Goal: Task Accomplishment & Management: Complete application form

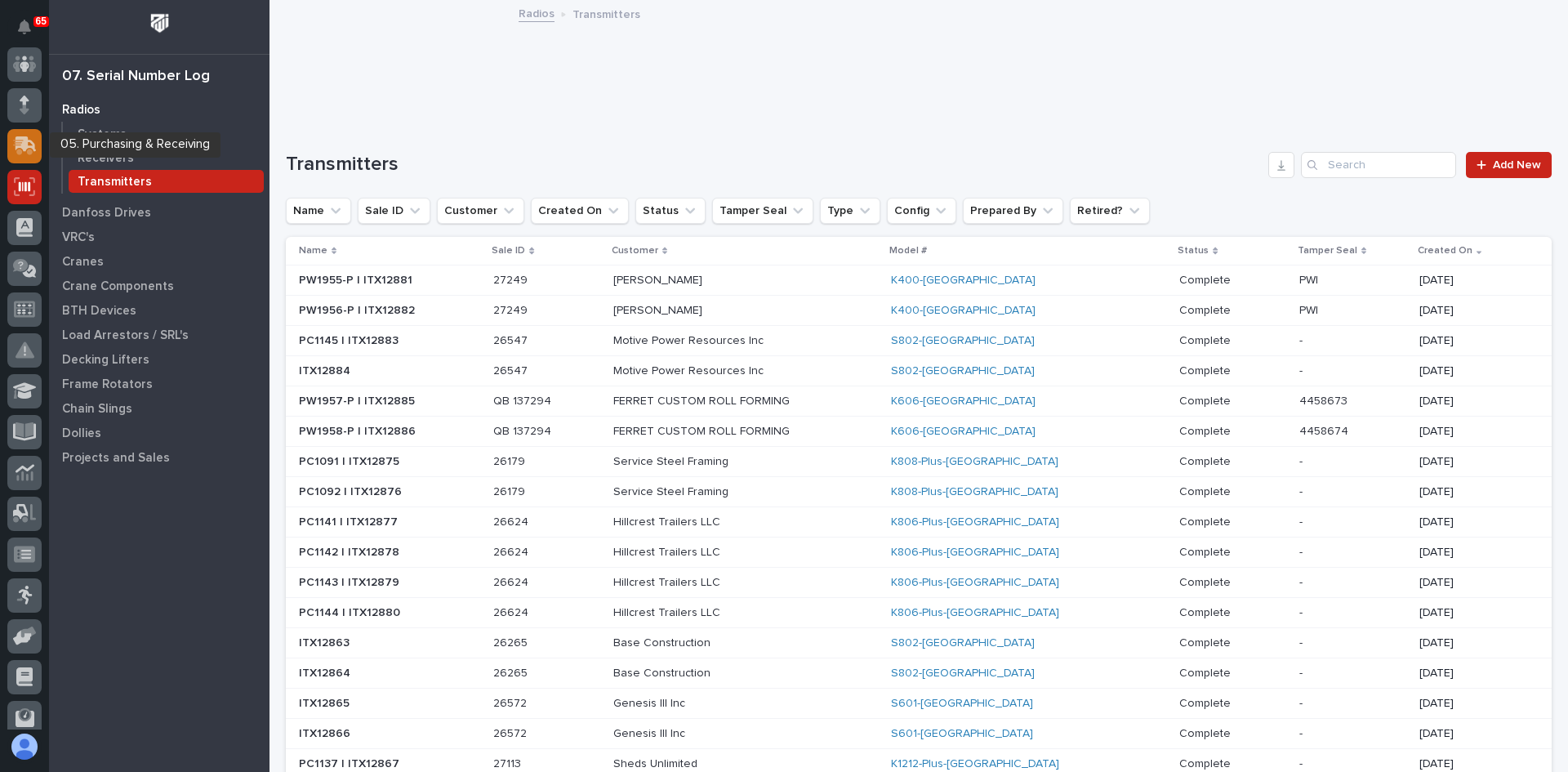
scroll to position [82, 0]
click at [22, 188] on icon at bounding box center [24, 185] width 23 height 19
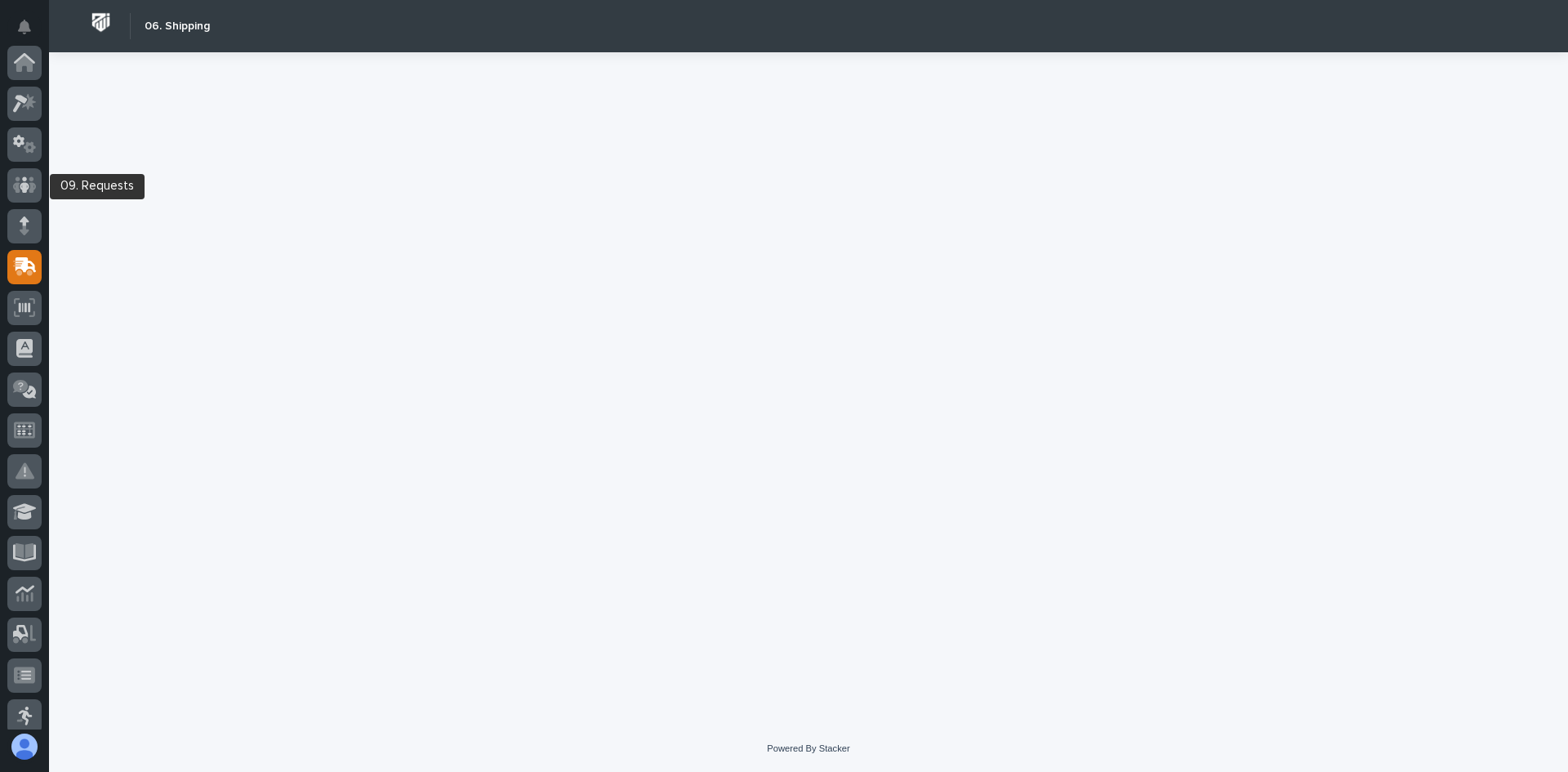
scroll to position [204, 0]
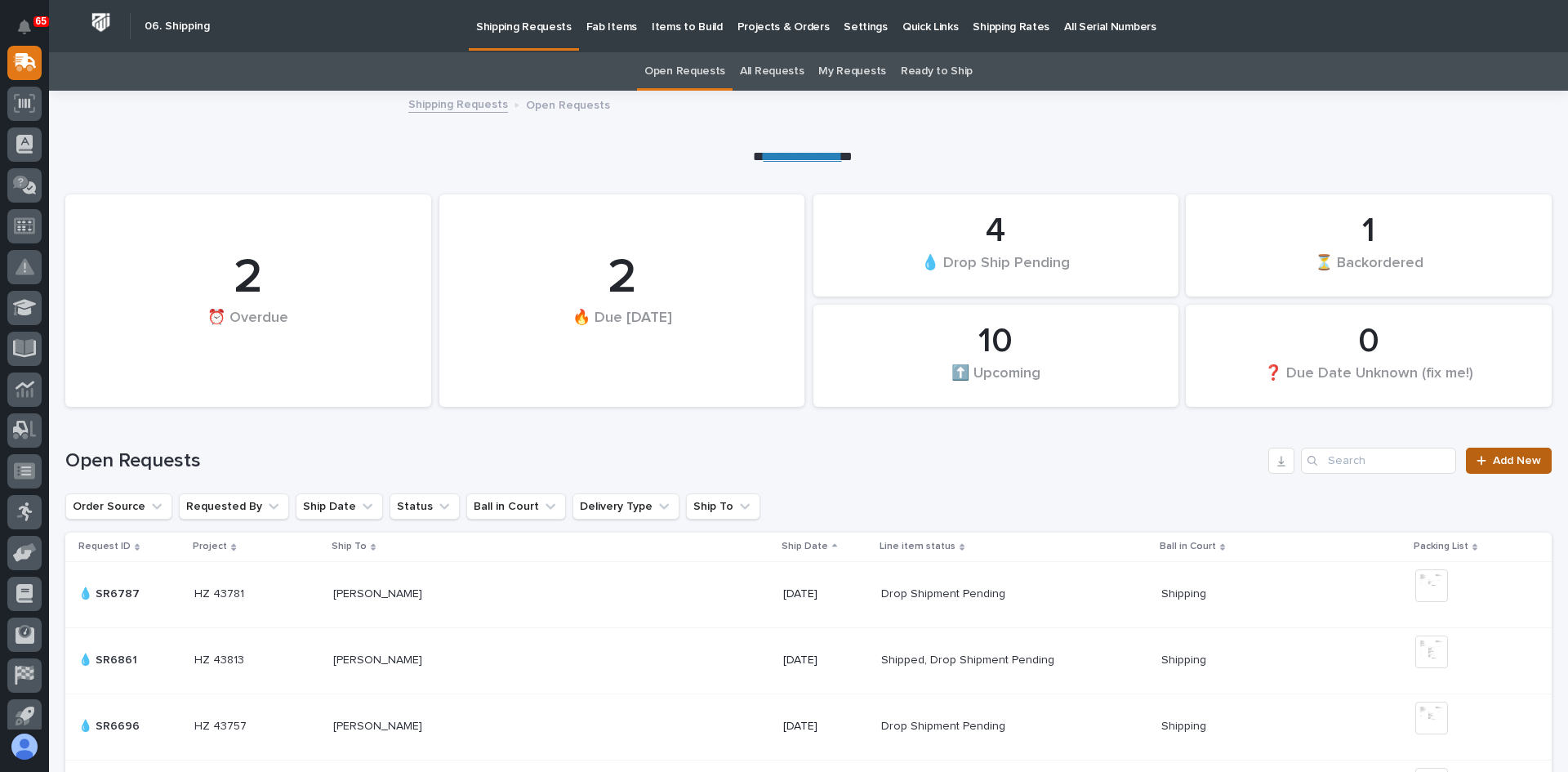
click at [1500, 455] on span "Add New" at bounding box center [1517, 460] width 48 height 11
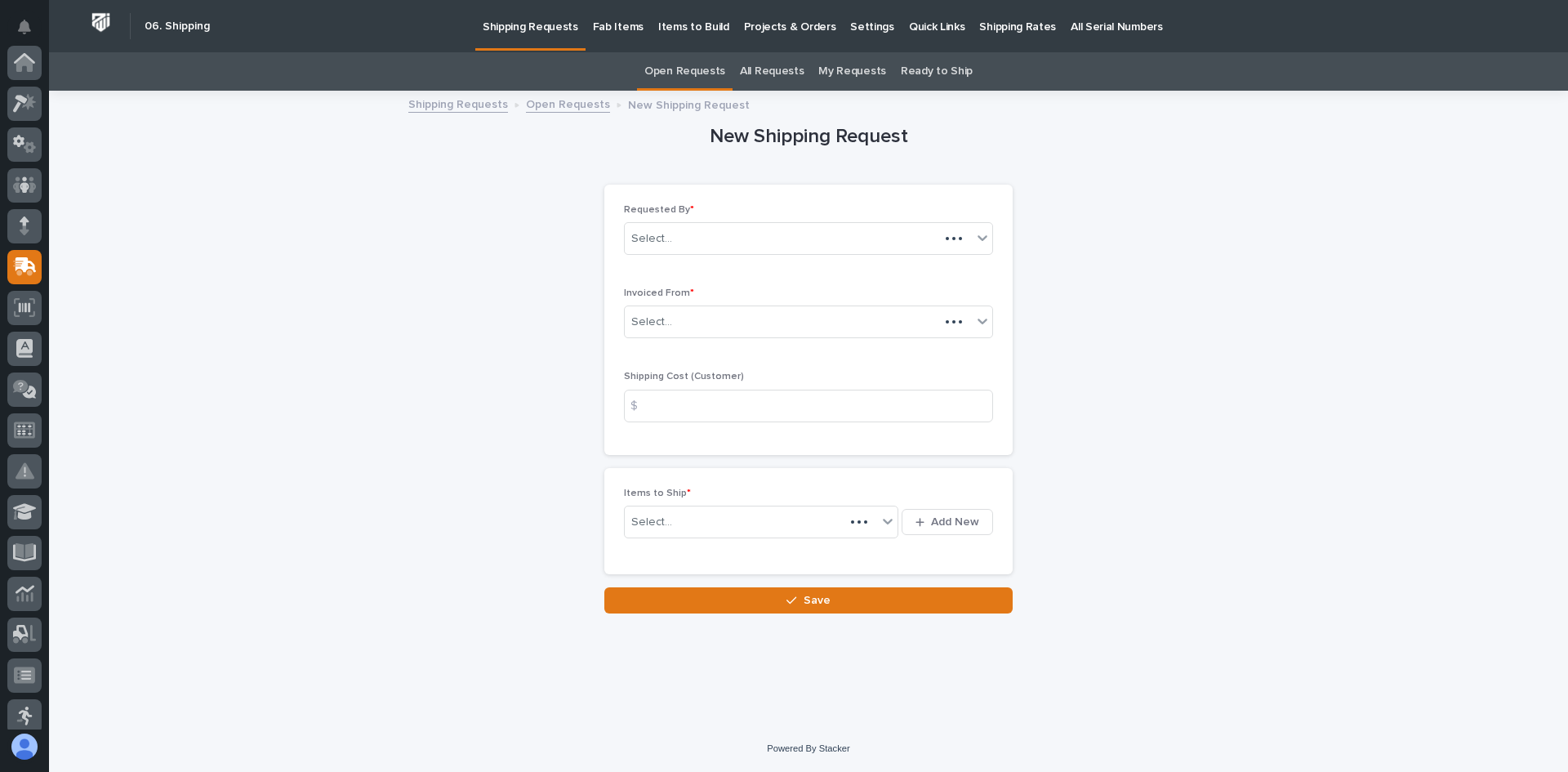
scroll to position [204, 0]
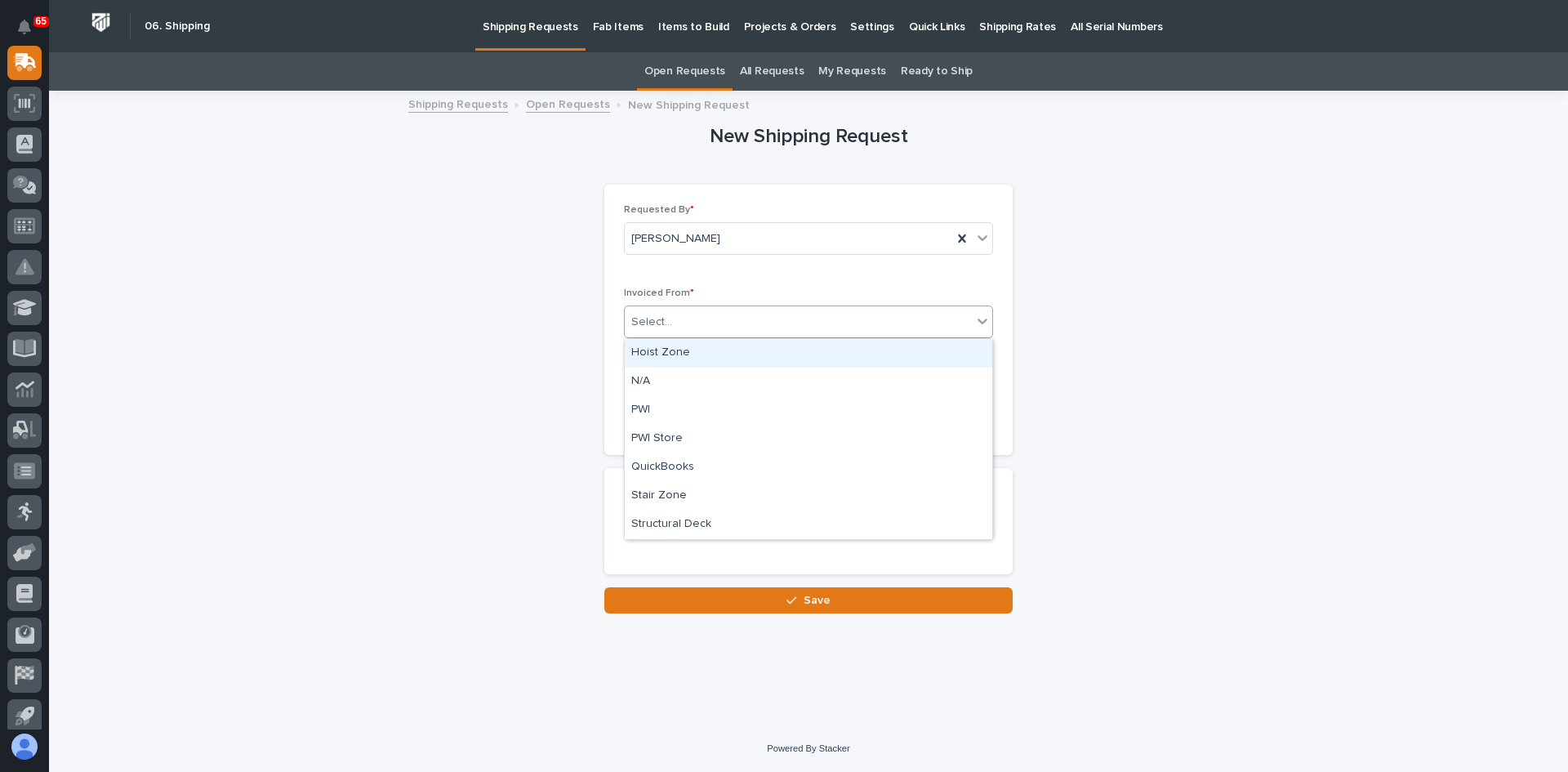
click at [699, 322] on div "Select..." at bounding box center [798, 321] width 347 height 27
click at [658, 462] on div "QuickBooks" at bounding box center [808, 467] width 368 height 28
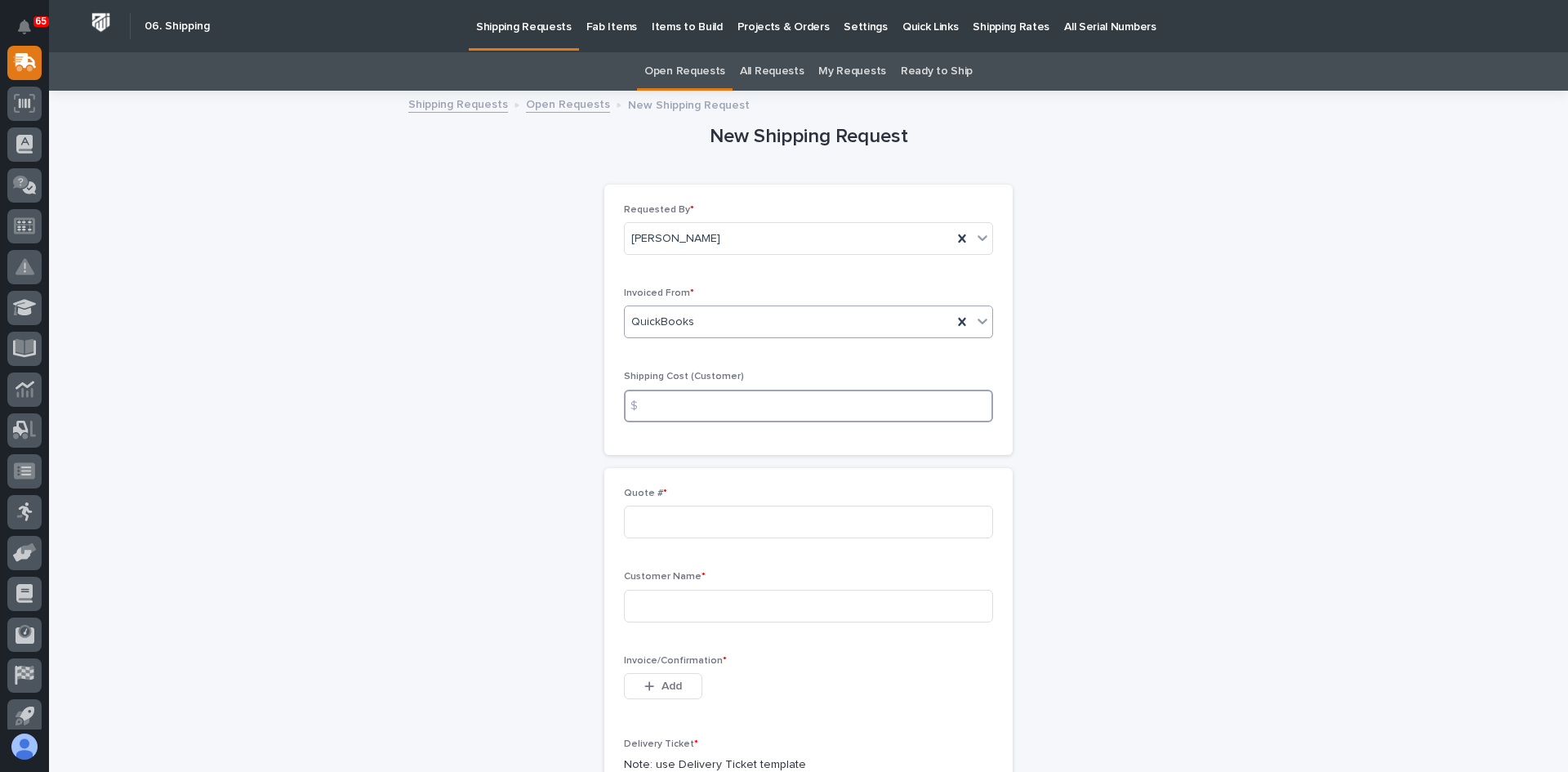
click at [651, 402] on input at bounding box center [808, 406] width 370 height 33
type input "0.00"
click at [656, 521] on input at bounding box center [808, 522] width 370 height 33
type input "137294"
click at [652, 606] on input at bounding box center [808, 606] width 370 height 33
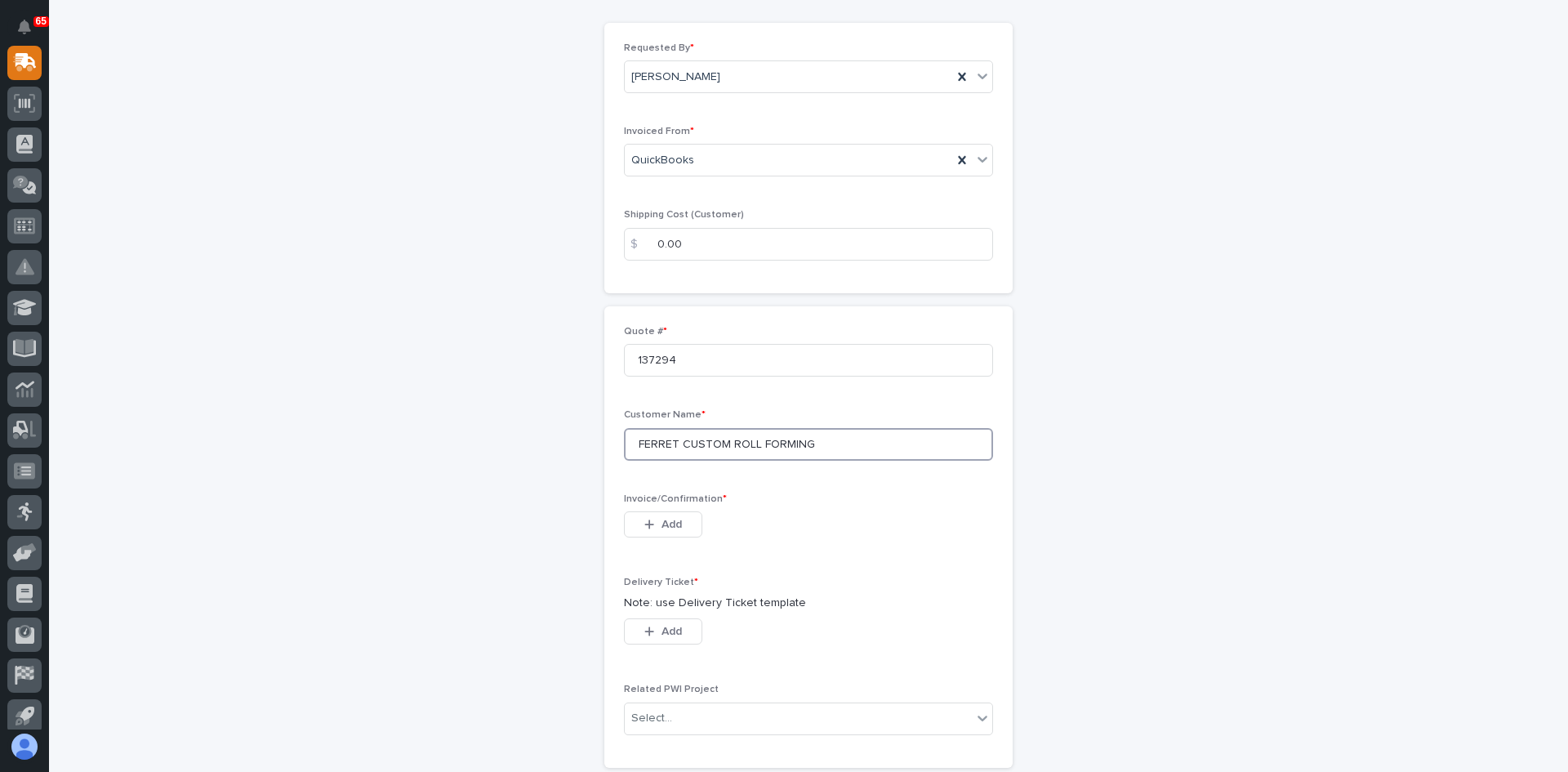
scroll to position [164, 0]
type input "FERRET CUSTOM ROLL FORMING"
click at [663, 519] on span "Add" at bounding box center [672, 522] width 21 height 15
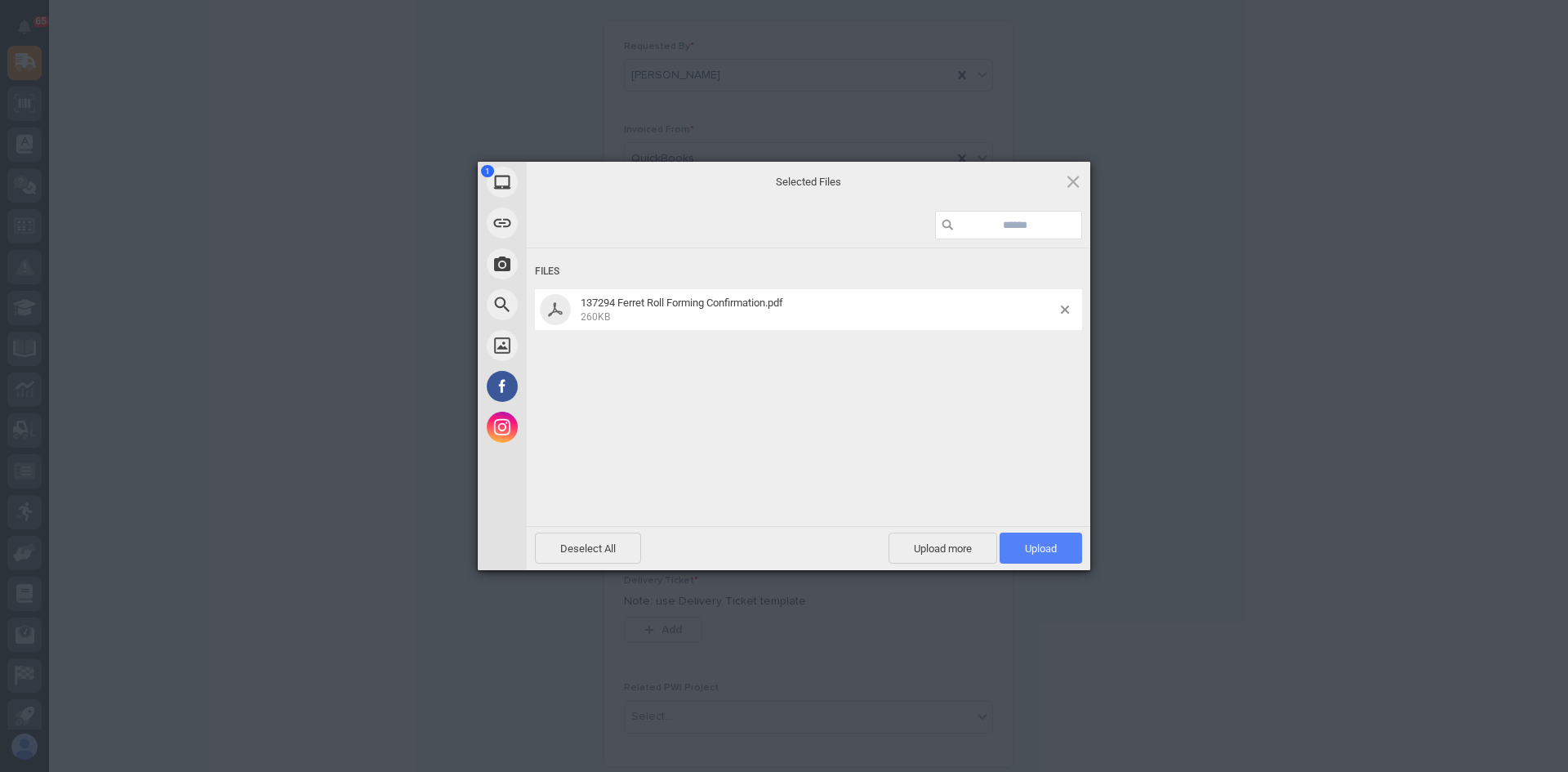
click at [1011, 541] on span "Upload 1" at bounding box center [1041, 548] width 83 height 31
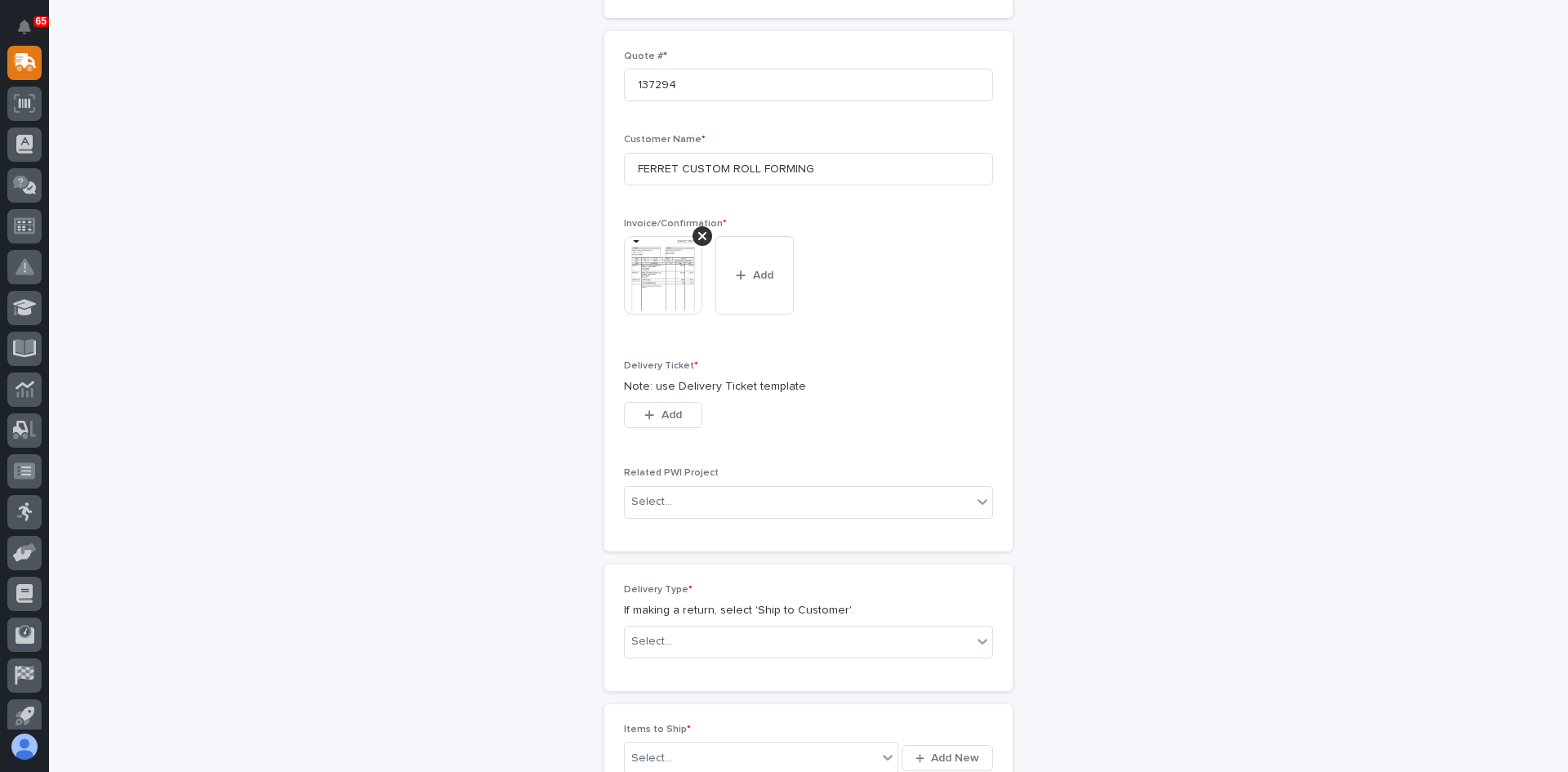
scroll to position [438, 0]
click at [662, 413] on span "Add" at bounding box center [672, 414] width 21 height 15
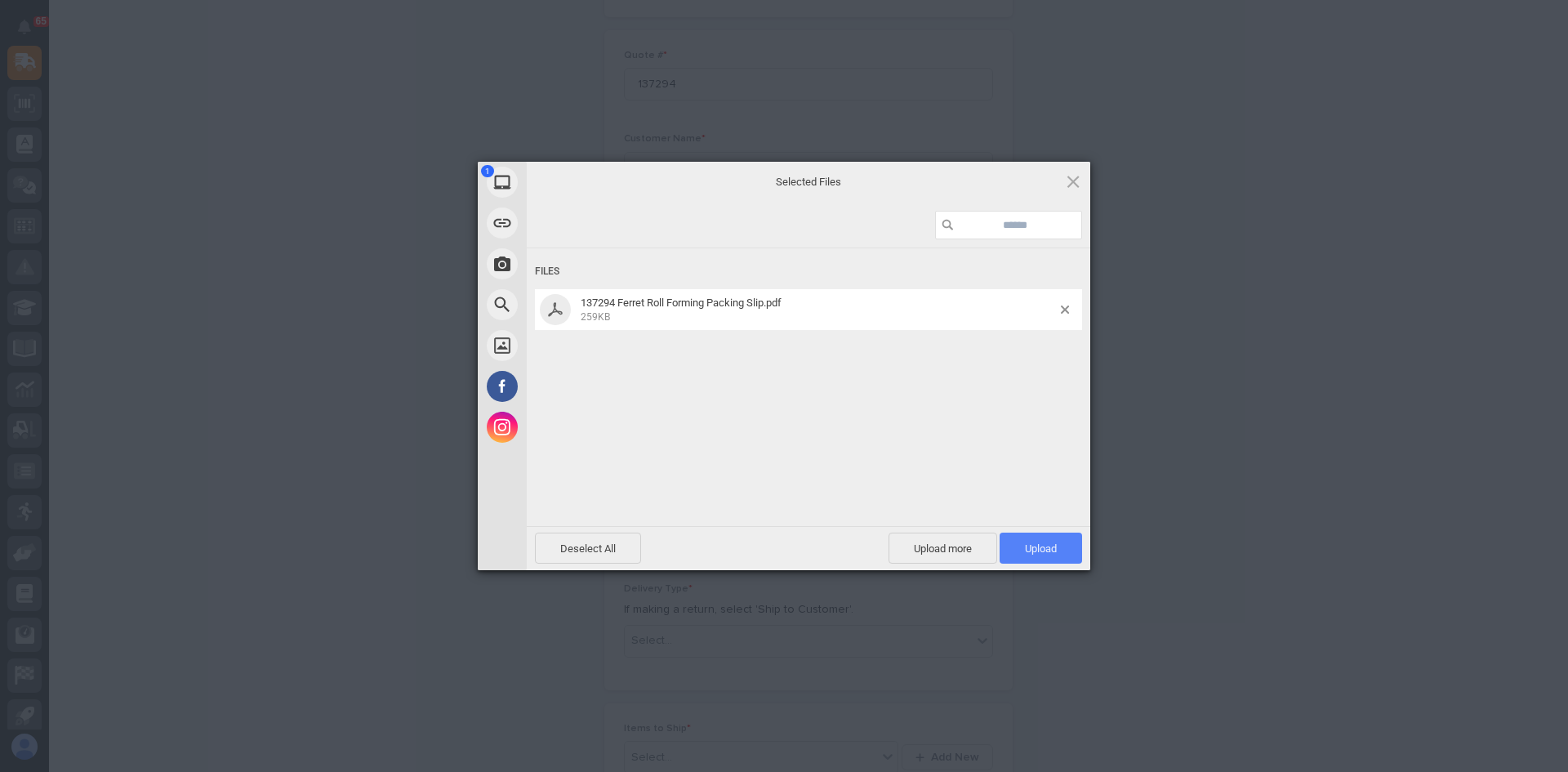
click at [1030, 551] on span "Upload 1" at bounding box center [1041, 548] width 32 height 12
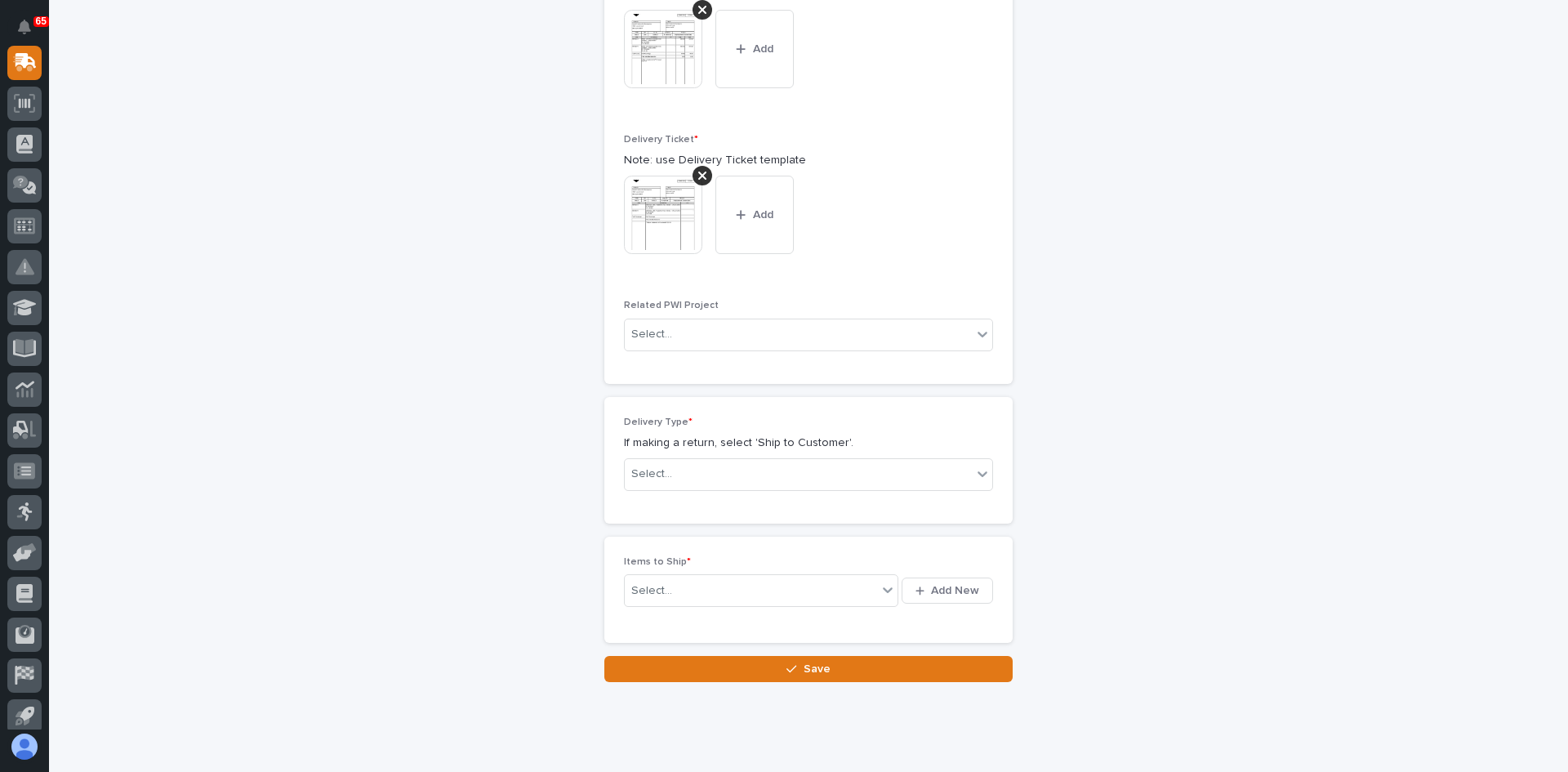
scroll to position [701, 0]
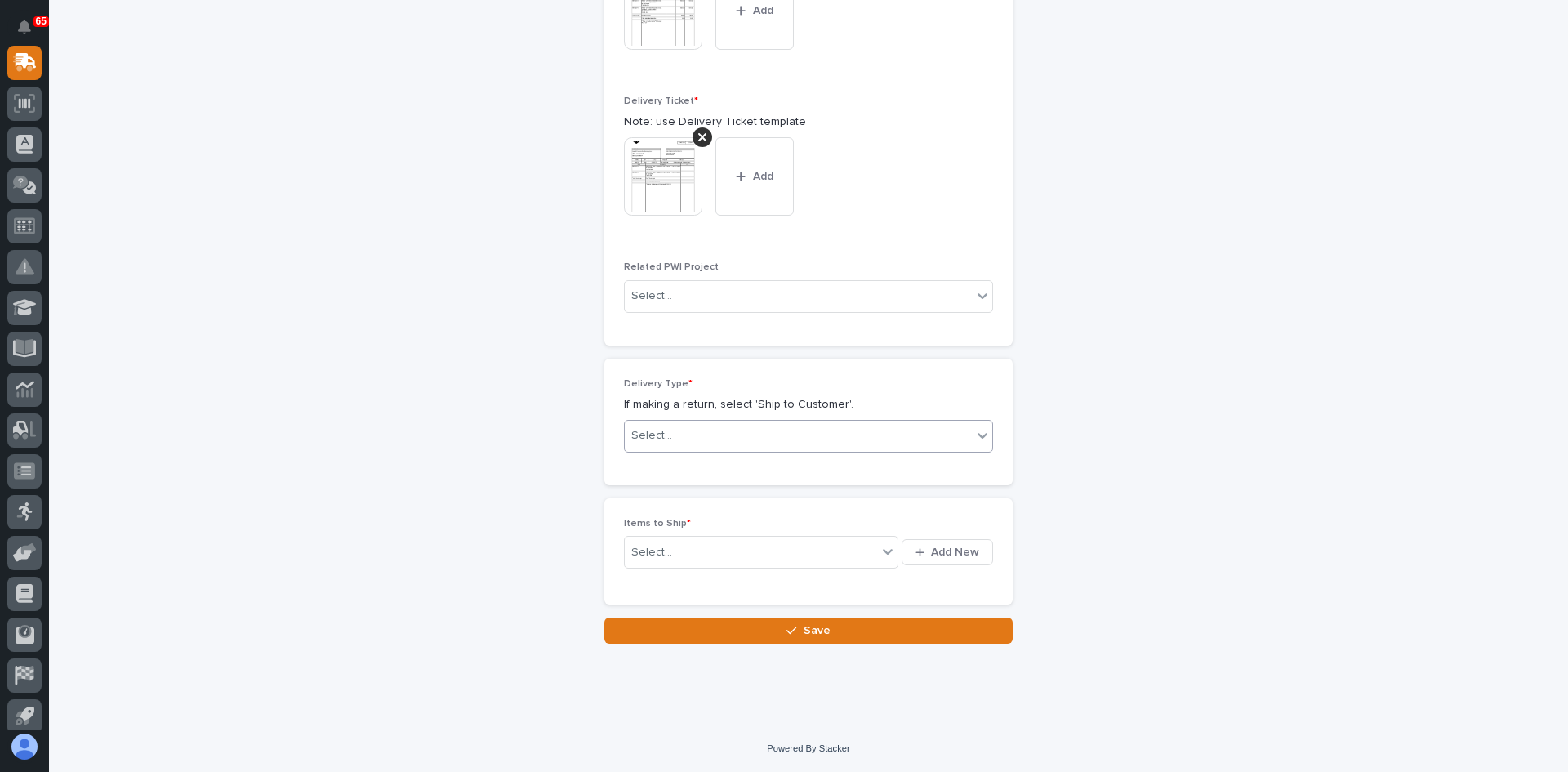
click at [676, 435] on div "Select..." at bounding box center [798, 435] width 347 height 27
click at [683, 466] on div "Ship to Customer" at bounding box center [803, 467] width 368 height 28
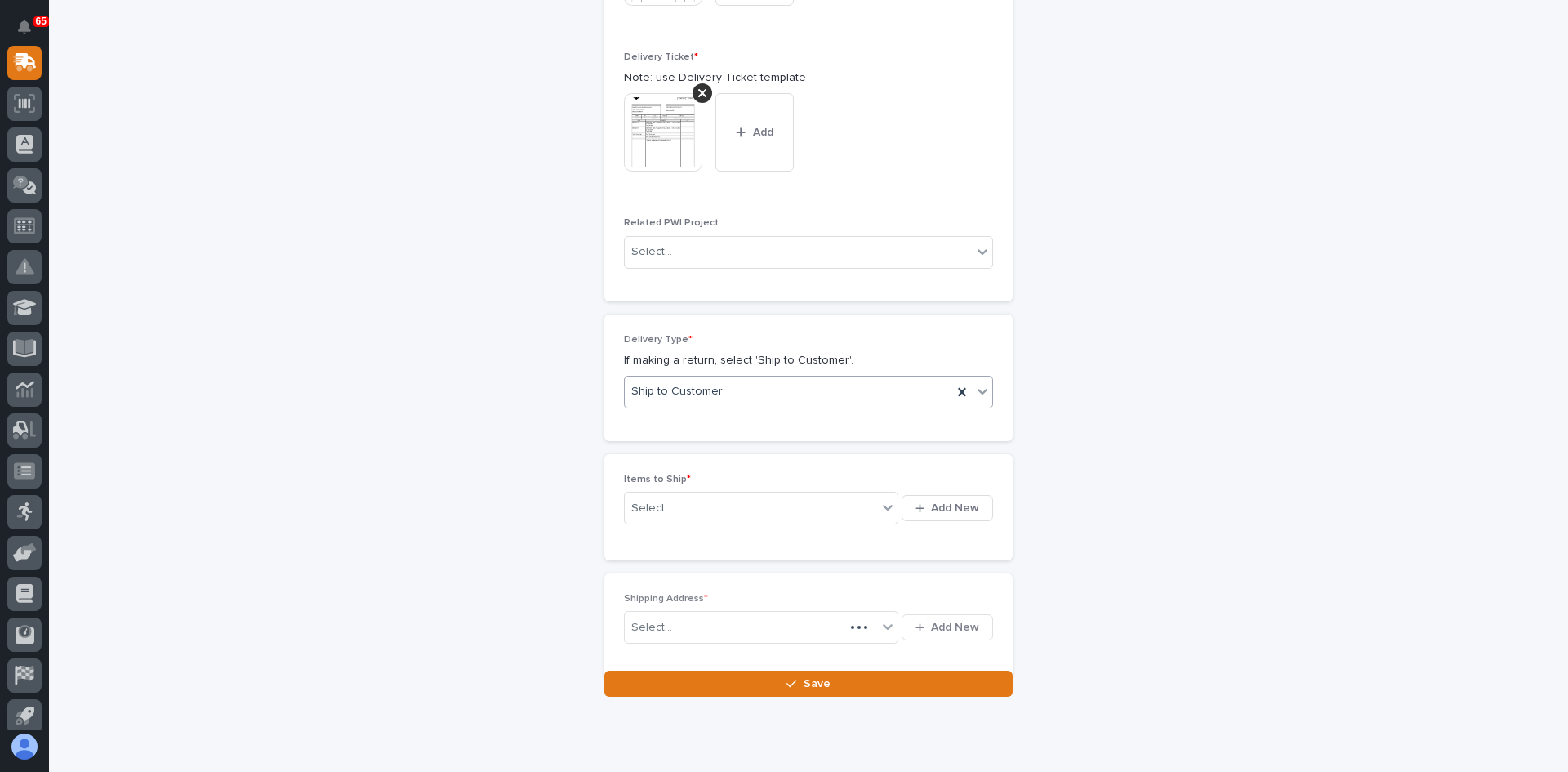
scroll to position [762, 0]
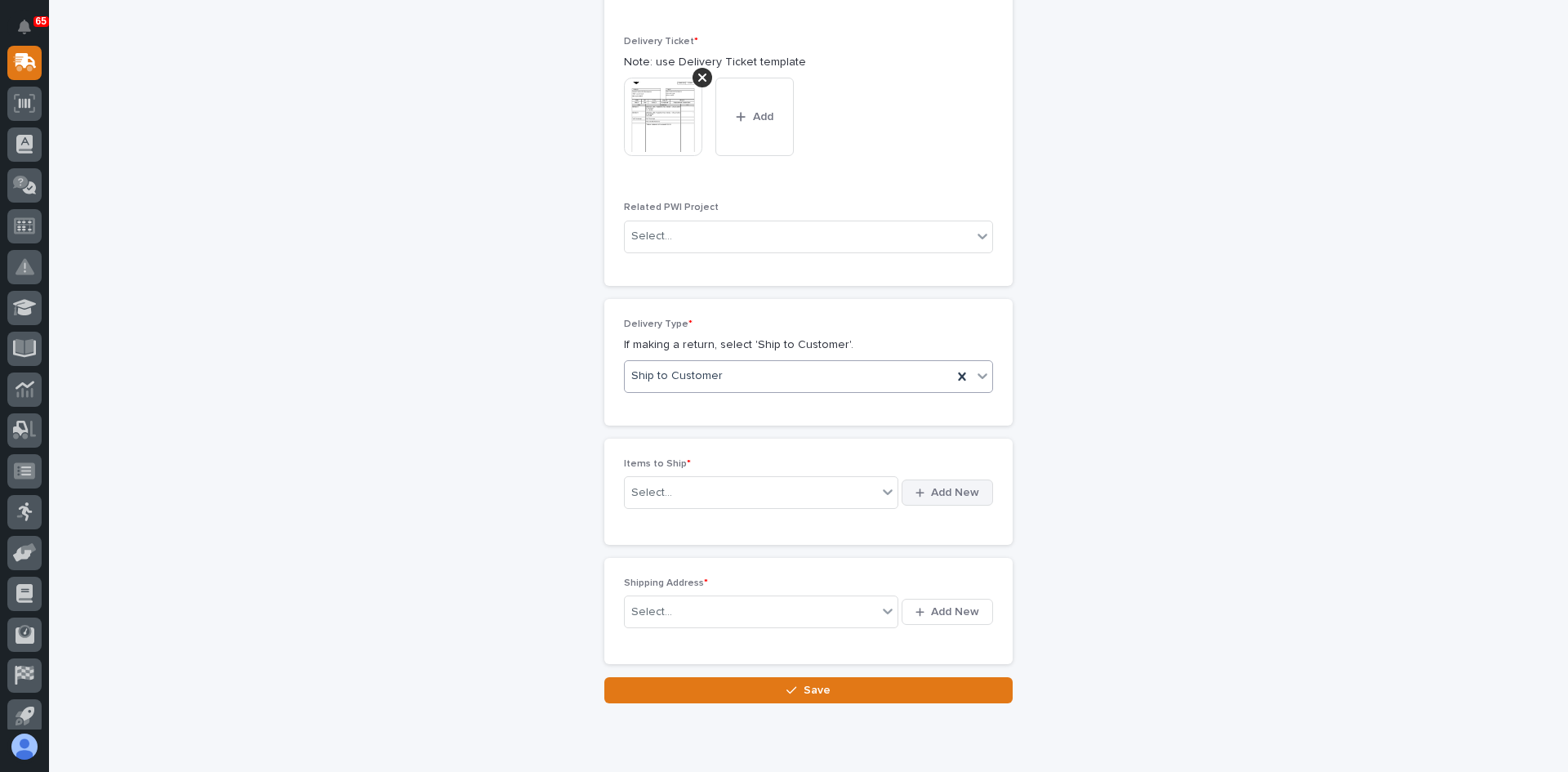
click at [955, 491] on span "Add New" at bounding box center [955, 492] width 48 height 15
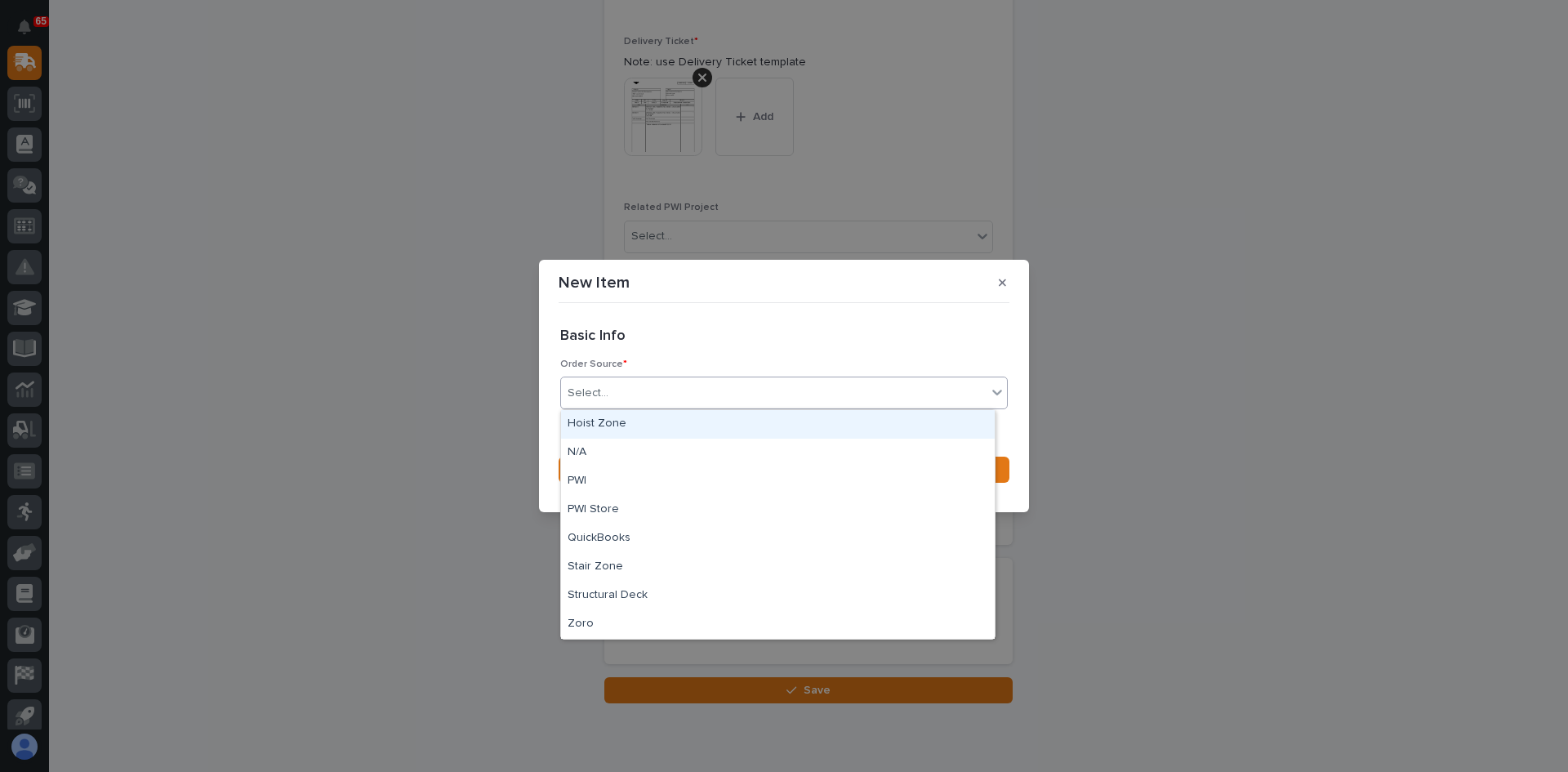
click at [613, 400] on div "Select..." at bounding box center [774, 393] width 426 height 27
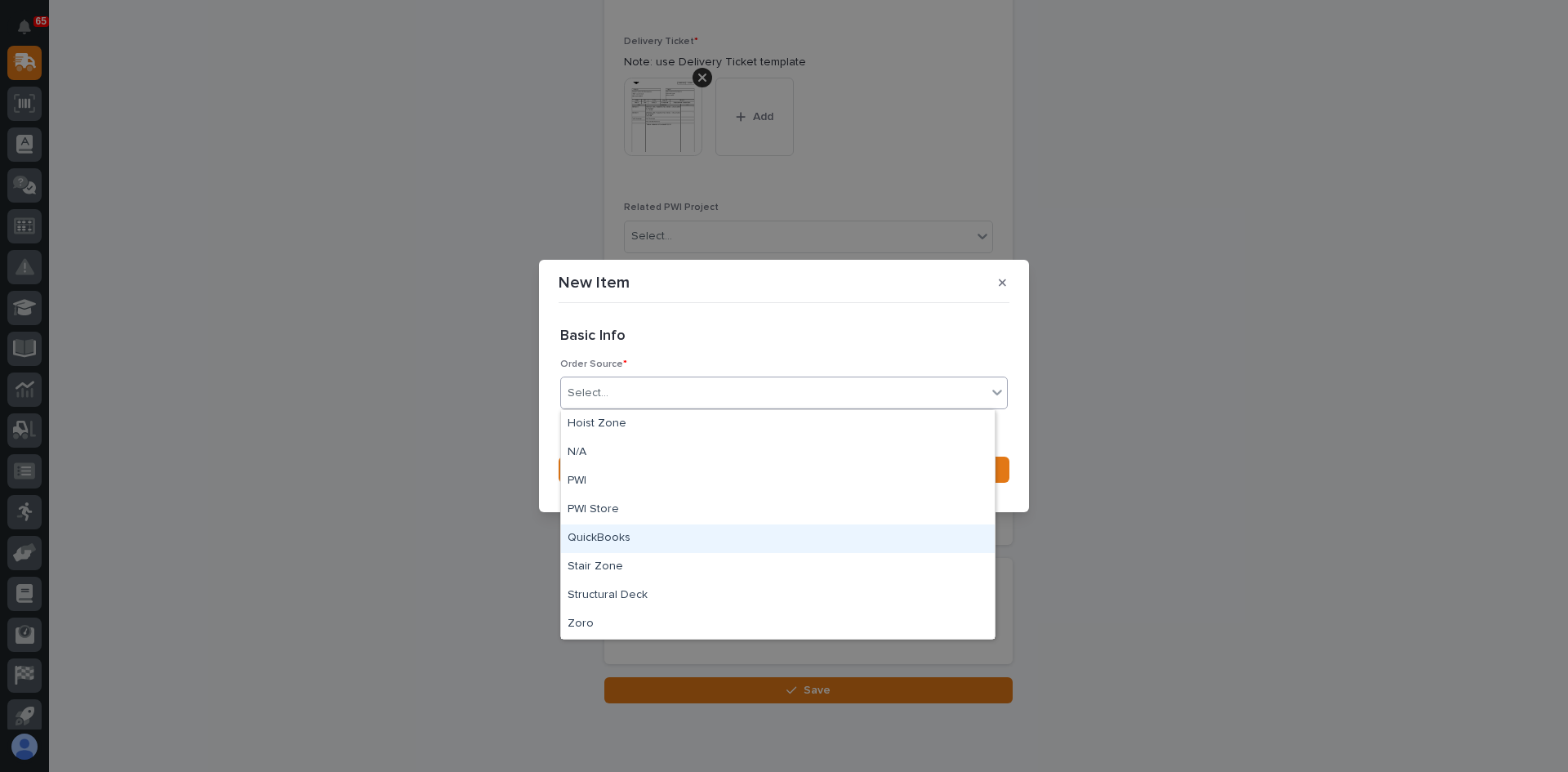
click at [615, 539] on div "QuickBooks" at bounding box center [777, 539] width 433 height 28
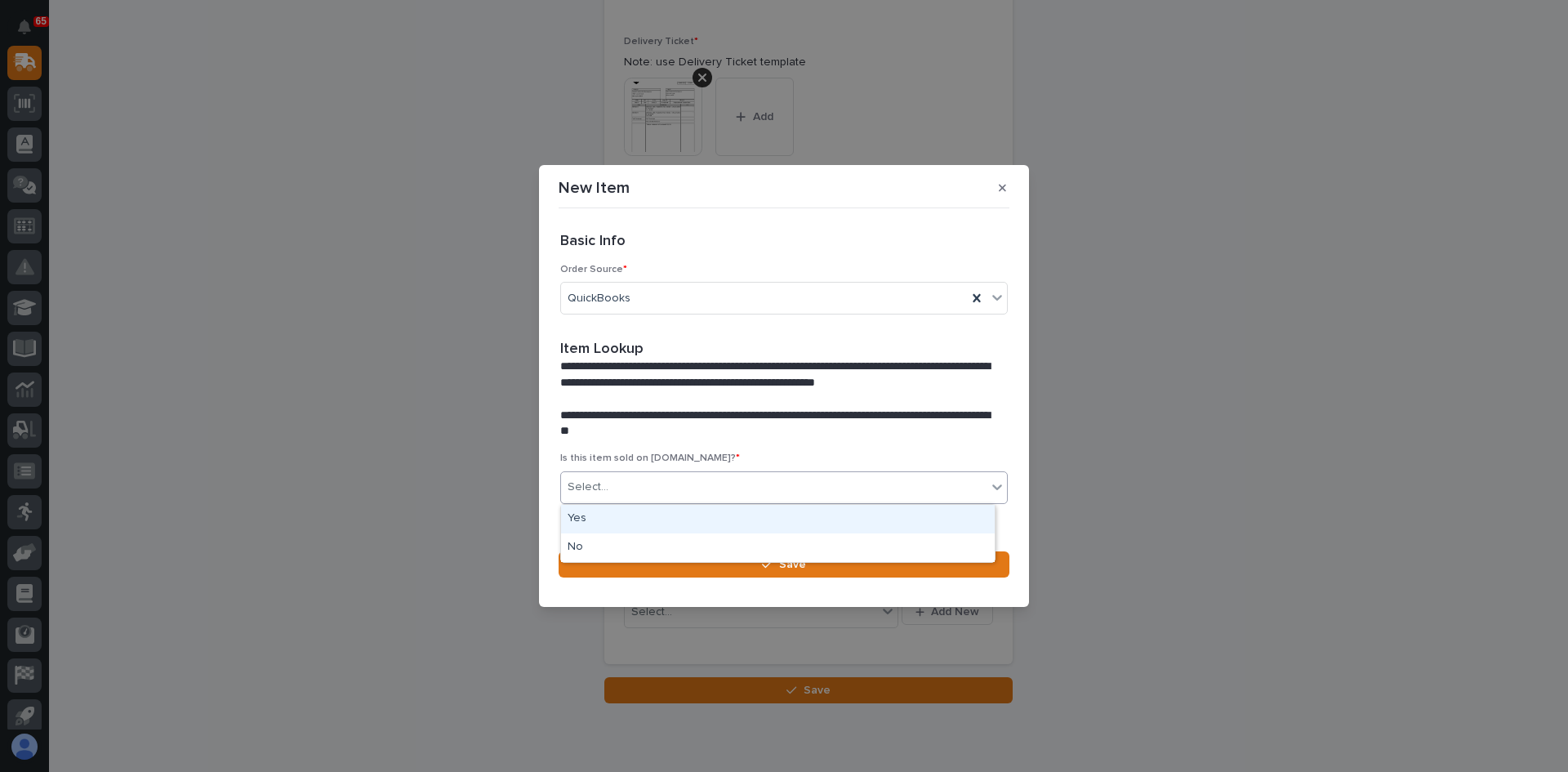
click at [645, 497] on div "Select..." at bounding box center [774, 487] width 426 height 27
click at [601, 547] on div "No" at bounding box center [777, 547] width 433 height 28
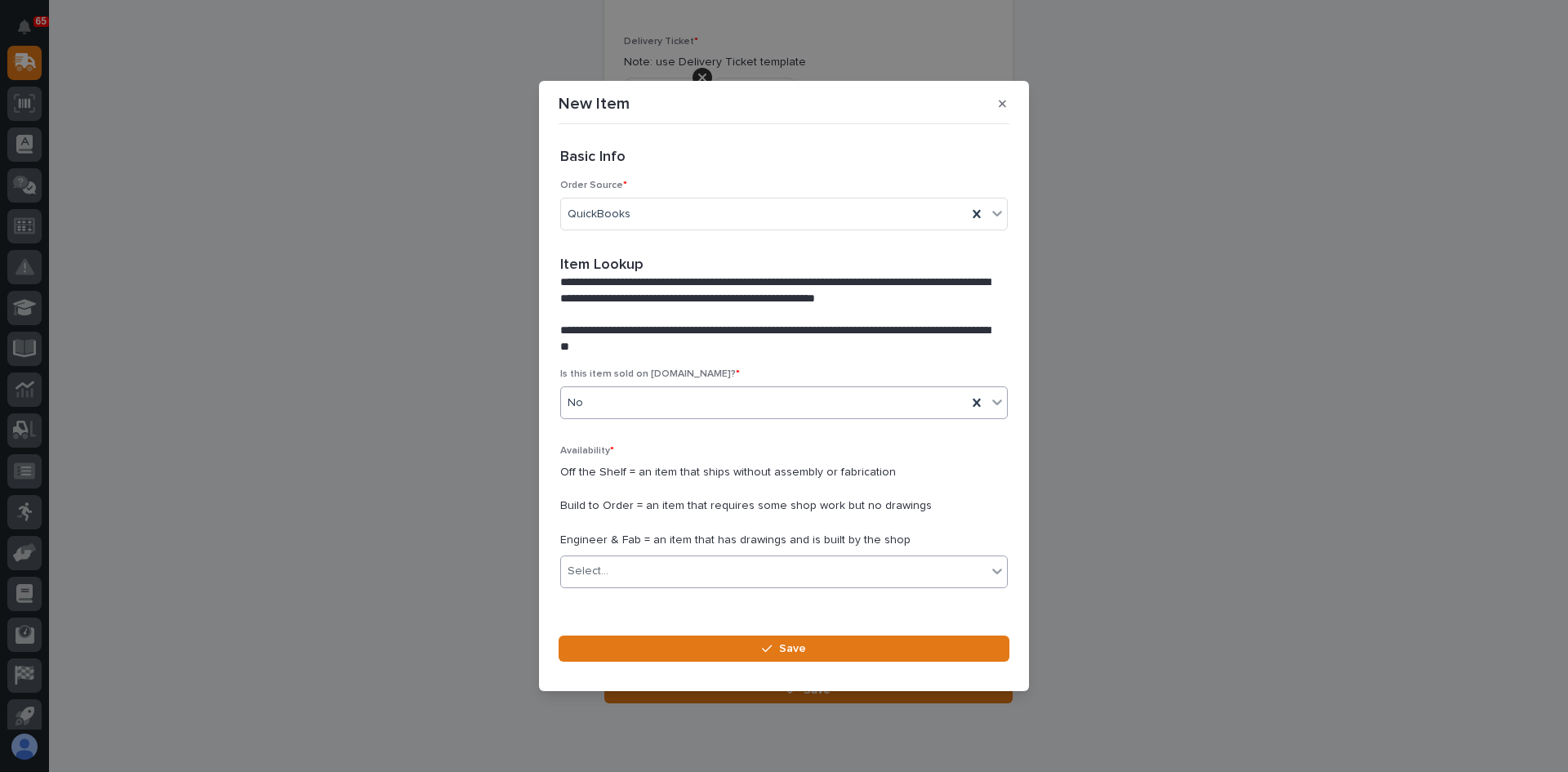
click at [637, 574] on div "Select..." at bounding box center [774, 570] width 426 height 27
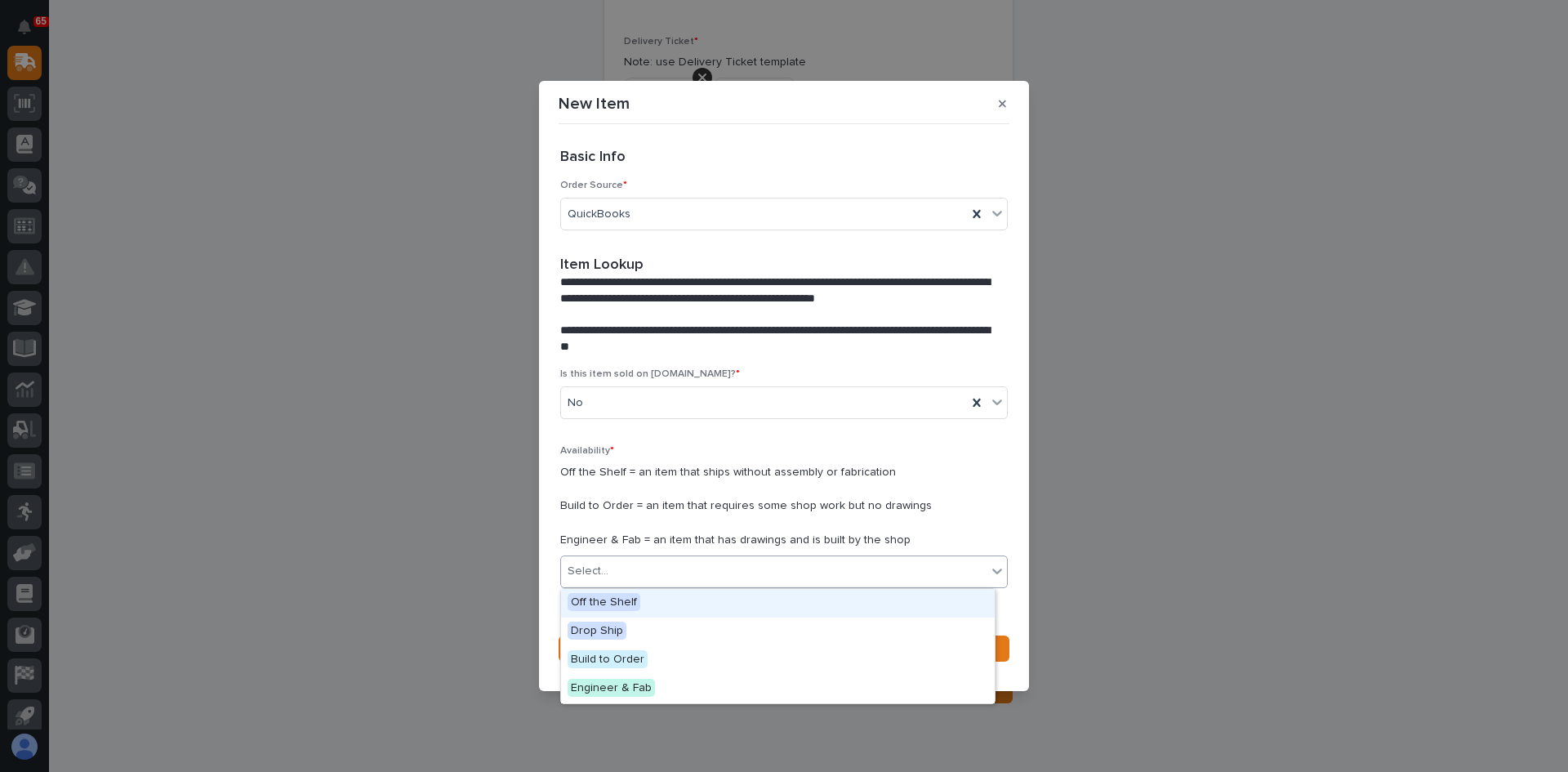
click at [617, 601] on span "Off the Shelf" at bounding box center [604, 601] width 72 height 18
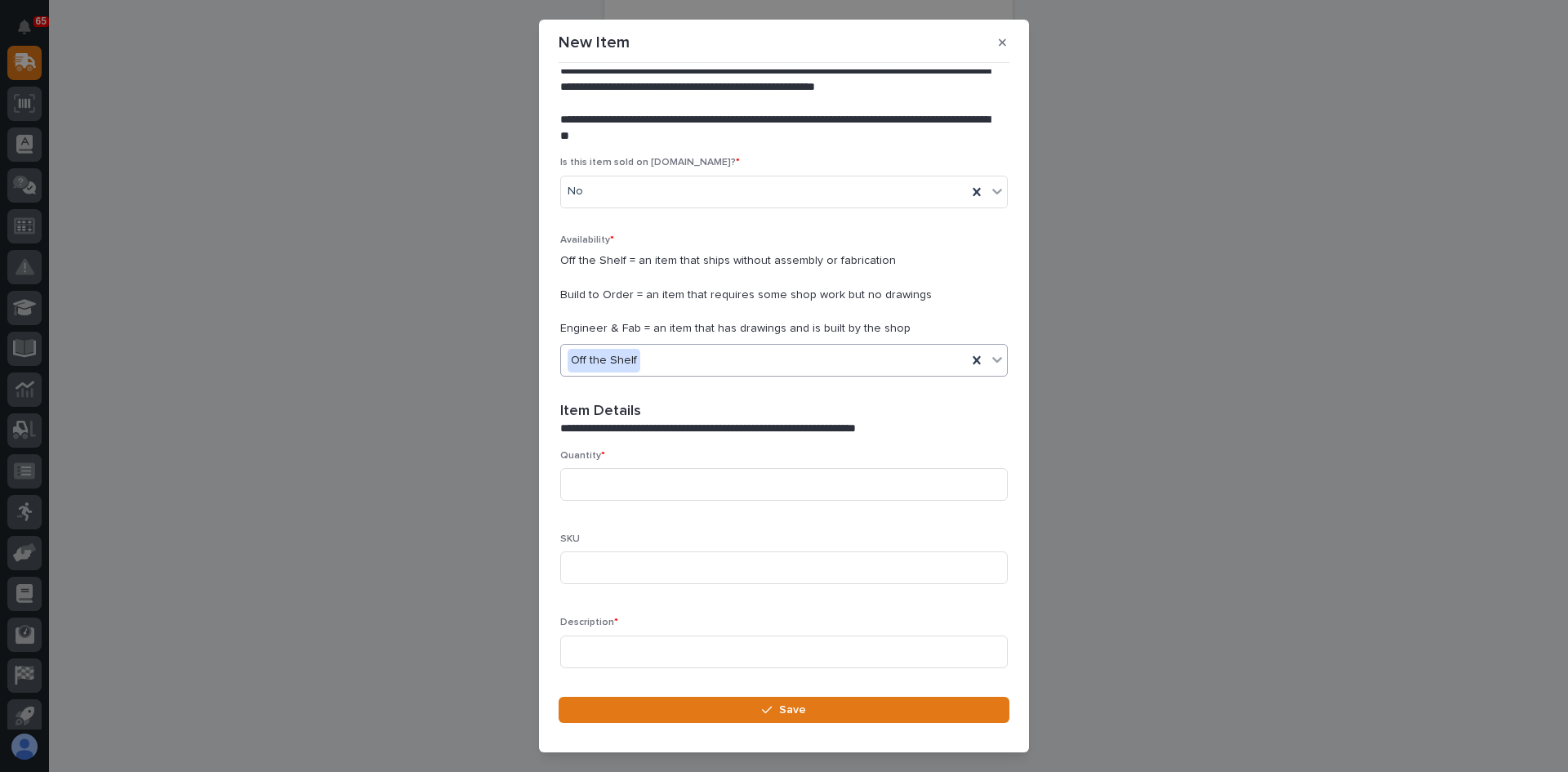
scroll to position [164, 0]
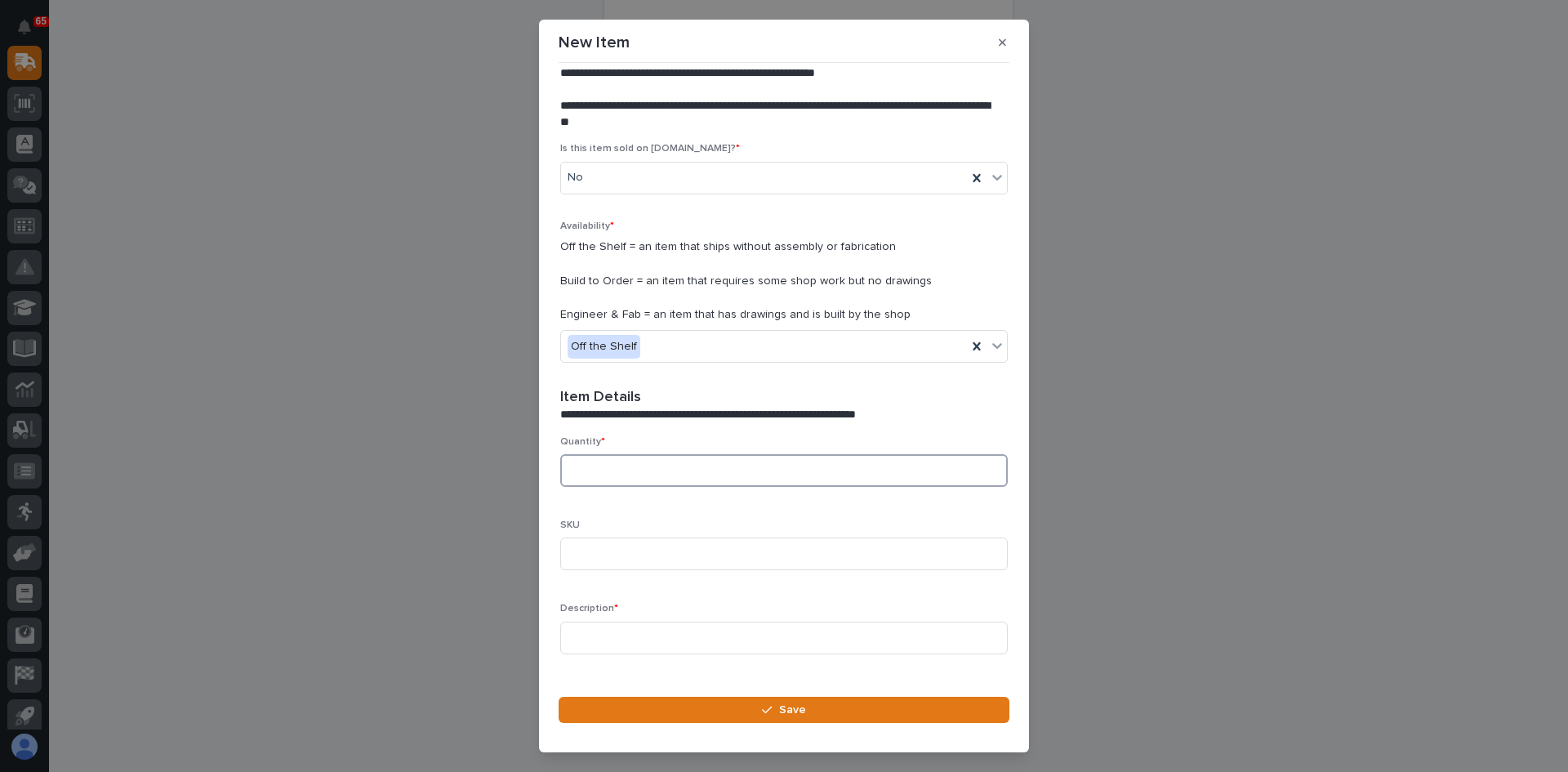
click at [569, 466] on input at bounding box center [784, 470] width 448 height 33
type input "1"
click at [588, 550] on input at bounding box center [784, 554] width 448 height 33
type input "K606-[GEOGRAPHIC_DATA]"
click at [570, 631] on input at bounding box center [784, 638] width 448 height 33
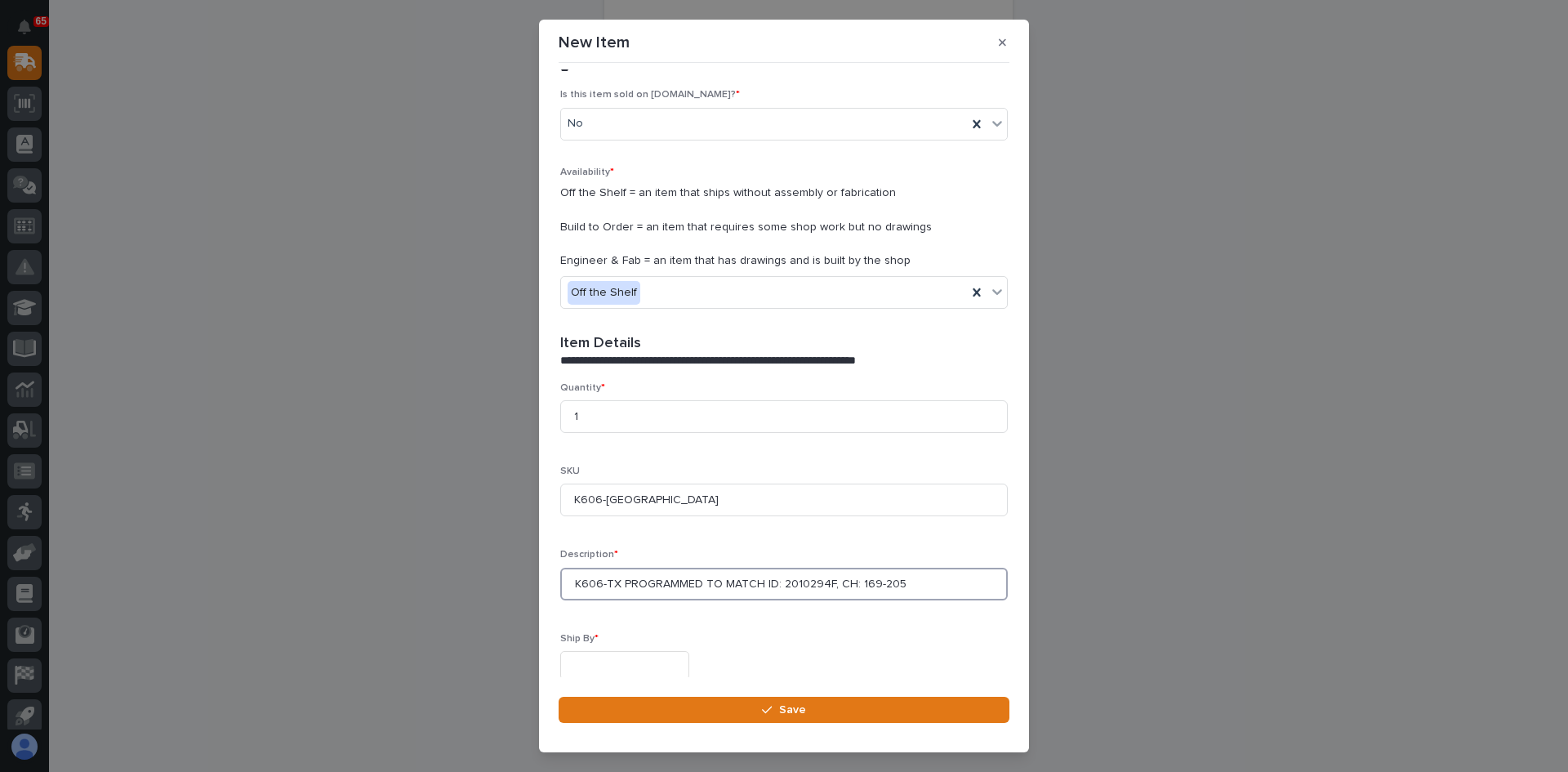
scroll to position [369, 0]
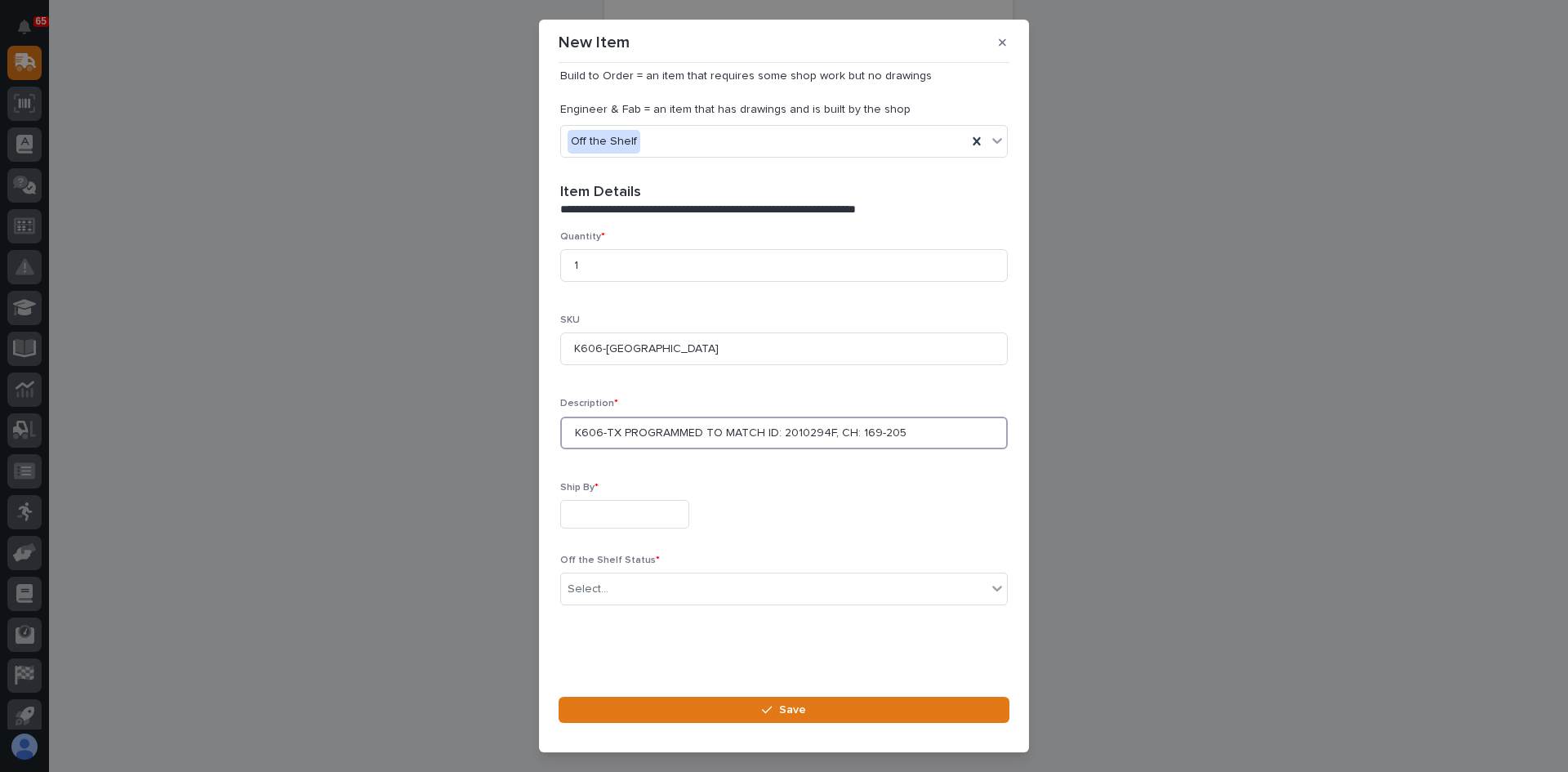
type input "K606-TX PROGRAMMED TO MATCH ID: 2010294F, CH: 169-205"
click at [590, 506] on input "text" at bounding box center [625, 514] width 129 height 28
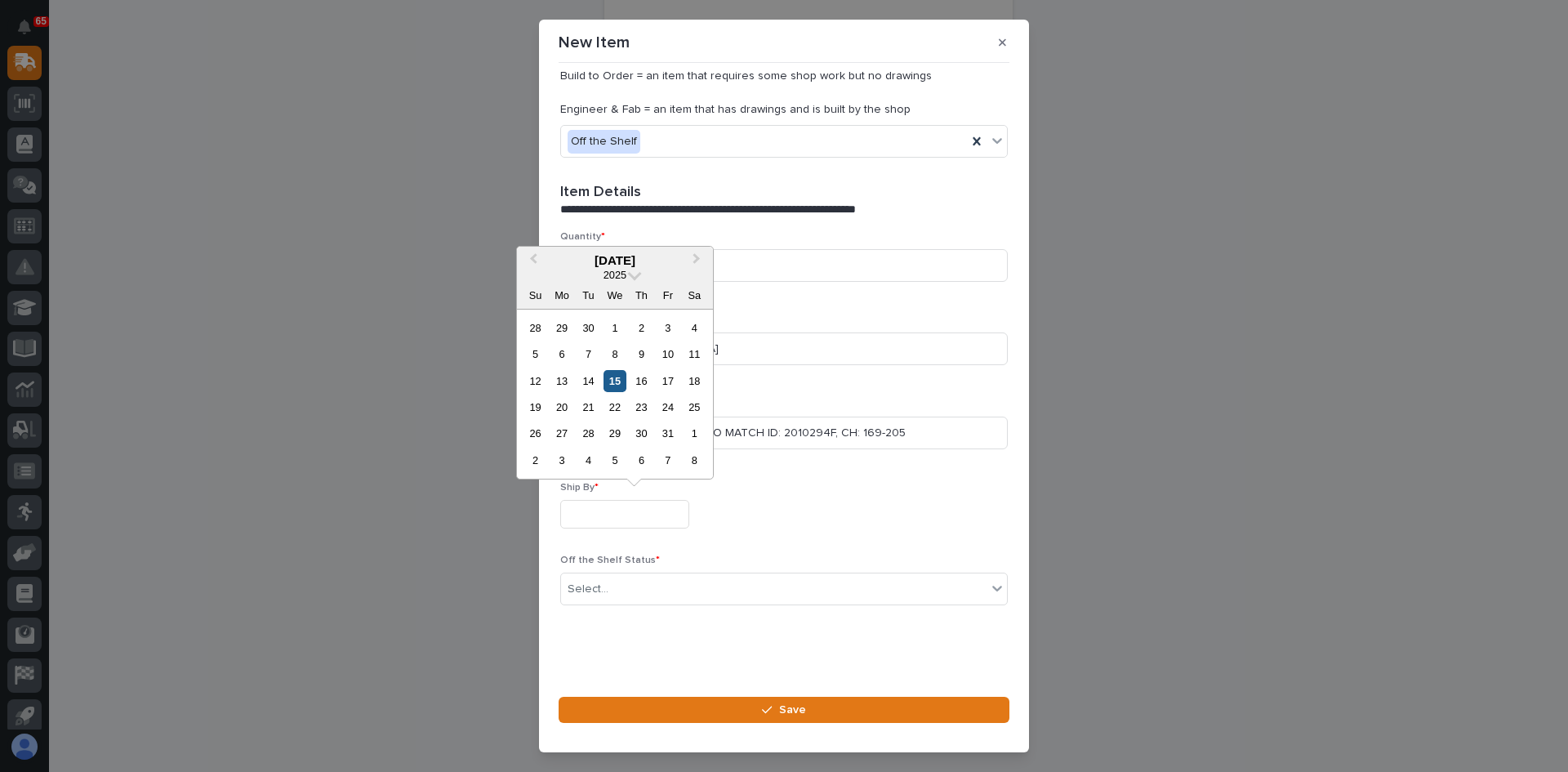
click at [612, 382] on div "15" at bounding box center [615, 381] width 22 height 22
type input "**********"
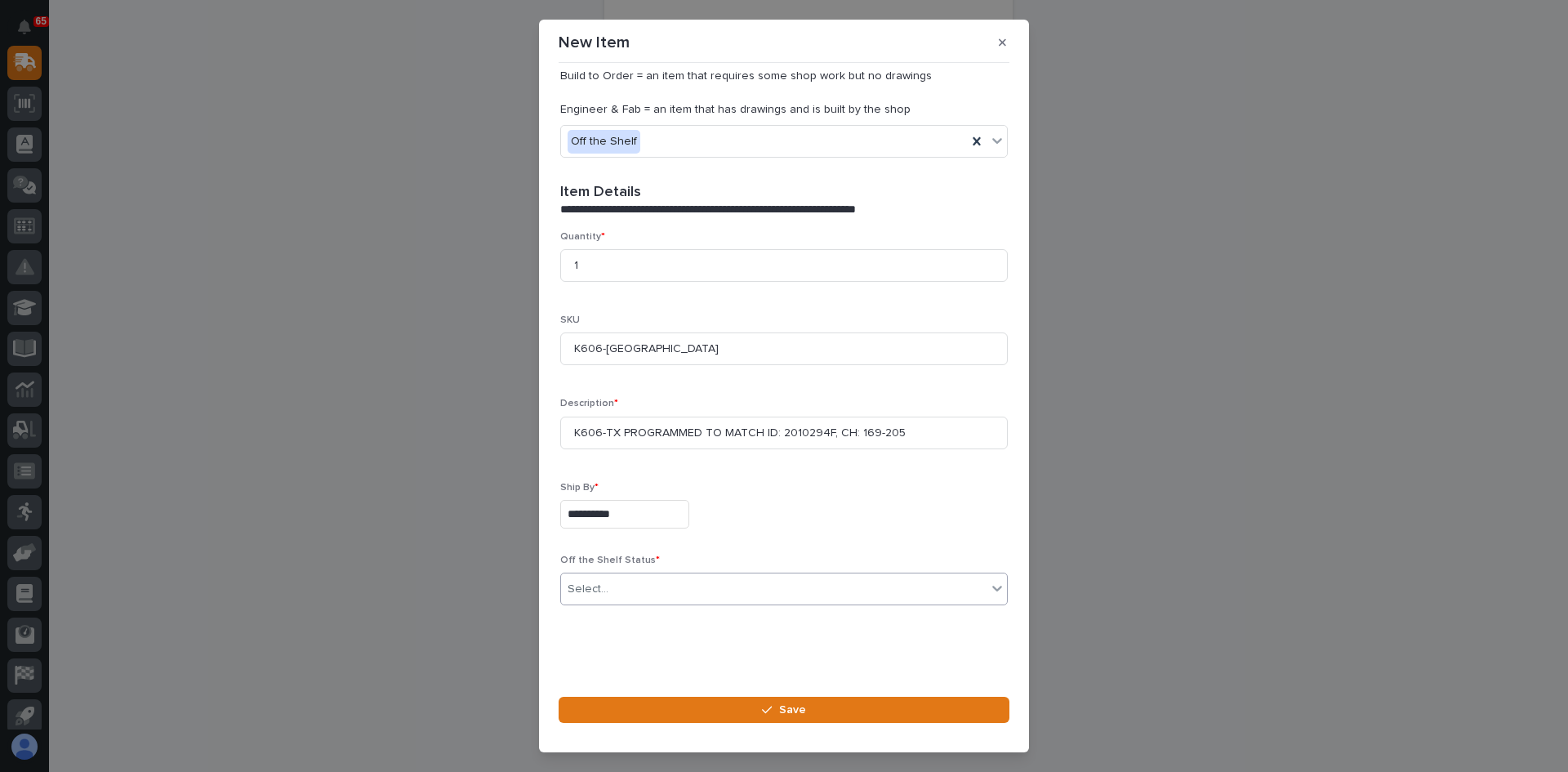
click at [641, 580] on div "Select..." at bounding box center [774, 588] width 426 height 27
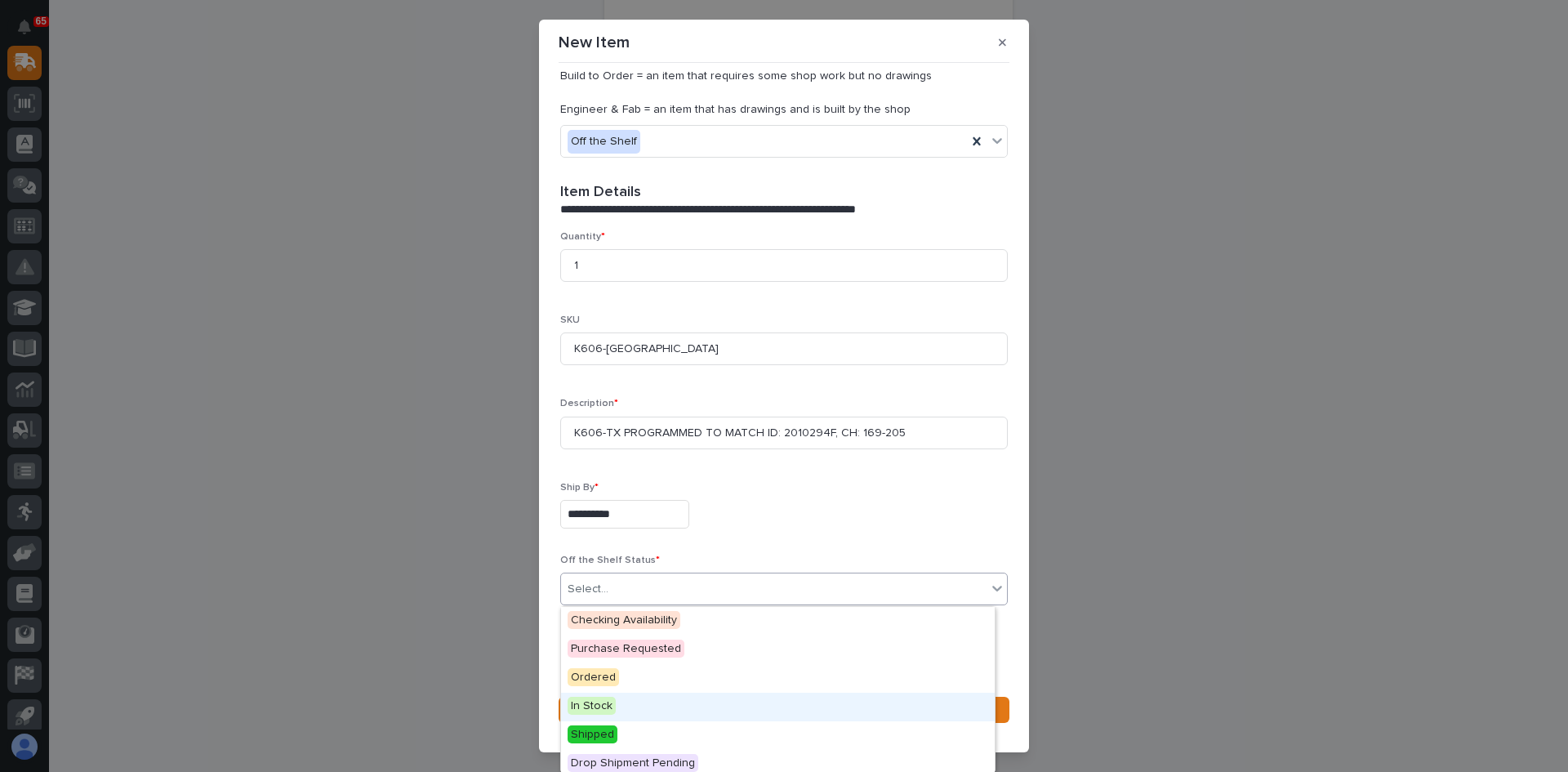
click at [605, 704] on span "In Stock" at bounding box center [592, 706] width 48 height 18
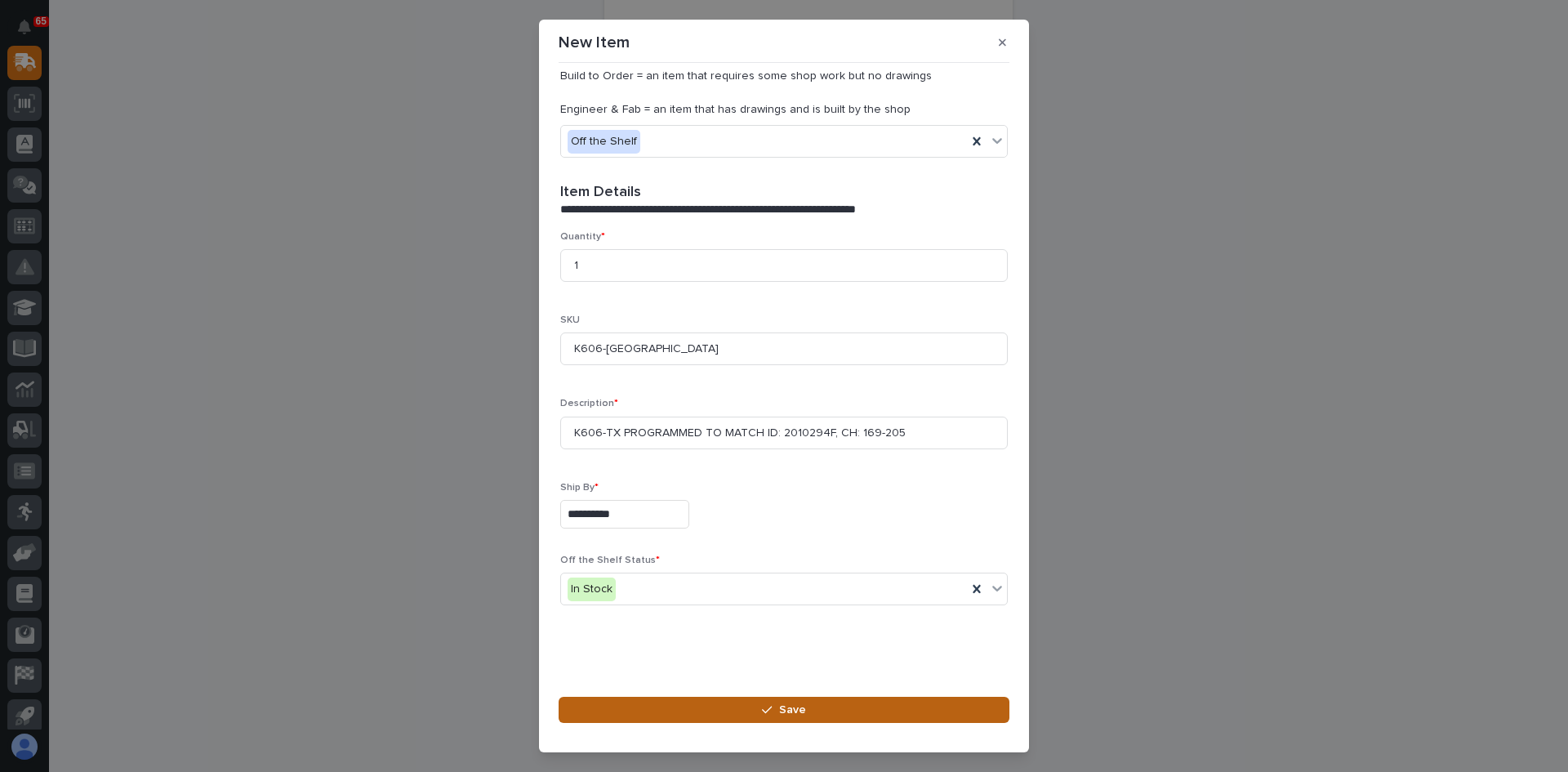
click at [790, 710] on span "Save" at bounding box center [792, 709] width 27 height 15
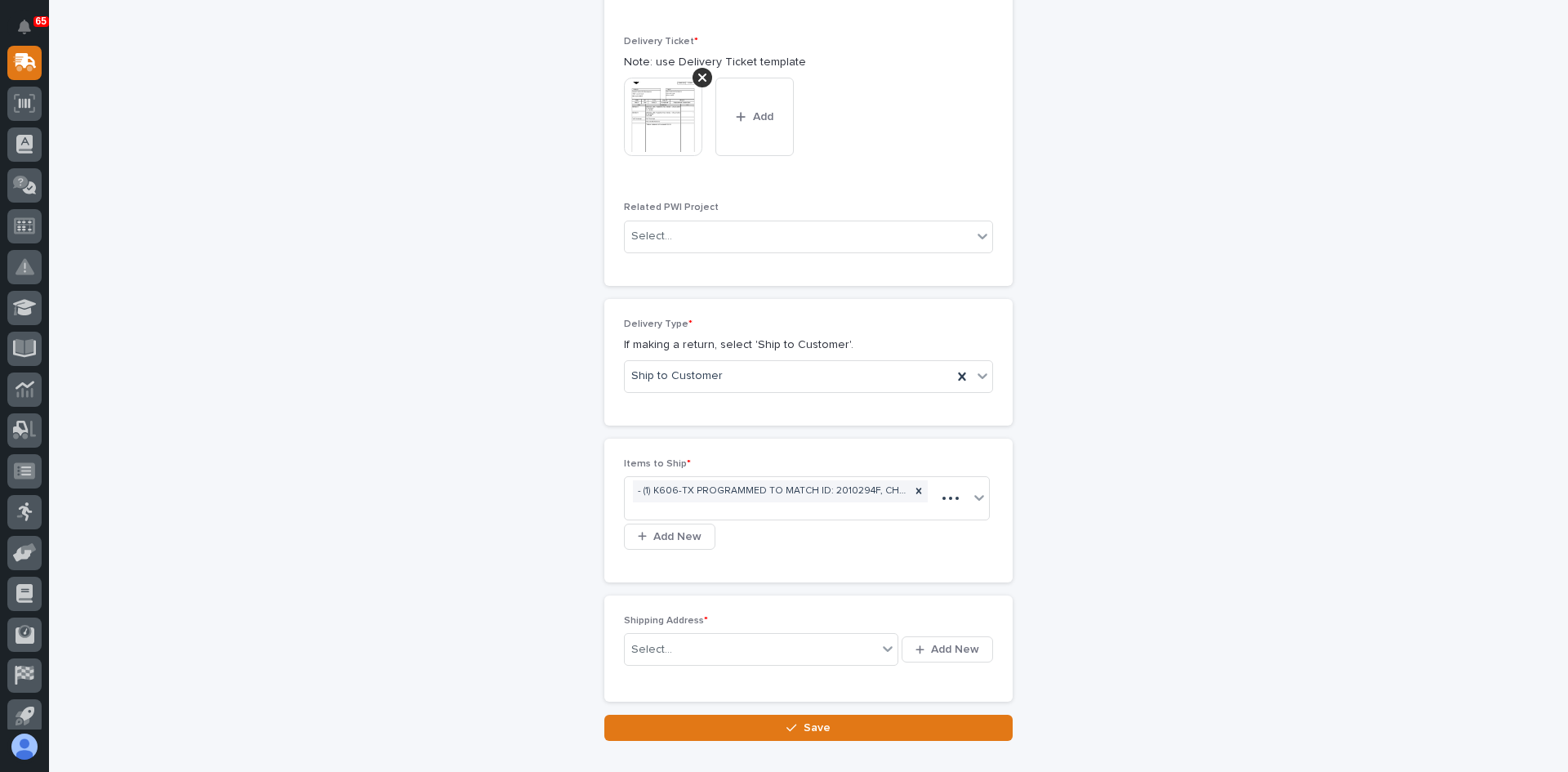
scroll to position [780, 0]
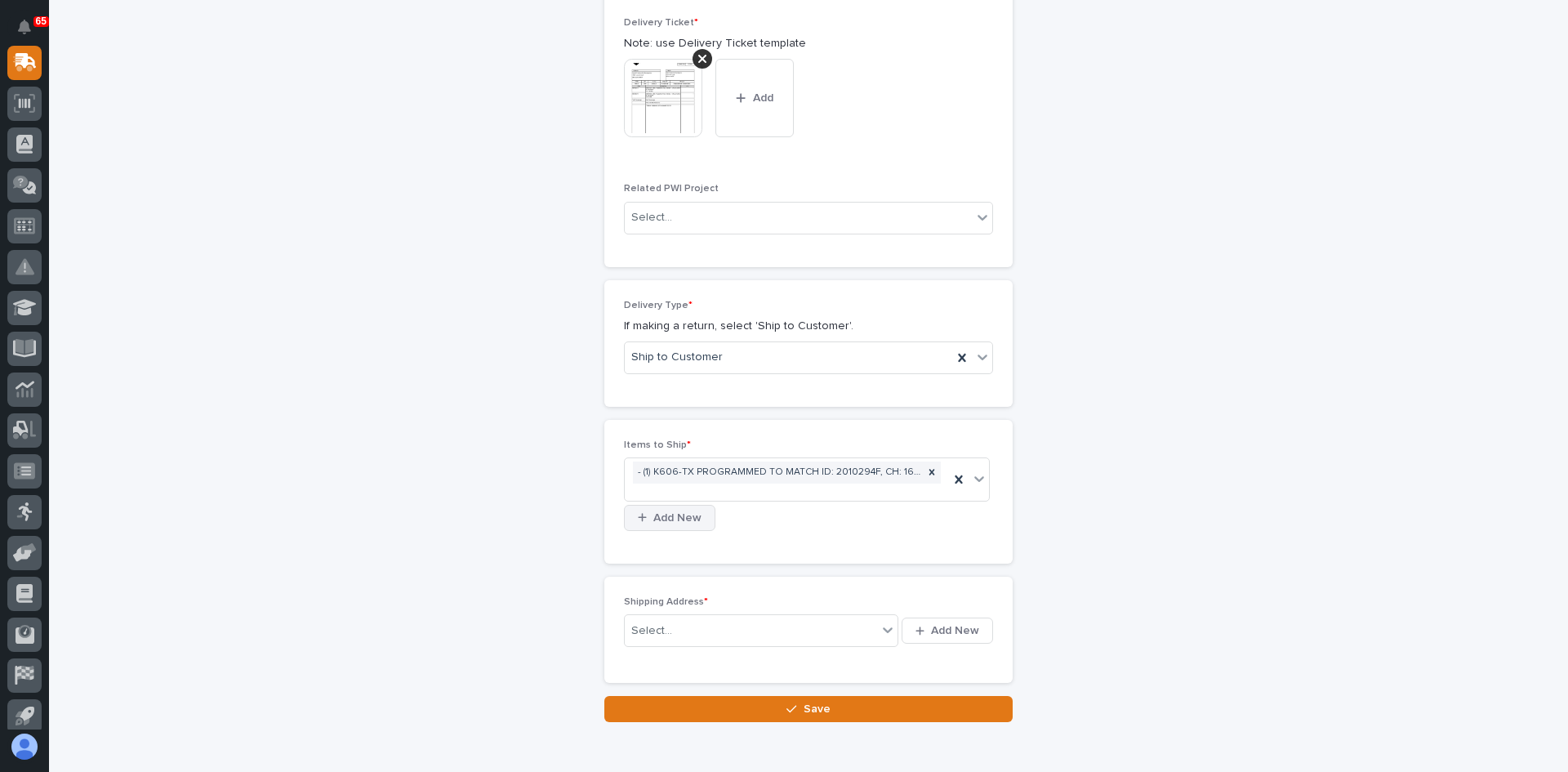
click at [664, 514] on span "Add New" at bounding box center [677, 518] width 48 height 15
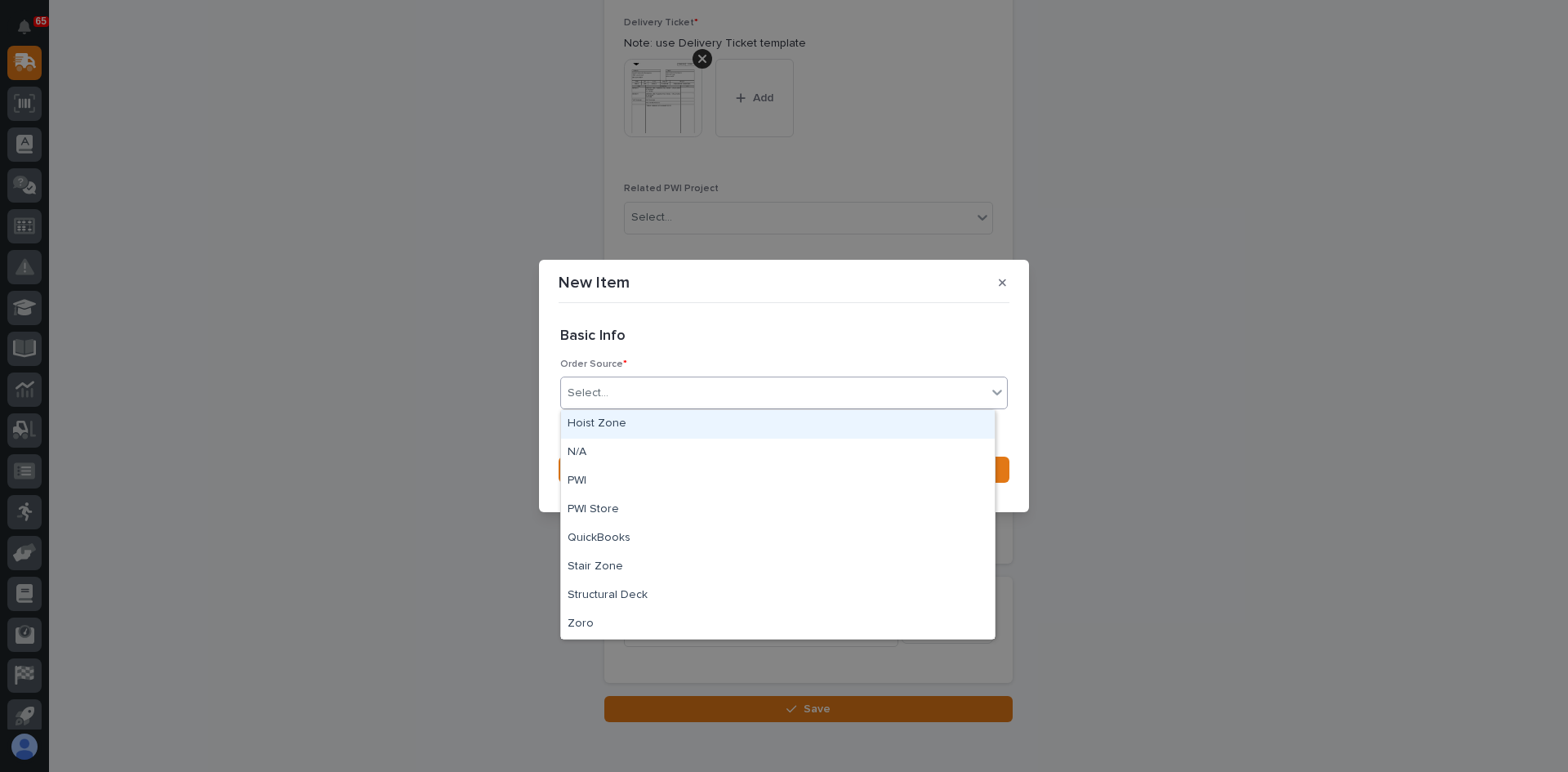
click at [632, 385] on div "Select..." at bounding box center [774, 393] width 426 height 27
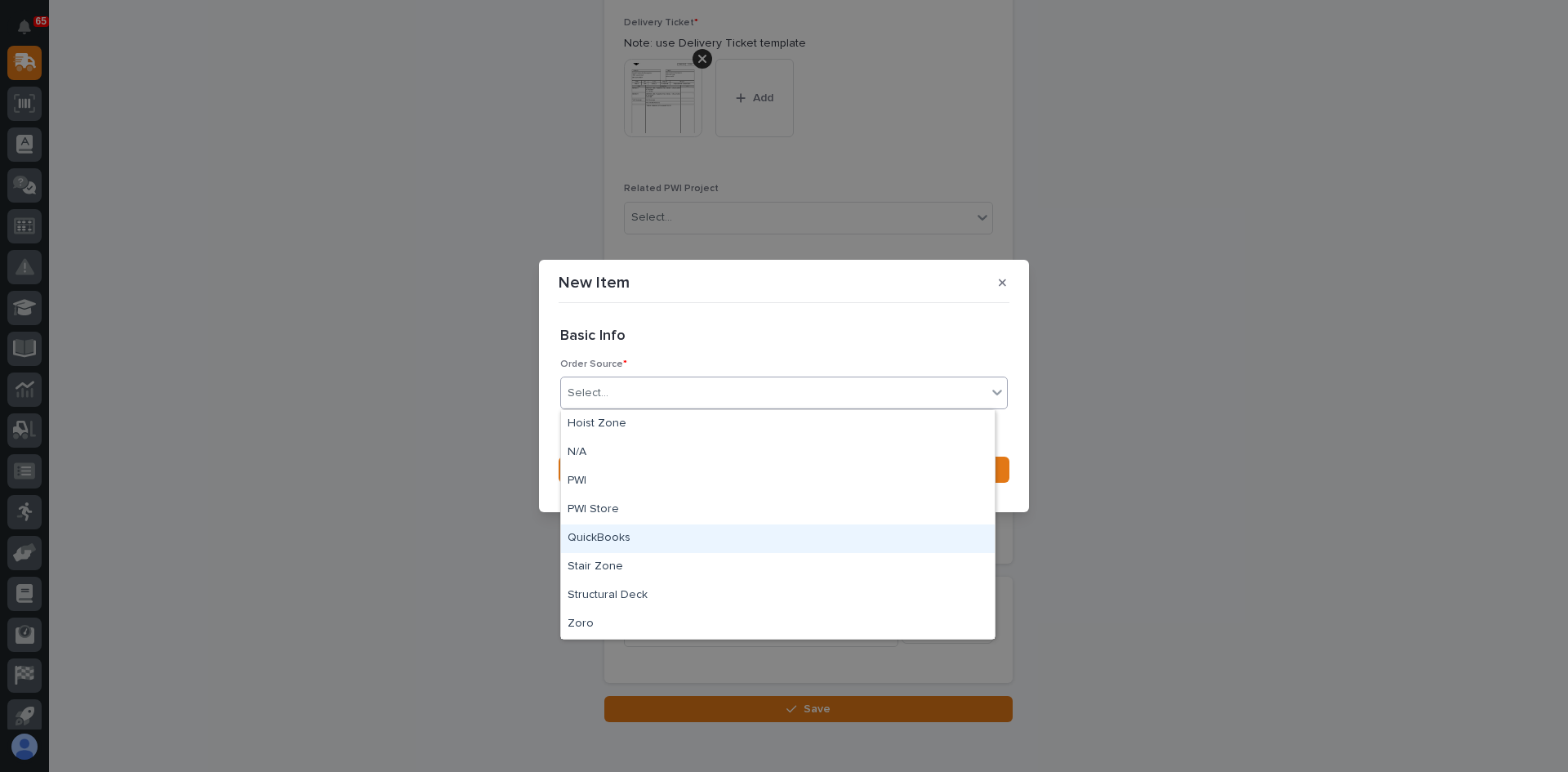
click at [613, 535] on div "QuickBooks" at bounding box center [777, 539] width 433 height 28
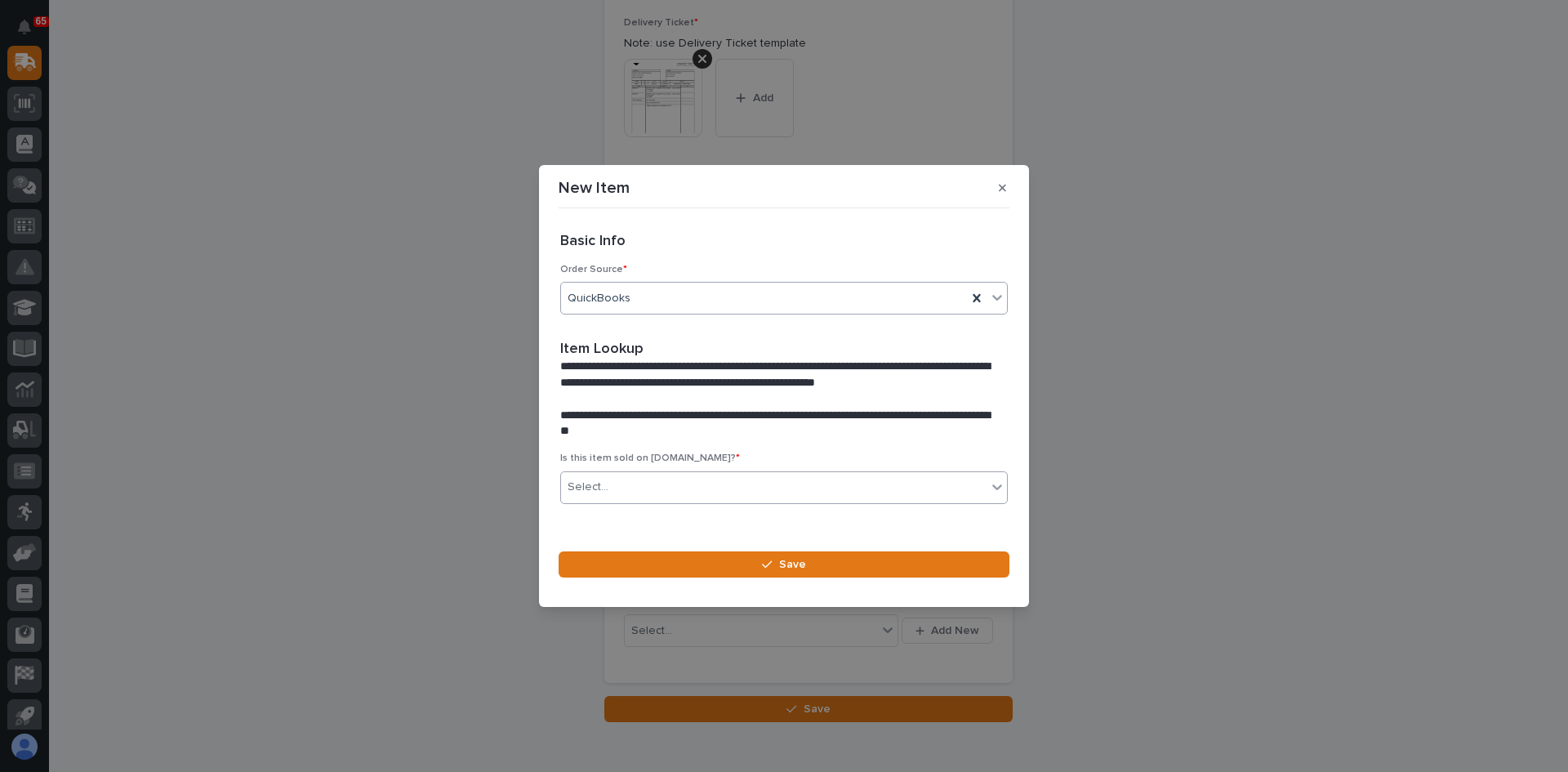
click at [623, 494] on div "Select..." at bounding box center [774, 487] width 426 height 27
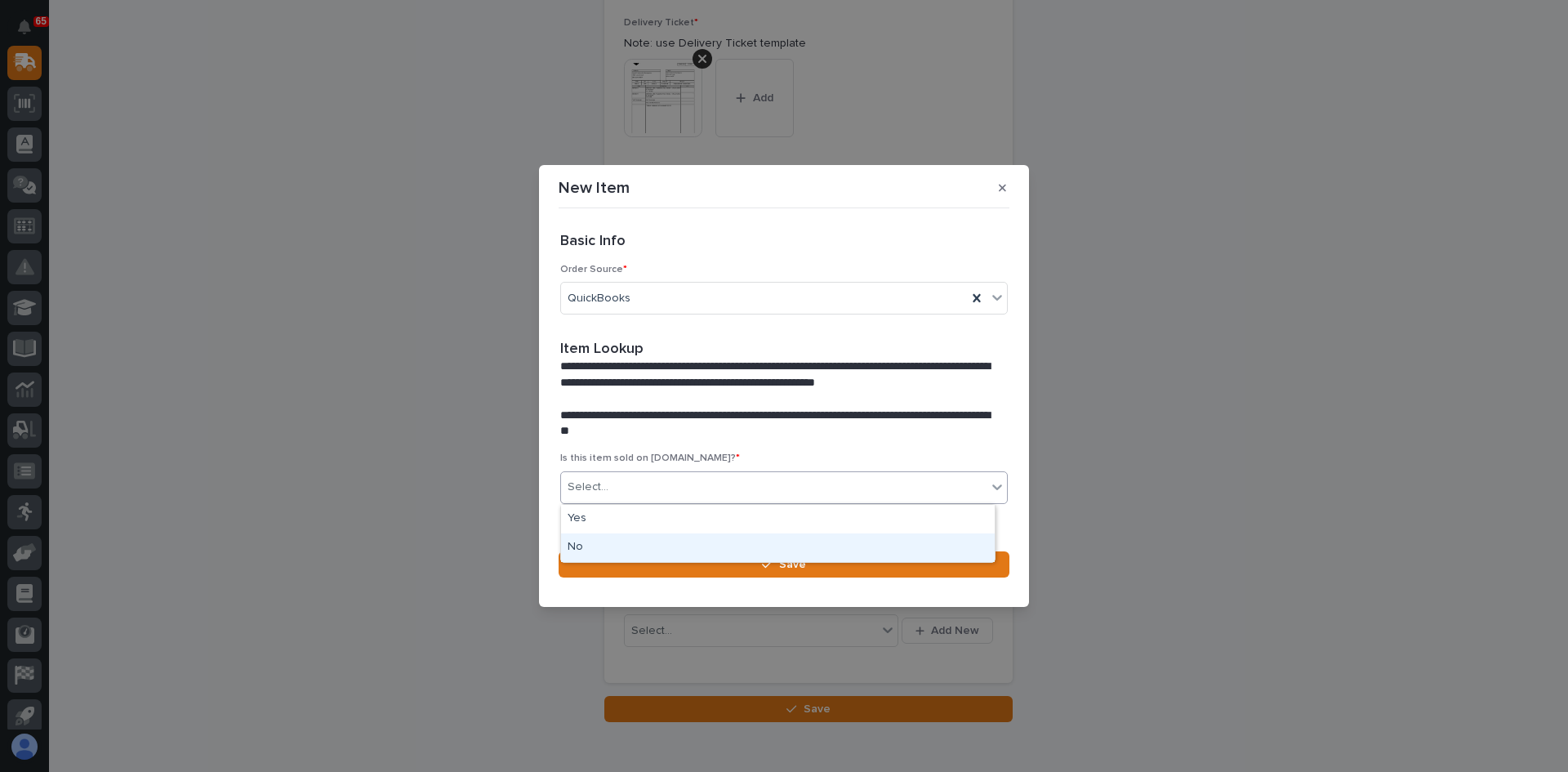
click at [594, 545] on div "No" at bounding box center [777, 547] width 433 height 28
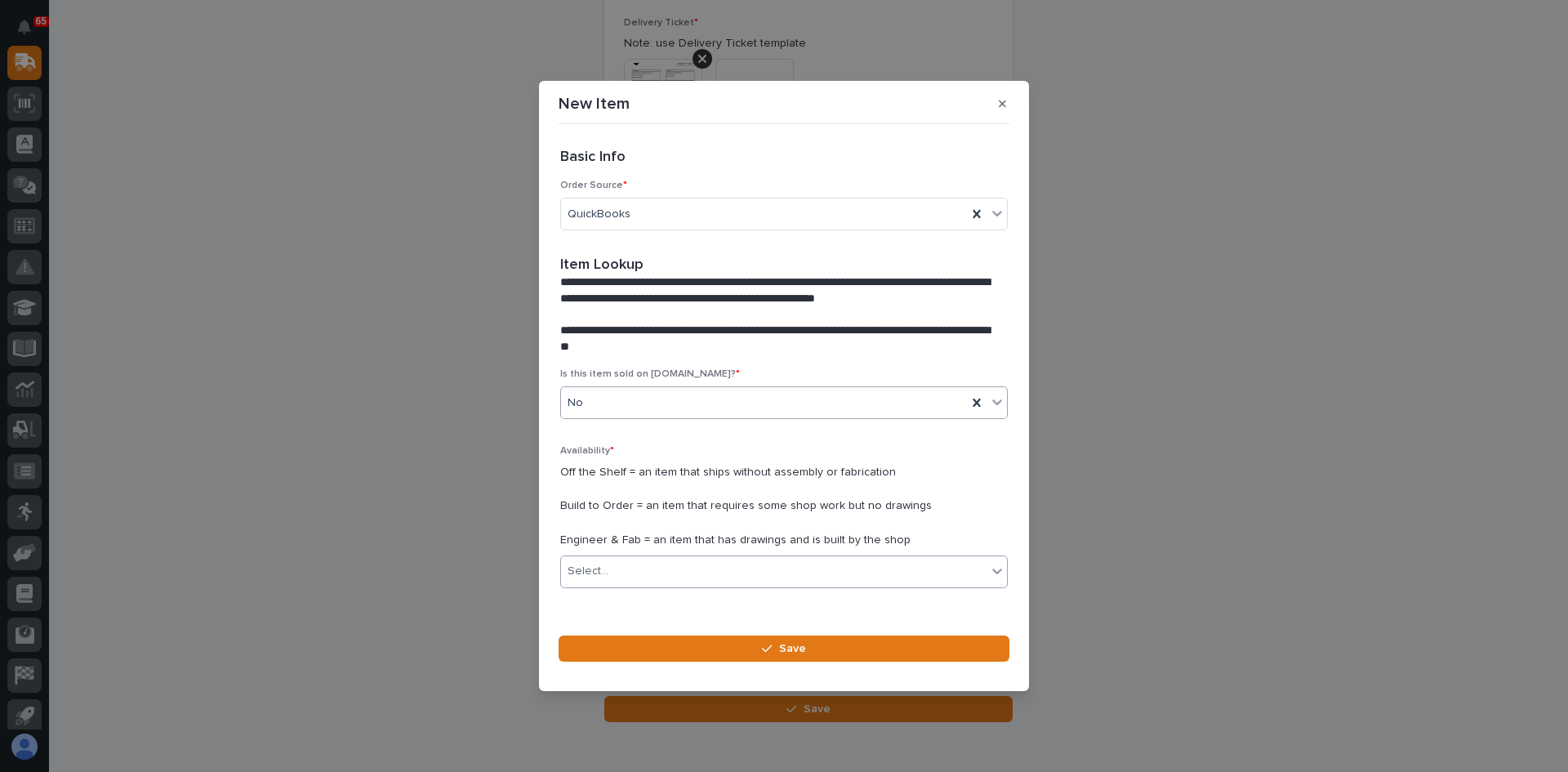
click at [630, 566] on div "Select..." at bounding box center [774, 570] width 426 height 27
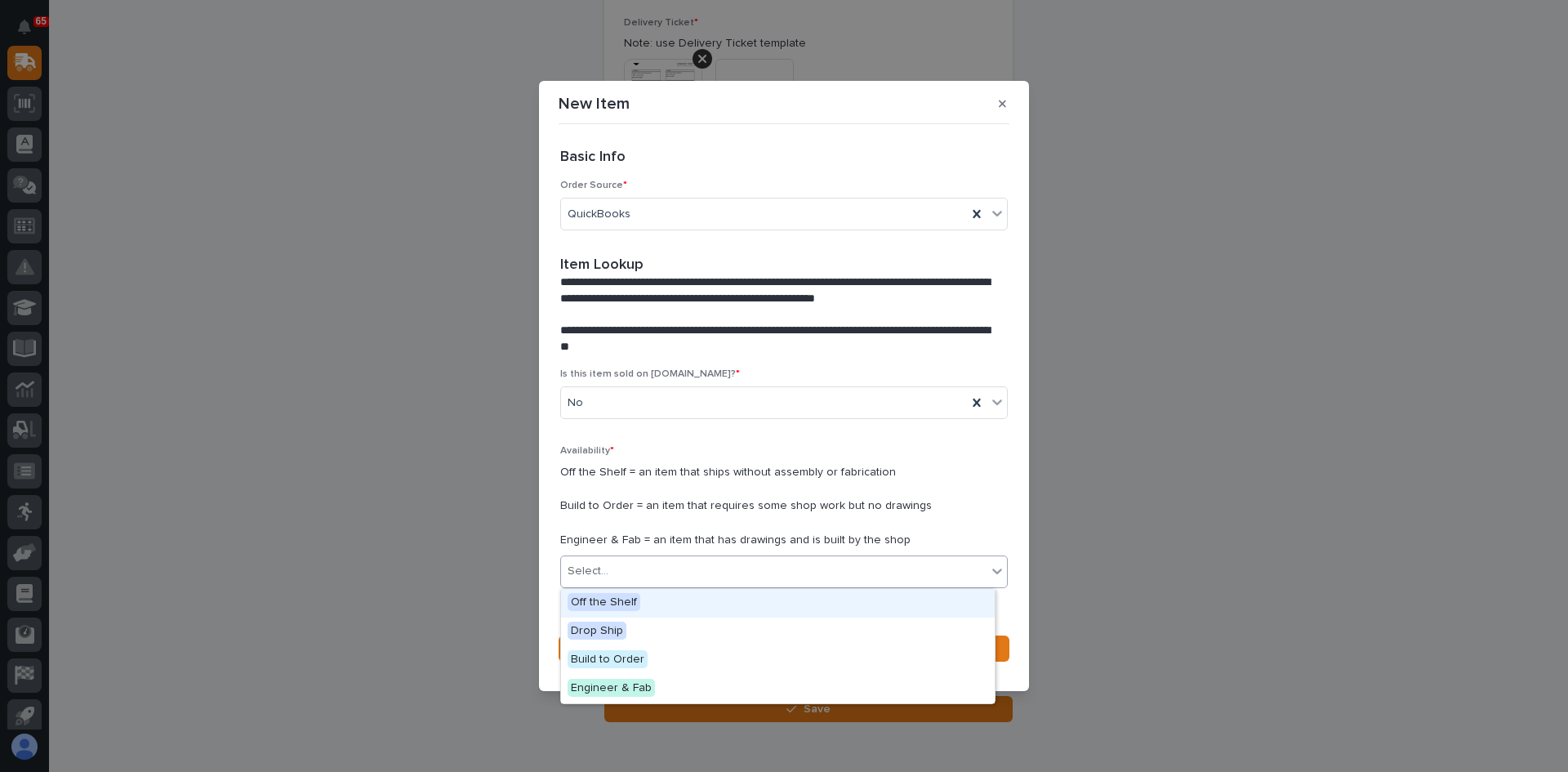
click at [619, 600] on span "Off the Shelf" at bounding box center [604, 601] width 72 height 18
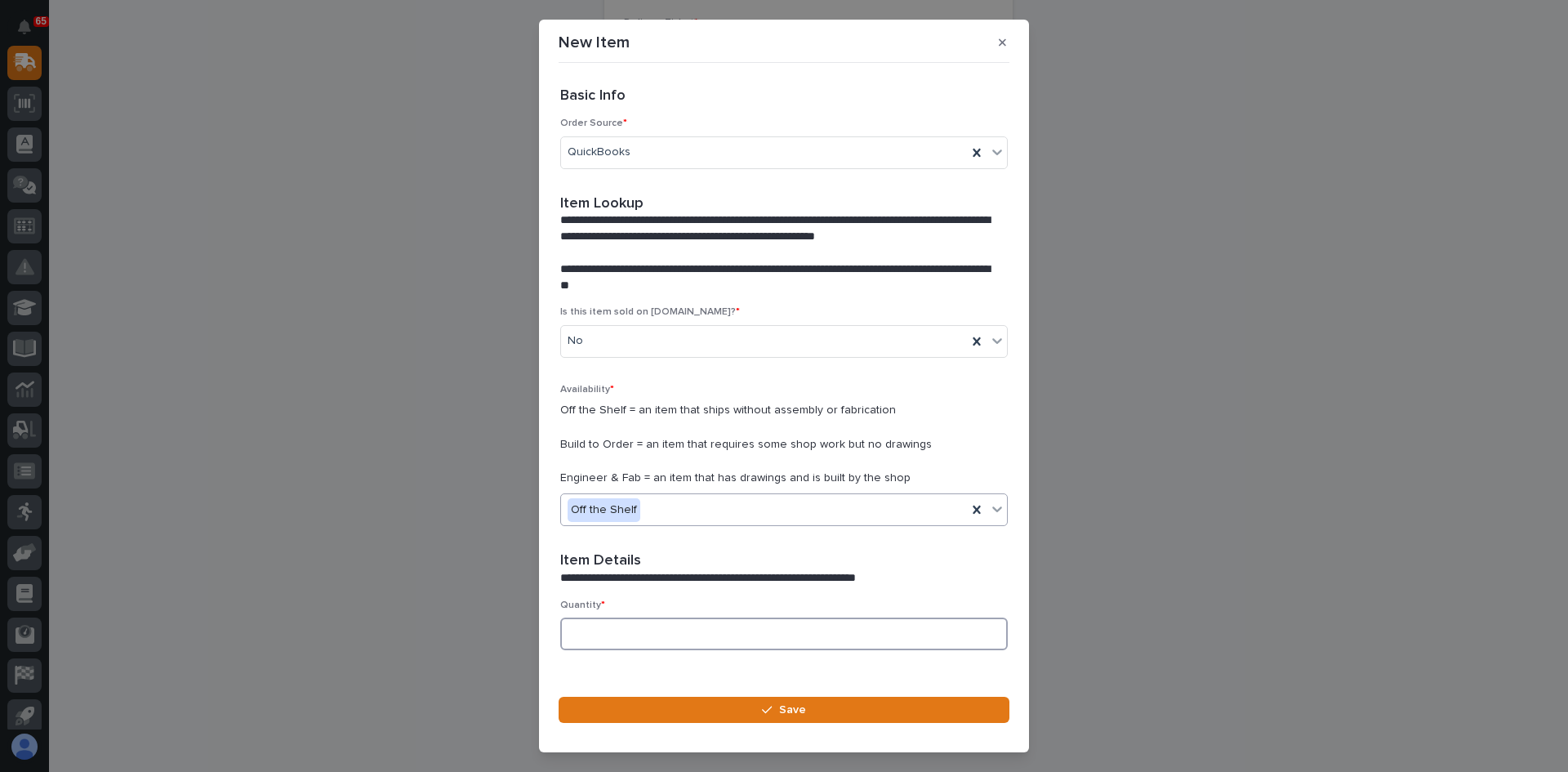
click at [611, 635] on input at bounding box center [784, 634] width 448 height 33
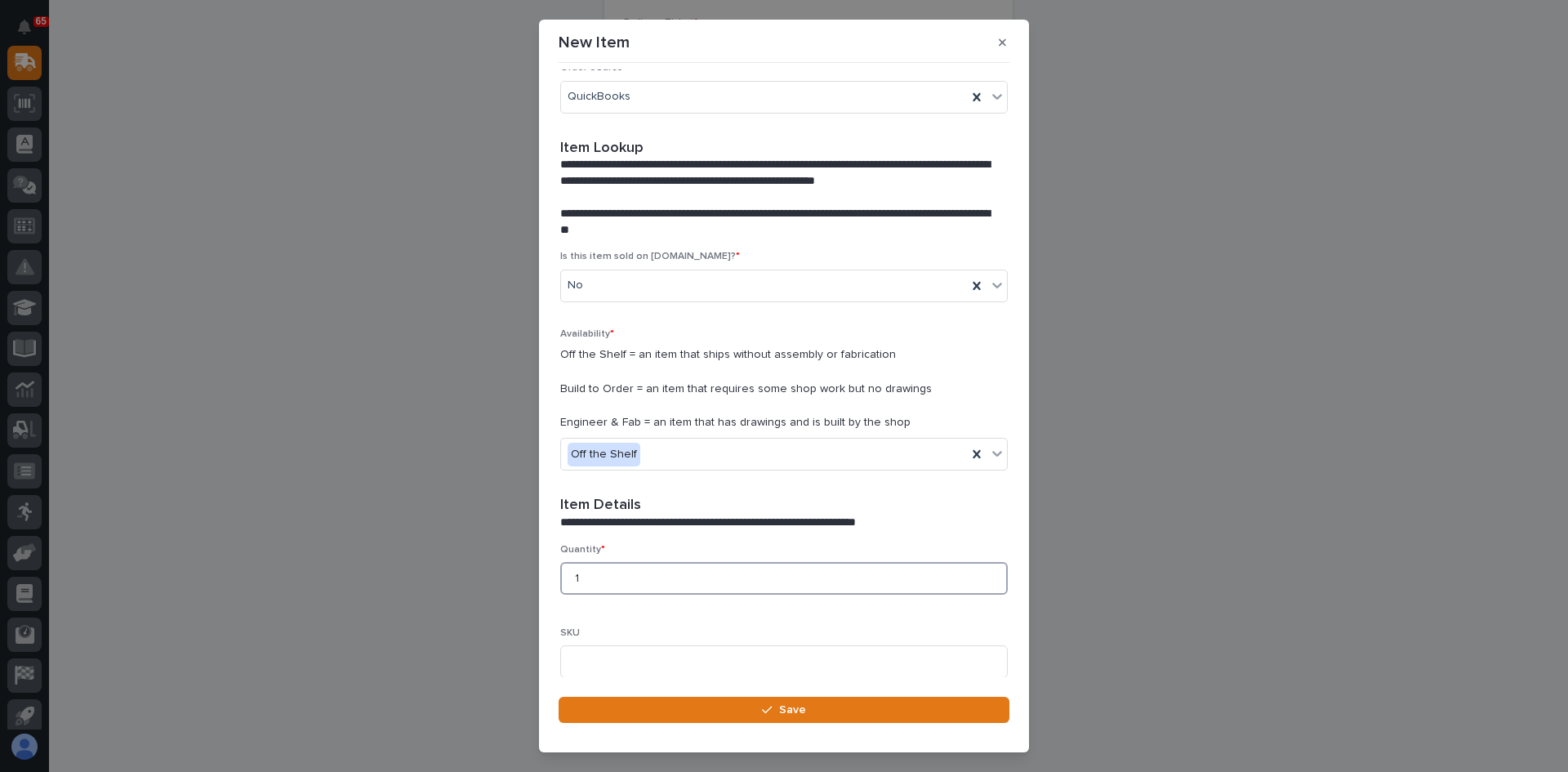
scroll to position [245, 0]
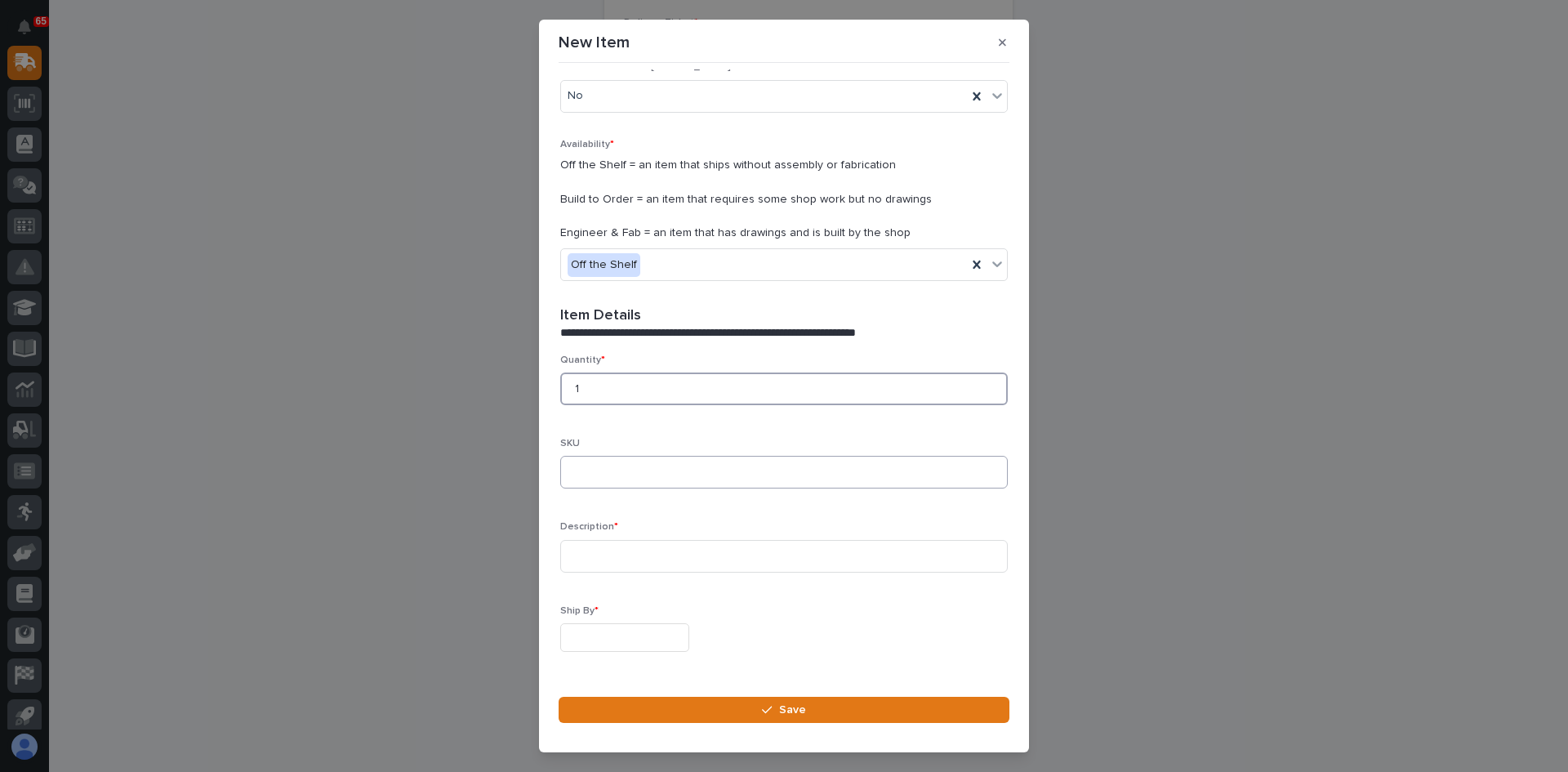
type input "1"
click at [585, 473] on input at bounding box center [784, 472] width 448 height 33
type input "K606-[GEOGRAPHIC_DATA]"
click at [580, 556] on input at bounding box center [784, 557] width 448 height 33
type input "K606-TX PROGRAMMED TO MATCH ID: 201050F8, CH: 081-084"
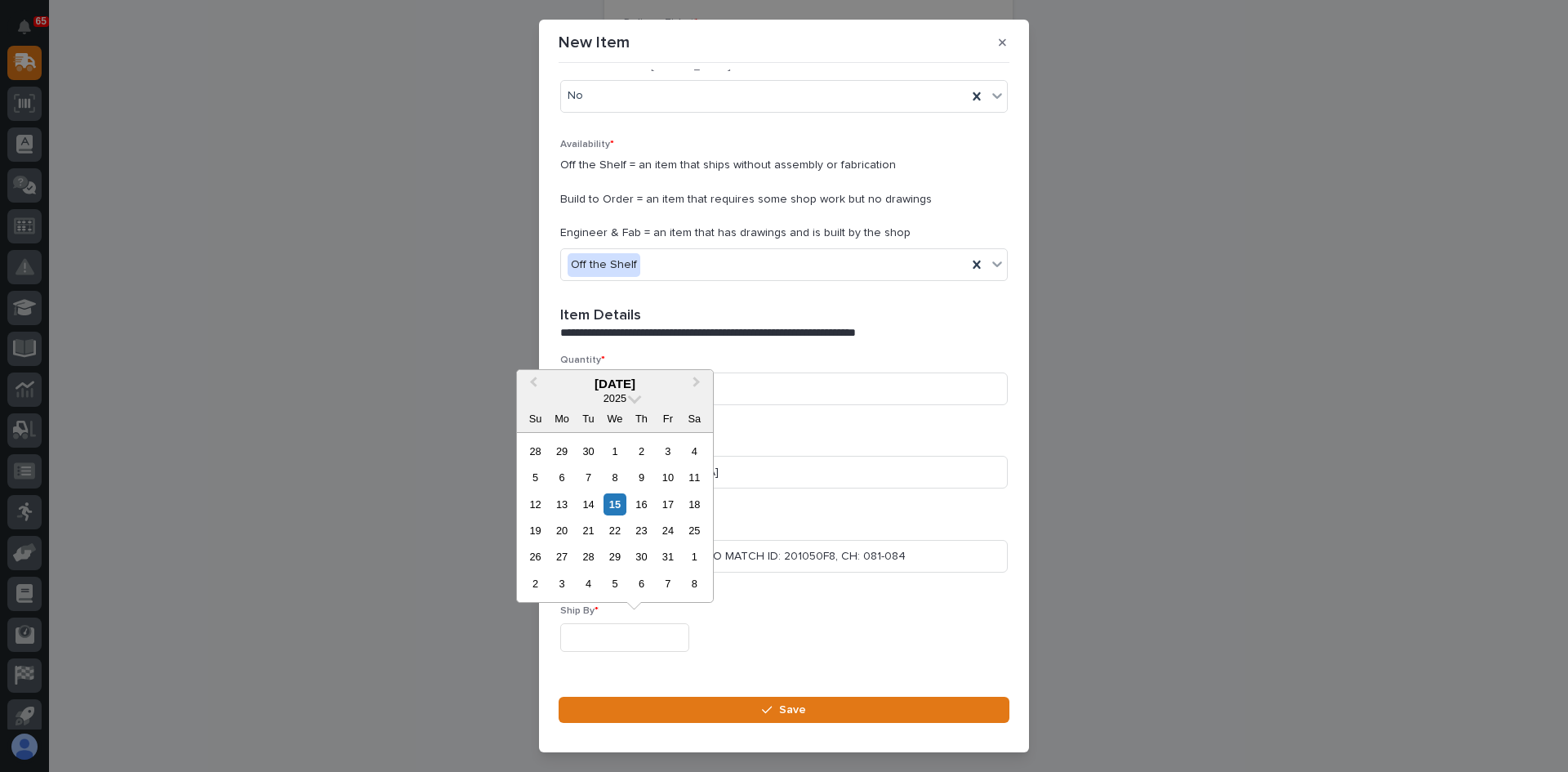
click at [638, 644] on input "text" at bounding box center [625, 637] width 129 height 28
click at [612, 506] on div "15" at bounding box center [615, 505] width 22 height 22
type input "**********"
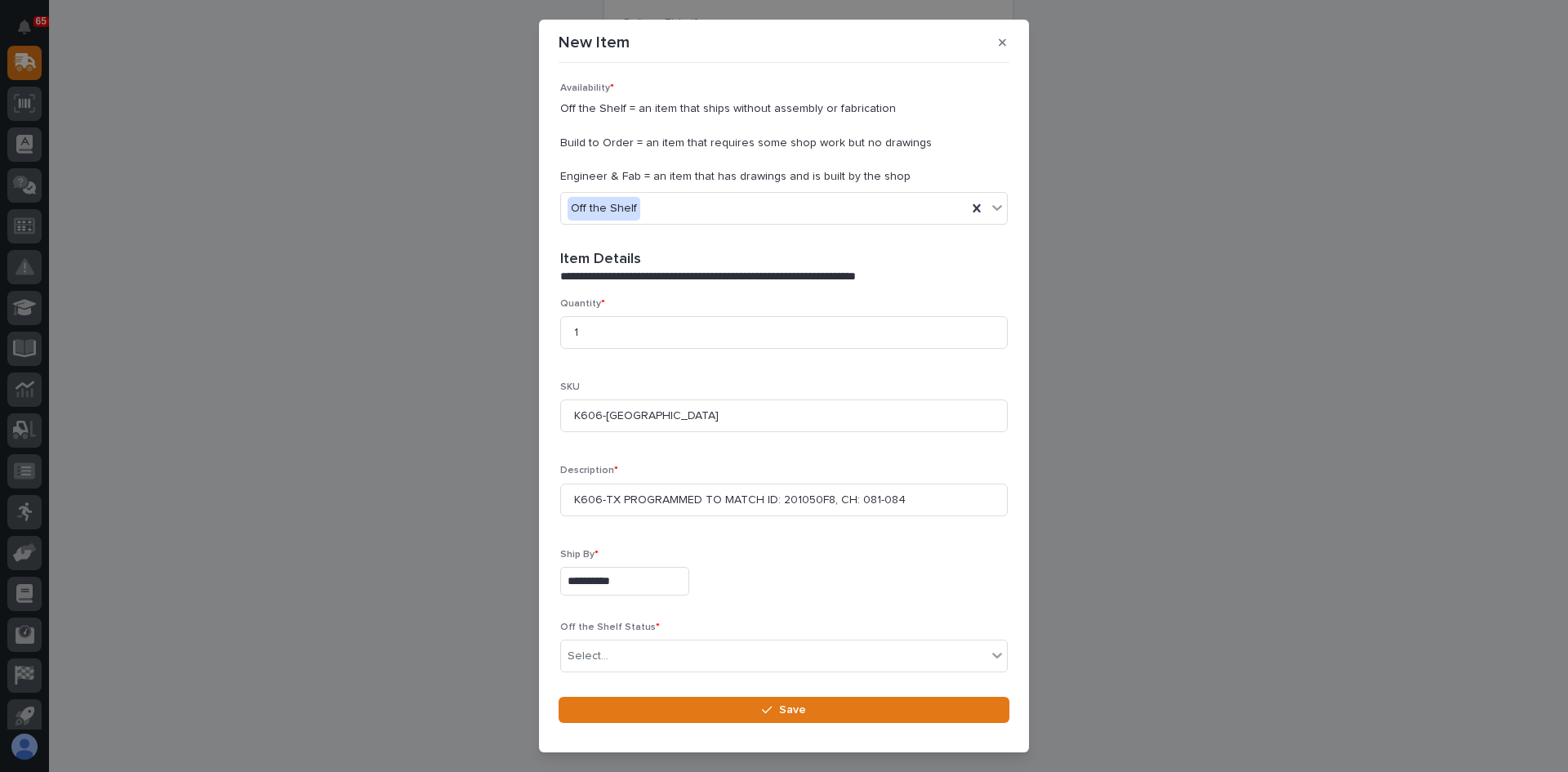
scroll to position [369, 0]
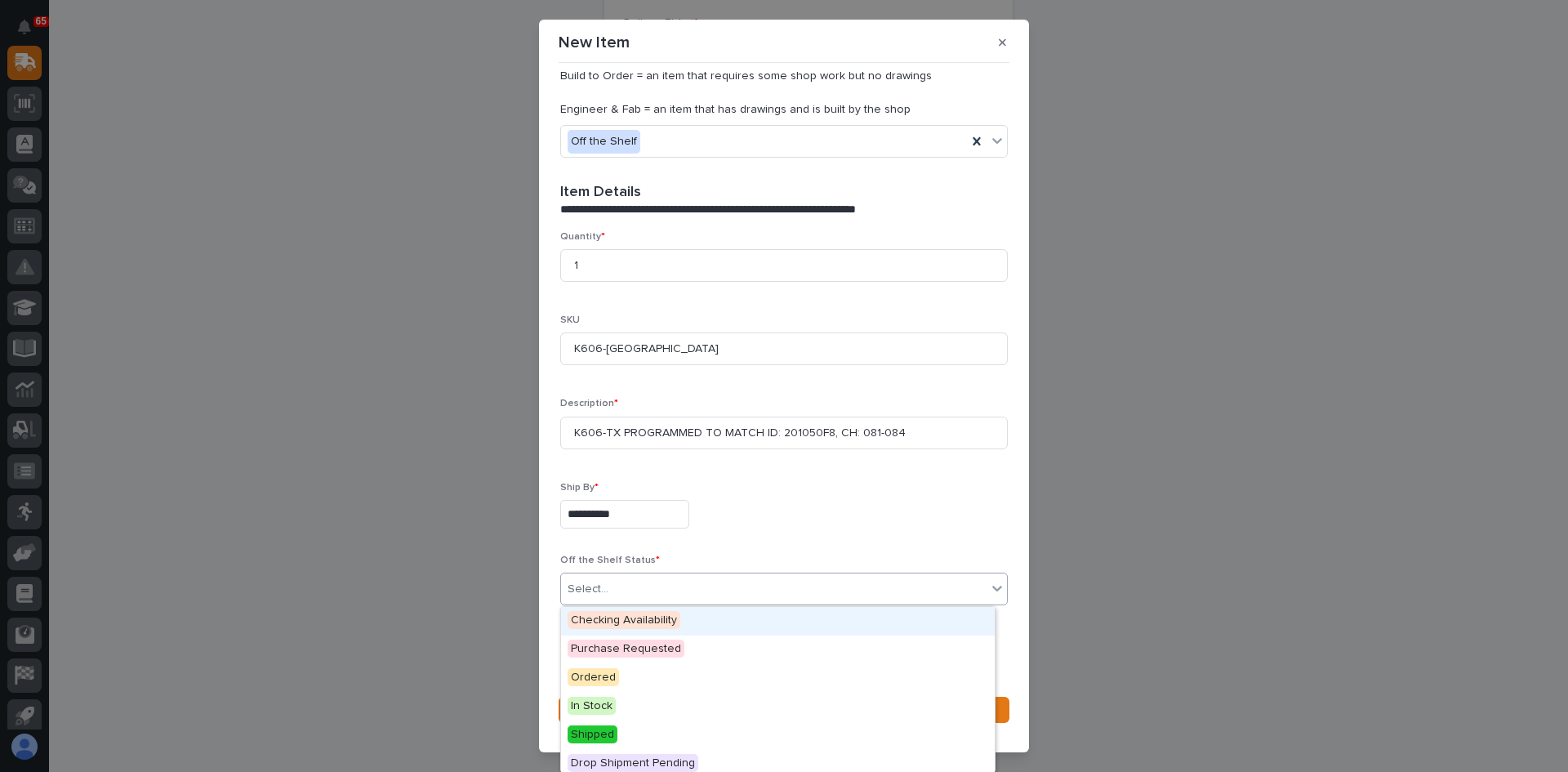
click at [635, 588] on div "Select..." at bounding box center [774, 588] width 426 height 27
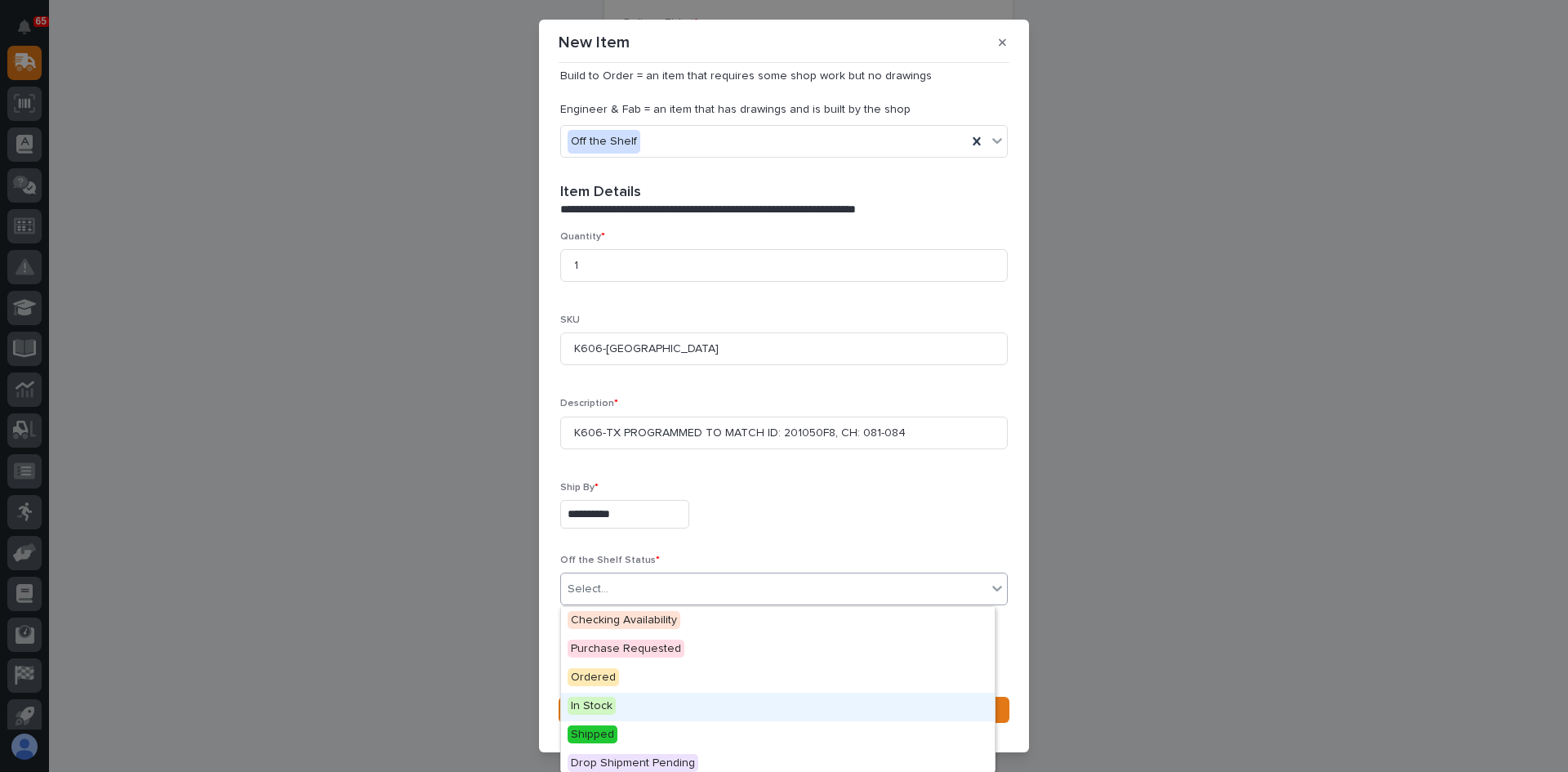
click at [601, 708] on span "In Stock" at bounding box center [592, 706] width 48 height 18
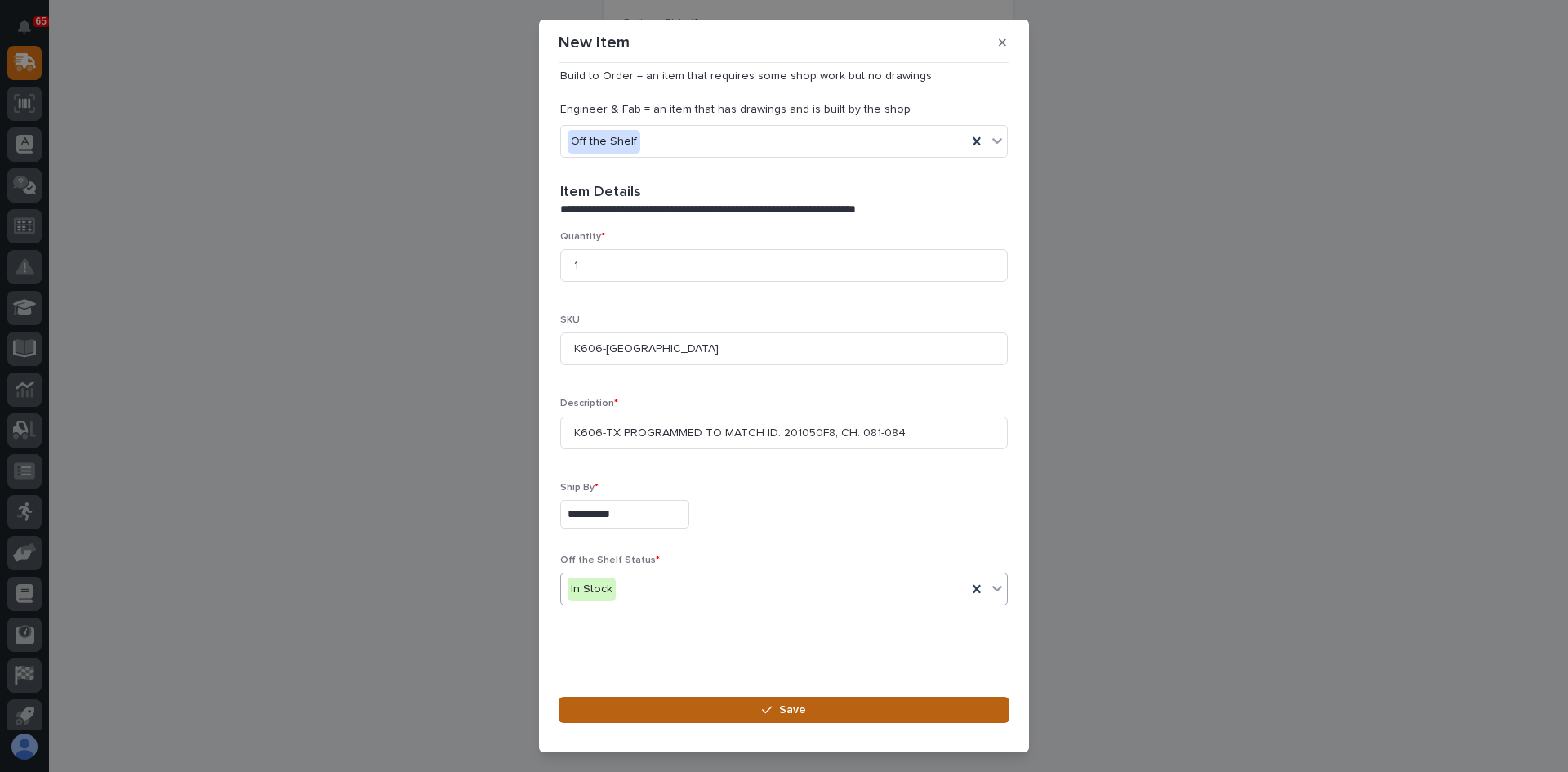
click at [793, 708] on span "Save" at bounding box center [792, 709] width 27 height 15
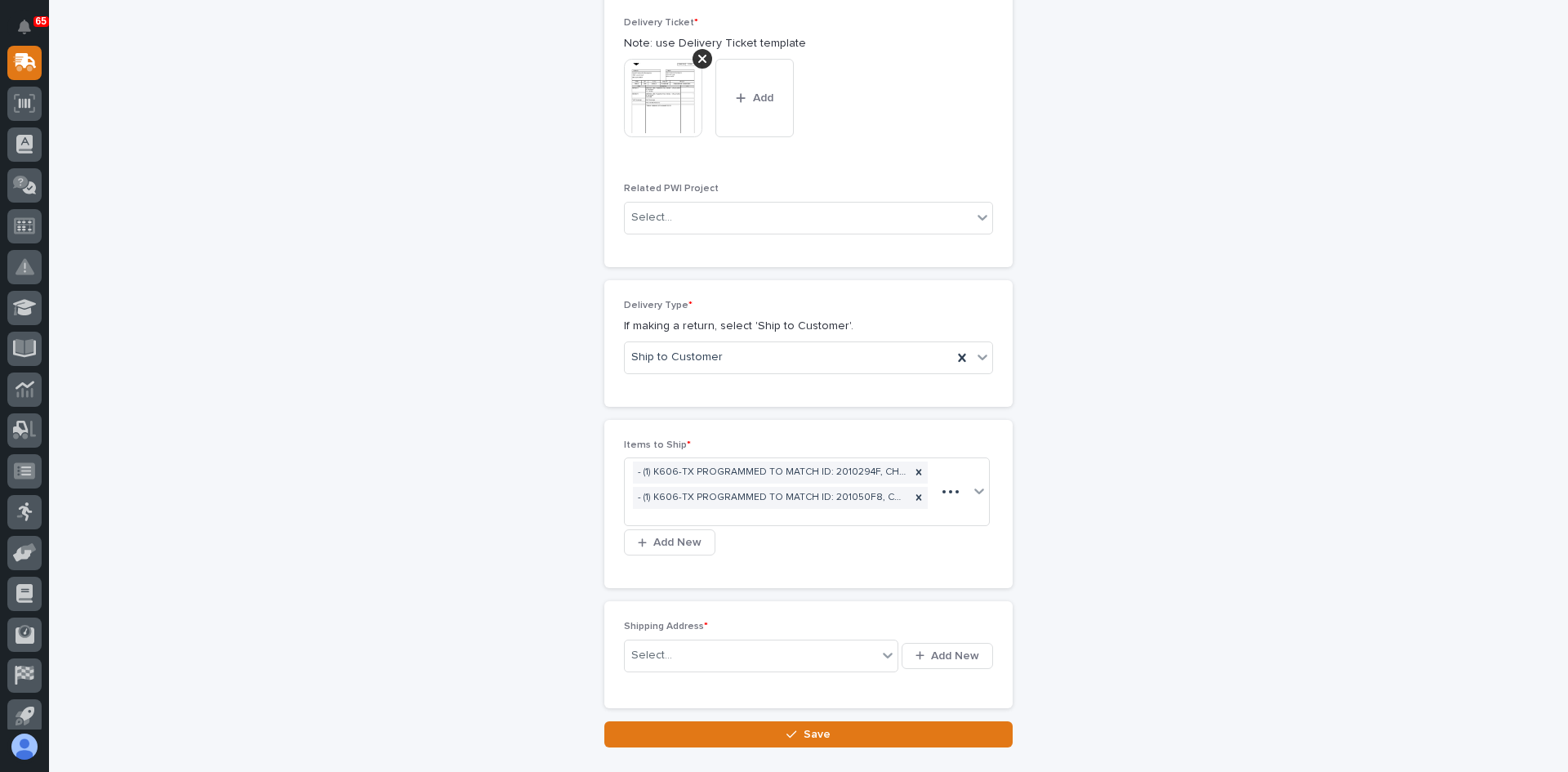
scroll to position [793, 0]
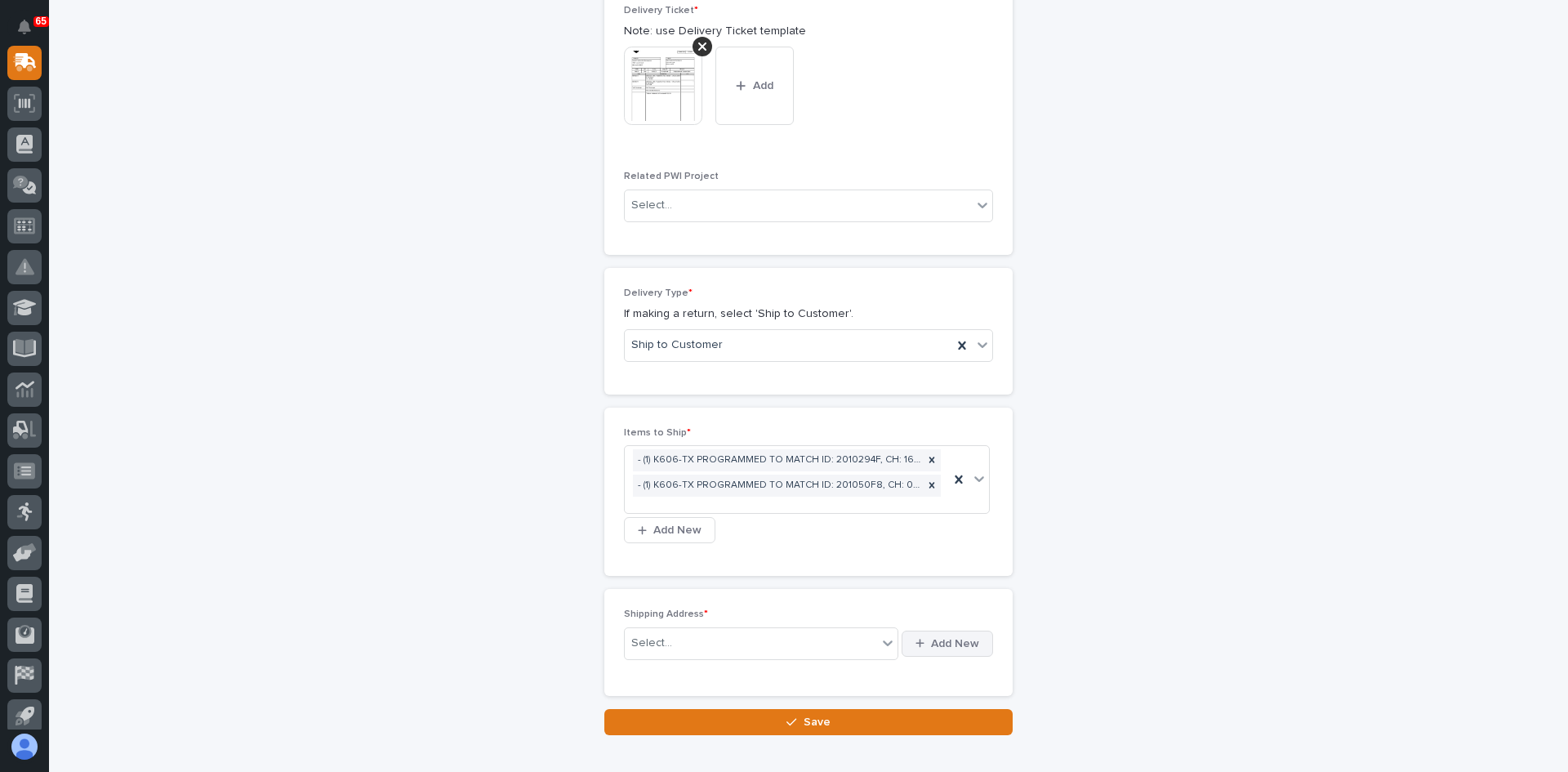
click at [955, 643] on span "Add New" at bounding box center [955, 644] width 48 height 15
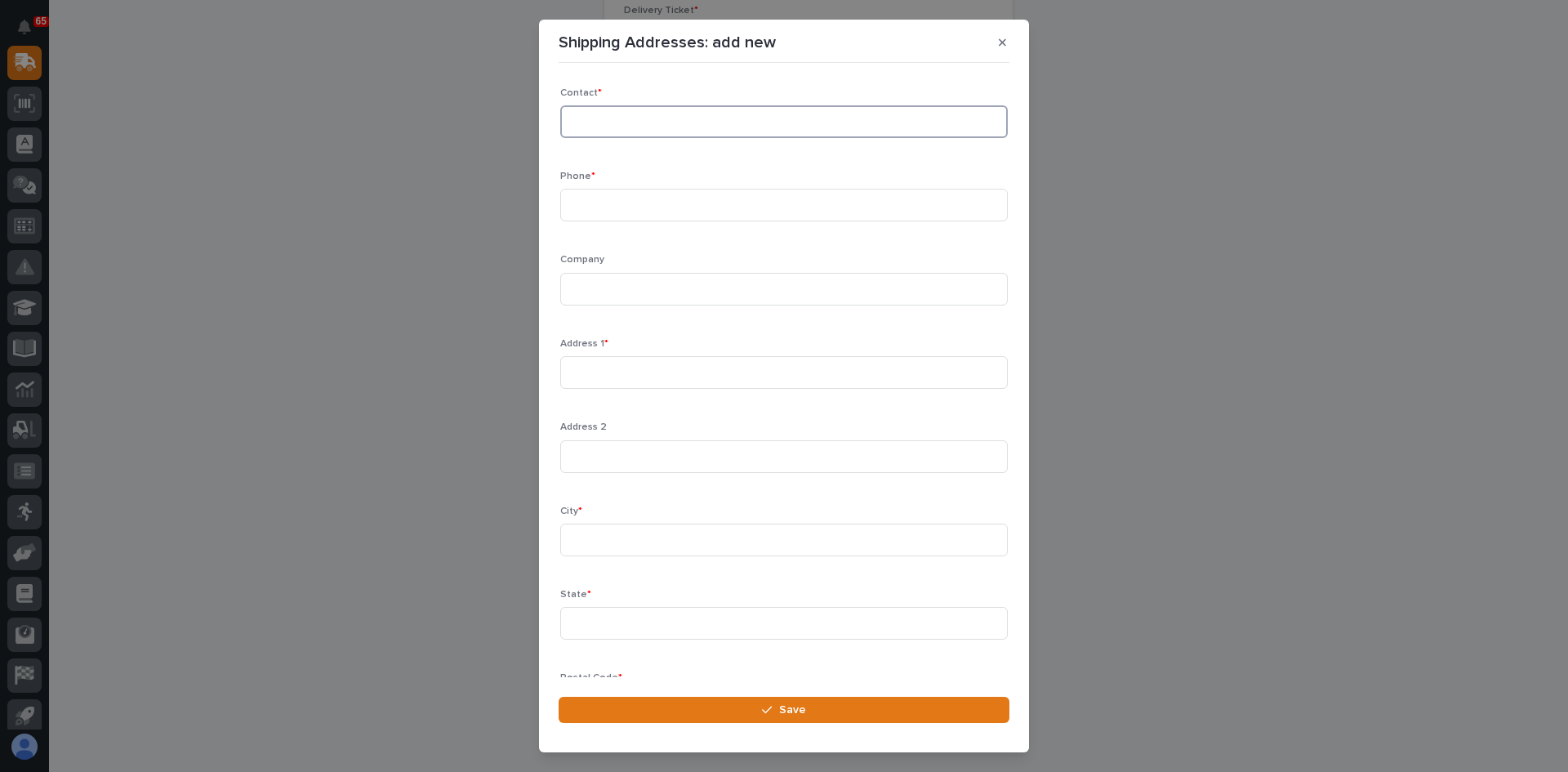
click at [613, 123] on input at bounding box center [784, 121] width 448 height 33
type input "[PERSON_NAME]"
click at [589, 197] on input at bounding box center [784, 205] width 448 height 33
type input "[PHONE_NUMBER]"
click at [601, 295] on input at bounding box center [784, 290] width 448 height 33
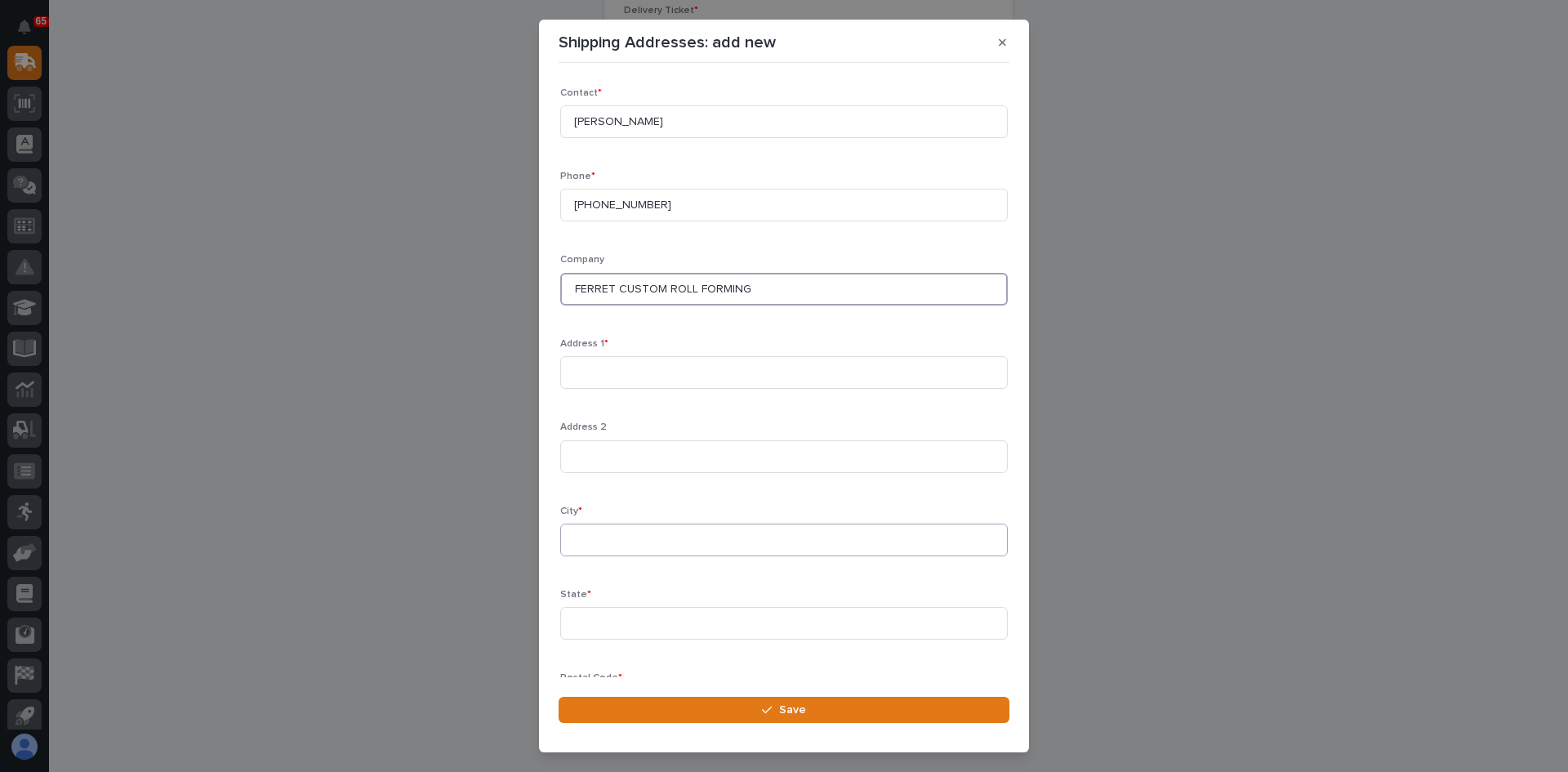
type input "FERRET CUSTOM ROLL FORMING"
click at [580, 538] on input at bounding box center [784, 540] width 448 height 33
type input "ELKHART"
click at [582, 617] on input at bounding box center [784, 623] width 448 height 33
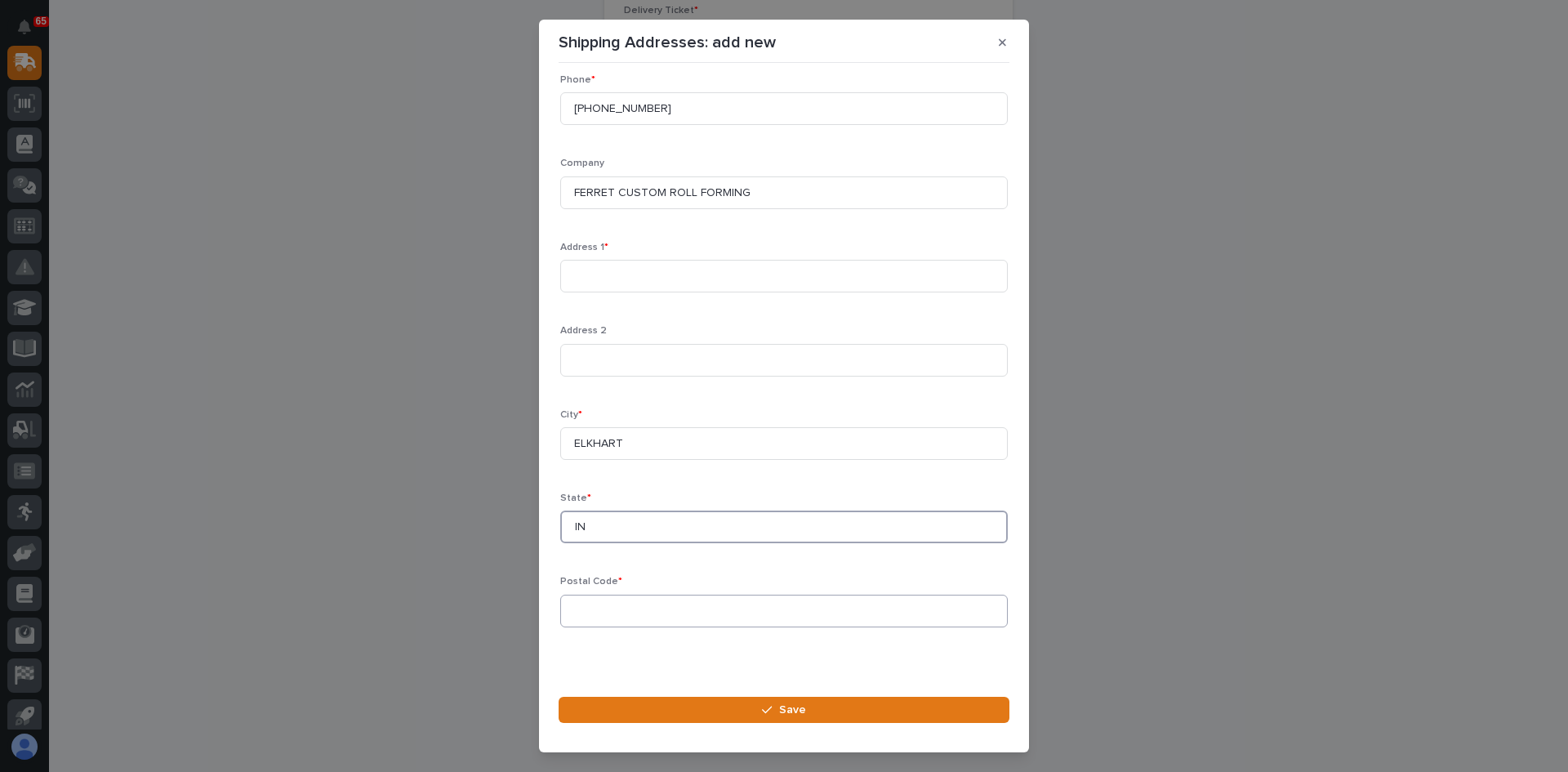
type input "IN"
click at [582, 606] on input at bounding box center [784, 611] width 448 height 33
type input "46517"
click at [788, 710] on span "Save" at bounding box center [792, 709] width 27 height 15
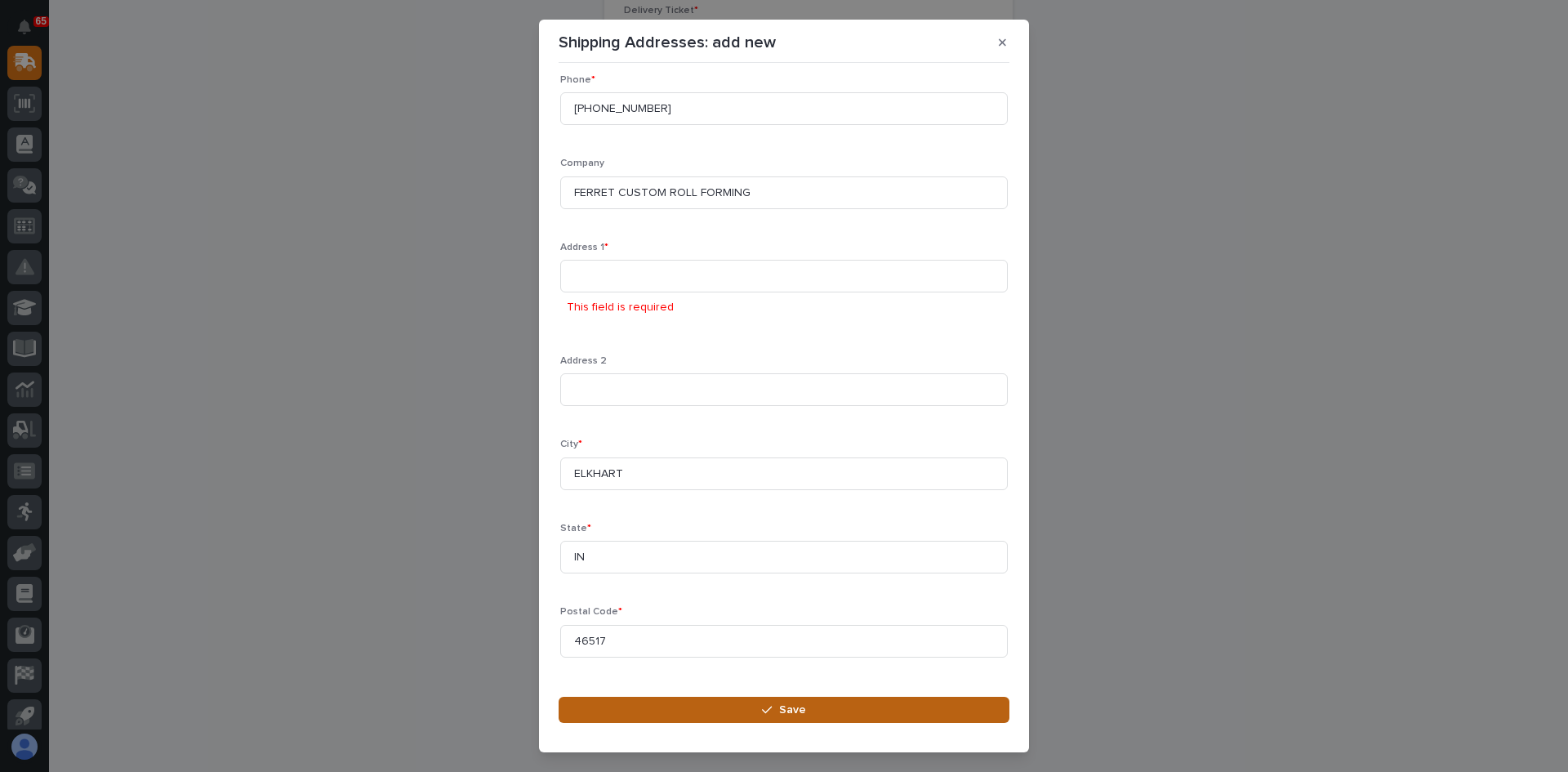
scroll to position [29, 0]
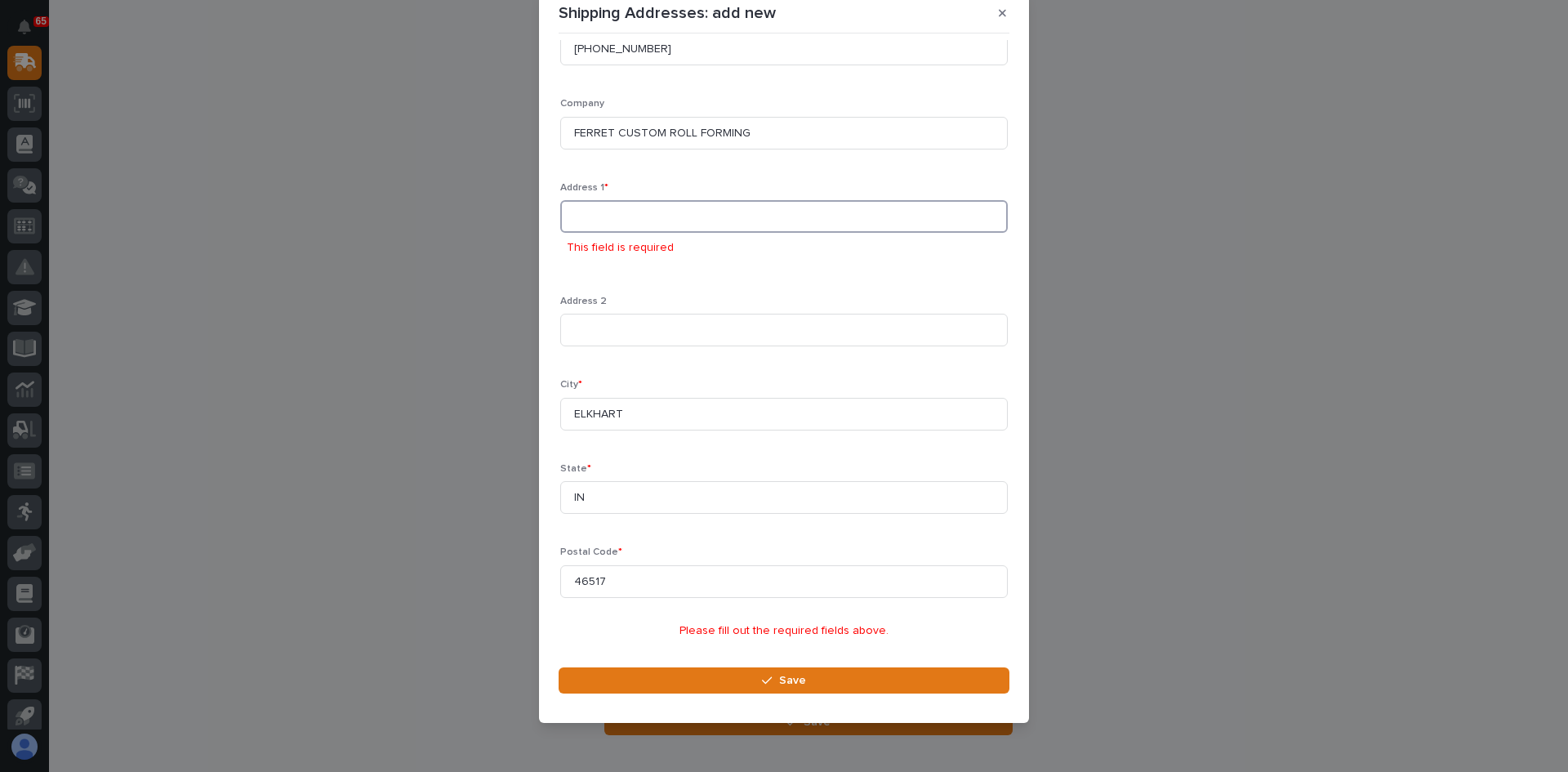
click at [594, 211] on input at bounding box center [784, 216] width 448 height 33
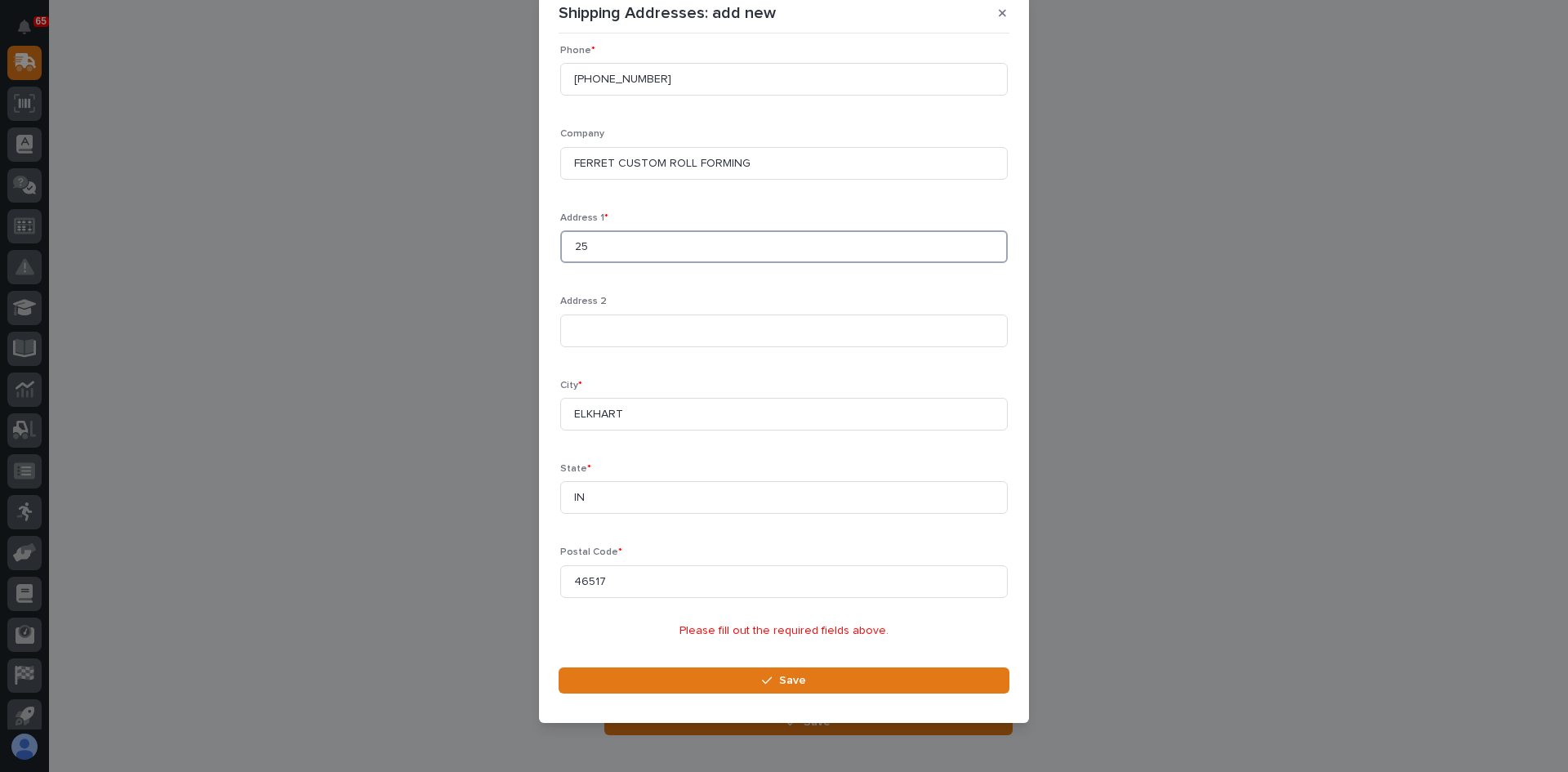
scroll to position [96, 0]
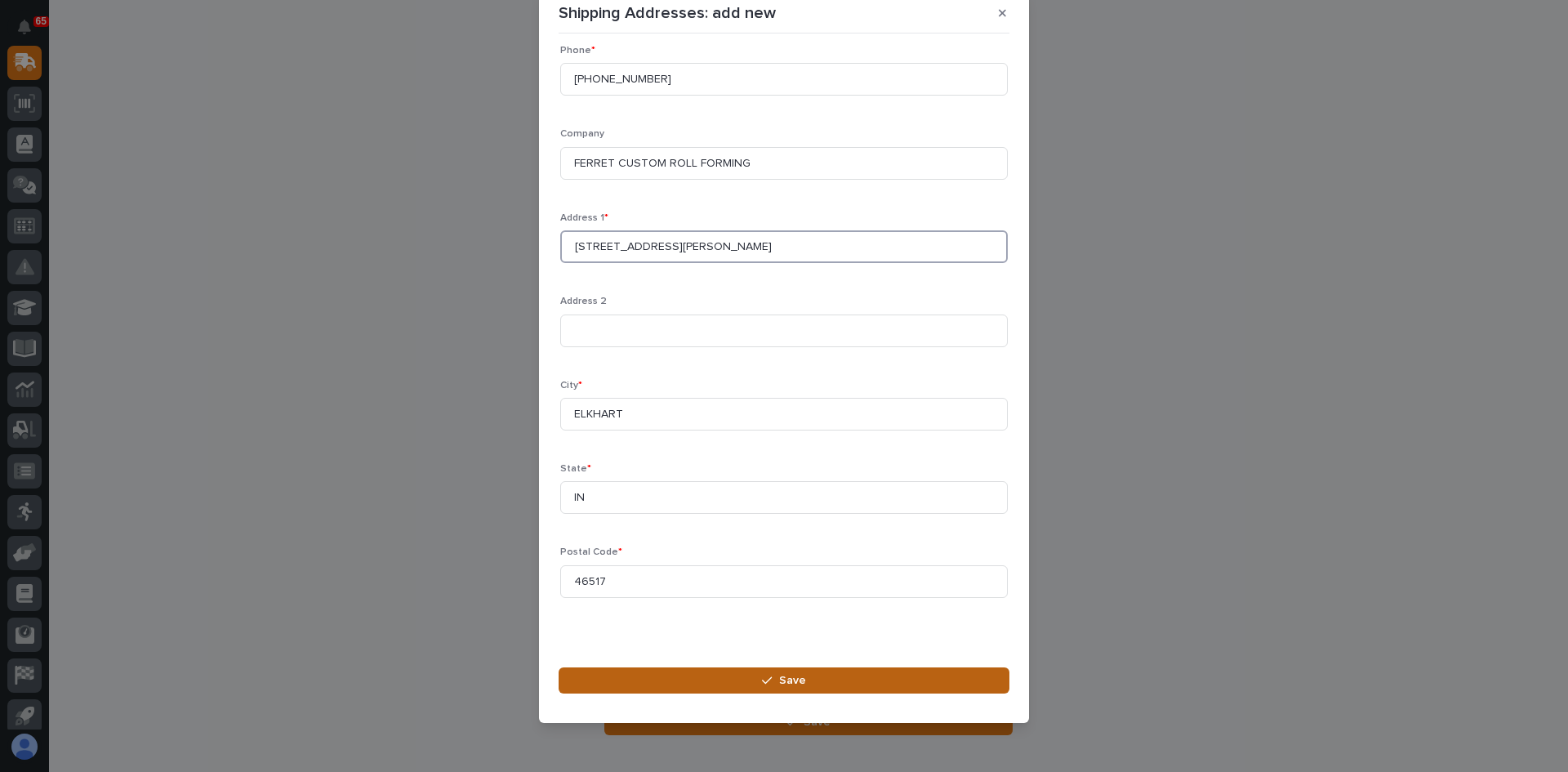
type input "[STREET_ADDRESS][PERSON_NAME]"
click at [789, 673] on span "Save" at bounding box center [792, 680] width 27 height 15
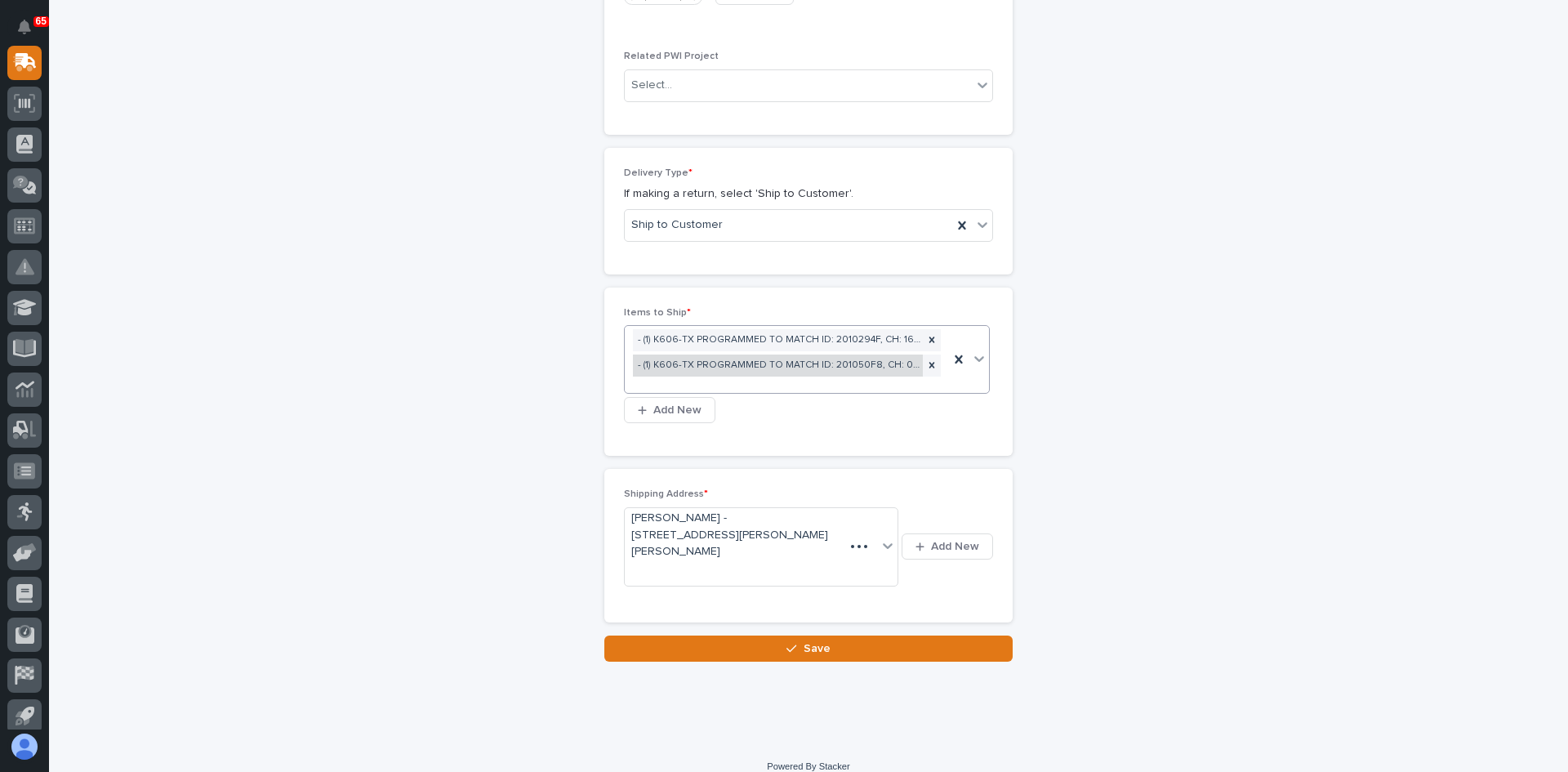
scroll to position [913, 0]
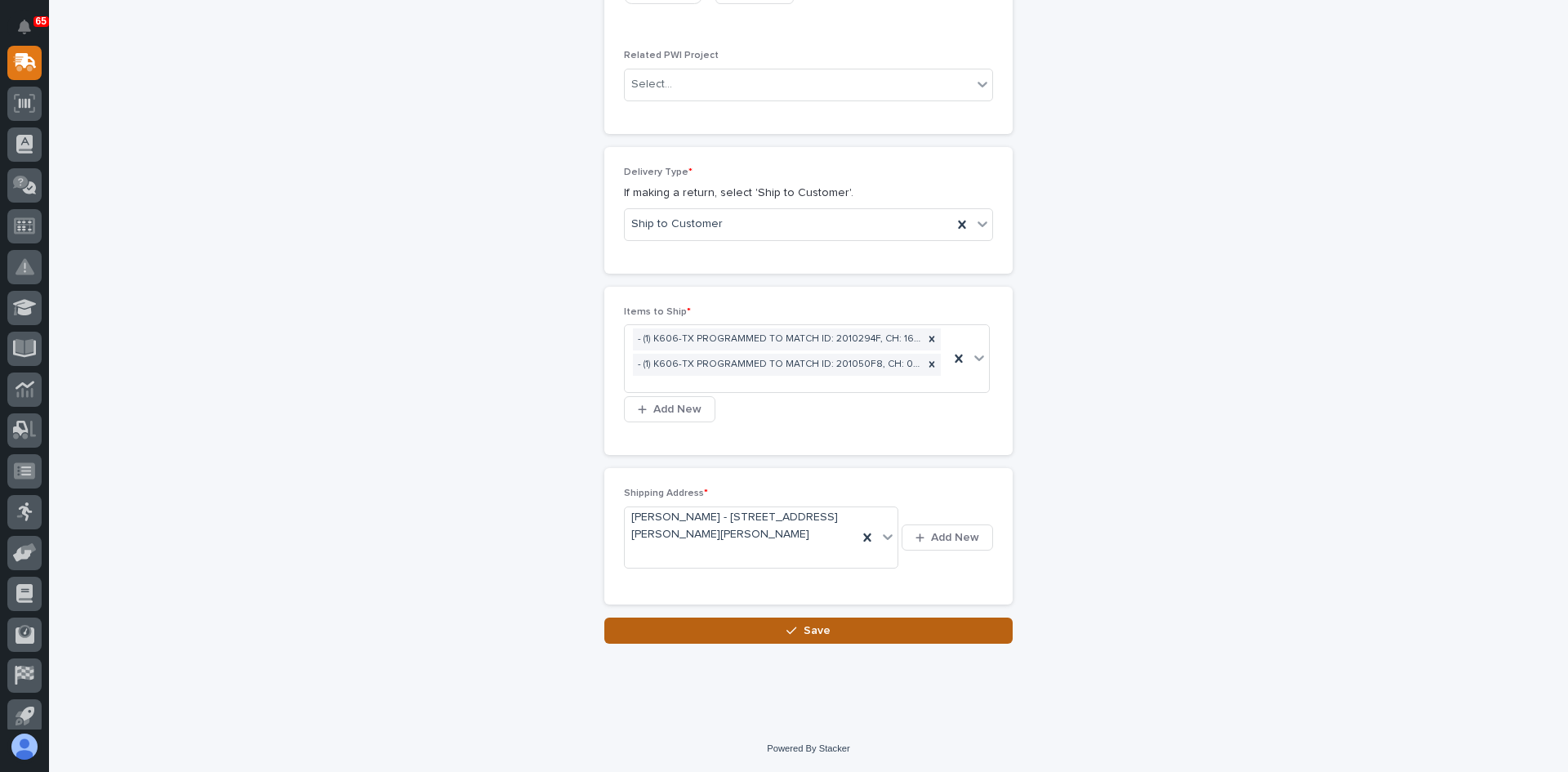
click at [813, 633] on span "Save" at bounding box center [817, 630] width 27 height 15
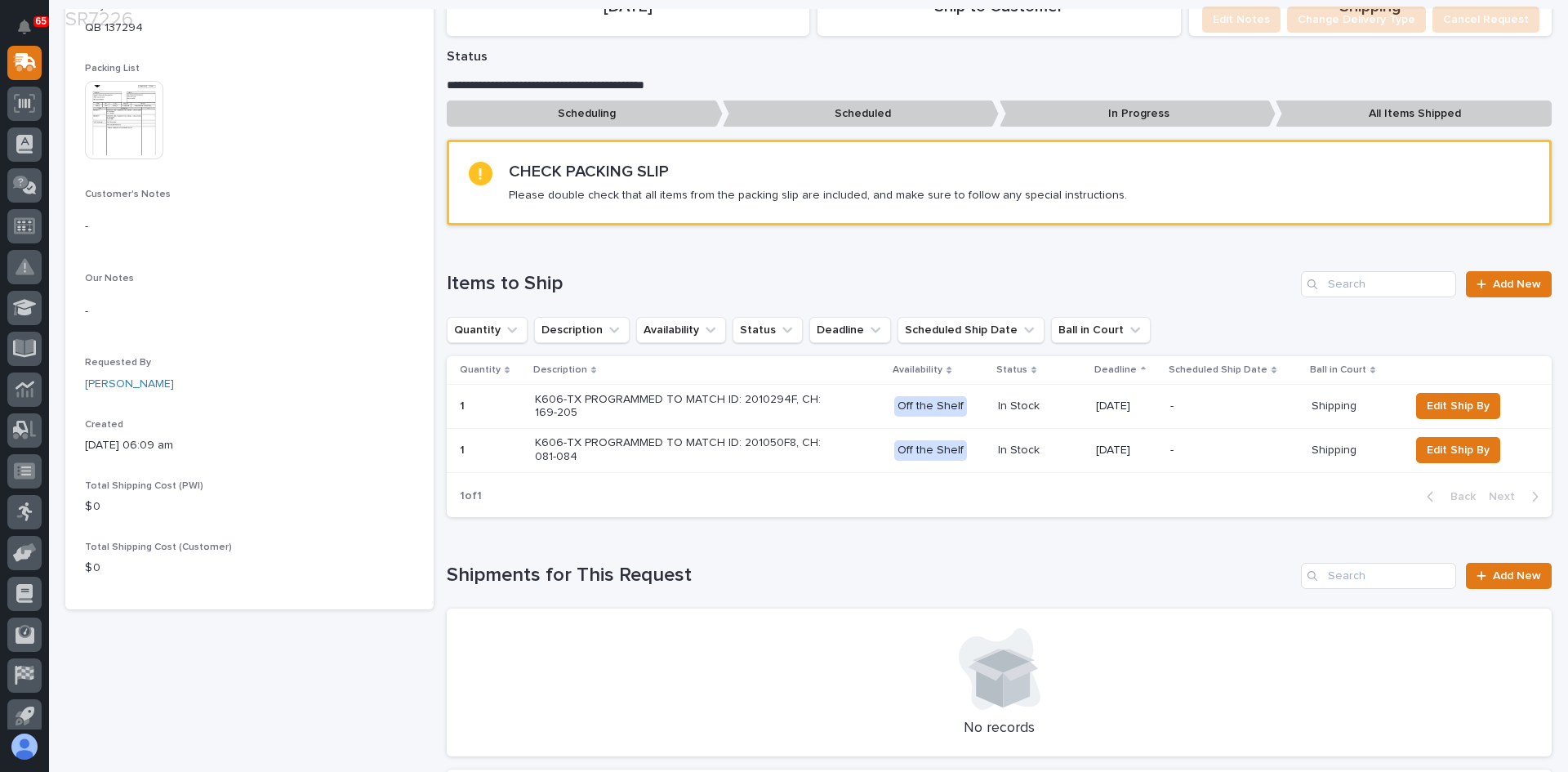
scroll to position [408, 0]
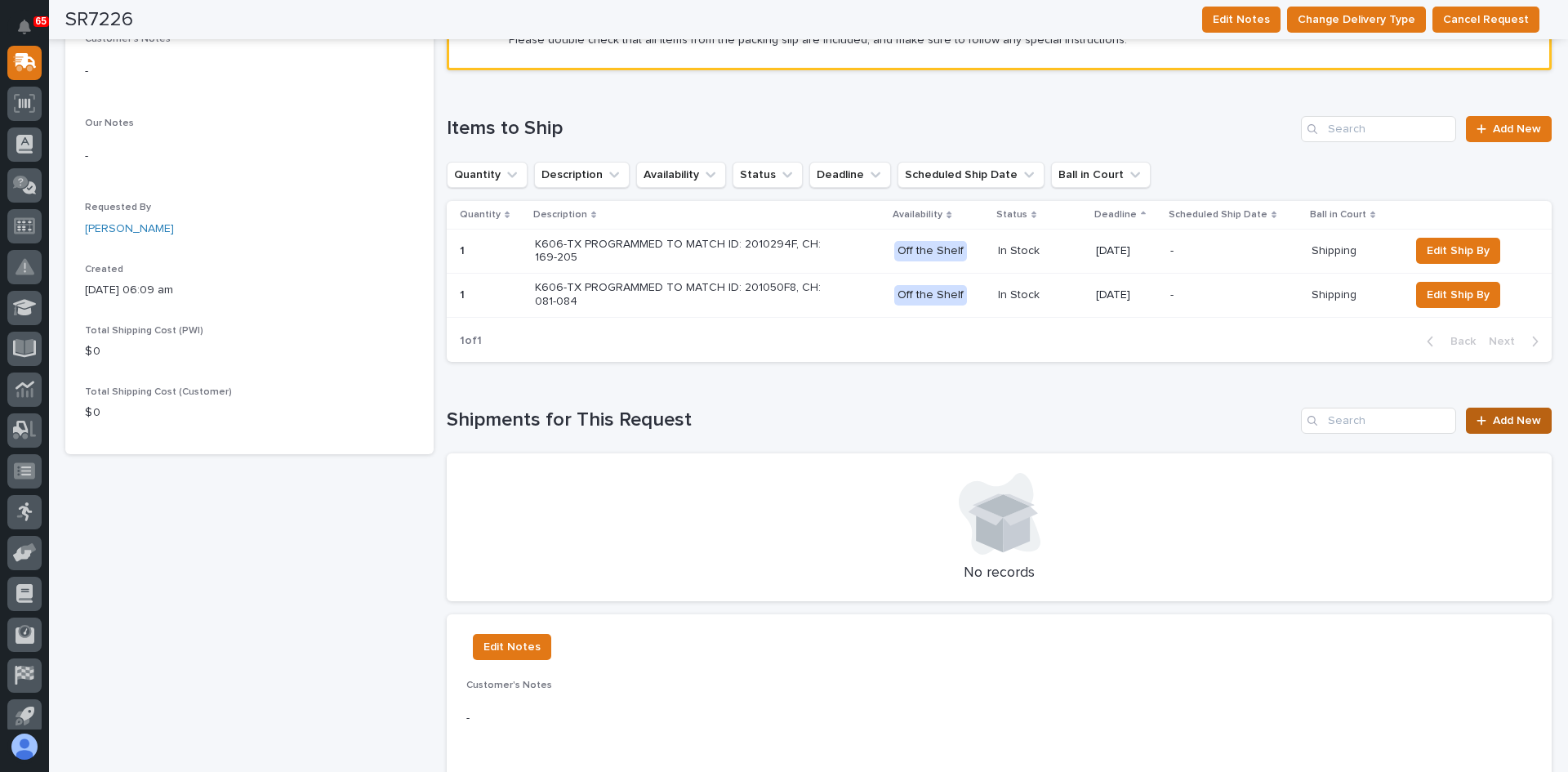
click at [1503, 415] on span "Add New" at bounding box center [1517, 420] width 48 height 11
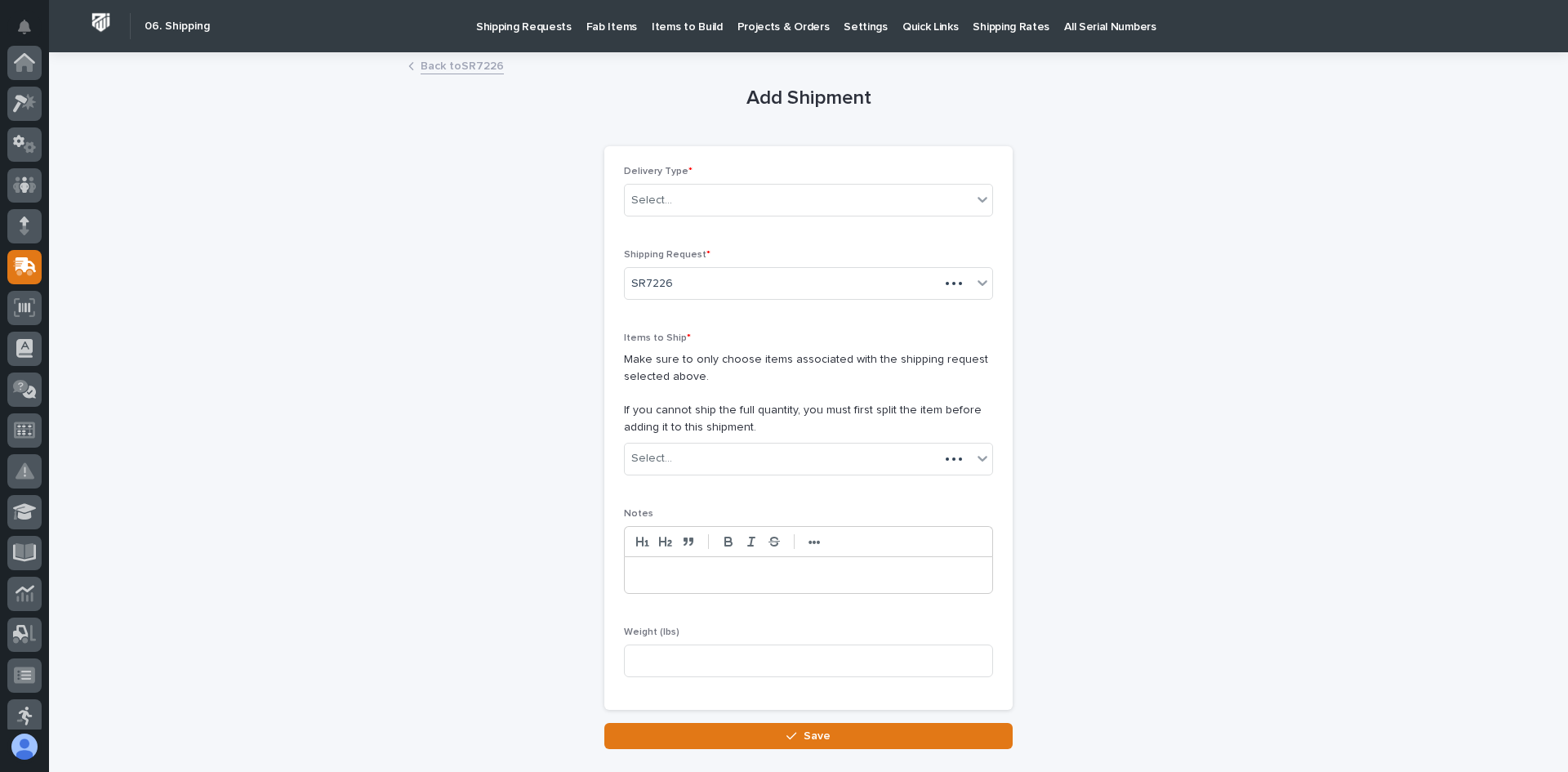
scroll to position [204, 0]
click at [718, 194] on div "Select..." at bounding box center [798, 200] width 347 height 27
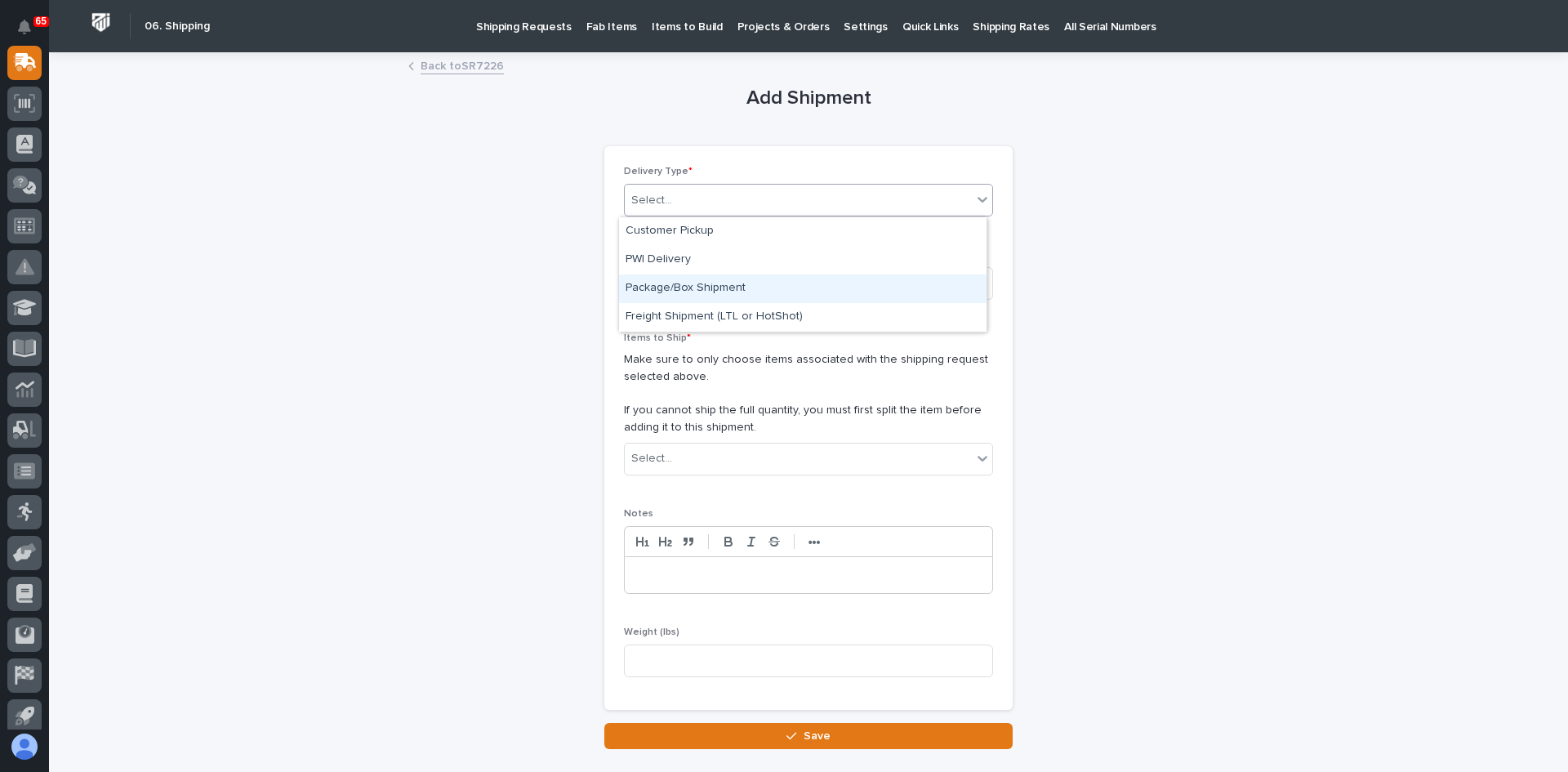
click at [700, 279] on div "Package/Box Shipment" at bounding box center [803, 289] width 368 height 28
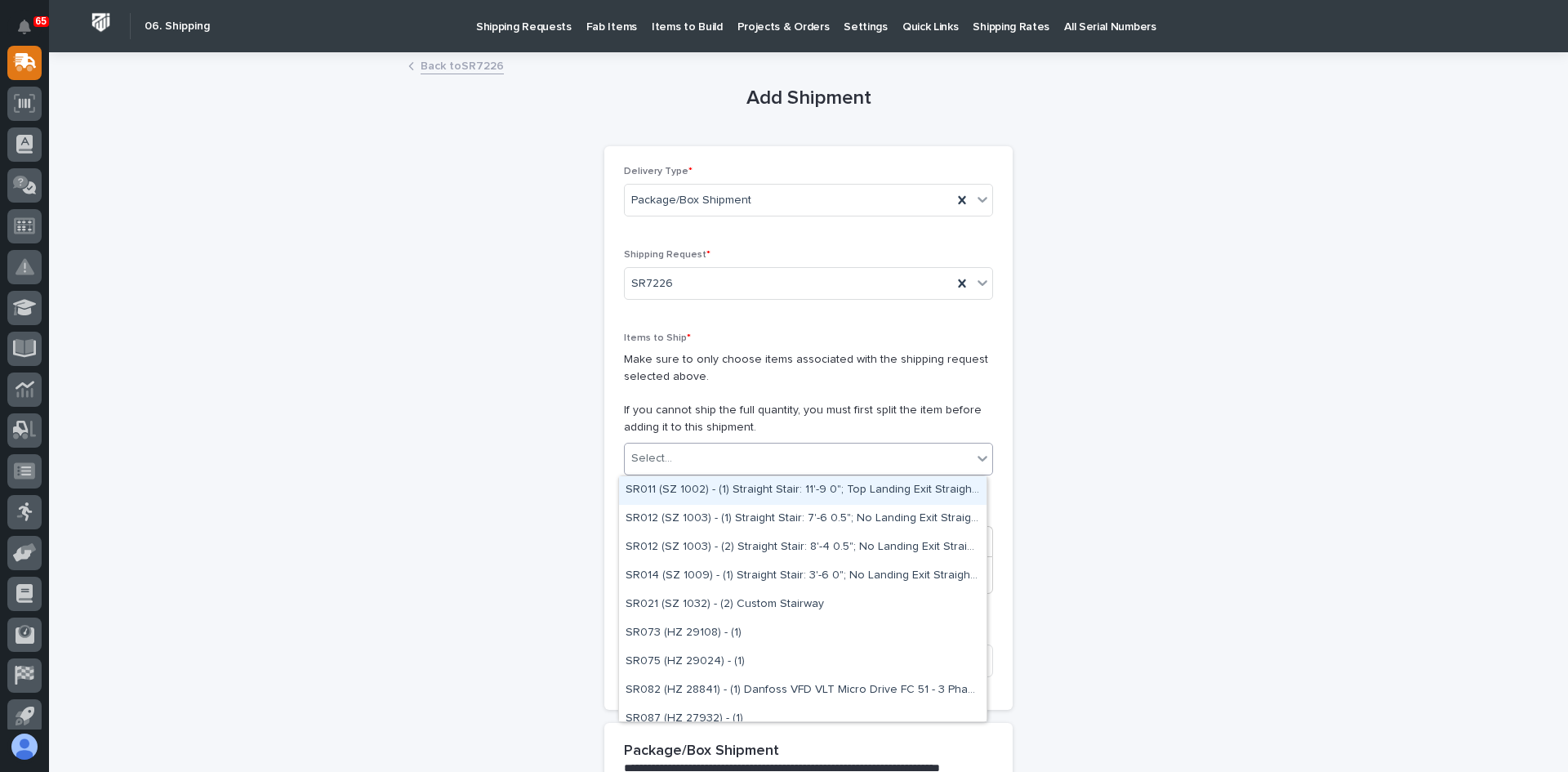
click at [680, 459] on div "Select..." at bounding box center [798, 458] width 347 height 27
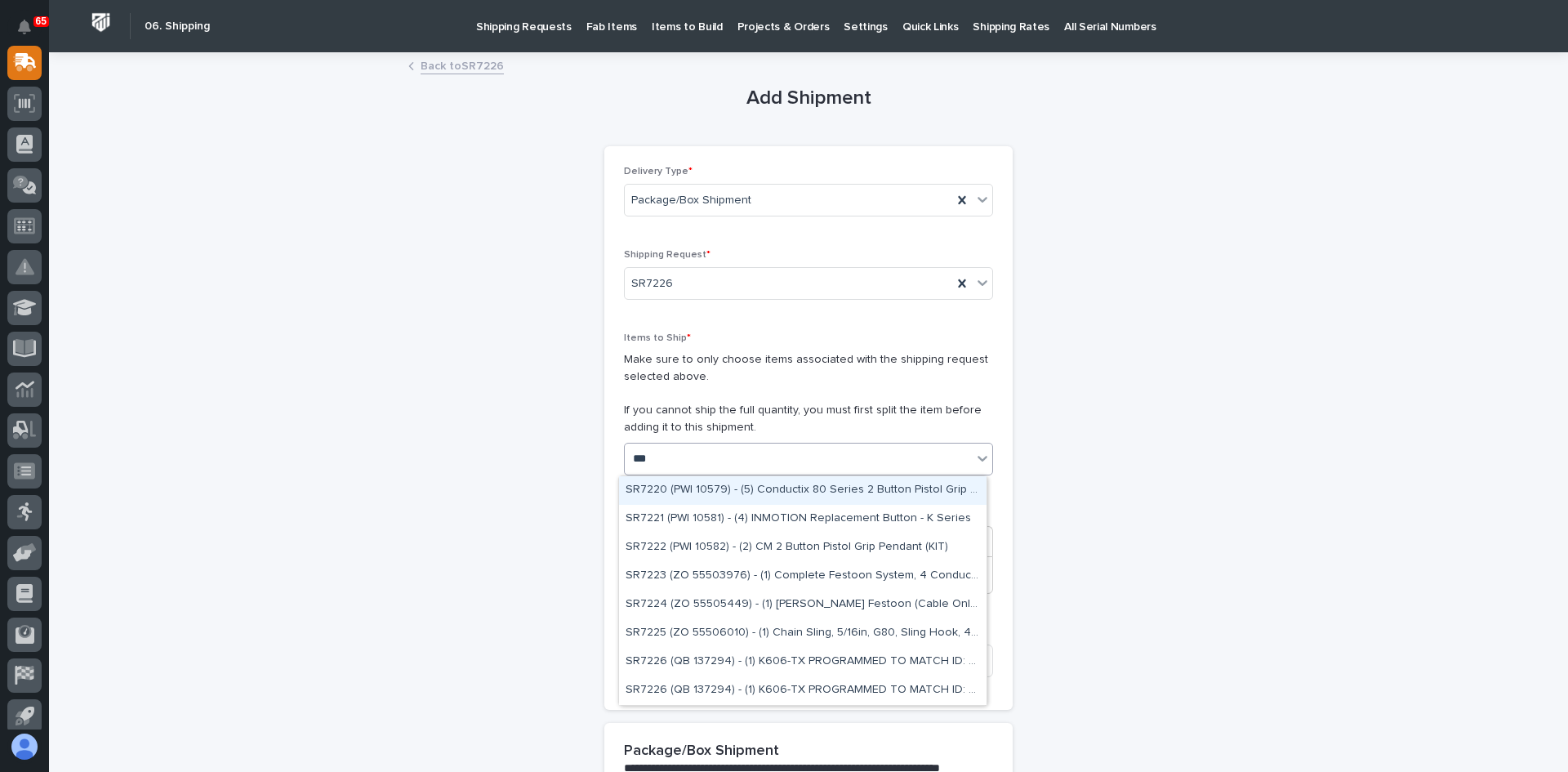
type input "****"
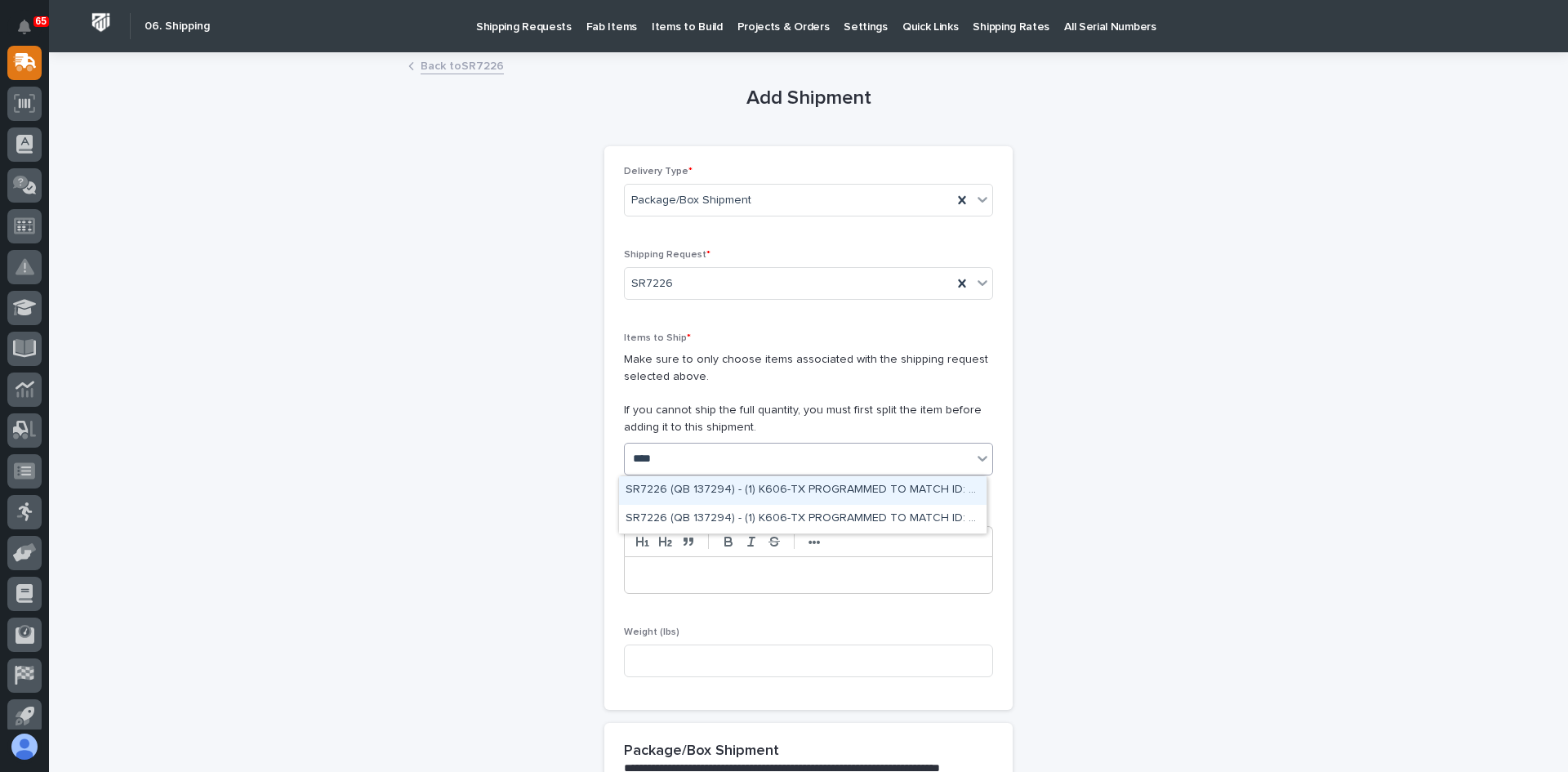
click at [751, 485] on div "SR7226 (QB 137294) - (1) K606-TX PROGRAMMED TO MATCH ID: 2010294F, CH: 169-205" at bounding box center [803, 490] width 368 height 28
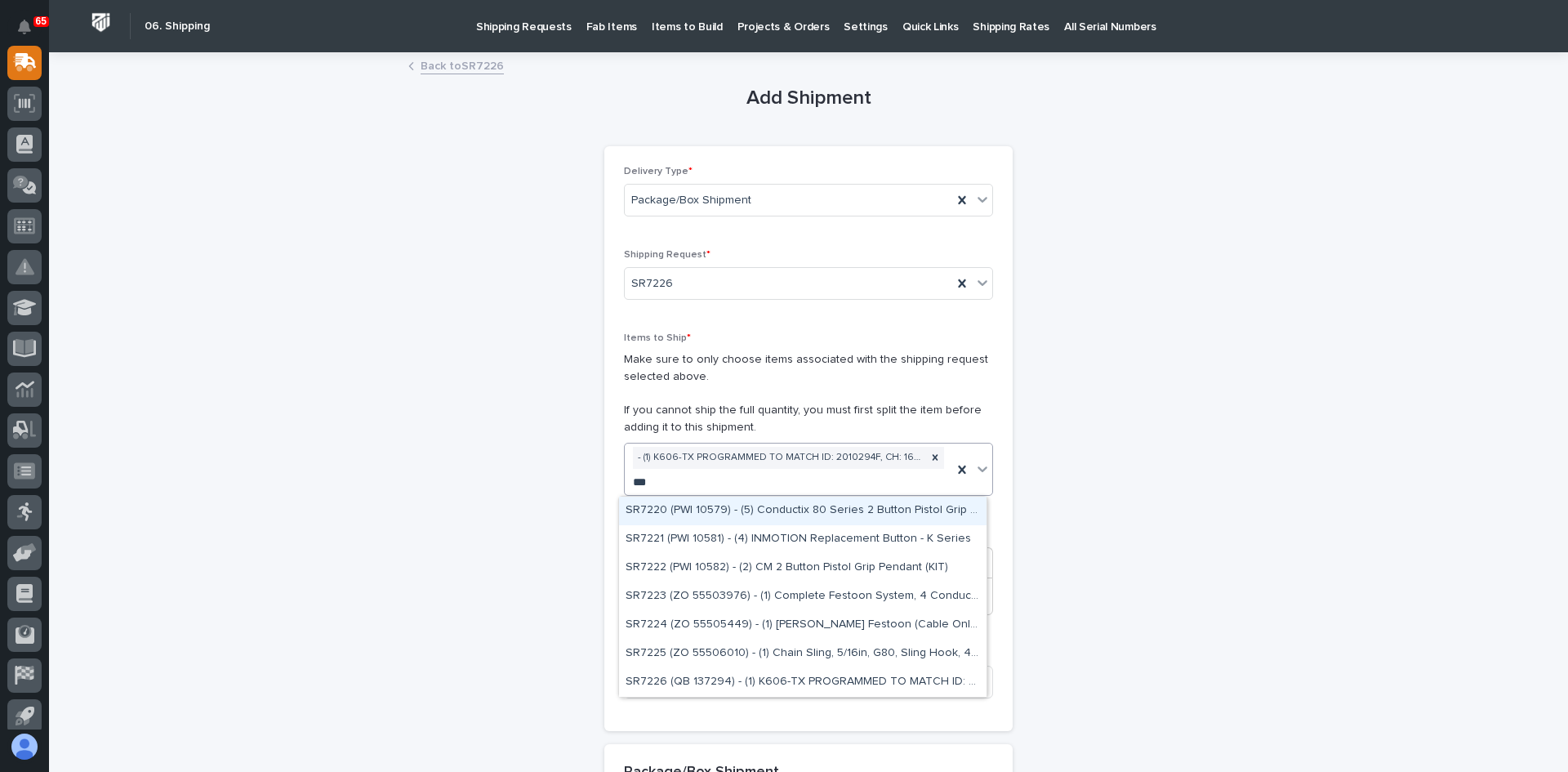
type input "****"
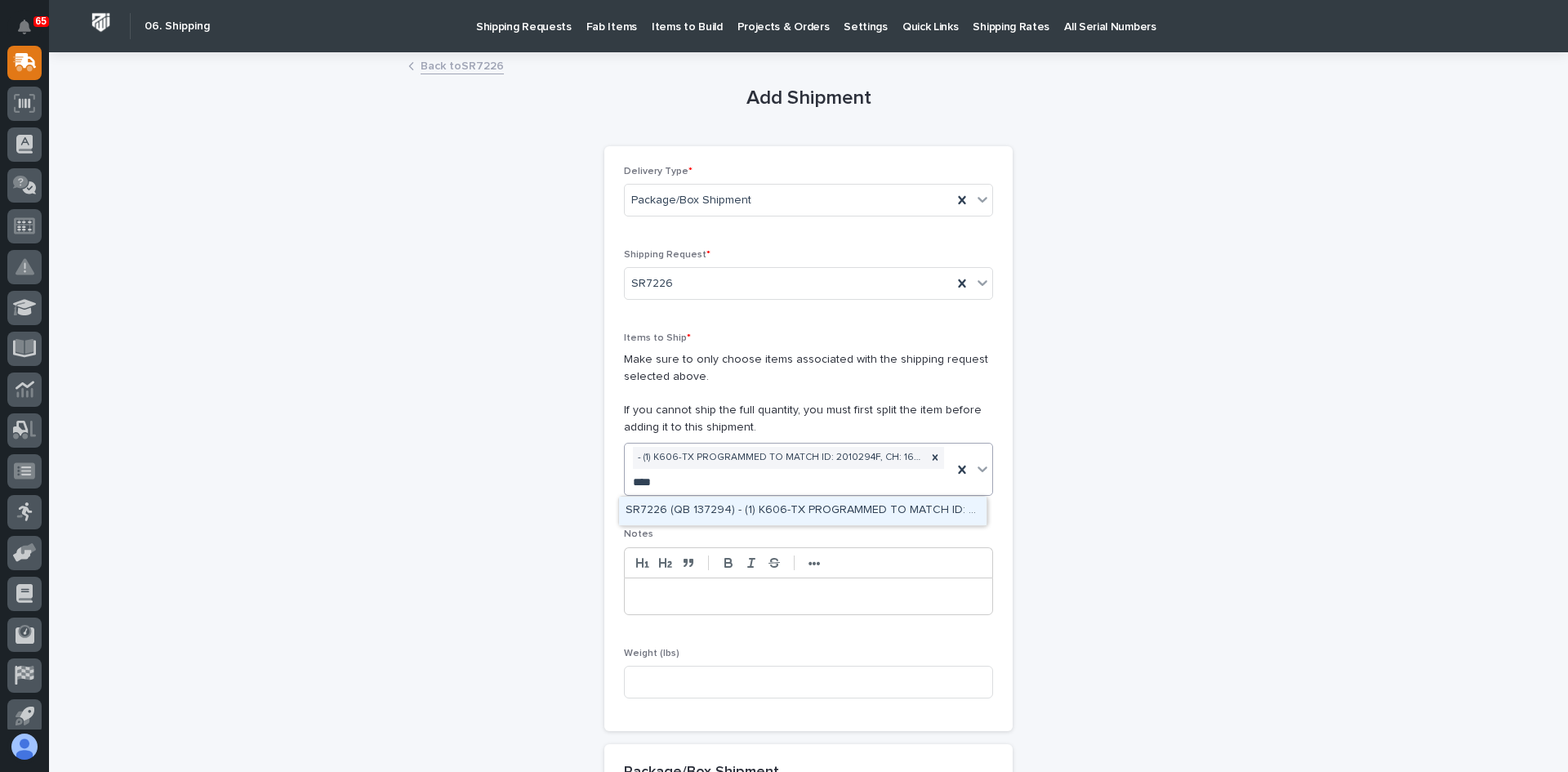
click at [725, 509] on div "SR7226 (QB 137294) - (1) K606-TX PROGRAMMED TO MATCH ID: 201050F8, CH: 081-084" at bounding box center [803, 510] width 368 height 28
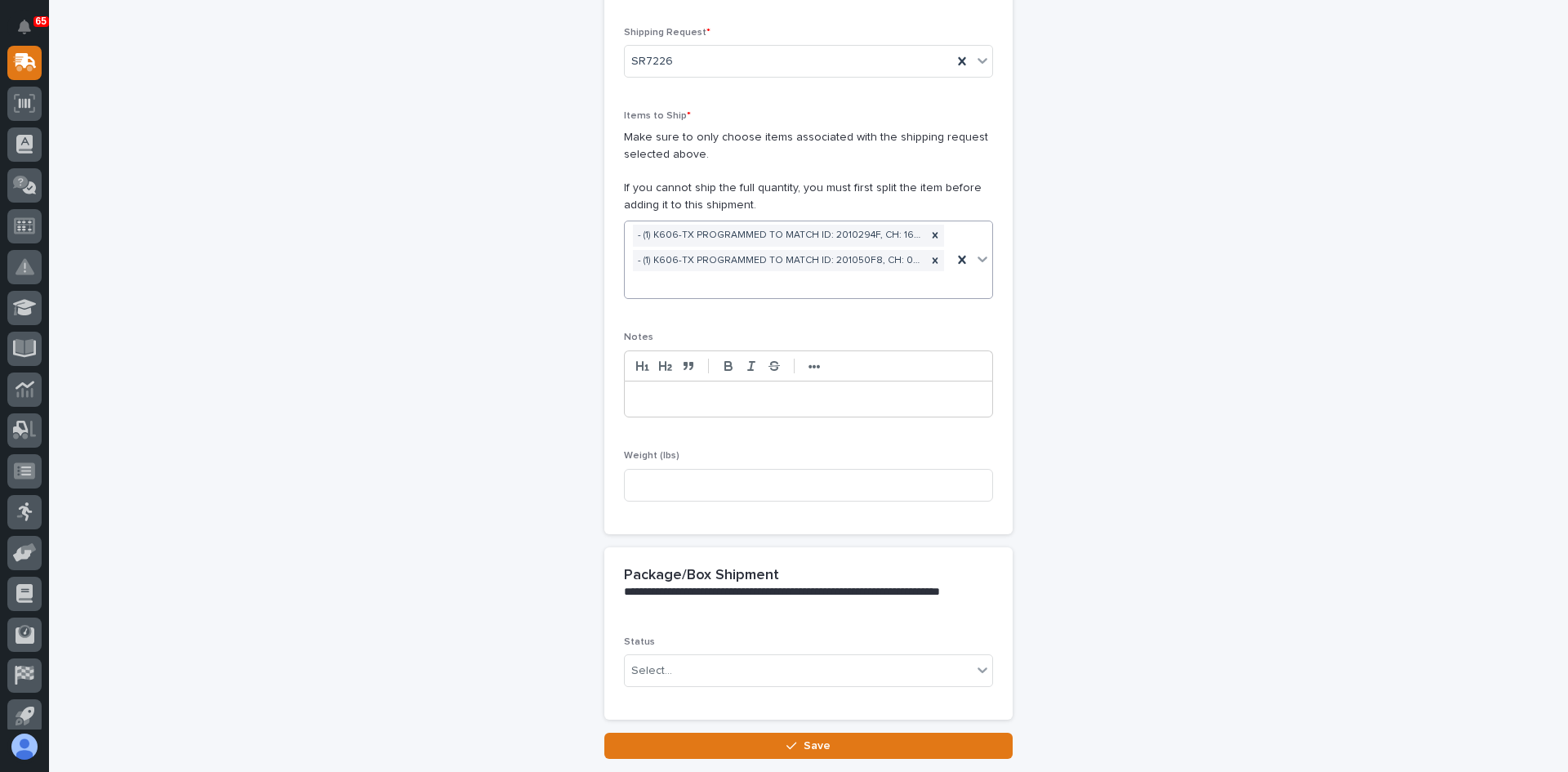
scroll to position [245, 0]
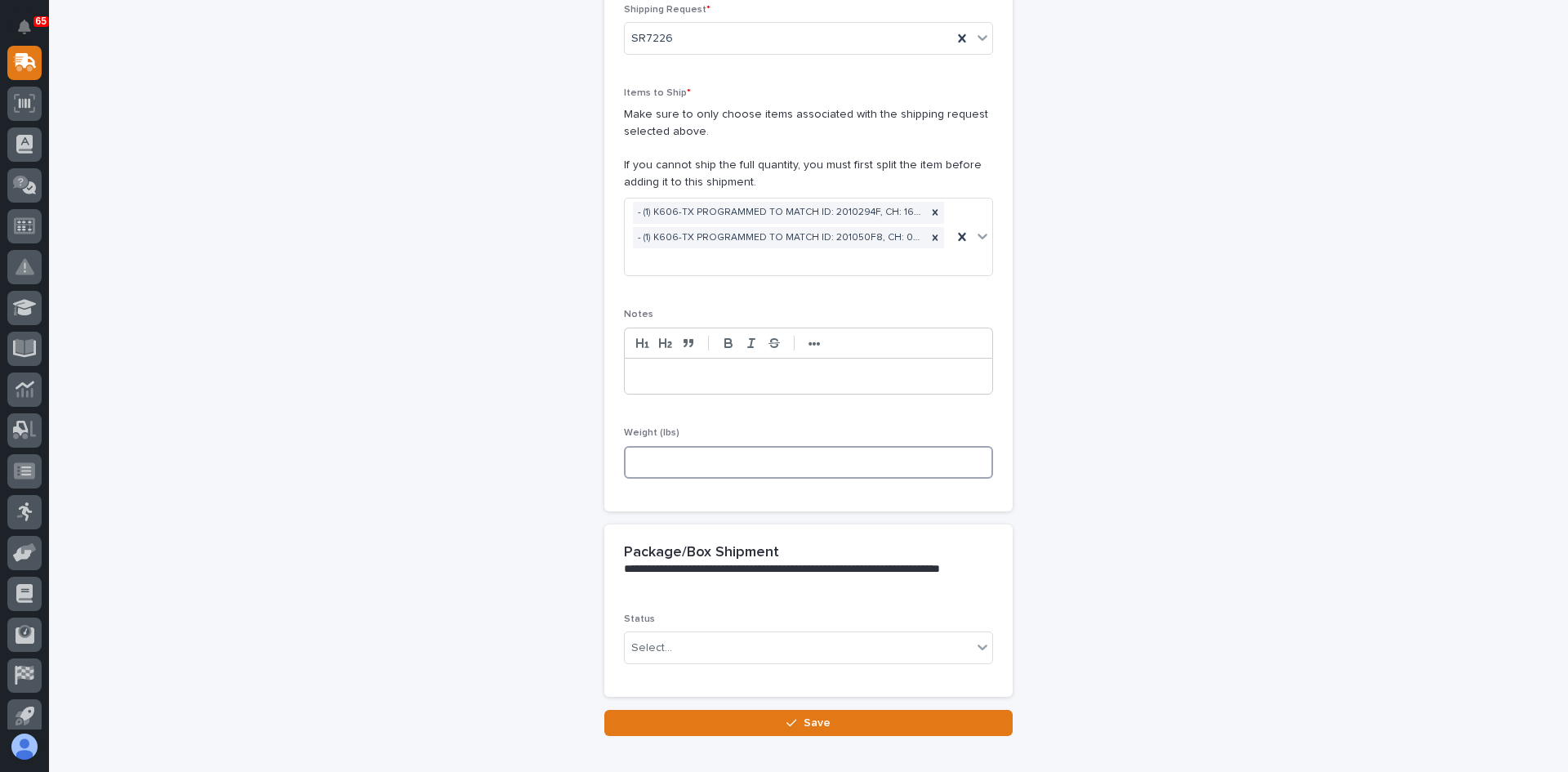
click at [649, 458] on input at bounding box center [808, 463] width 370 height 33
type input "3"
click at [715, 639] on div "Select..." at bounding box center [798, 648] width 347 height 27
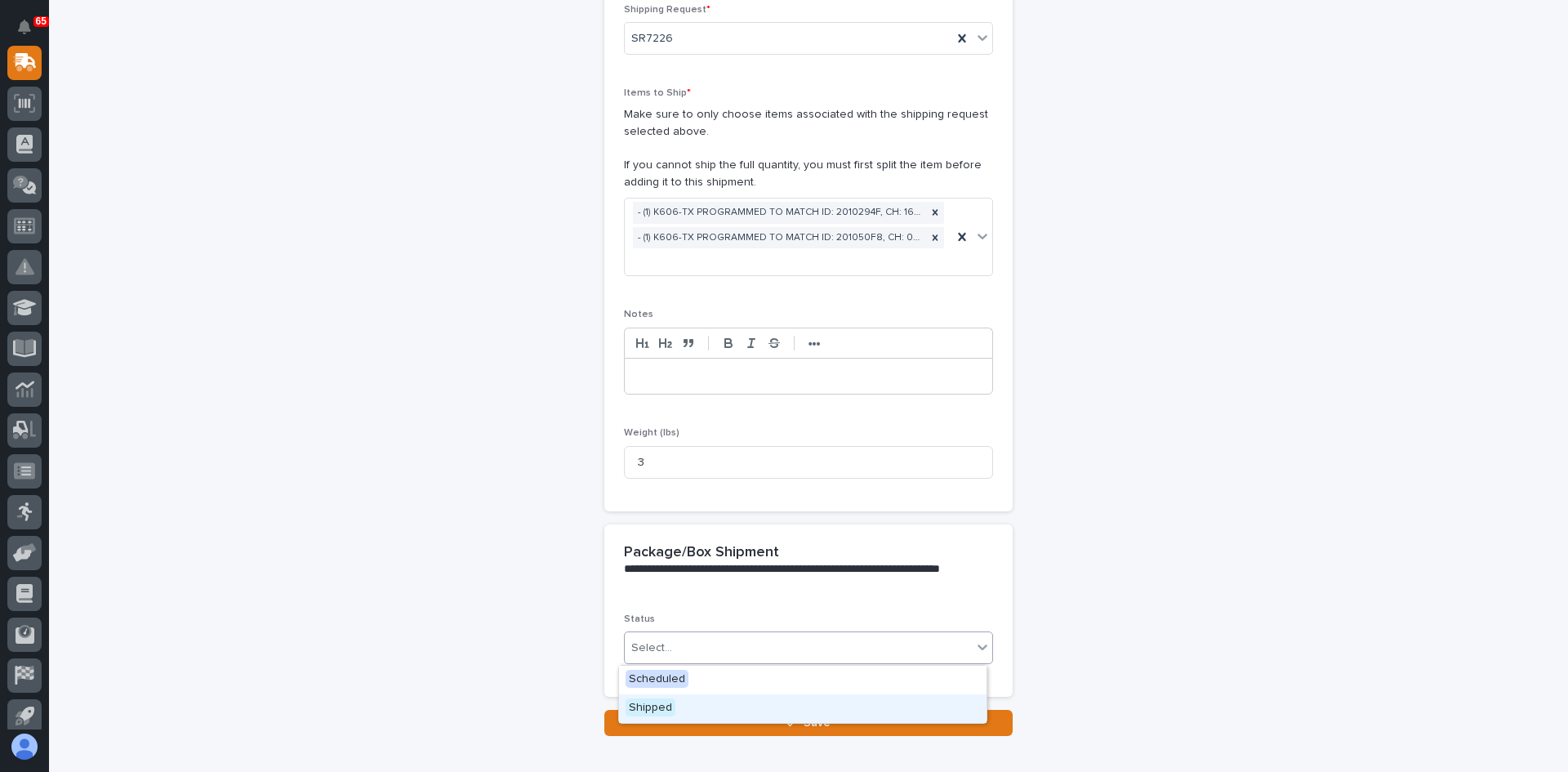
click at [656, 705] on span "Shipped" at bounding box center [650, 707] width 50 height 18
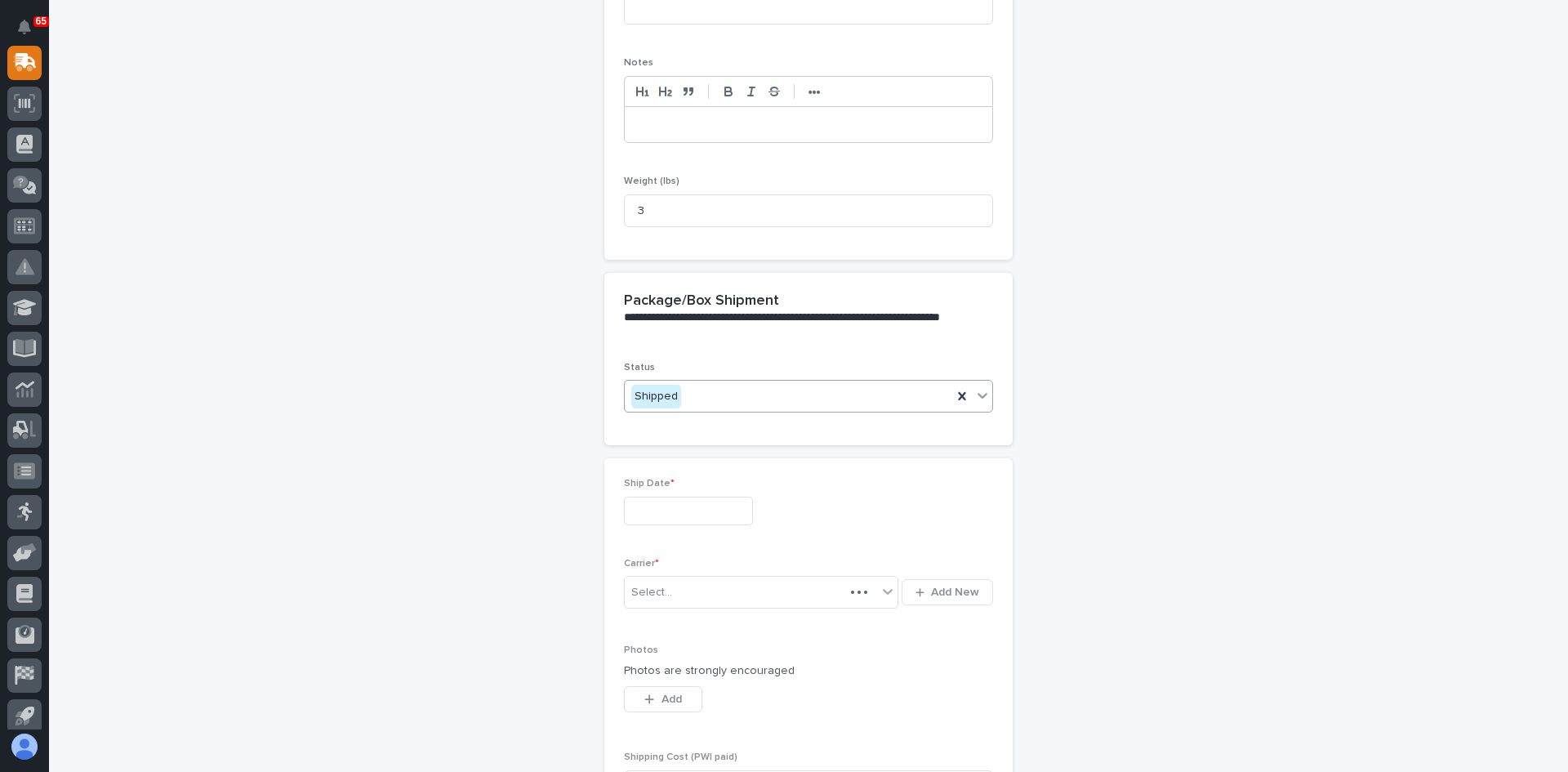
scroll to position [524, 0]
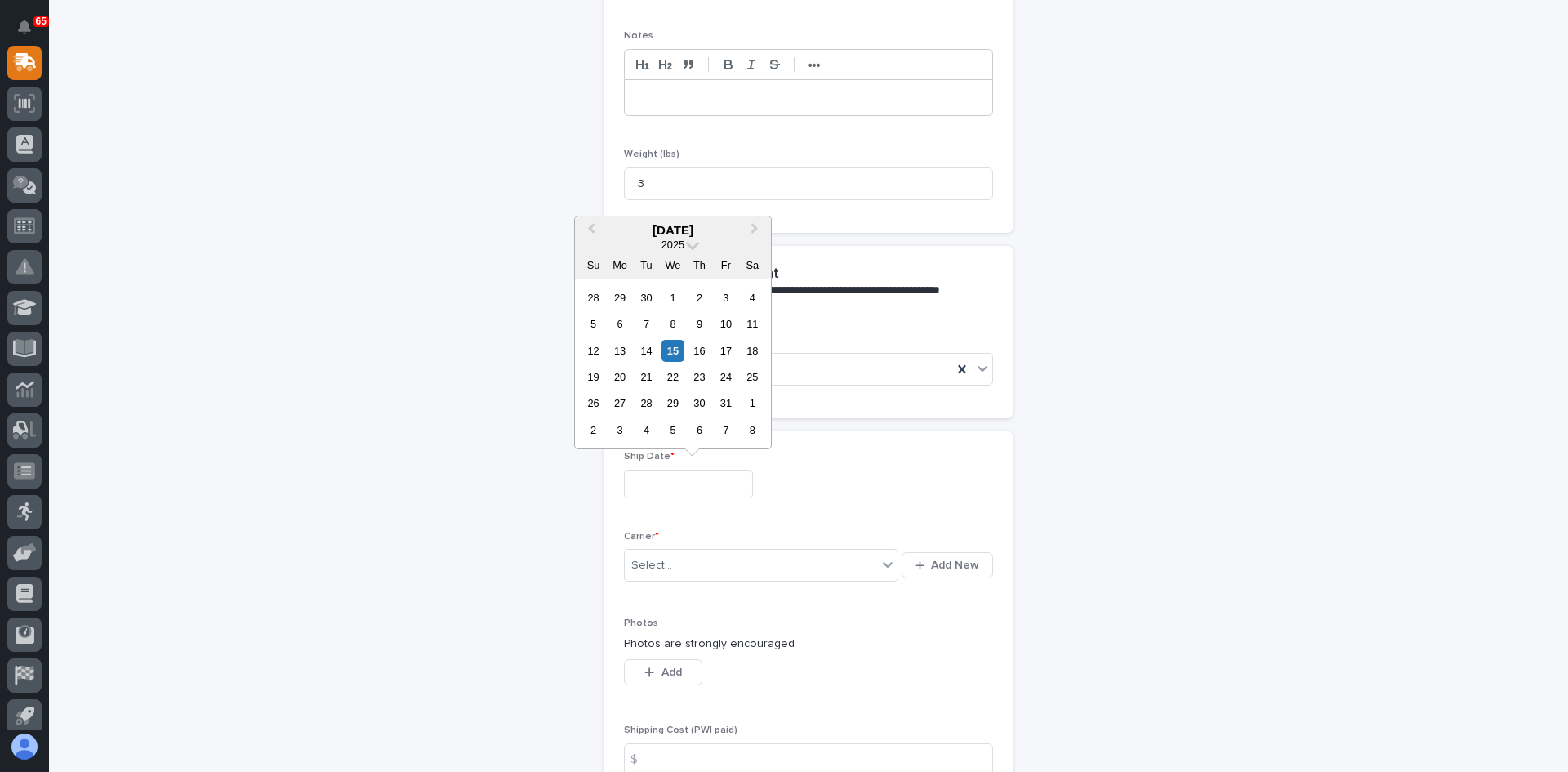
click at [675, 475] on input "text" at bounding box center [688, 483] width 129 height 28
click at [676, 345] on div "15" at bounding box center [673, 351] width 22 height 22
type input "**********"
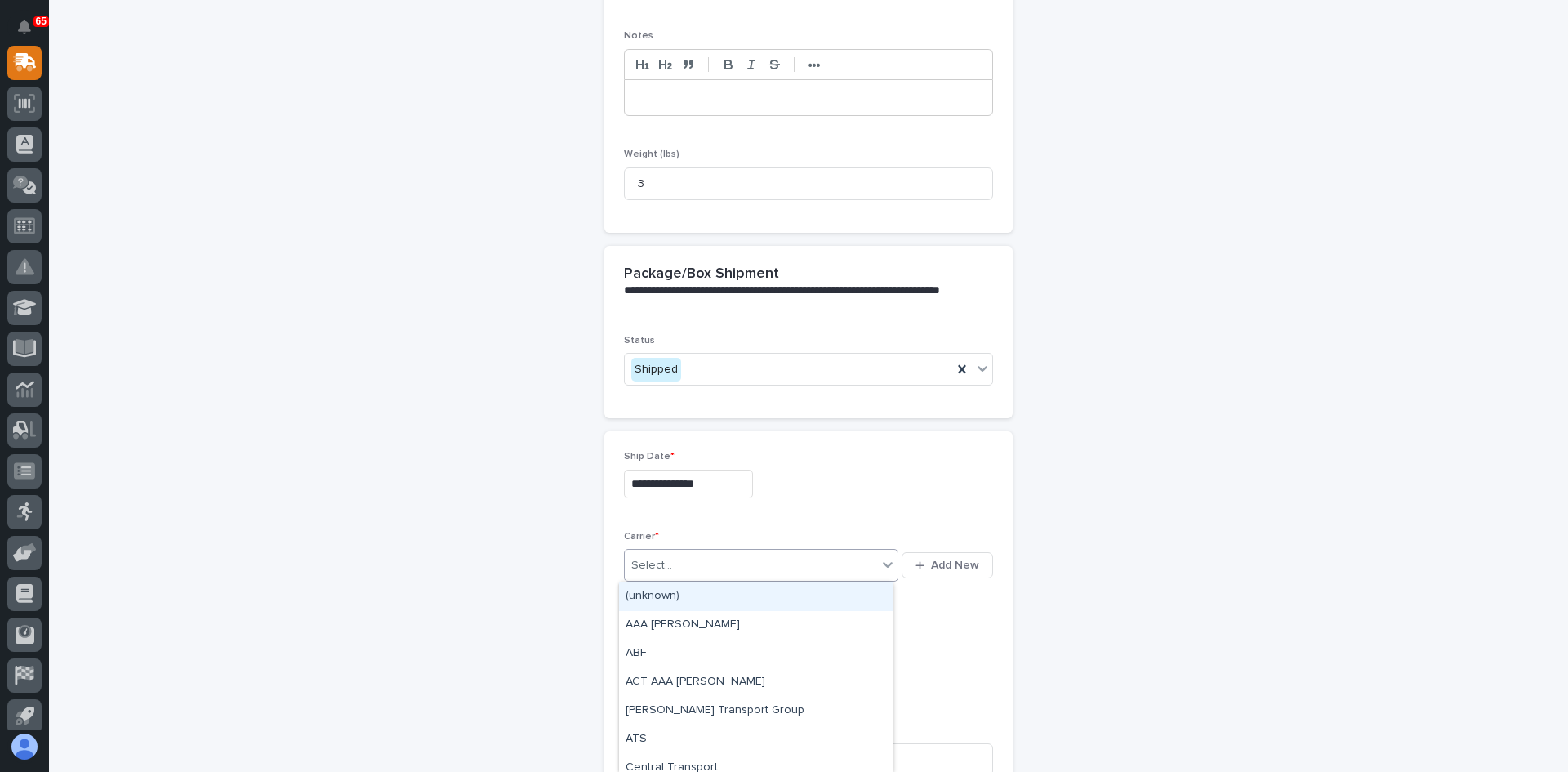
click at [677, 560] on div "Select..." at bounding box center [750, 565] width 252 height 27
type input "***"
click at [655, 588] on div "UPS" at bounding box center [756, 596] width 274 height 28
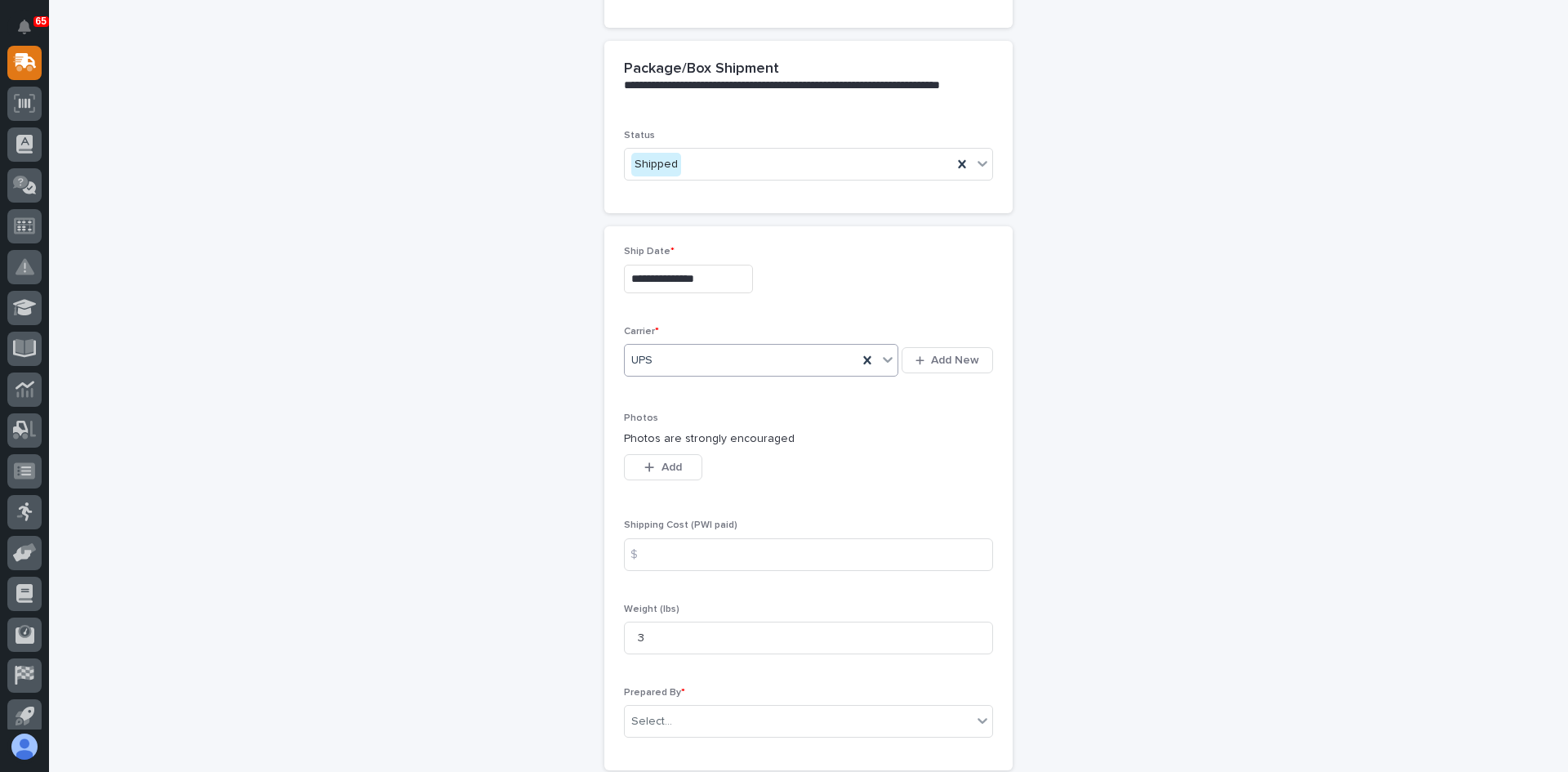
scroll to position [769, 0]
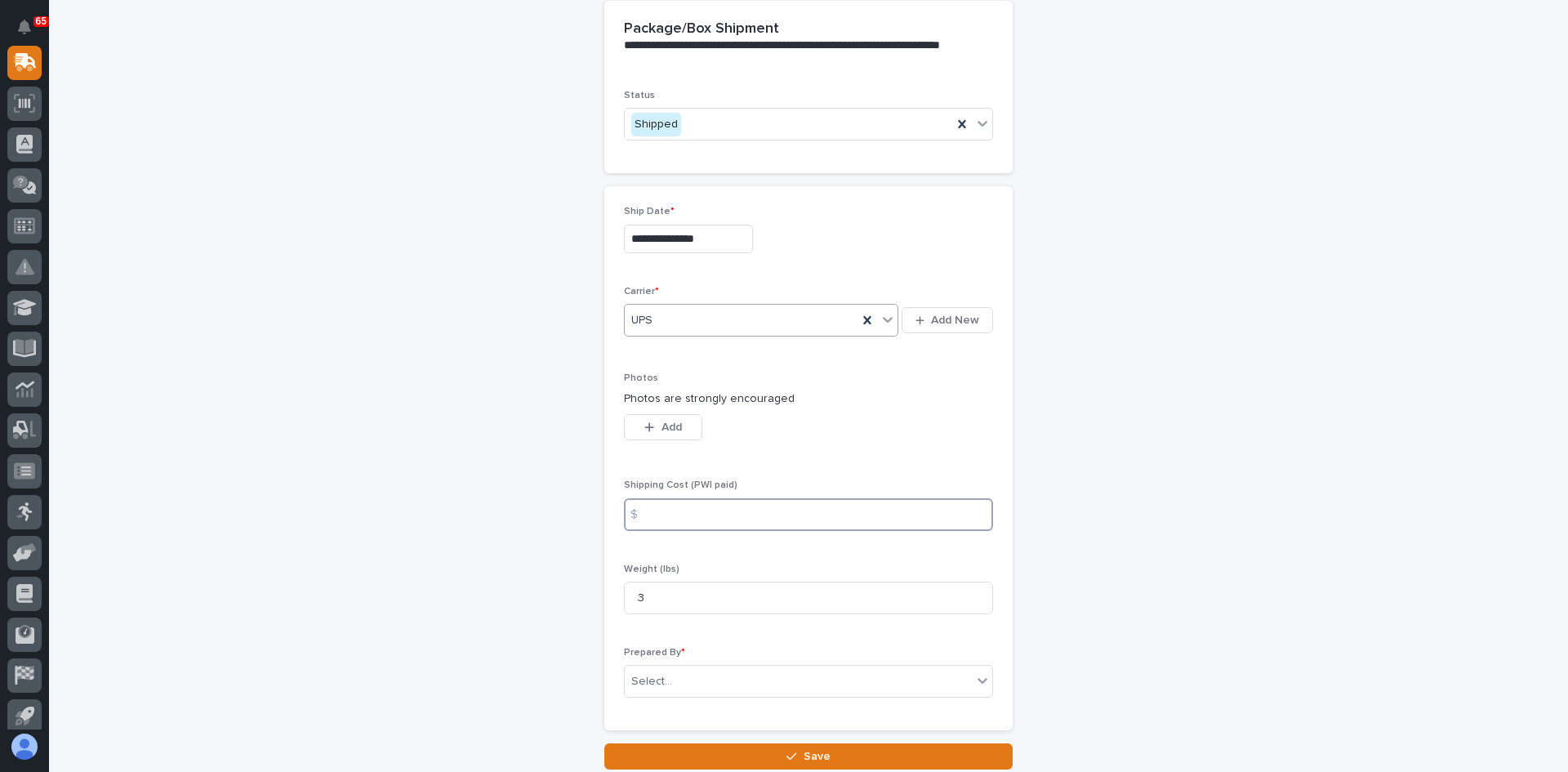
click at [661, 511] on input at bounding box center [808, 514] width 370 height 33
type input "0.00"
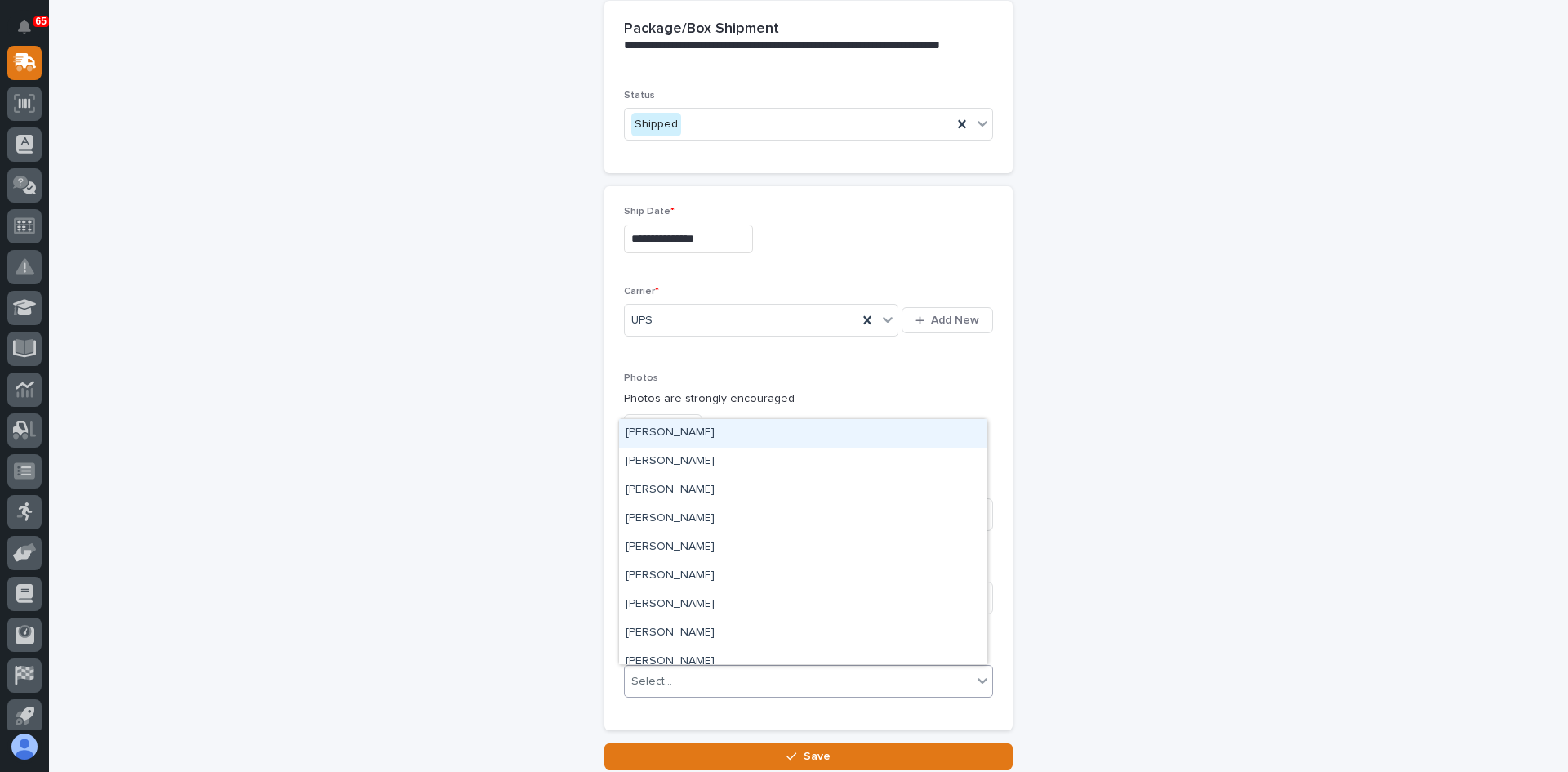
click at [682, 683] on div "Select..." at bounding box center [798, 681] width 347 height 27
type input "***"
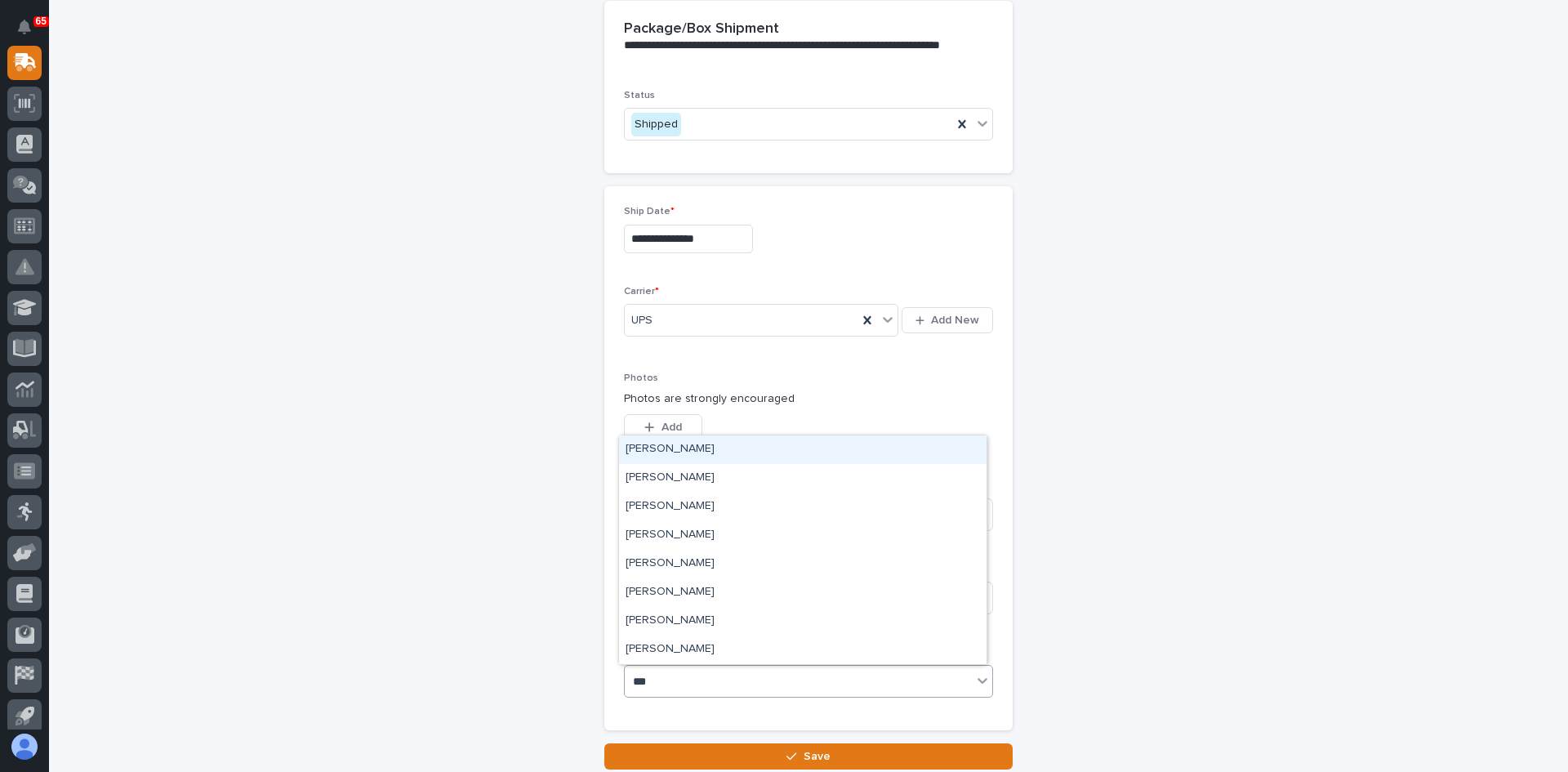
click at [679, 448] on div "[PERSON_NAME]" at bounding box center [803, 449] width 368 height 28
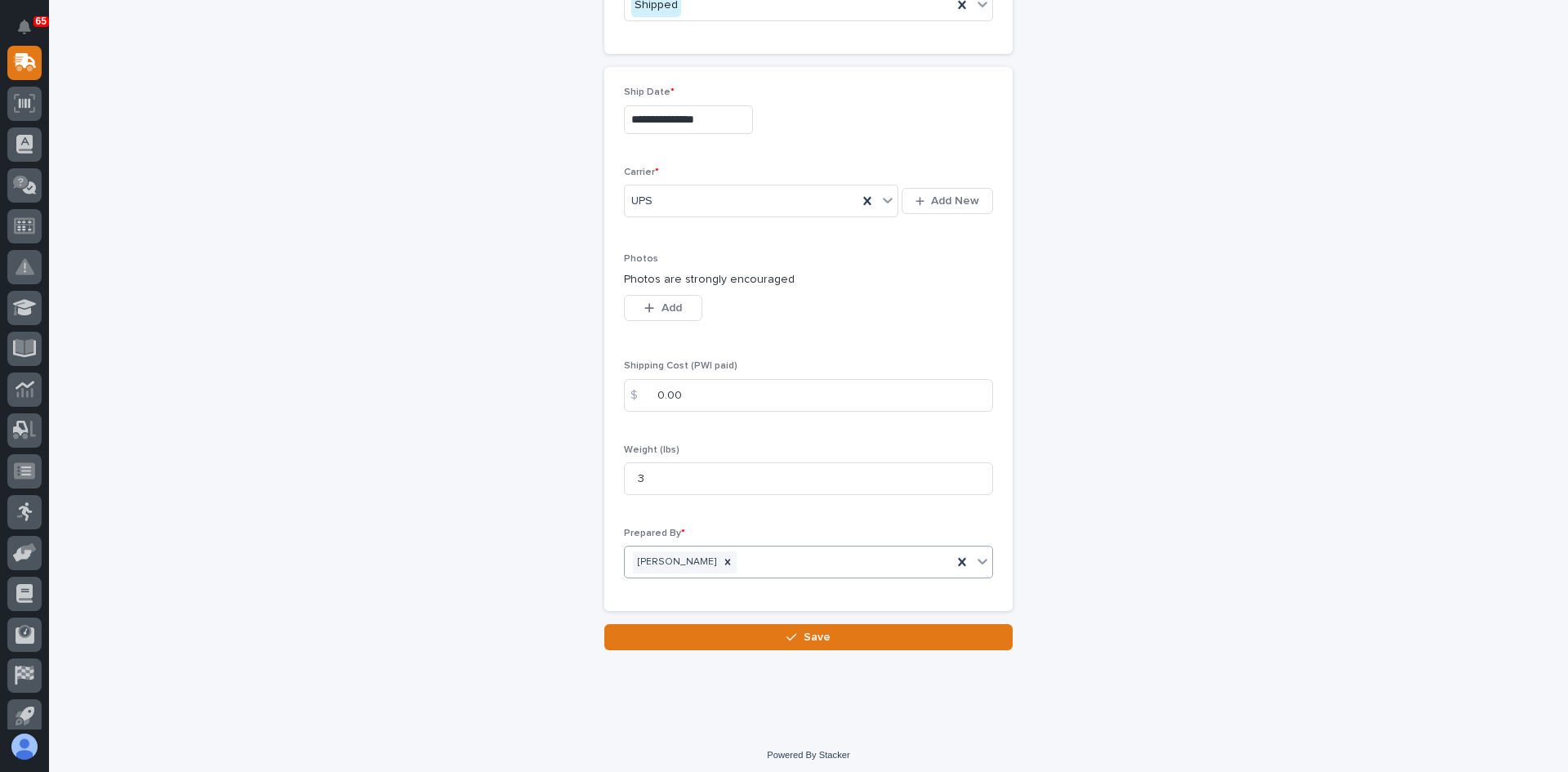
scroll to position [894, 0]
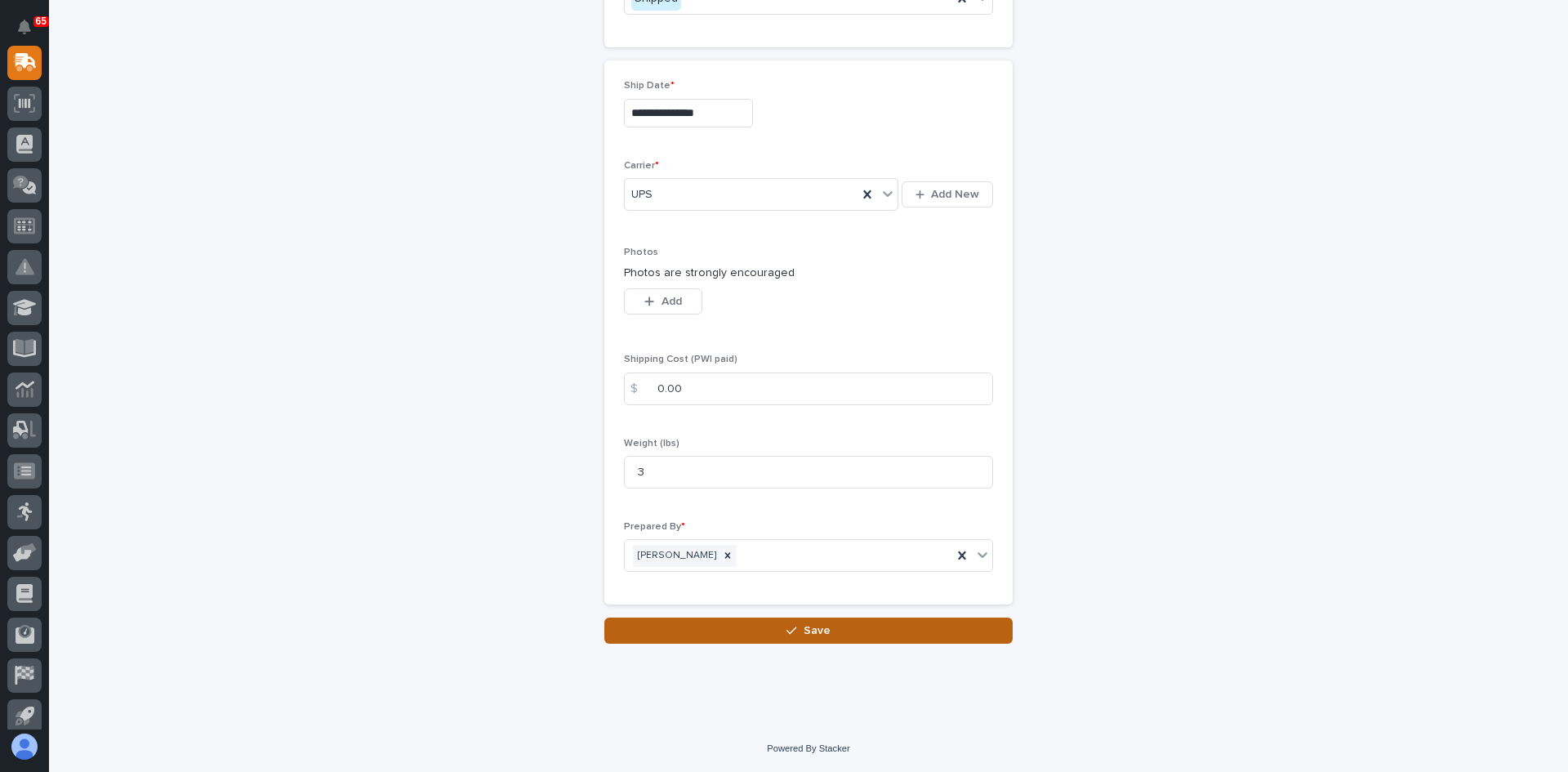
click at [810, 630] on span "Save" at bounding box center [817, 630] width 27 height 15
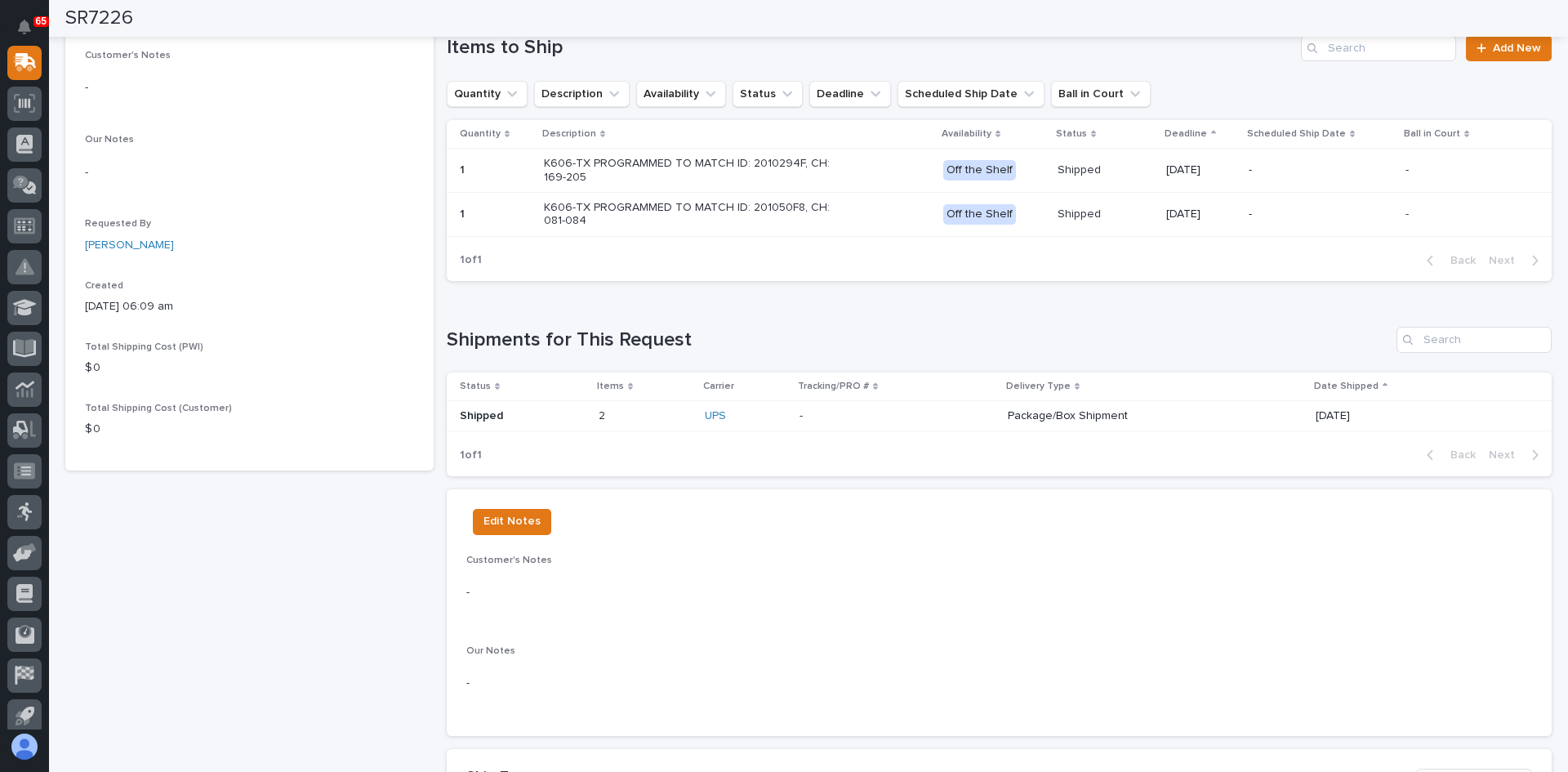
scroll to position [406, 0]
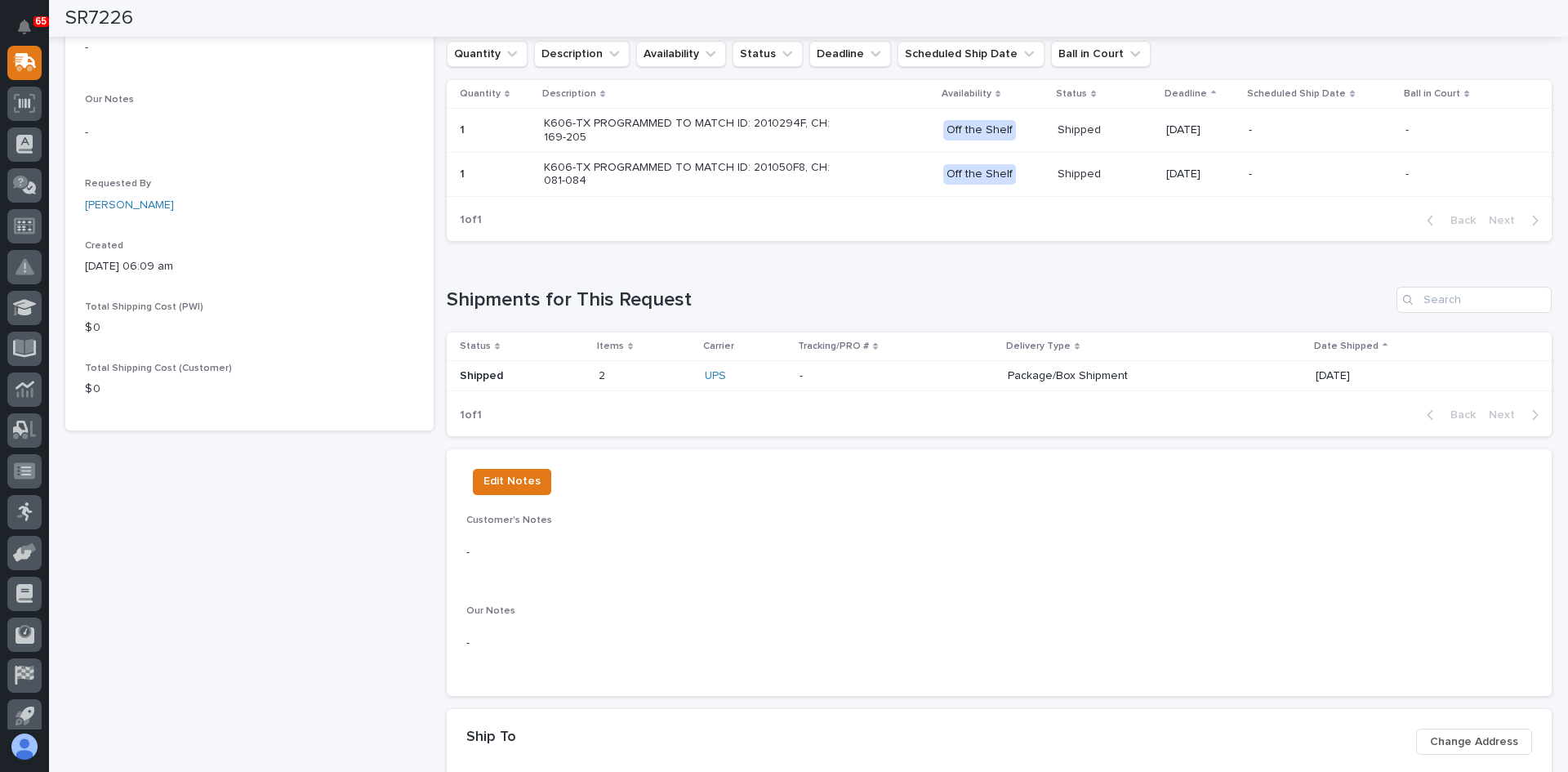
click at [652, 377] on p at bounding box center [645, 377] width 93 height 14
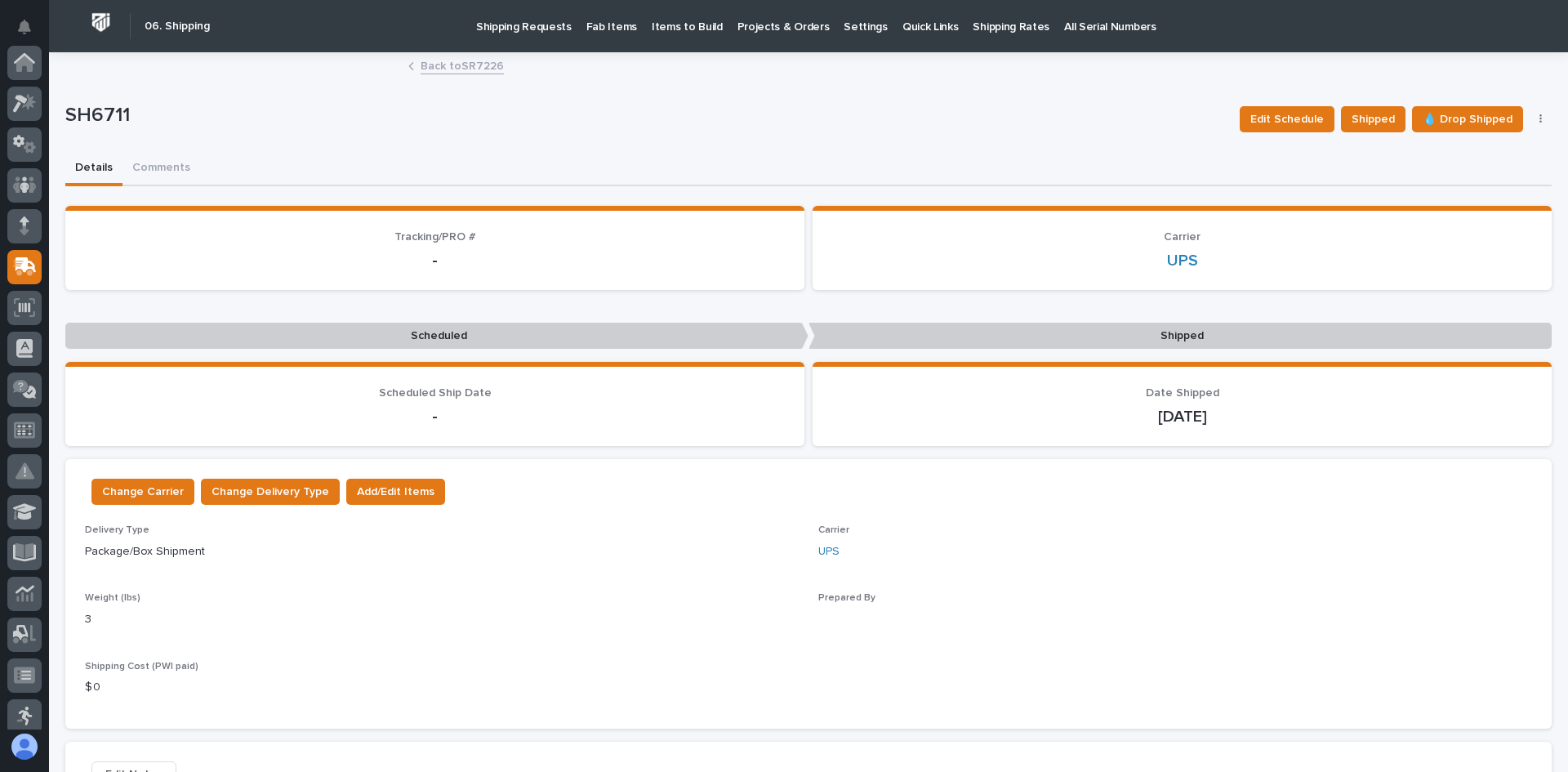
scroll to position [204, 0]
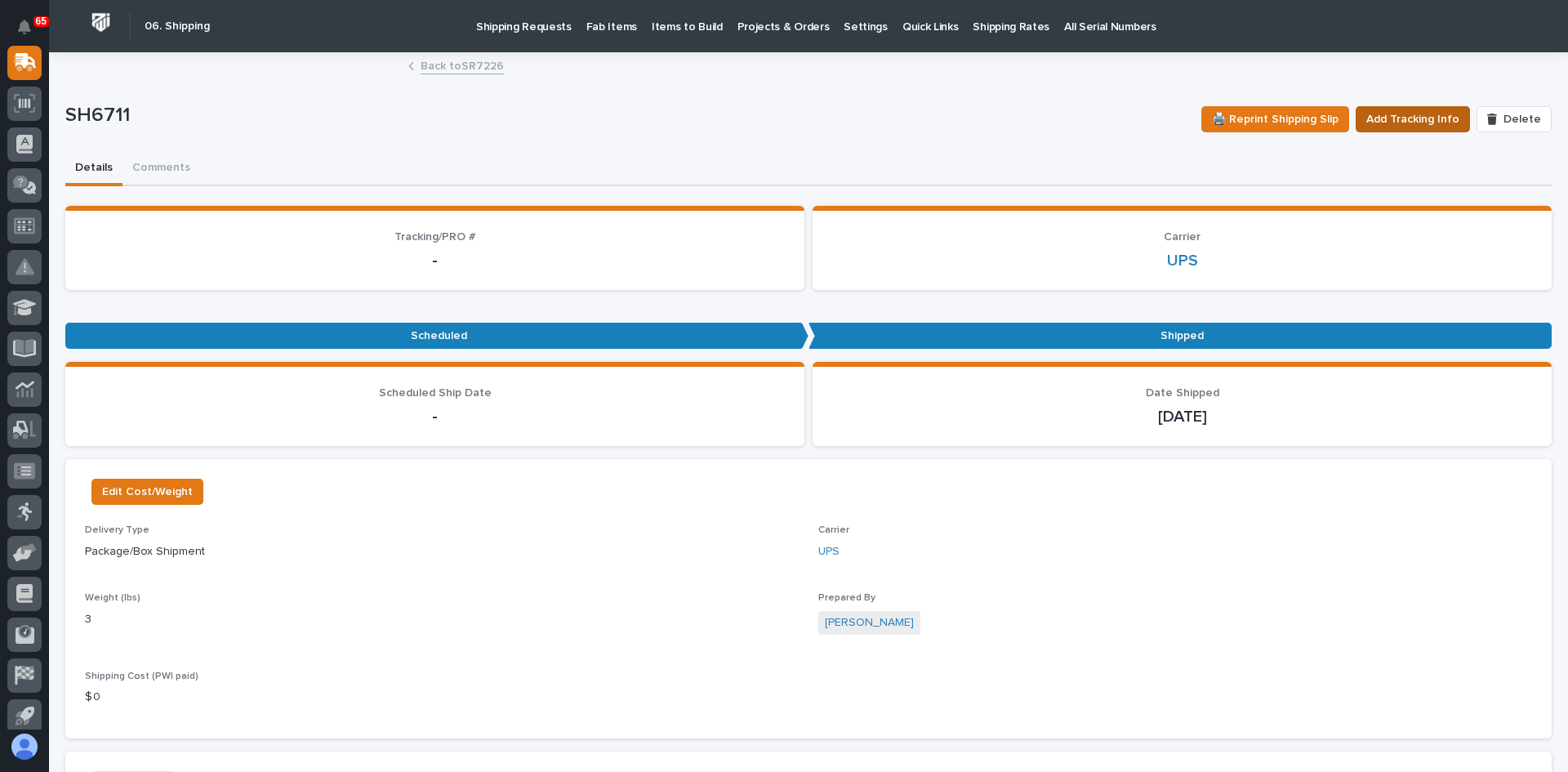
click at [1414, 120] on span "Add Tracking Info" at bounding box center [1413, 119] width 93 height 20
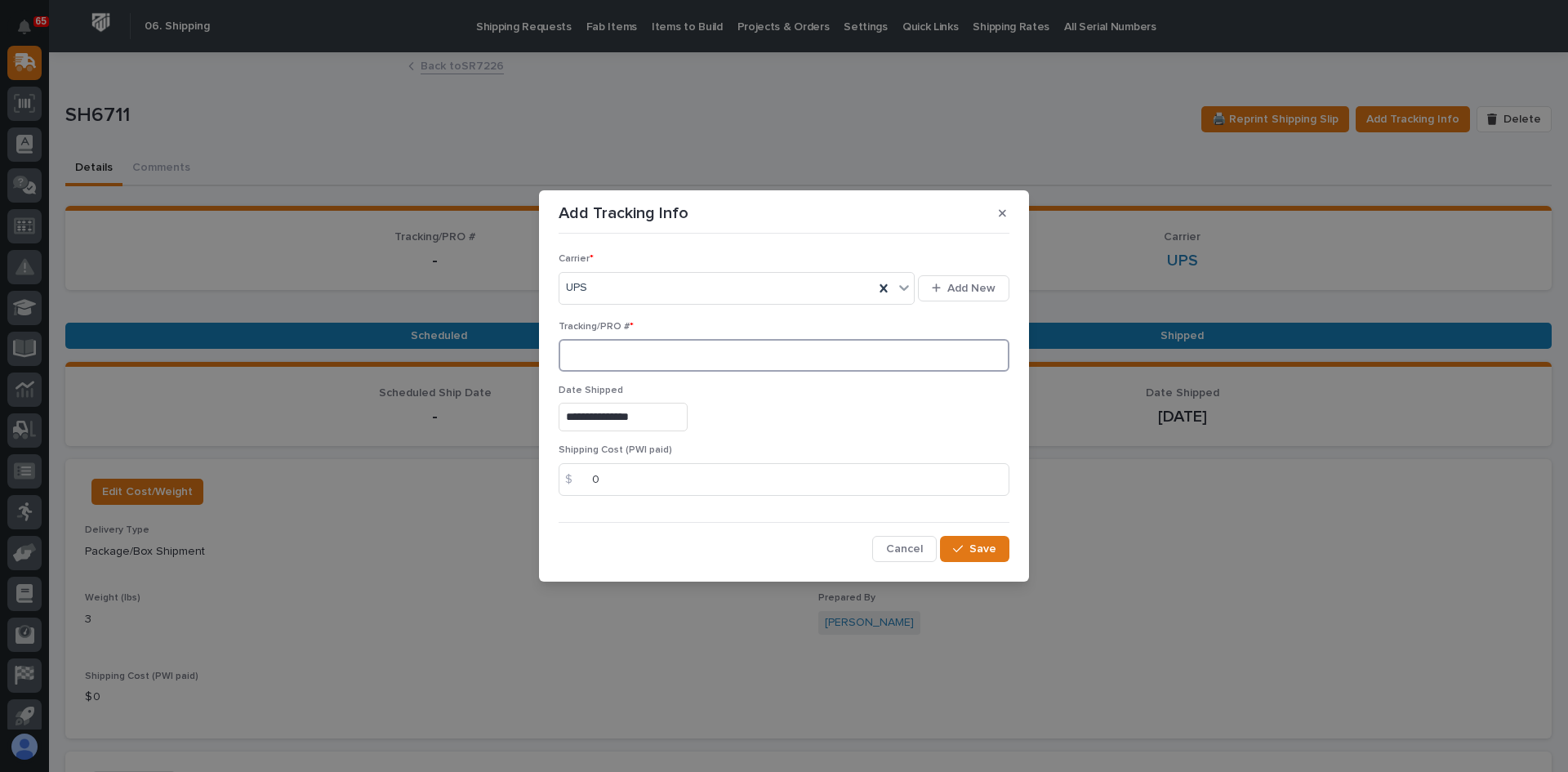
paste input "1Z831R2E0395538125"
type input "1Z831R2E0395538125"
click at [972, 546] on span "Save" at bounding box center [982, 549] width 27 height 15
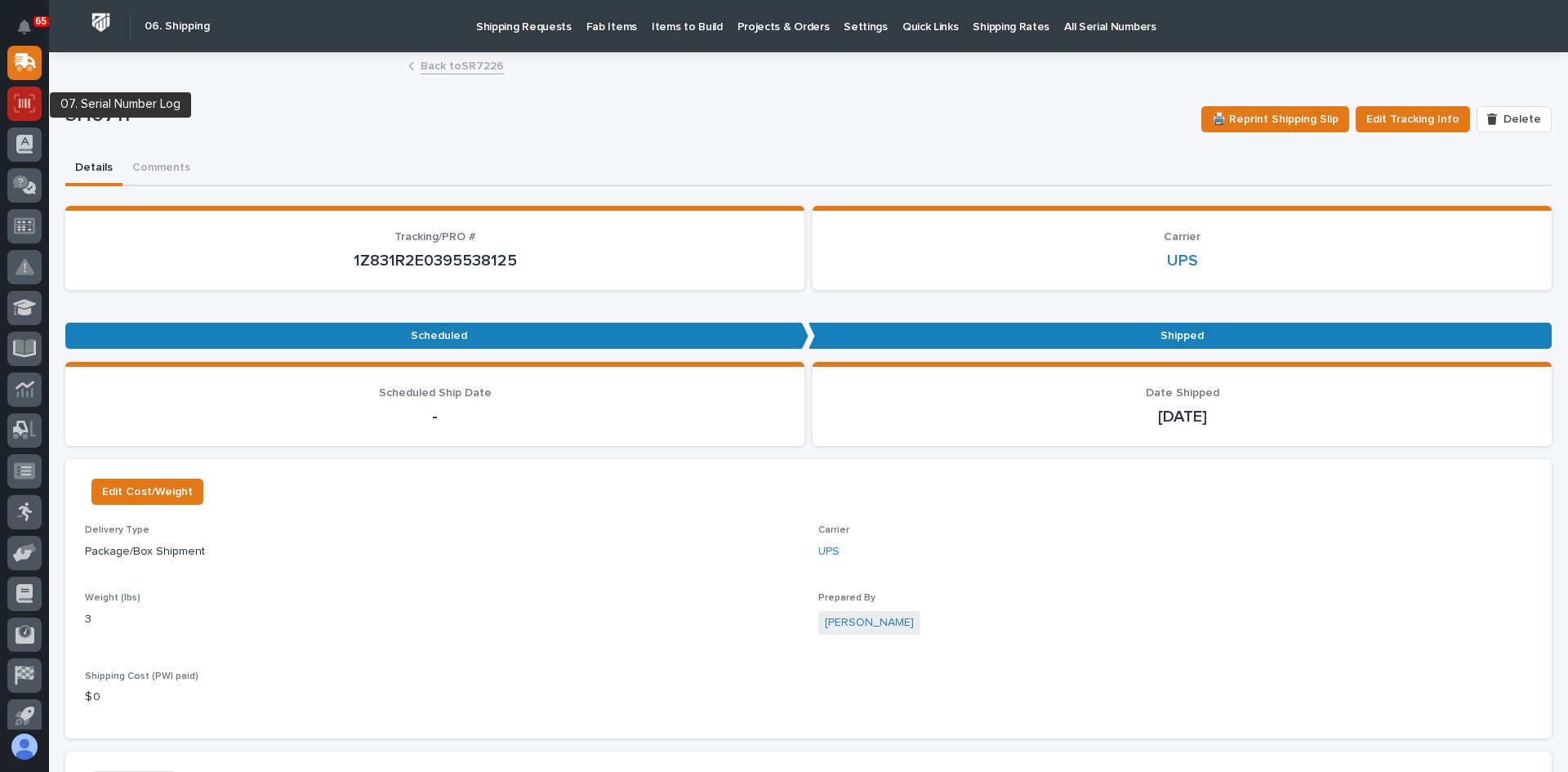
click at [28, 102] on icon at bounding box center [24, 103] width 22 height 19
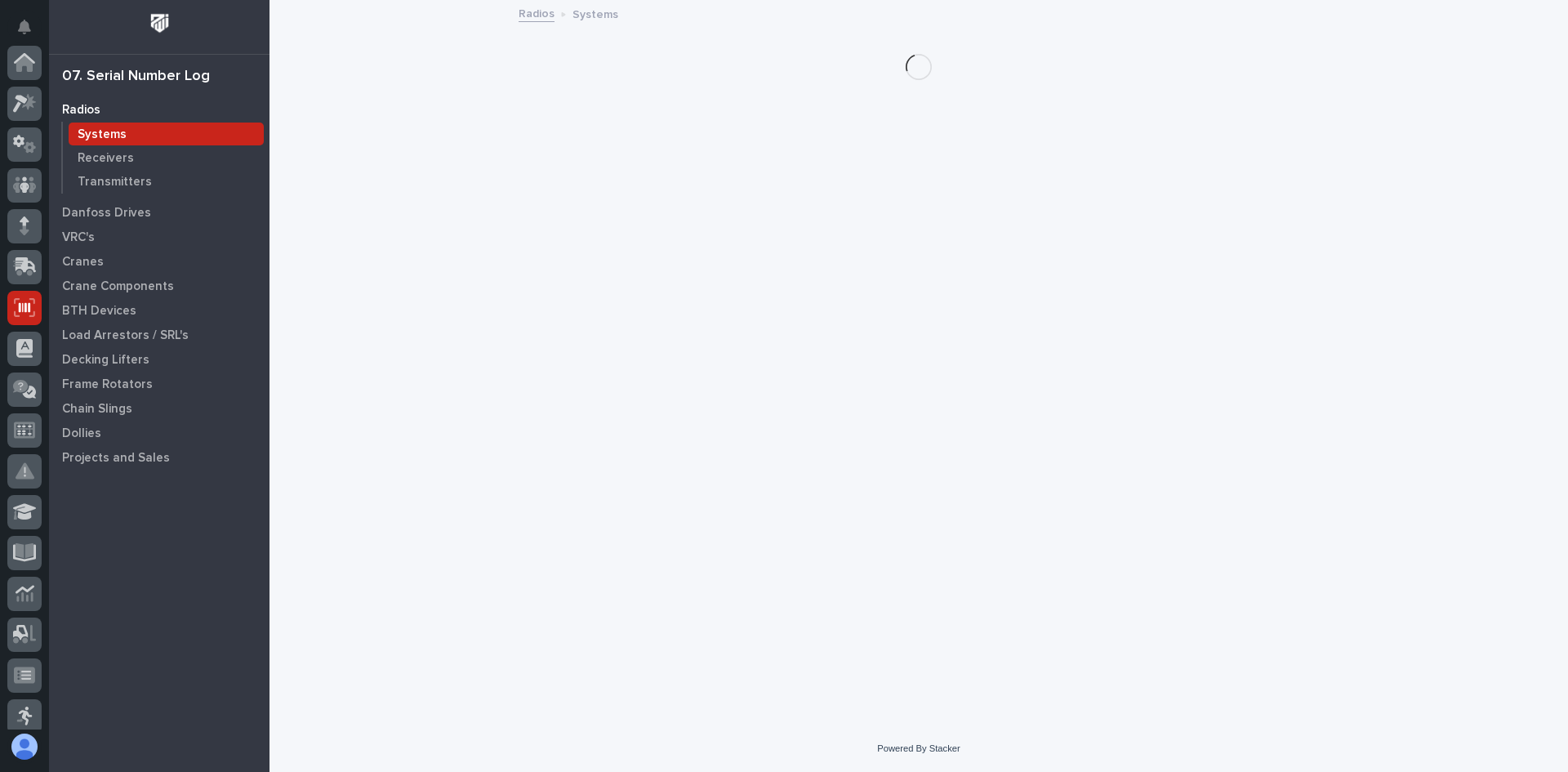
scroll to position [245, 0]
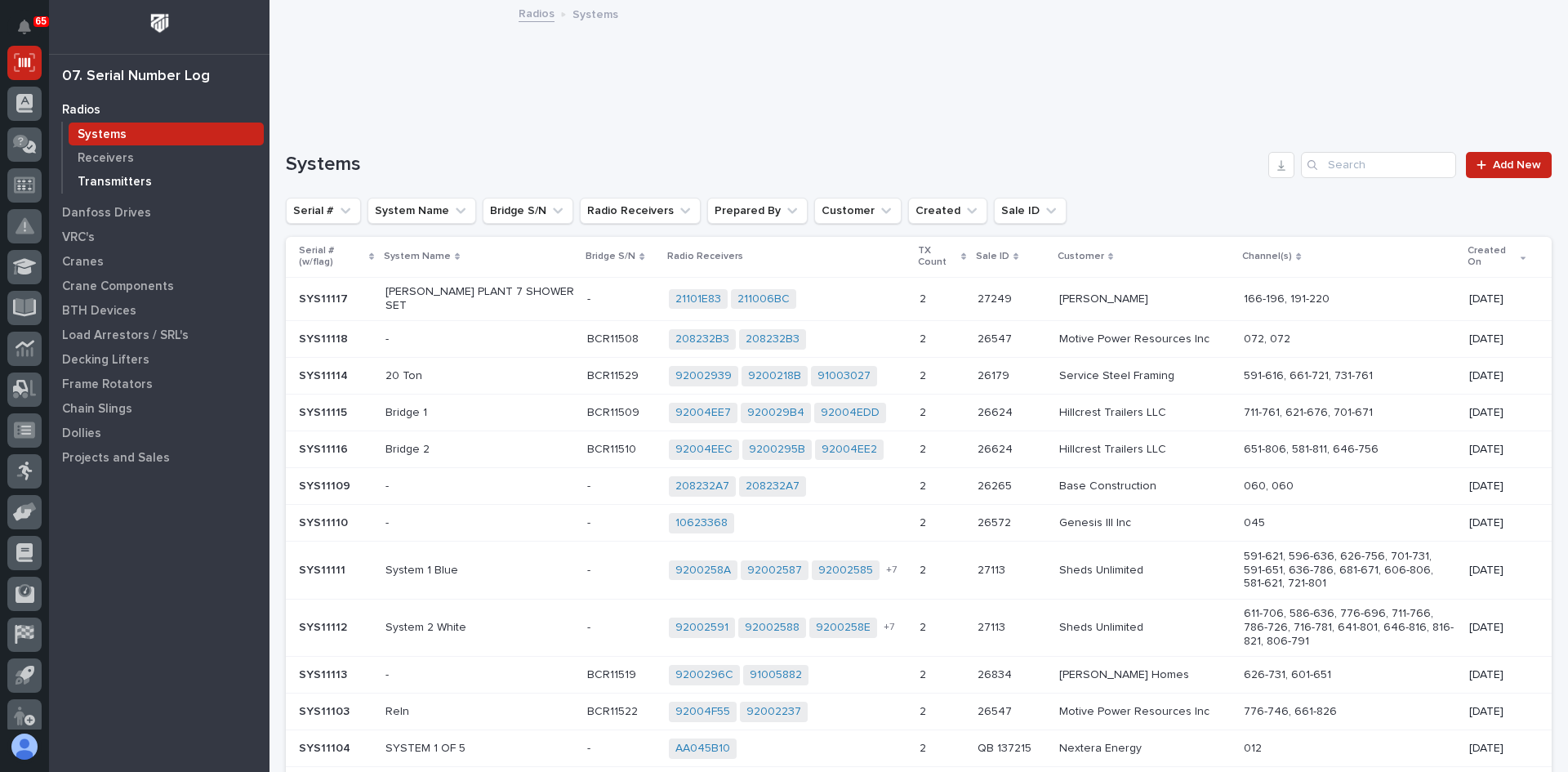
click at [132, 183] on p "Transmitters" at bounding box center [115, 182] width 74 height 15
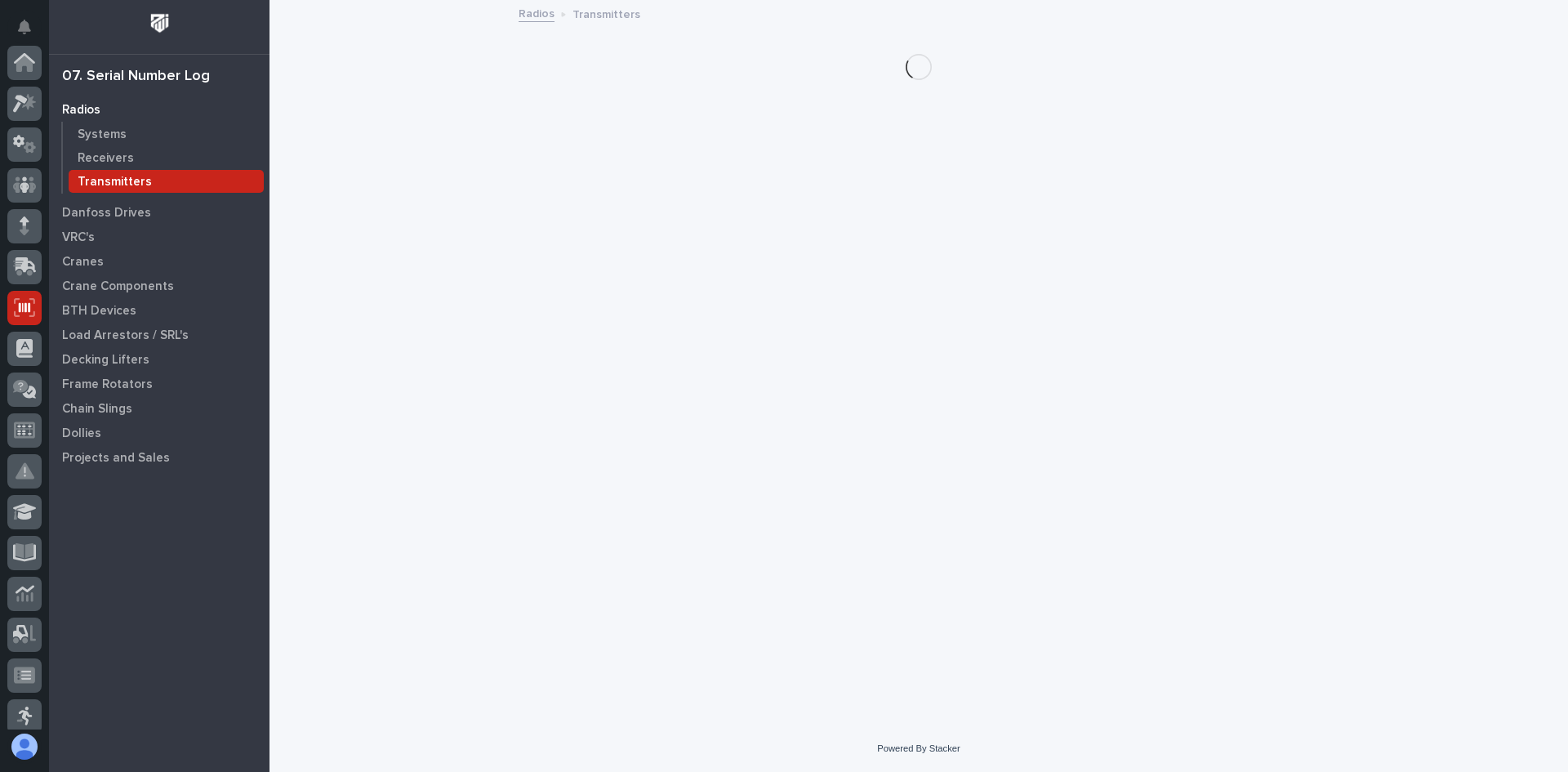
scroll to position [245, 0]
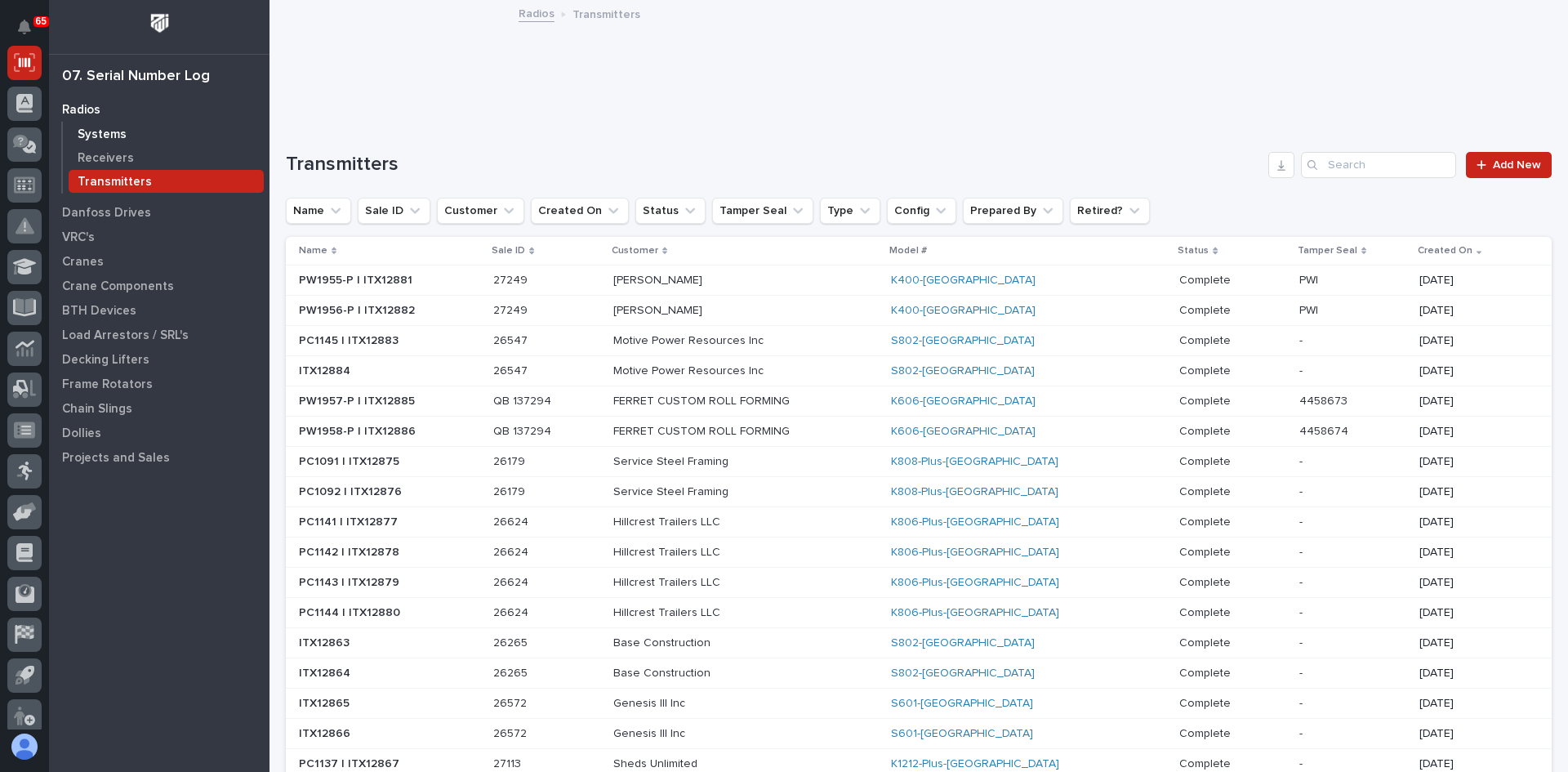
click at [94, 130] on p "Systems" at bounding box center [102, 134] width 49 height 15
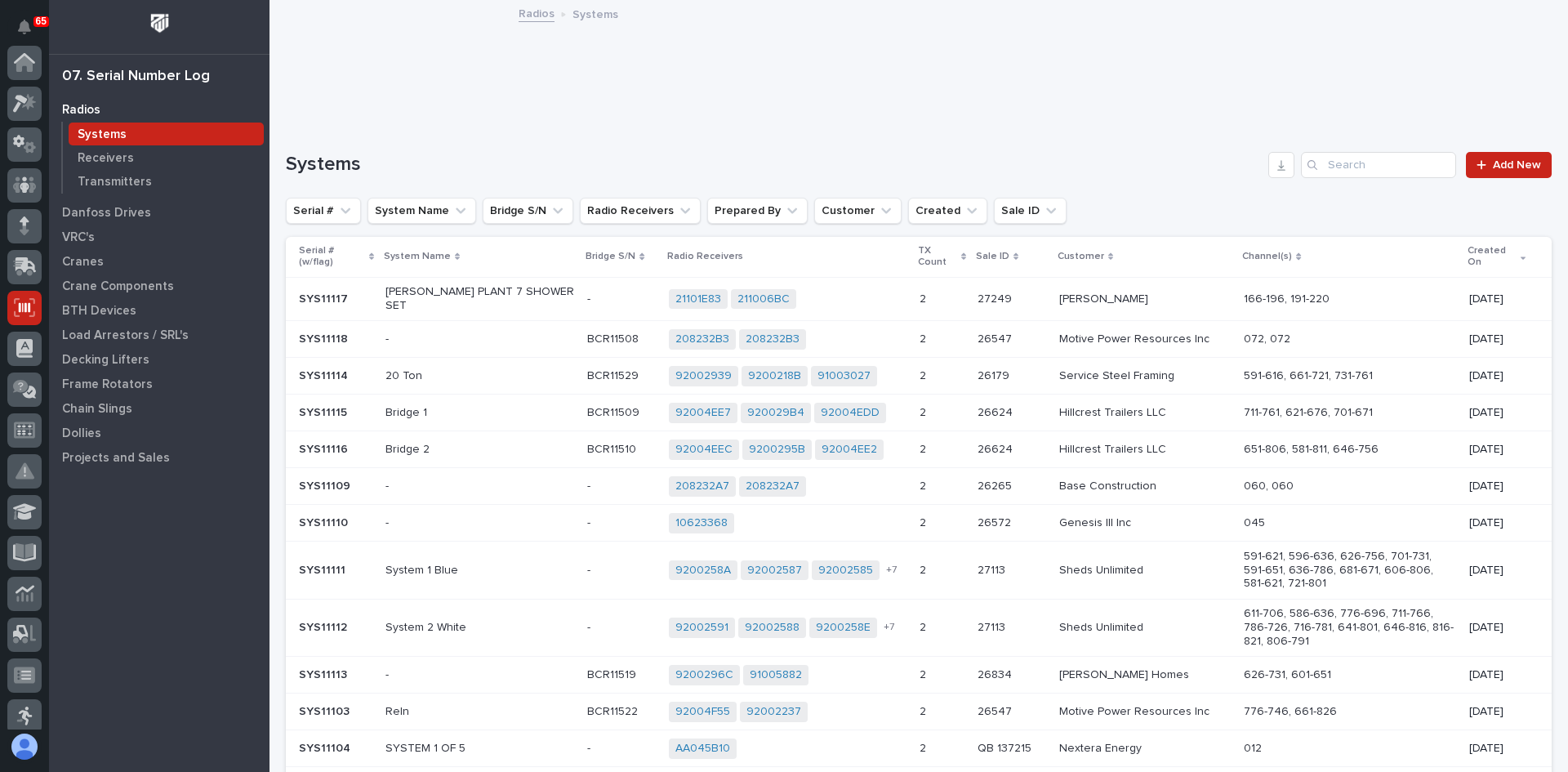
scroll to position [245, 0]
click at [1502, 169] on span "Add New" at bounding box center [1517, 165] width 48 height 11
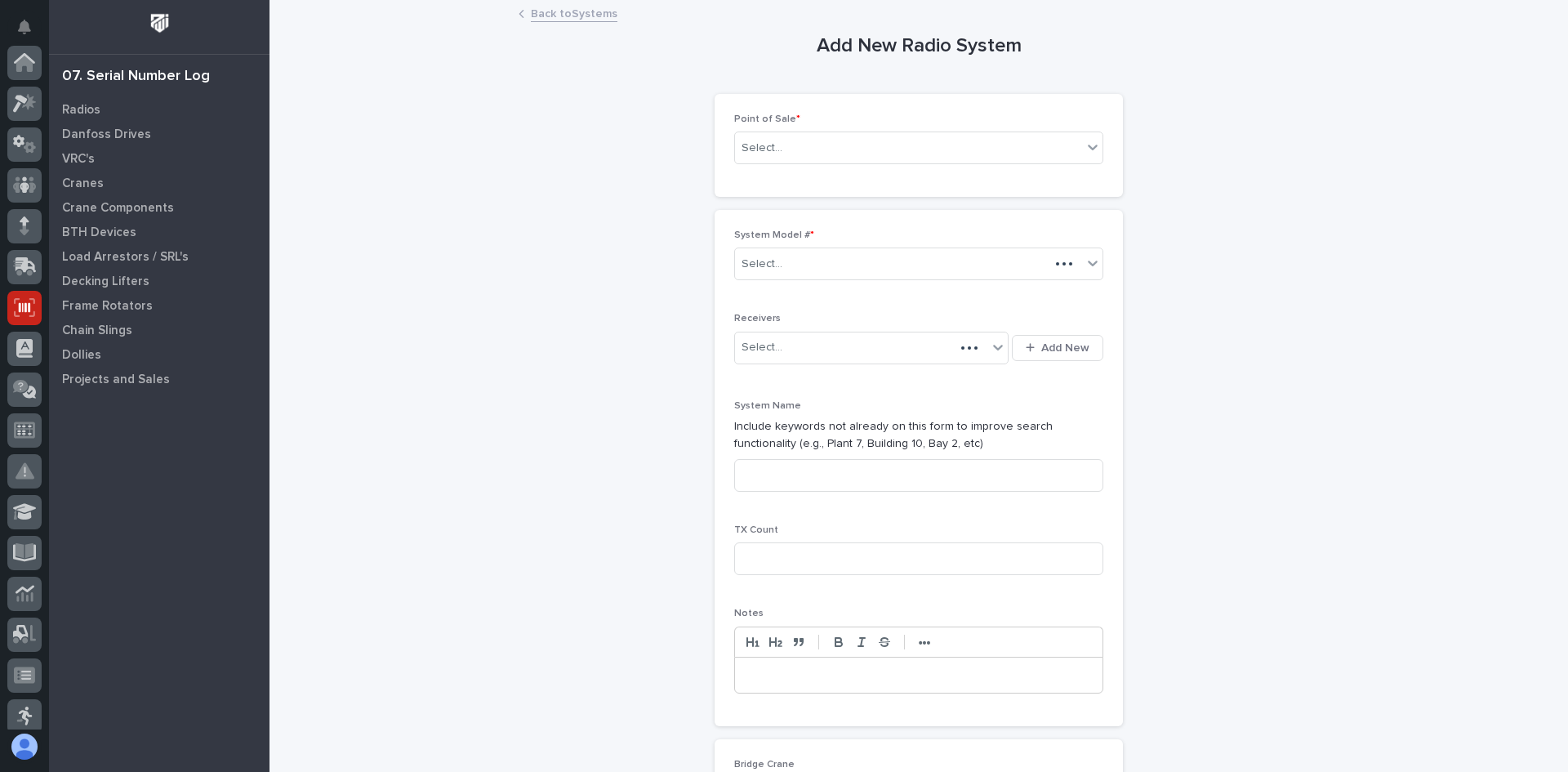
scroll to position [245, 0]
click at [799, 152] on div "Select..." at bounding box center [908, 147] width 347 height 27
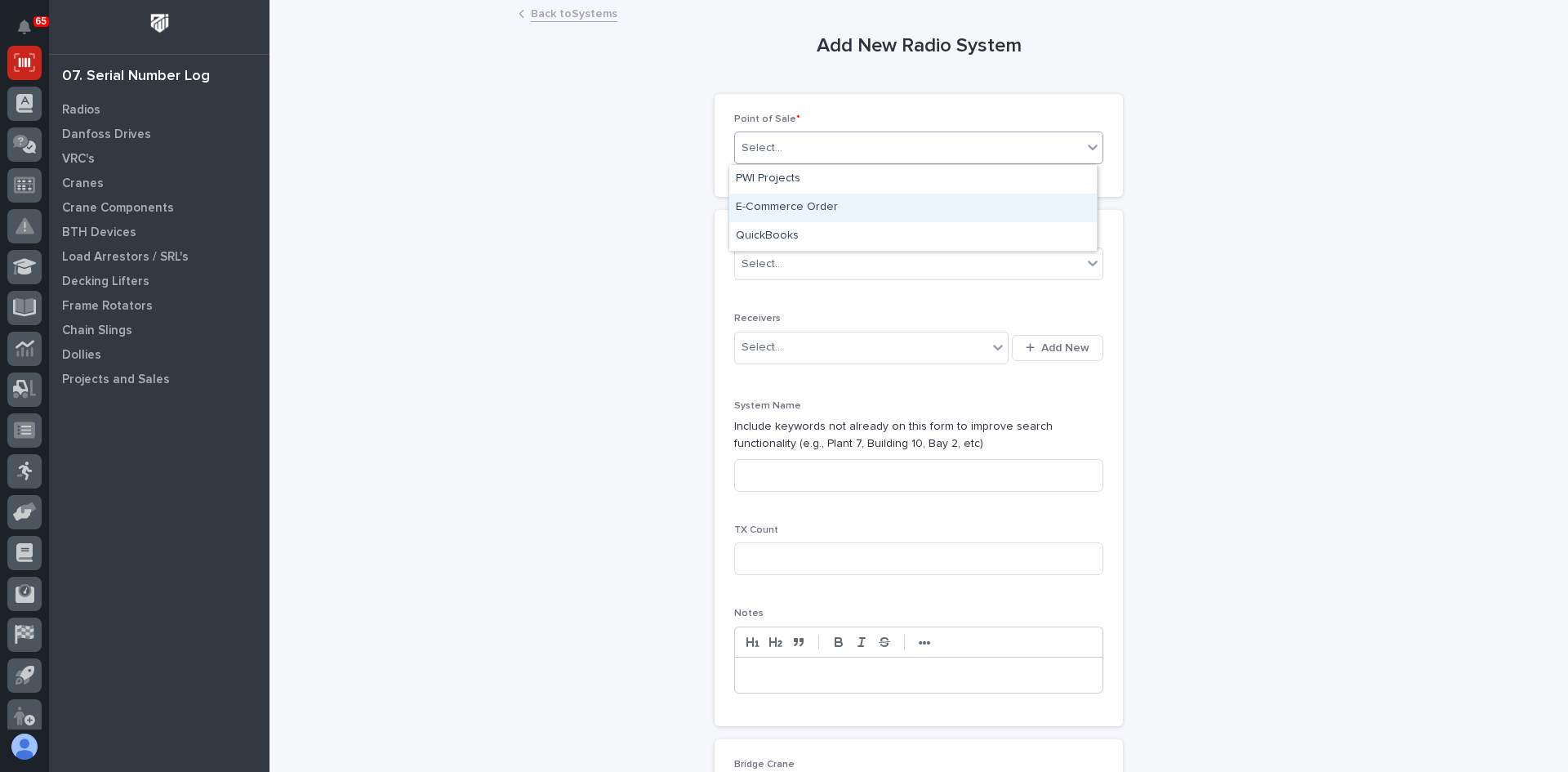
click at [800, 208] on div "E-Commerce Order" at bounding box center [913, 208] width 368 height 28
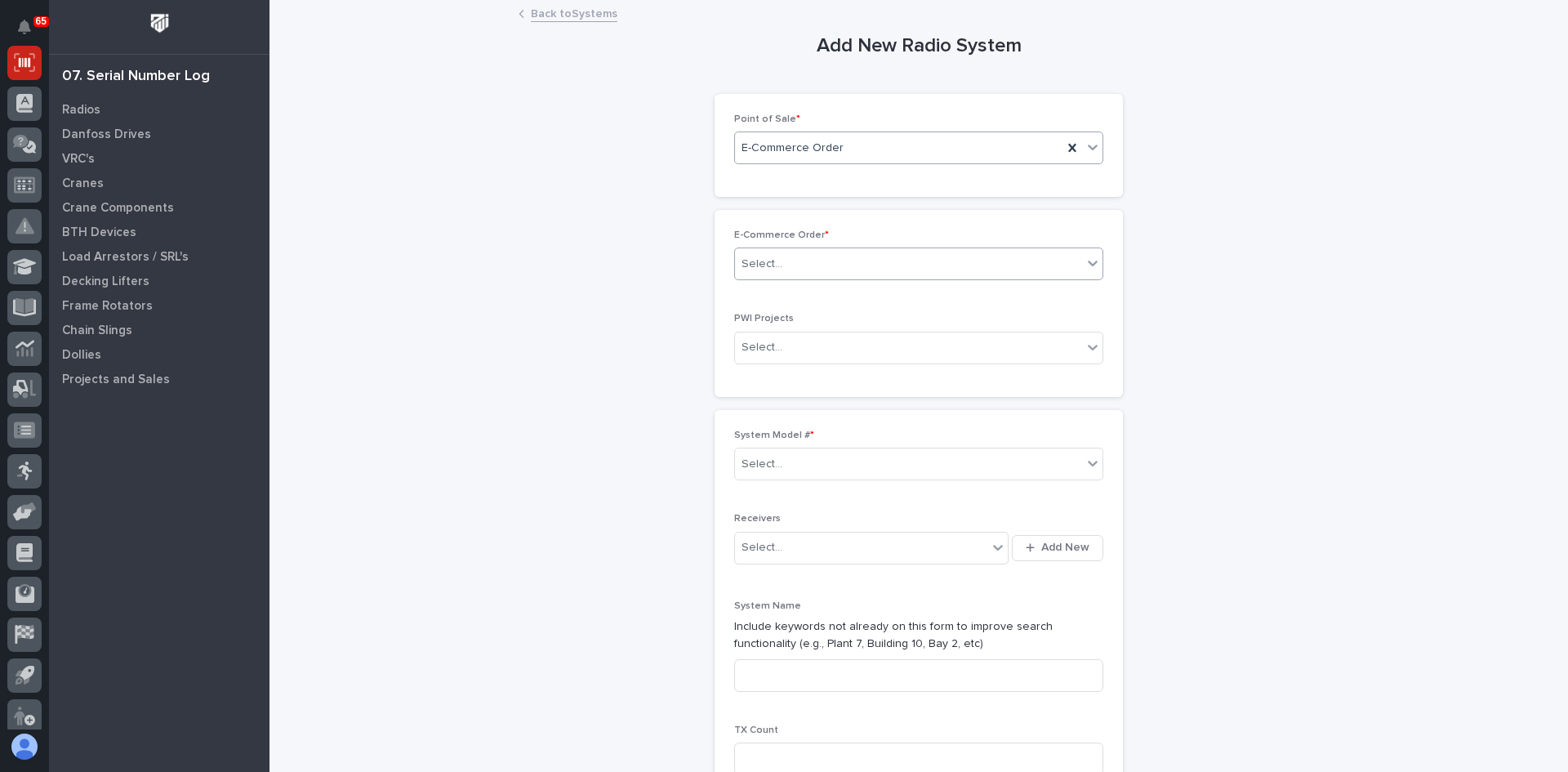
click at [800, 265] on div "Select..." at bounding box center [908, 264] width 347 height 27
type input "*****"
click at [778, 291] on div "PWI 10577" at bounding box center [913, 295] width 368 height 28
click at [773, 464] on div "Select..." at bounding box center [762, 464] width 40 height 17
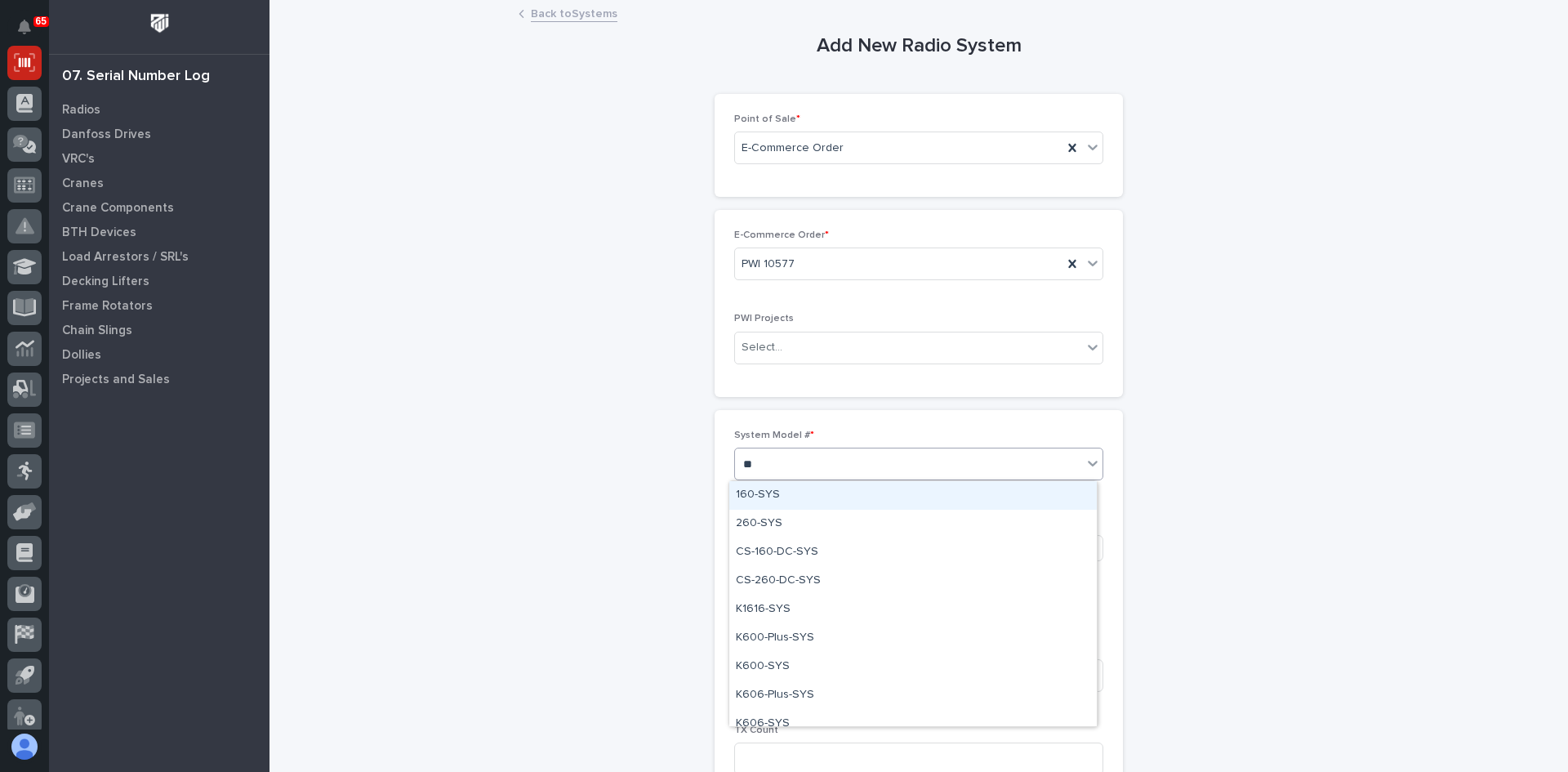
type input "***"
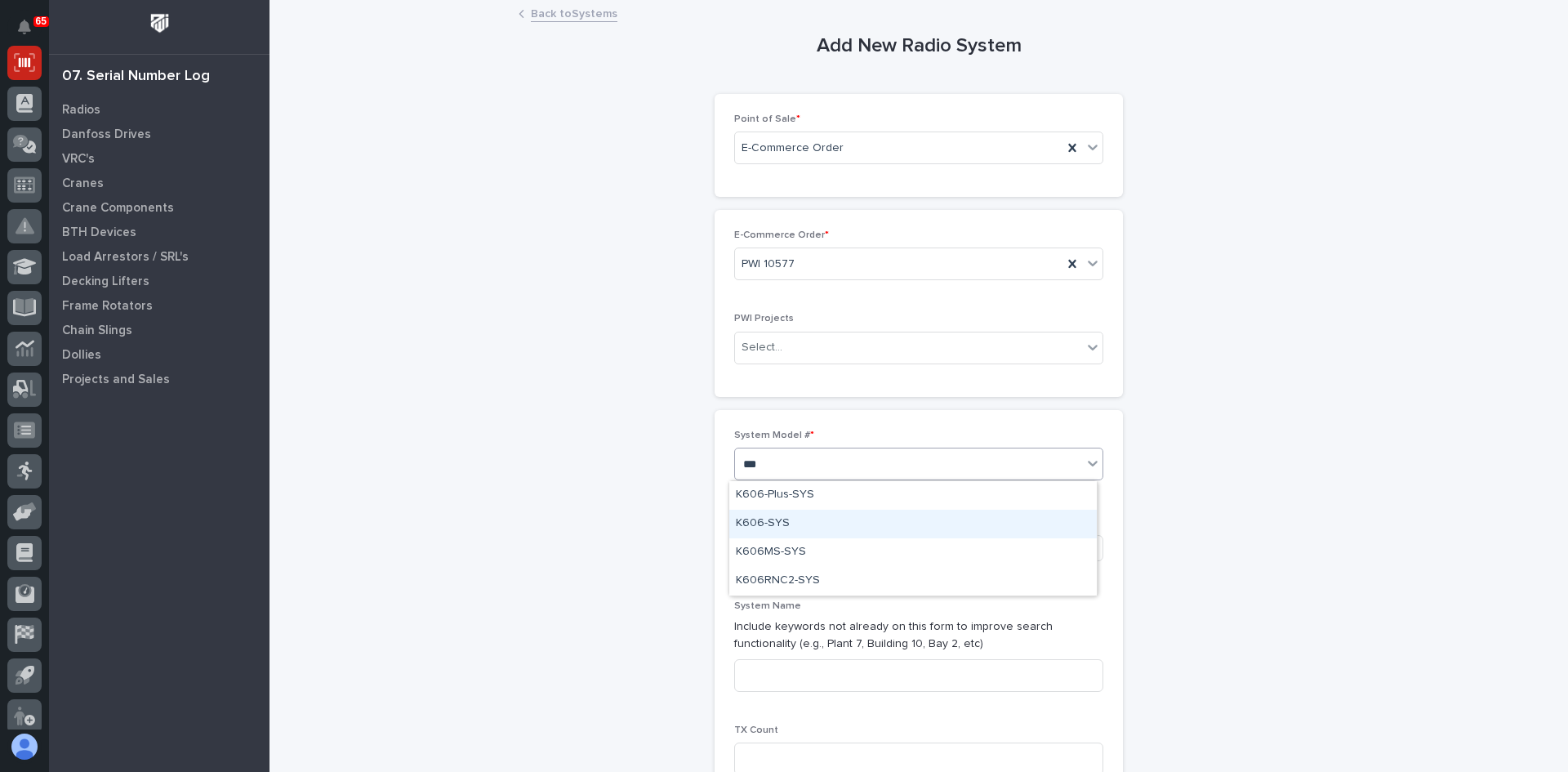
click at [770, 522] on div "K606-SYS" at bounding box center [913, 524] width 368 height 28
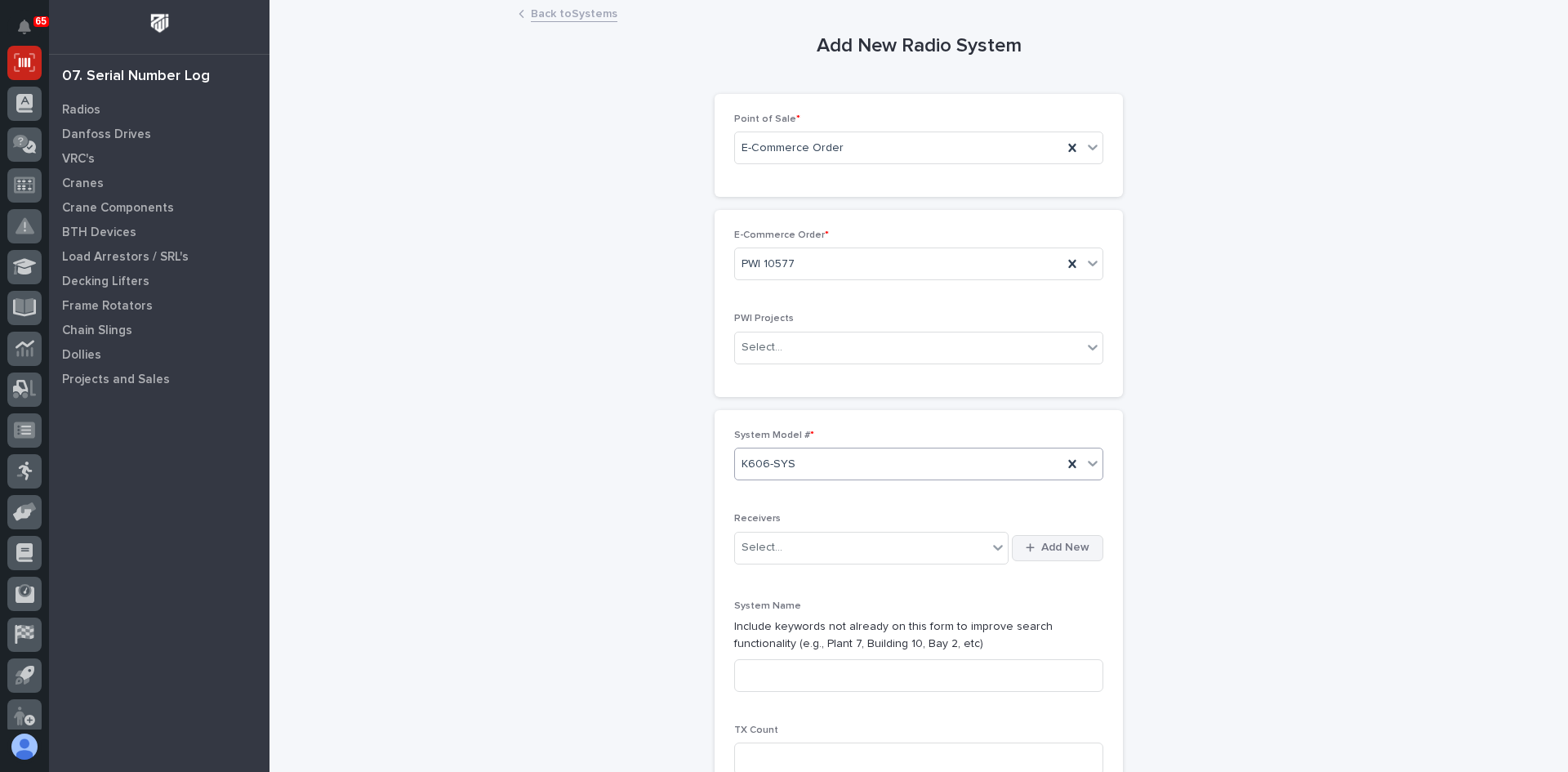
click at [1070, 545] on span "Add New" at bounding box center [1066, 547] width 48 height 15
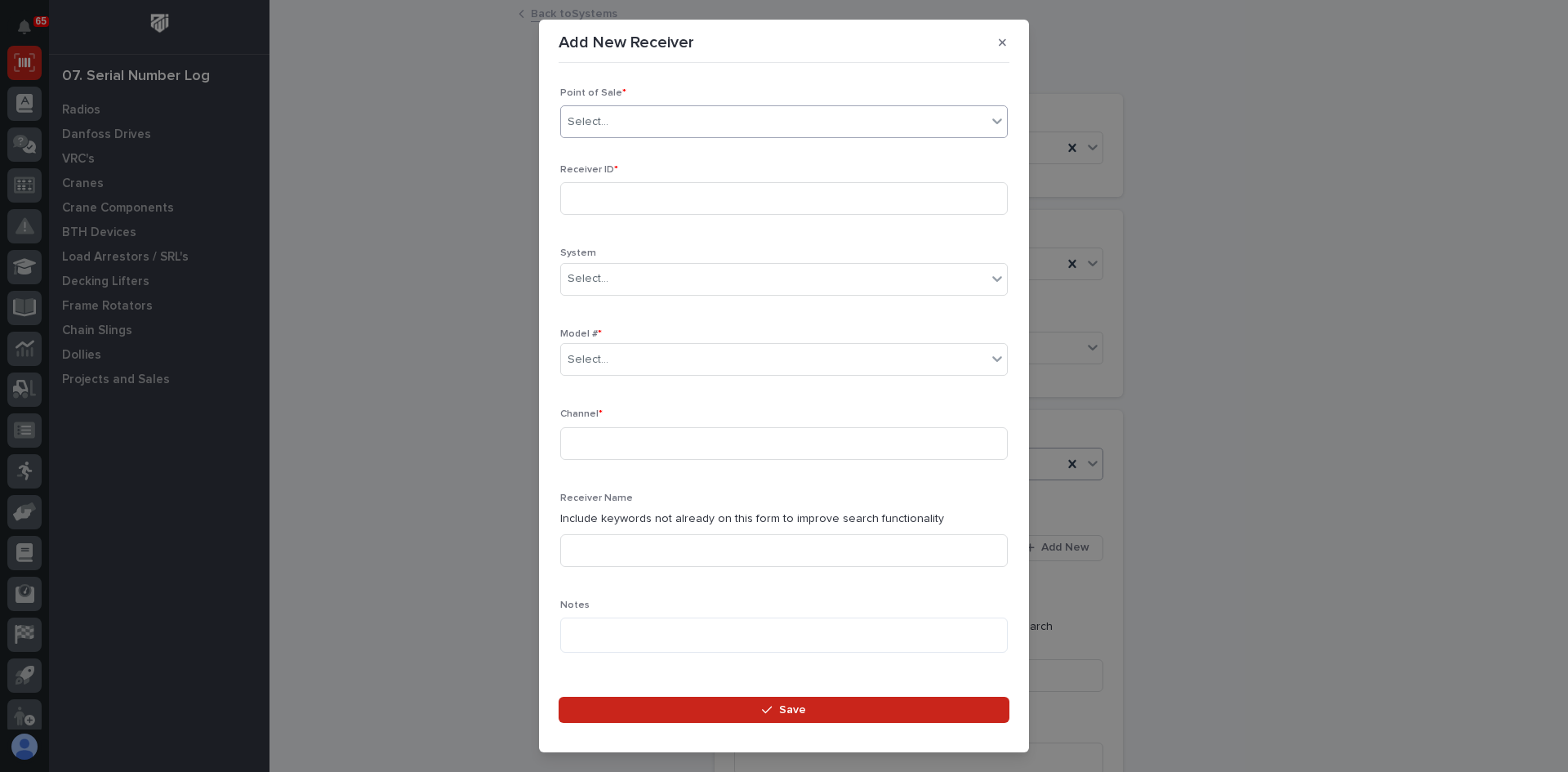
click at [611, 122] on div "Select..." at bounding box center [774, 121] width 426 height 27
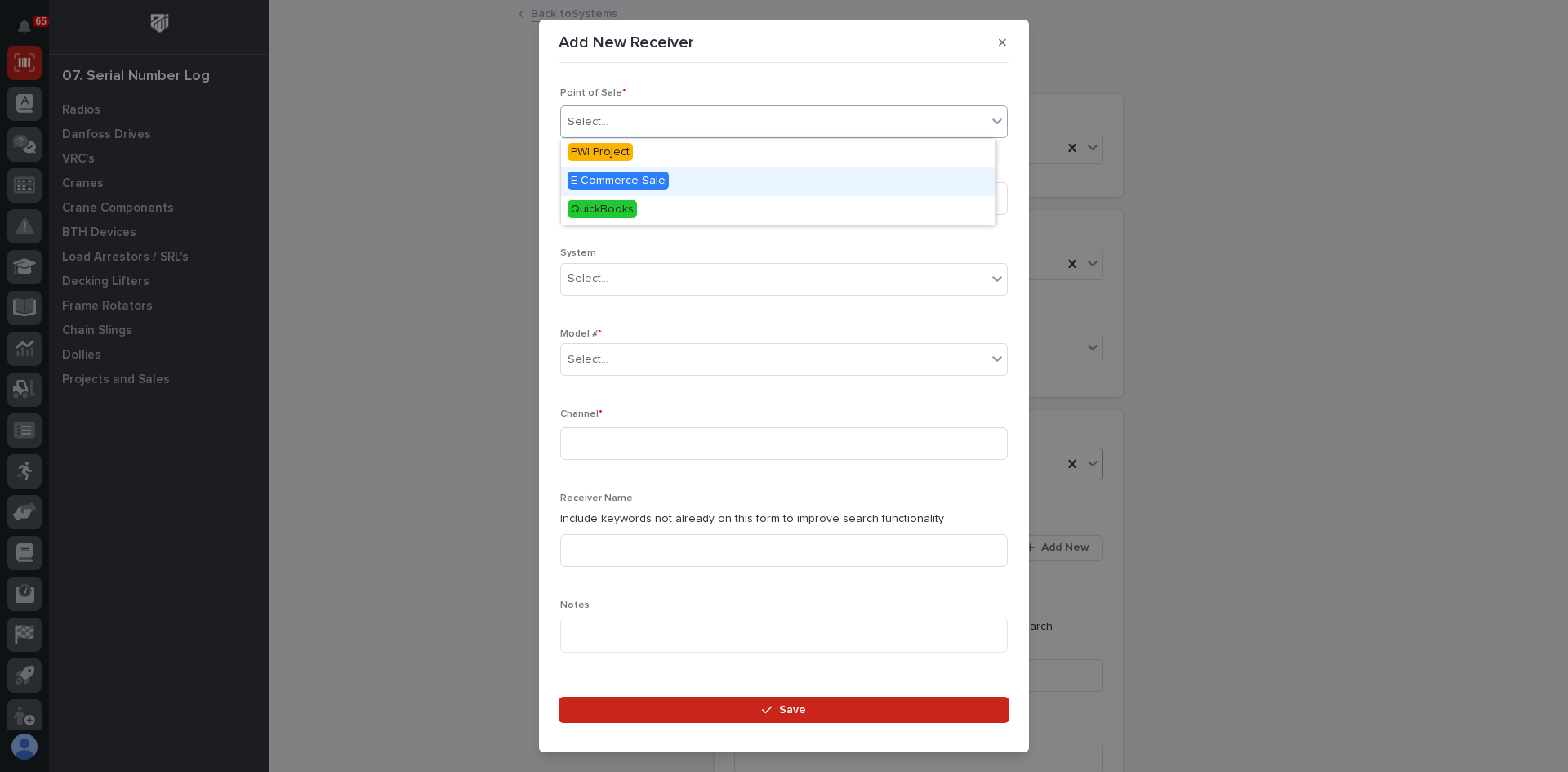
click at [615, 175] on span "E-Commerce Sale" at bounding box center [619, 180] width 102 height 18
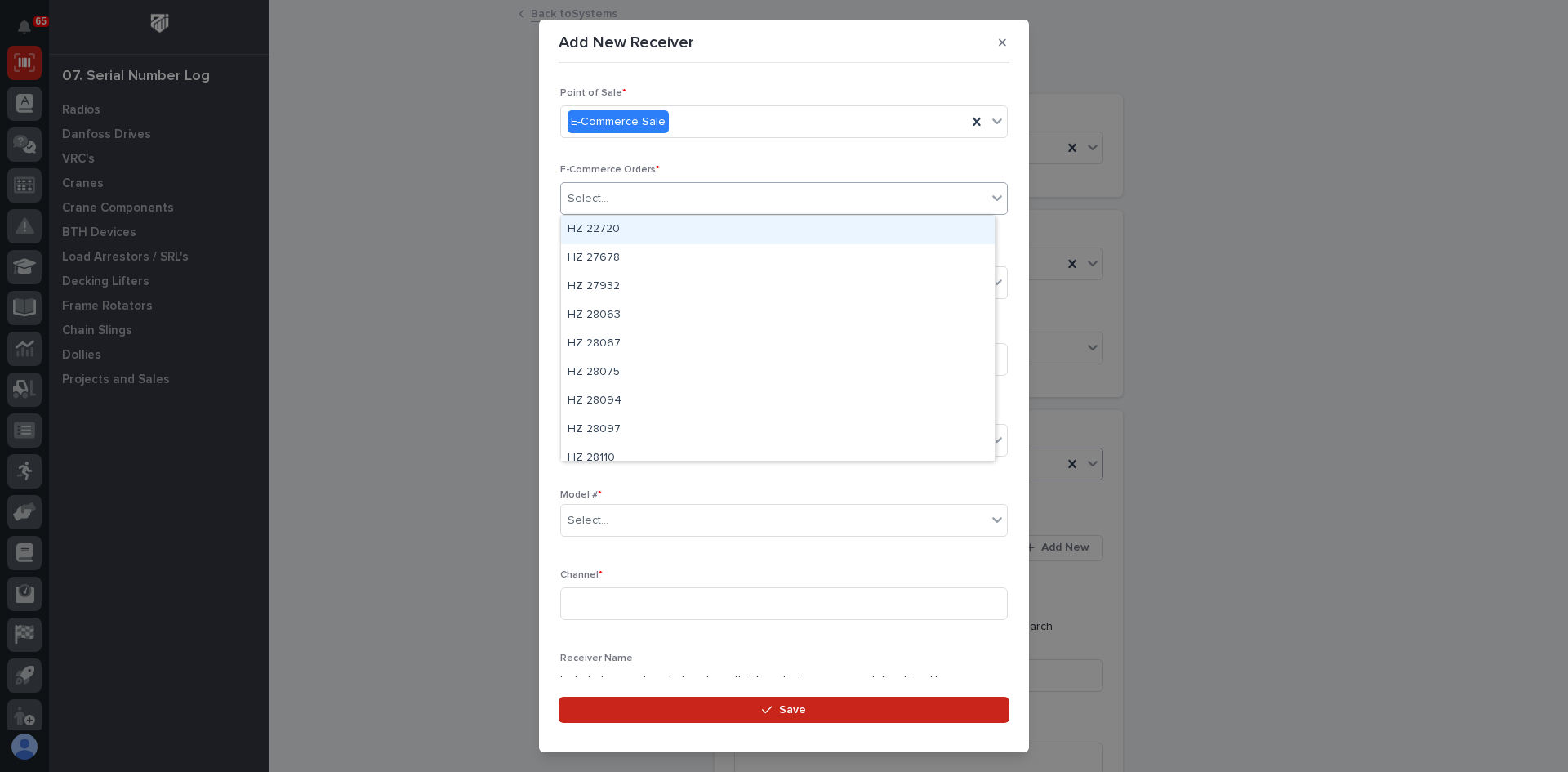
click at [613, 209] on div "Select..." at bounding box center [774, 198] width 426 height 27
type input "*****"
click at [614, 224] on div "PWI 10577" at bounding box center [777, 229] width 433 height 28
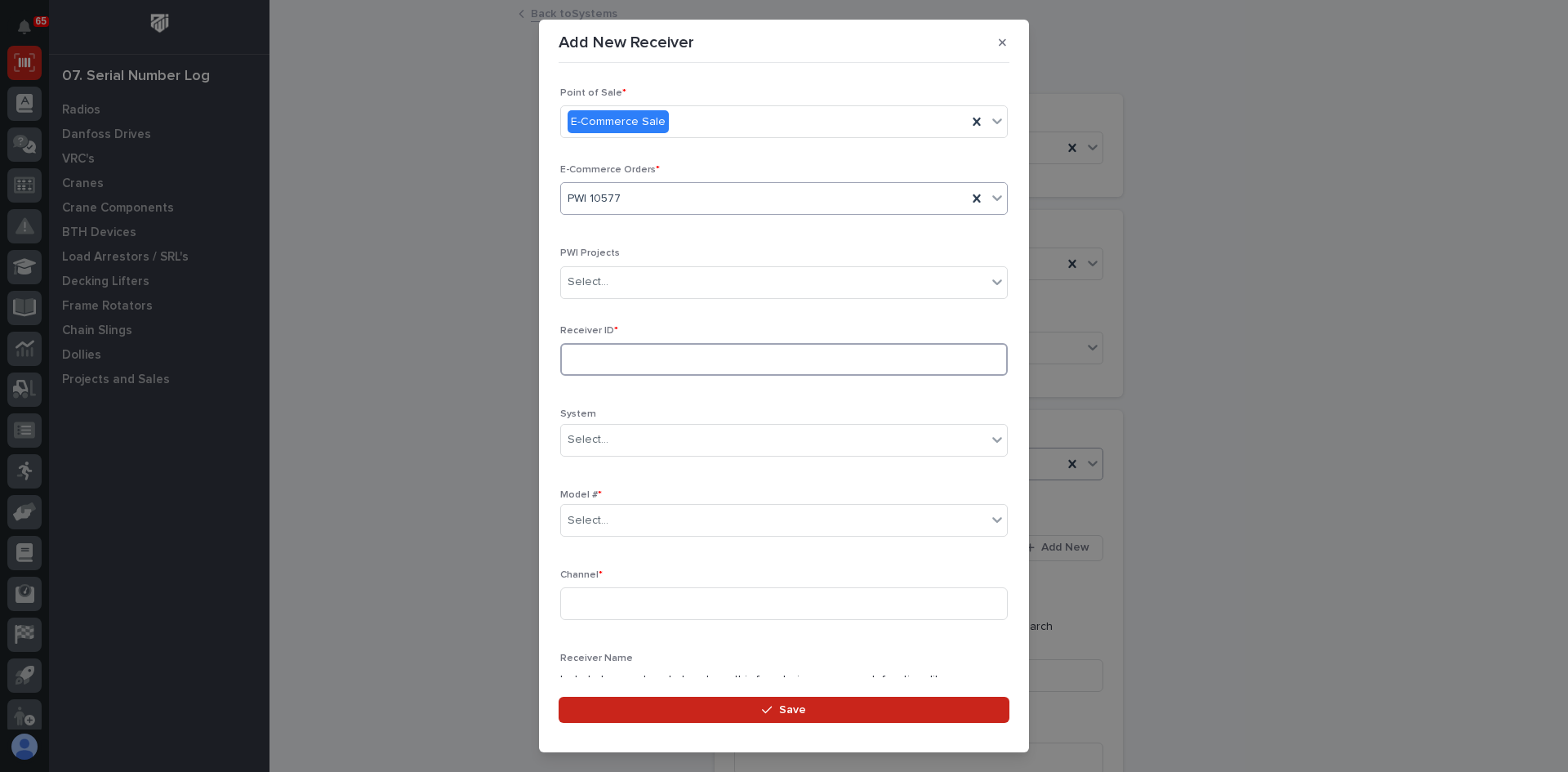
click at [603, 359] on input at bounding box center [784, 359] width 448 height 33
type input "21102B83"
click at [610, 513] on div "Select..." at bounding box center [774, 520] width 426 height 27
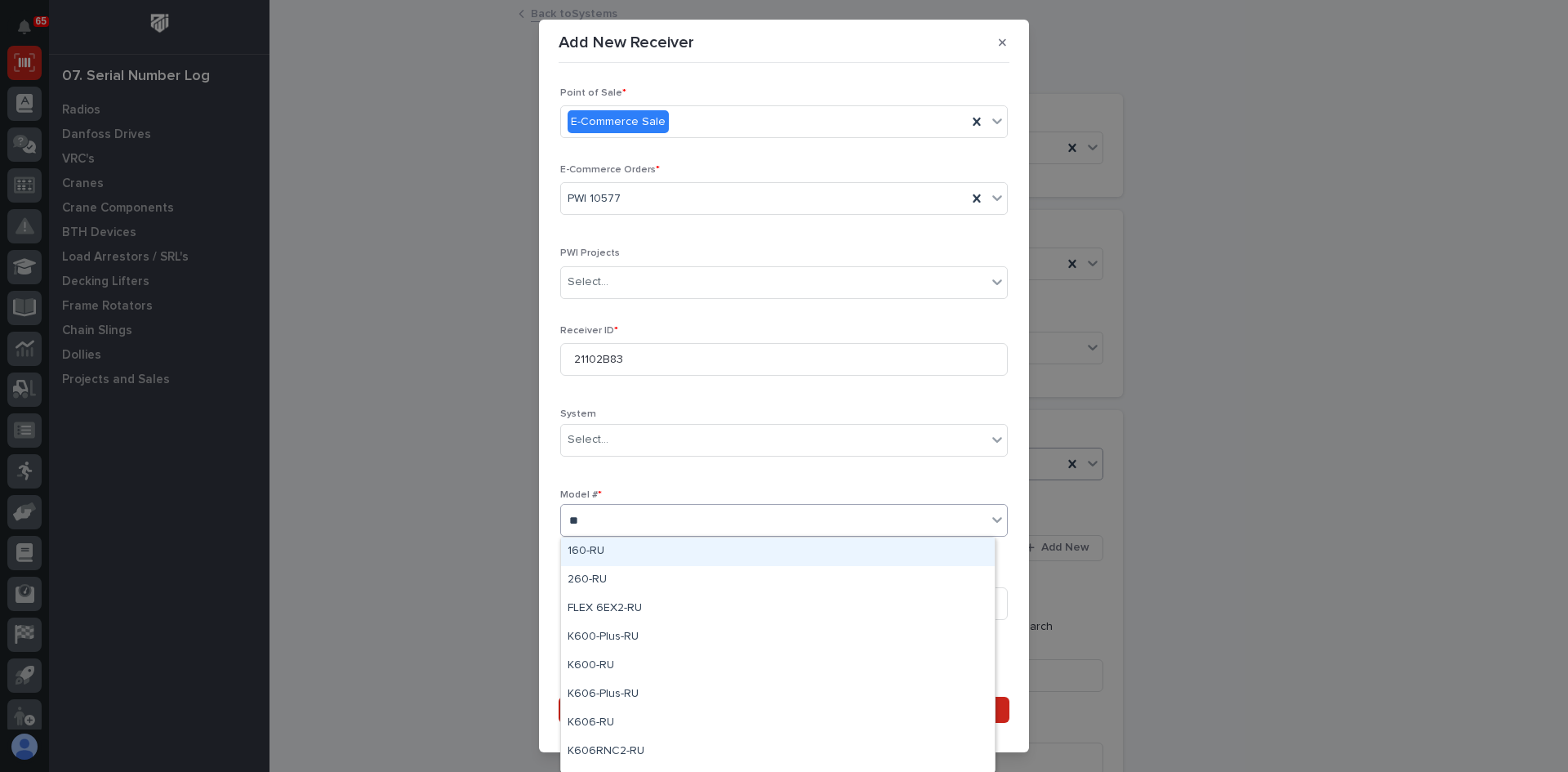
type input "***"
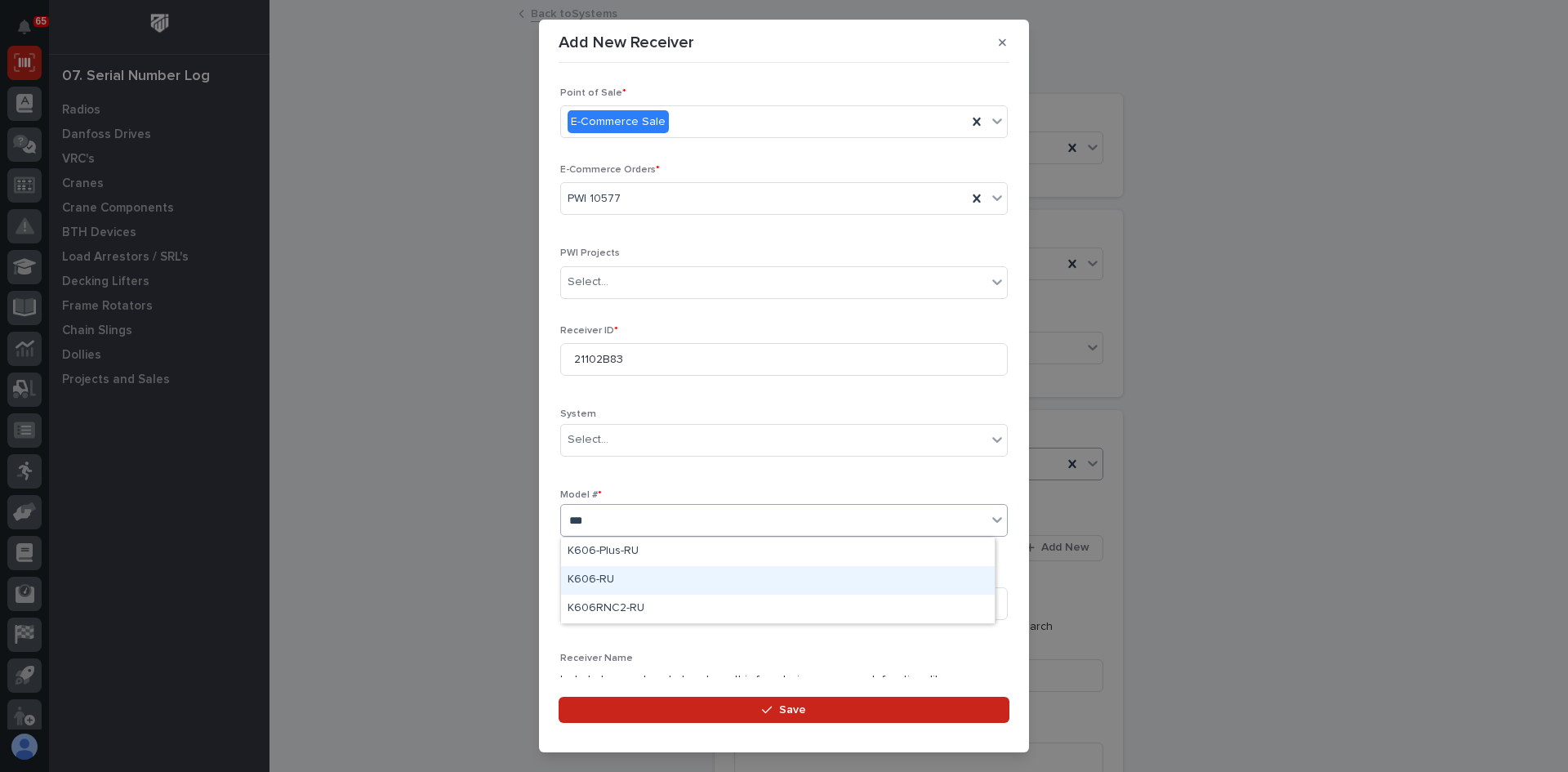
click at [603, 580] on div "K606-RU" at bounding box center [777, 580] width 433 height 28
click at [592, 607] on input at bounding box center [784, 604] width 448 height 33
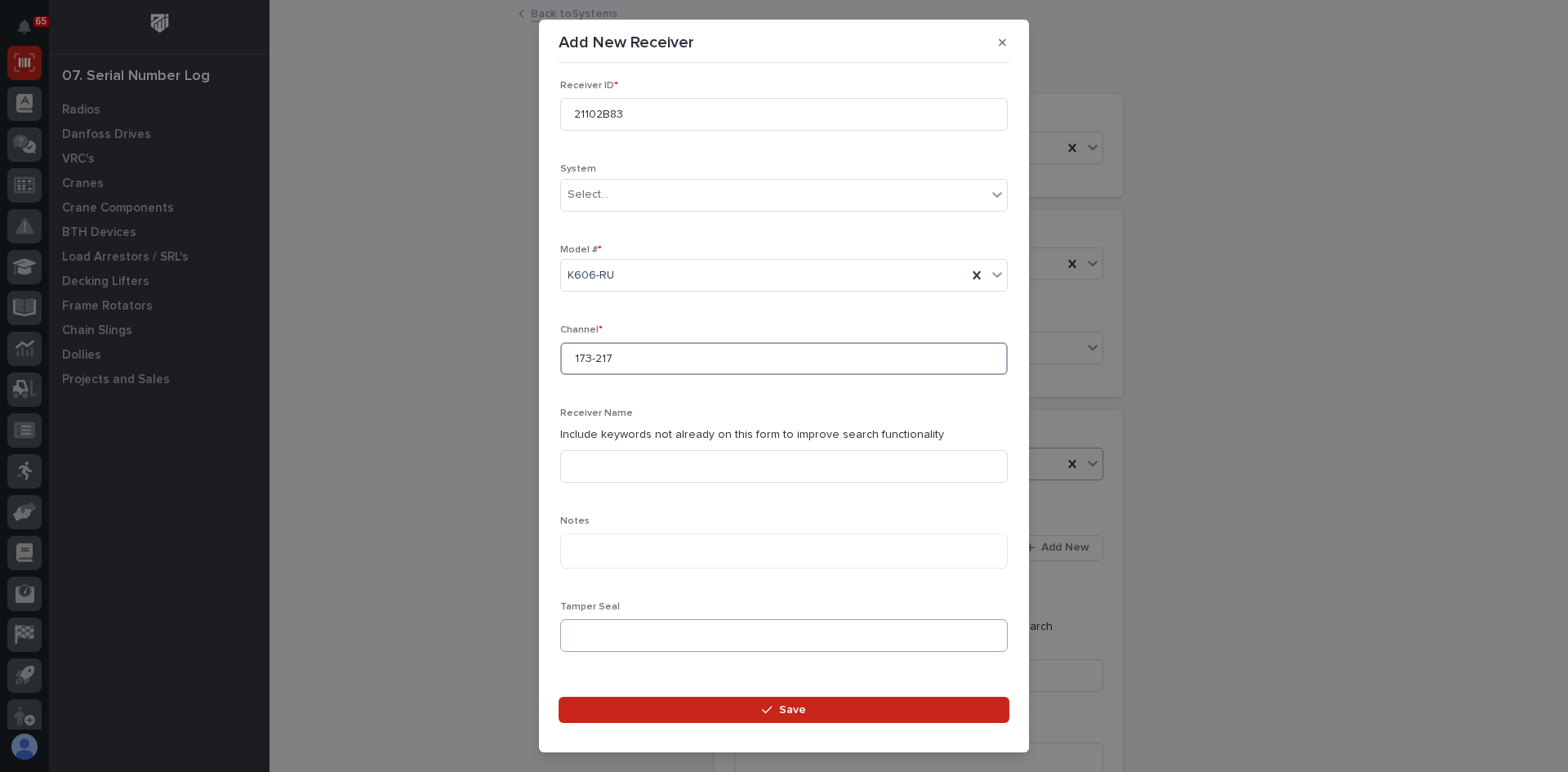
type input "173-217"
click at [581, 632] on input at bounding box center [784, 636] width 448 height 33
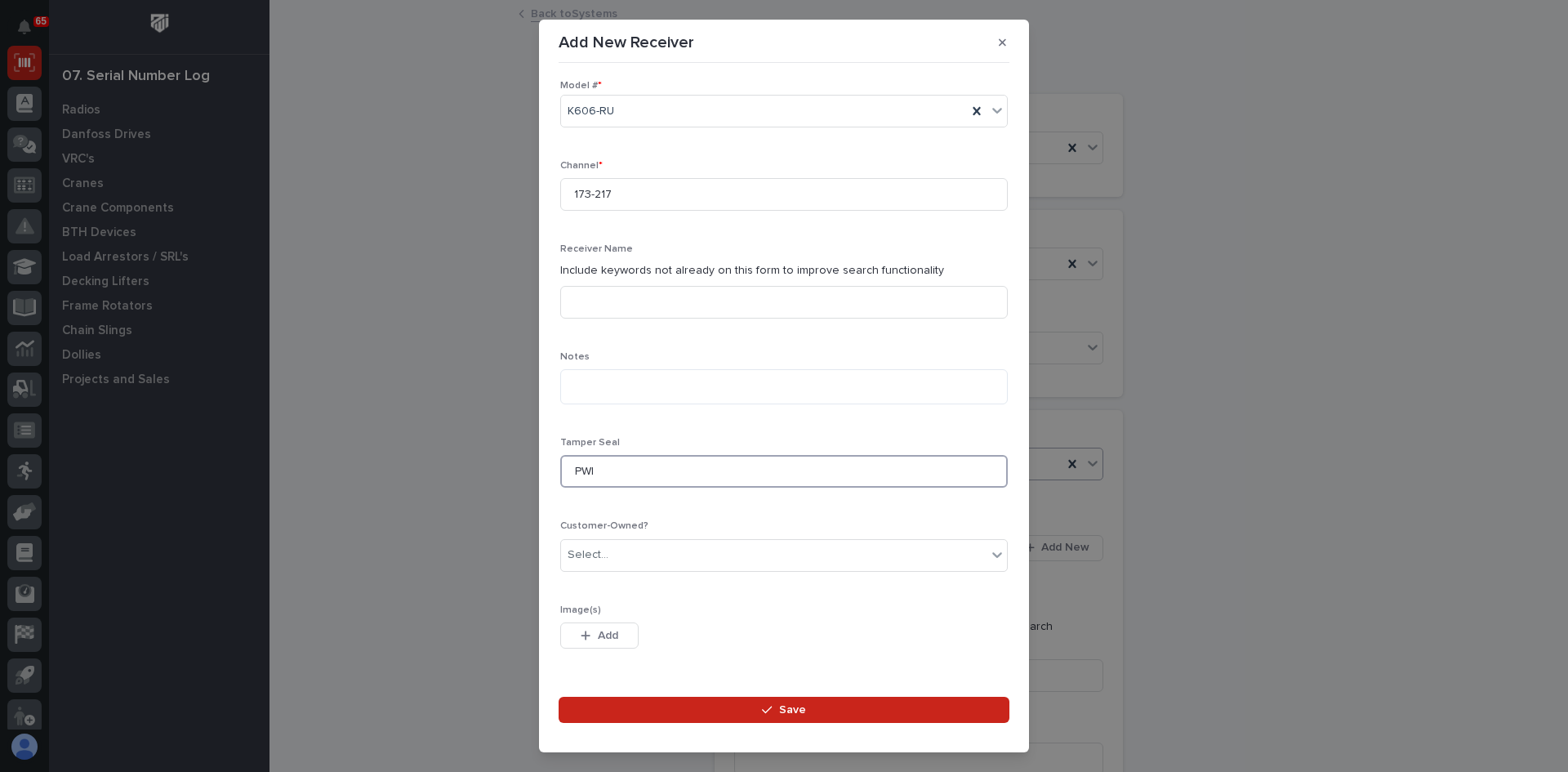
scroll to position [459, 0]
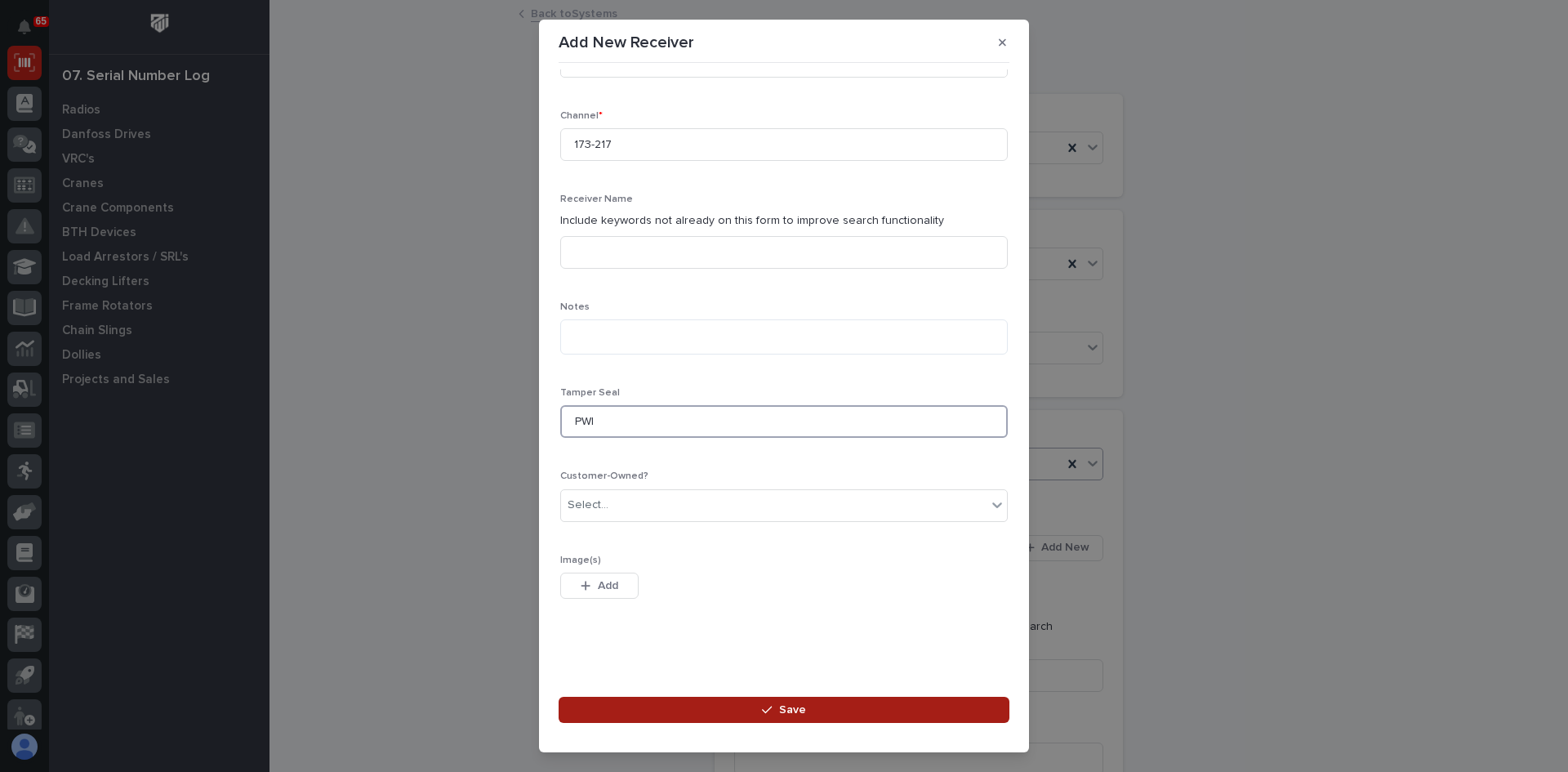
type input "PWI"
click at [787, 710] on span "Save" at bounding box center [792, 709] width 27 height 15
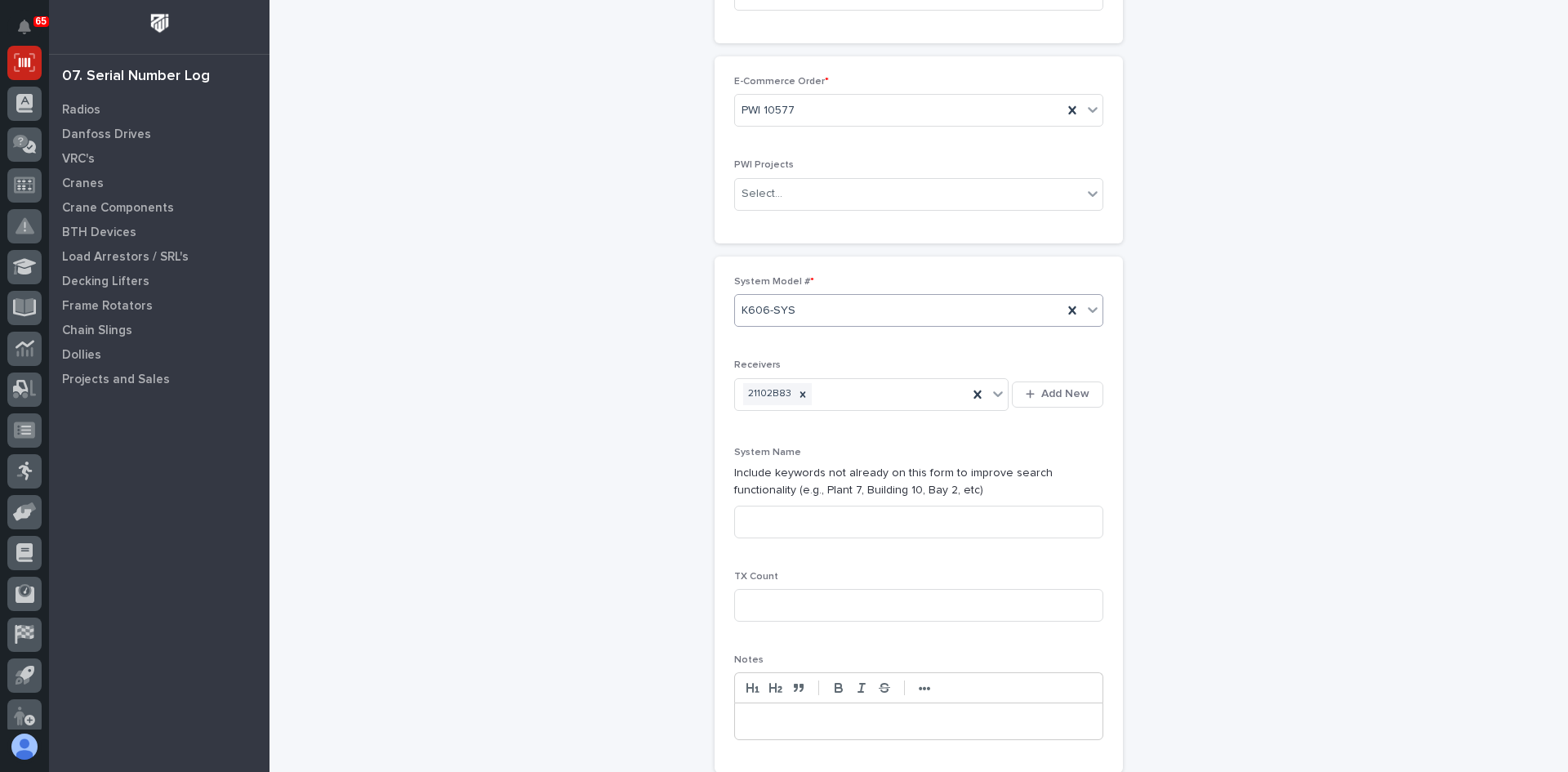
scroll to position [164, 0]
click at [758, 514] on input at bounding box center [918, 512] width 370 height 33
type input "SYSTEM 1 OF 1"
click at [758, 599] on input at bounding box center [918, 595] width 370 height 33
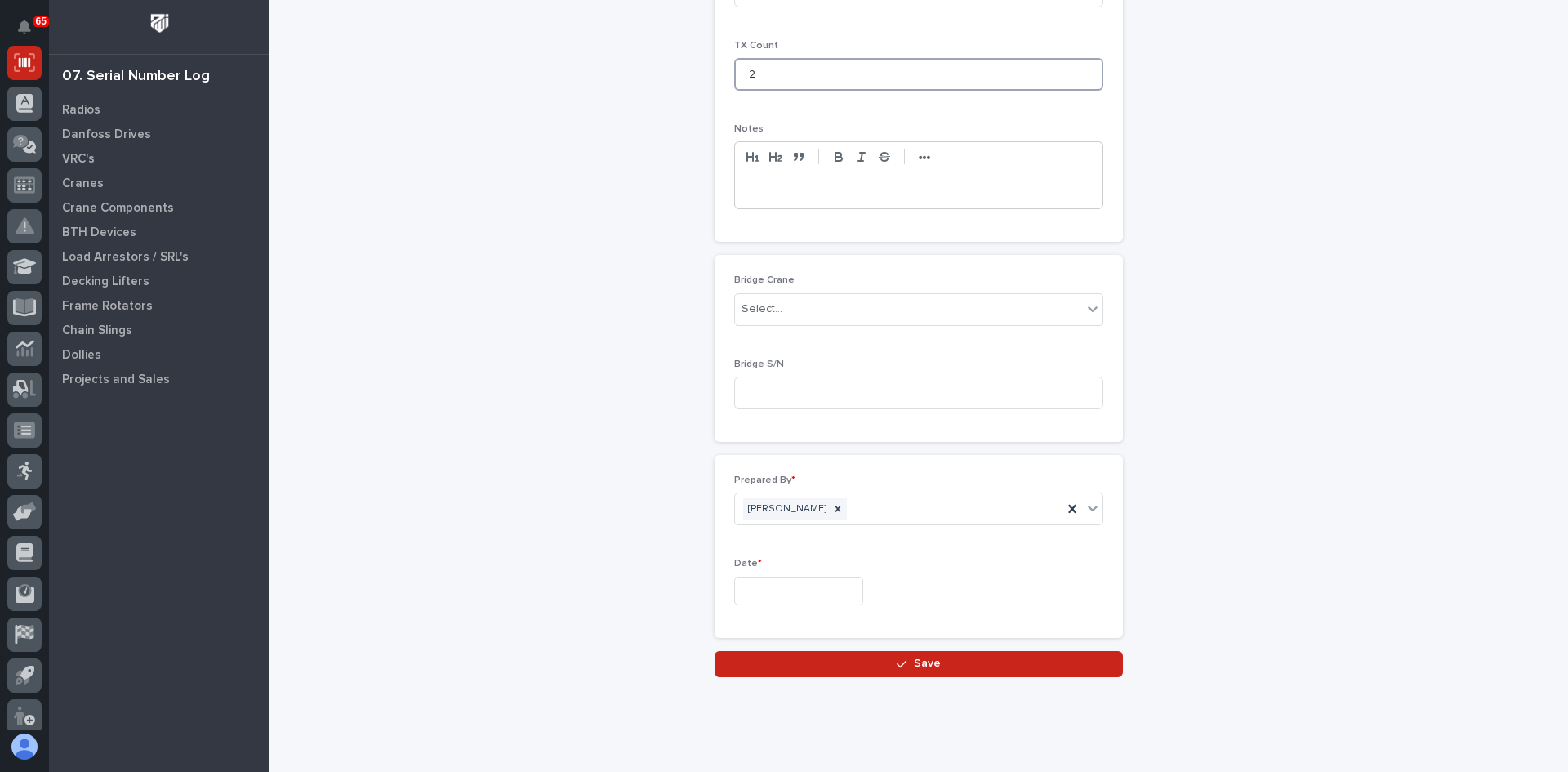
scroll to position [717, 0]
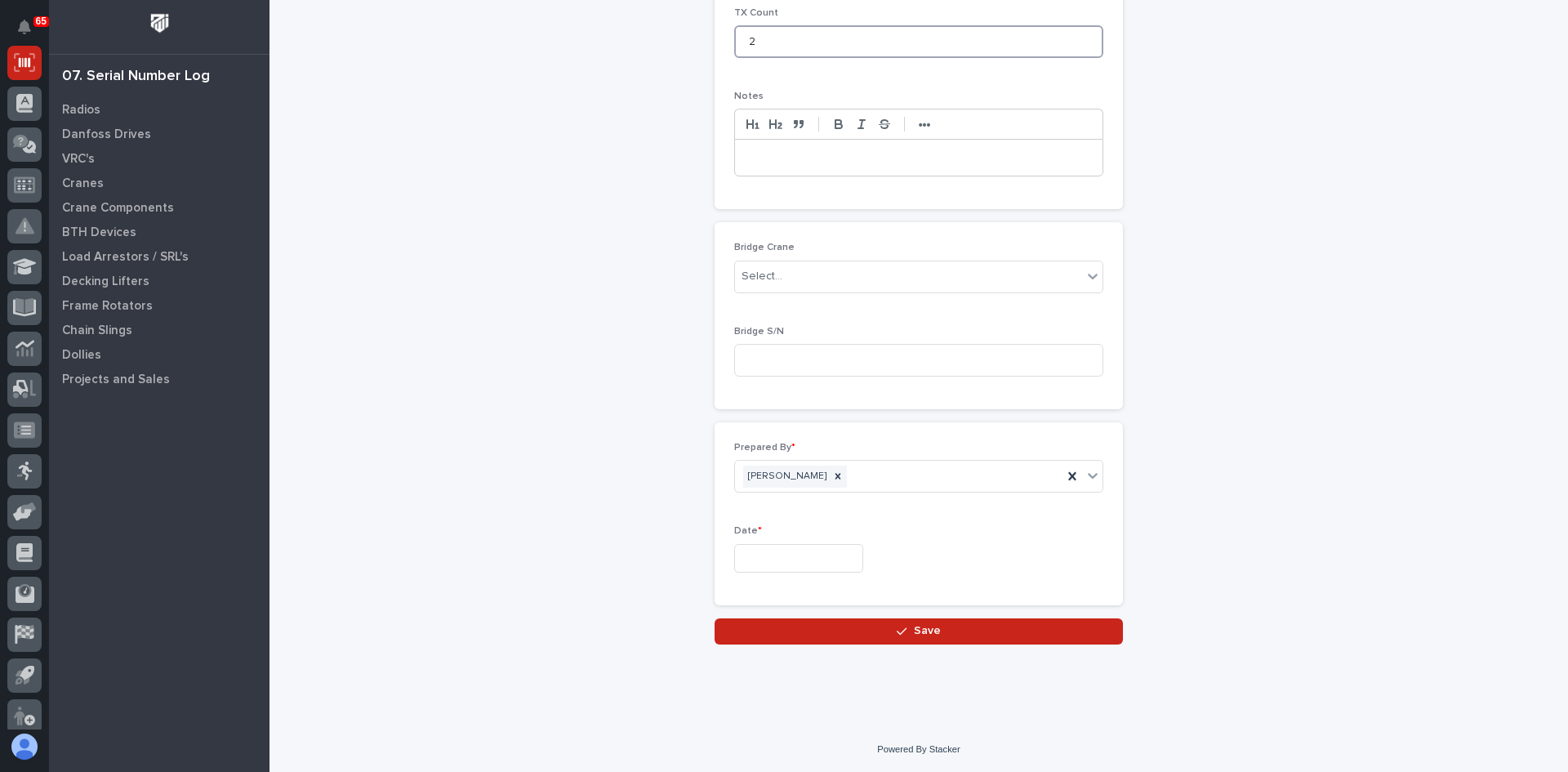
type input "2"
click at [767, 556] on input "text" at bounding box center [799, 557] width 129 height 28
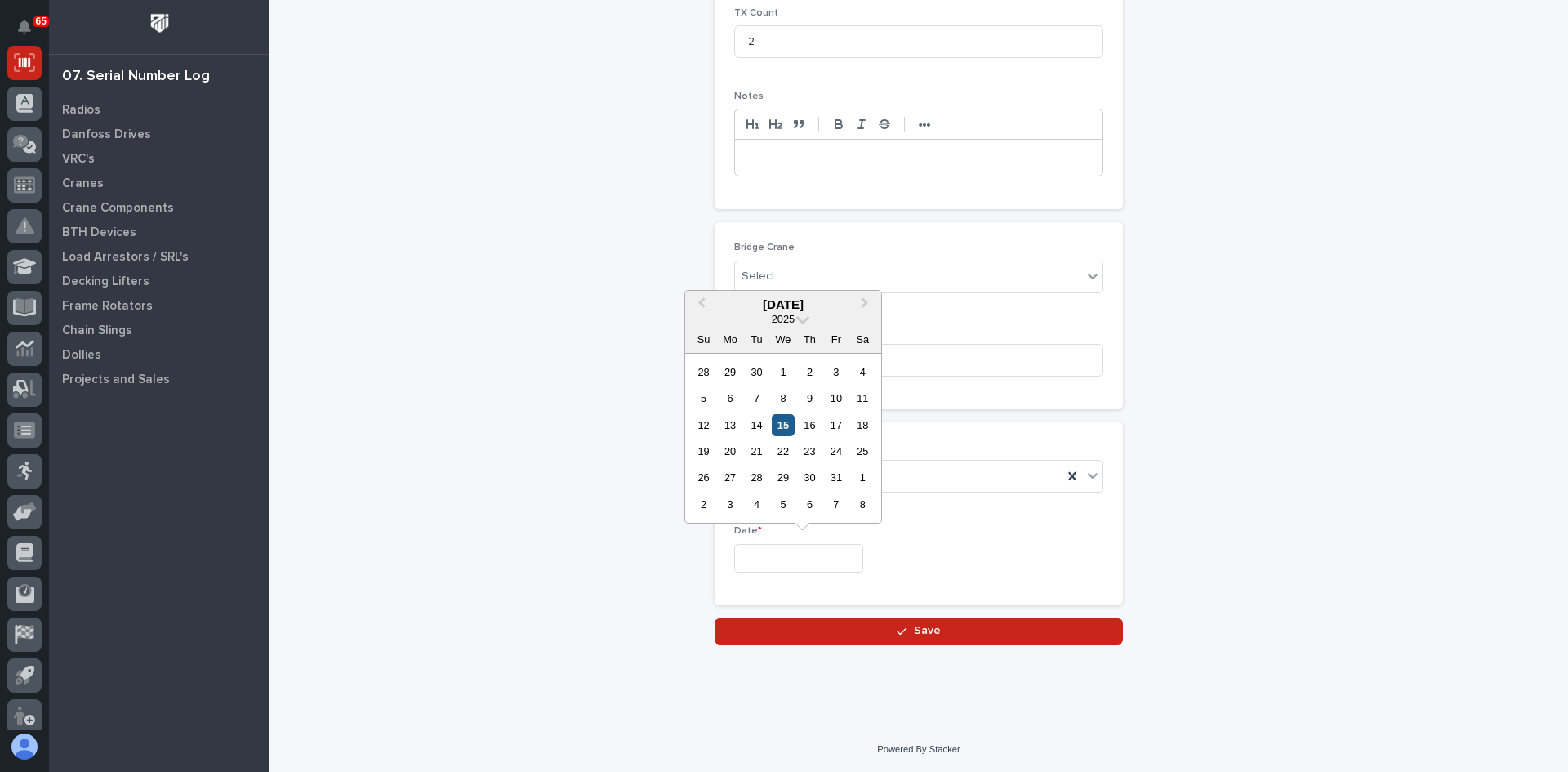
click at [781, 424] on div "15" at bounding box center [783, 426] width 22 height 22
type input "**********"
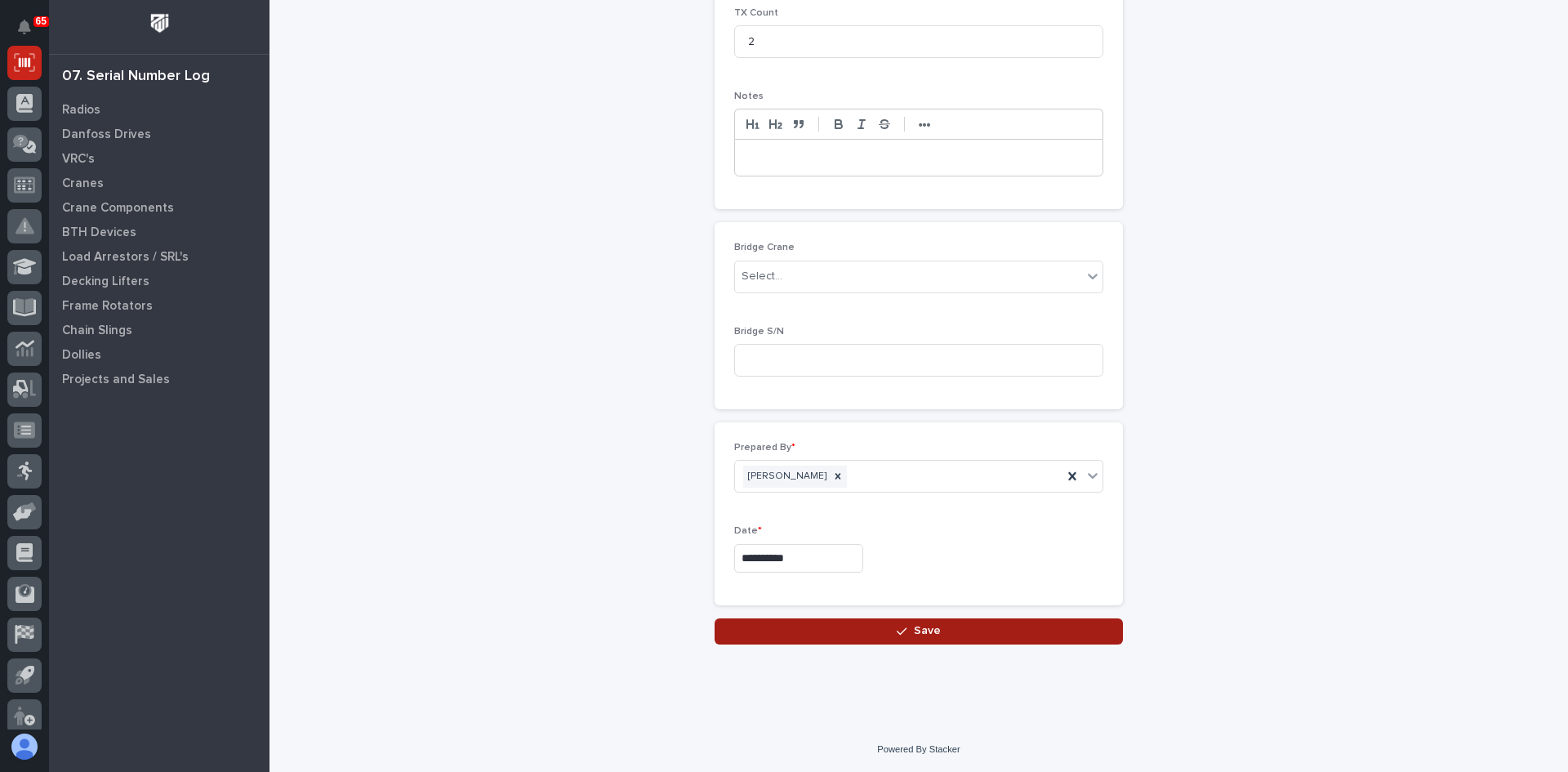
click at [916, 632] on span "Save" at bounding box center [927, 630] width 27 height 15
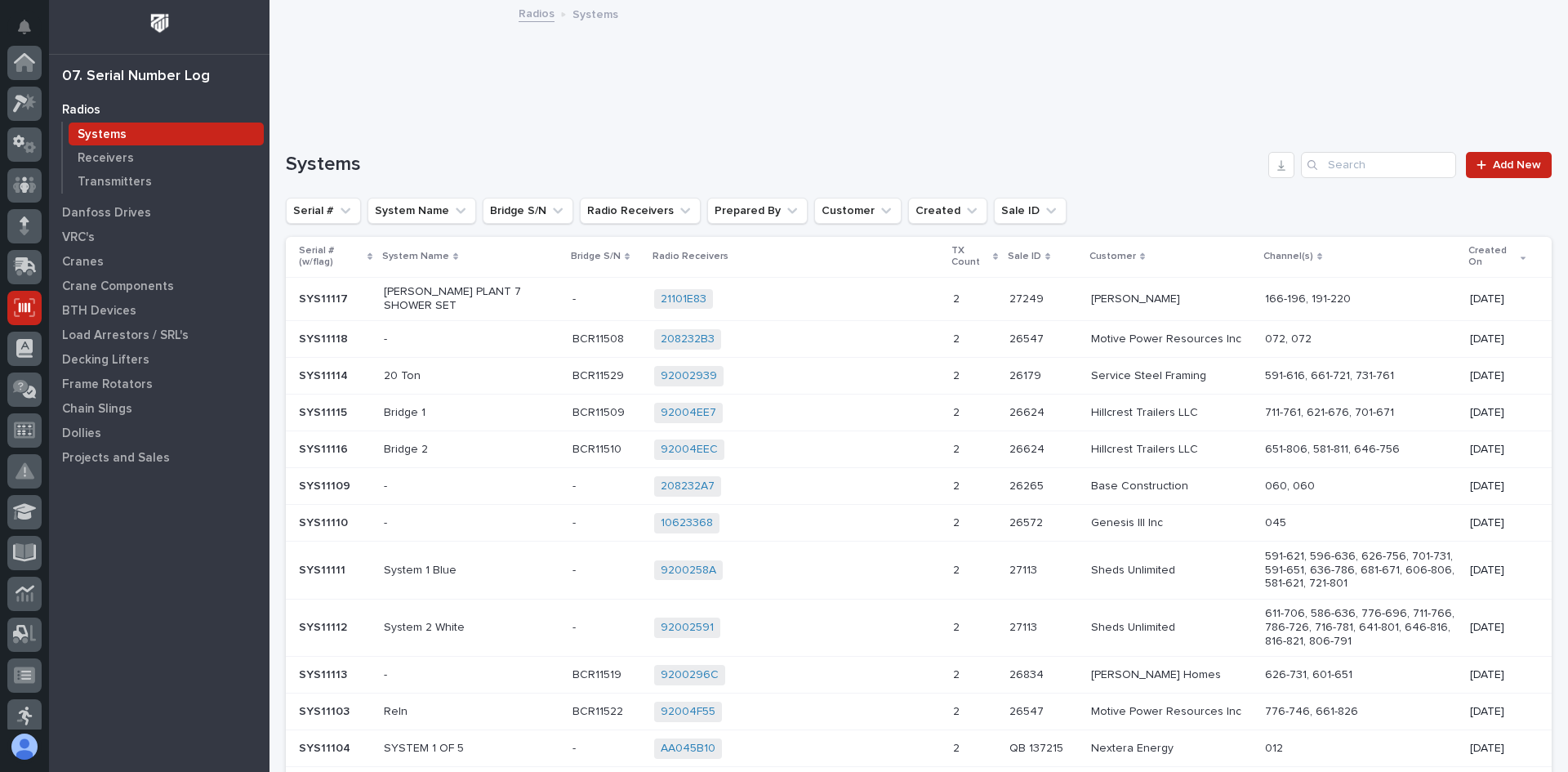
scroll to position [245, 0]
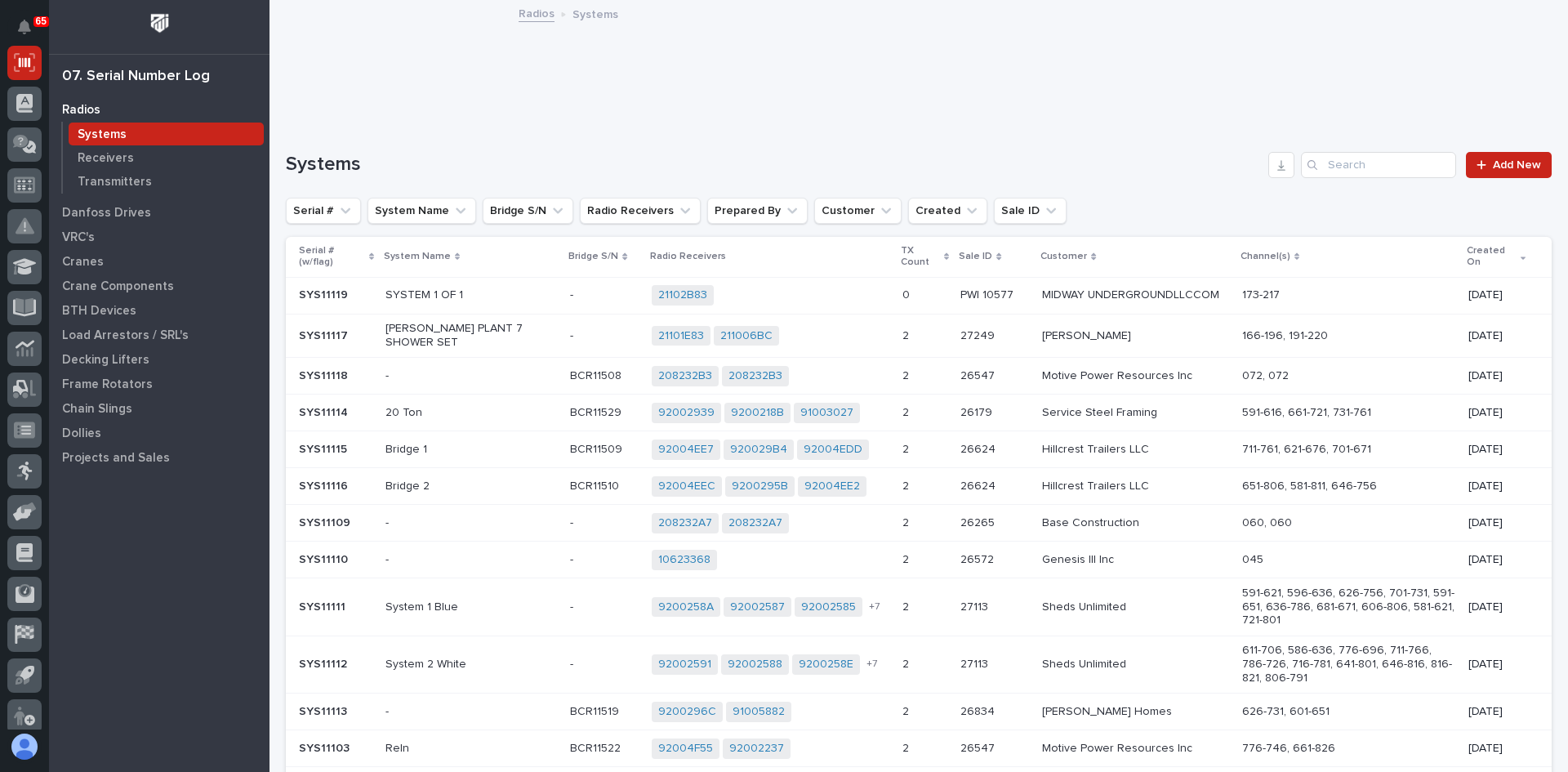
click at [795, 289] on div "21102B83 + 0" at bounding box center [771, 296] width 238 height 21
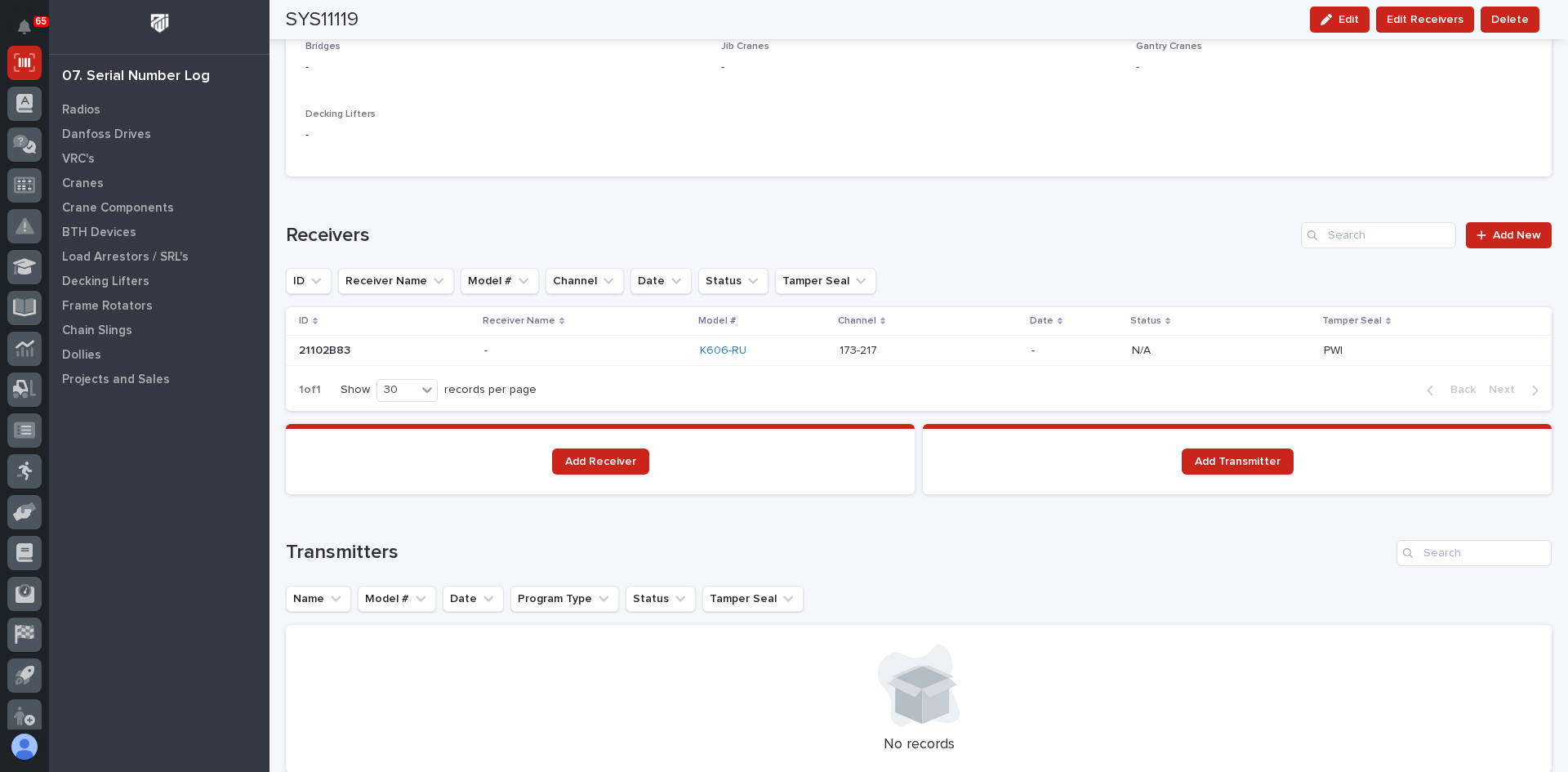
scroll to position [981, 0]
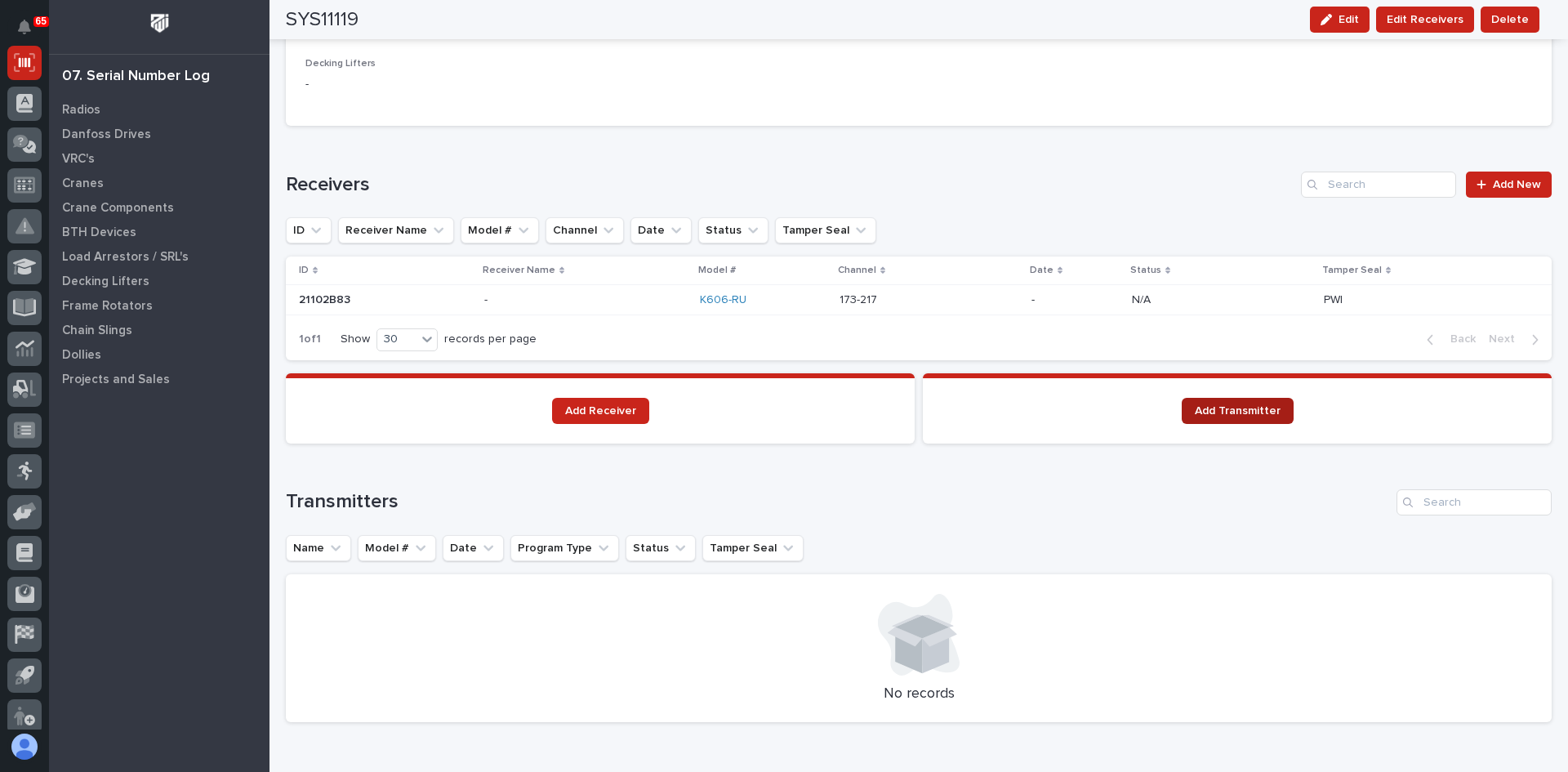
click at [1213, 407] on span "Add Transmitter" at bounding box center [1238, 410] width 86 height 11
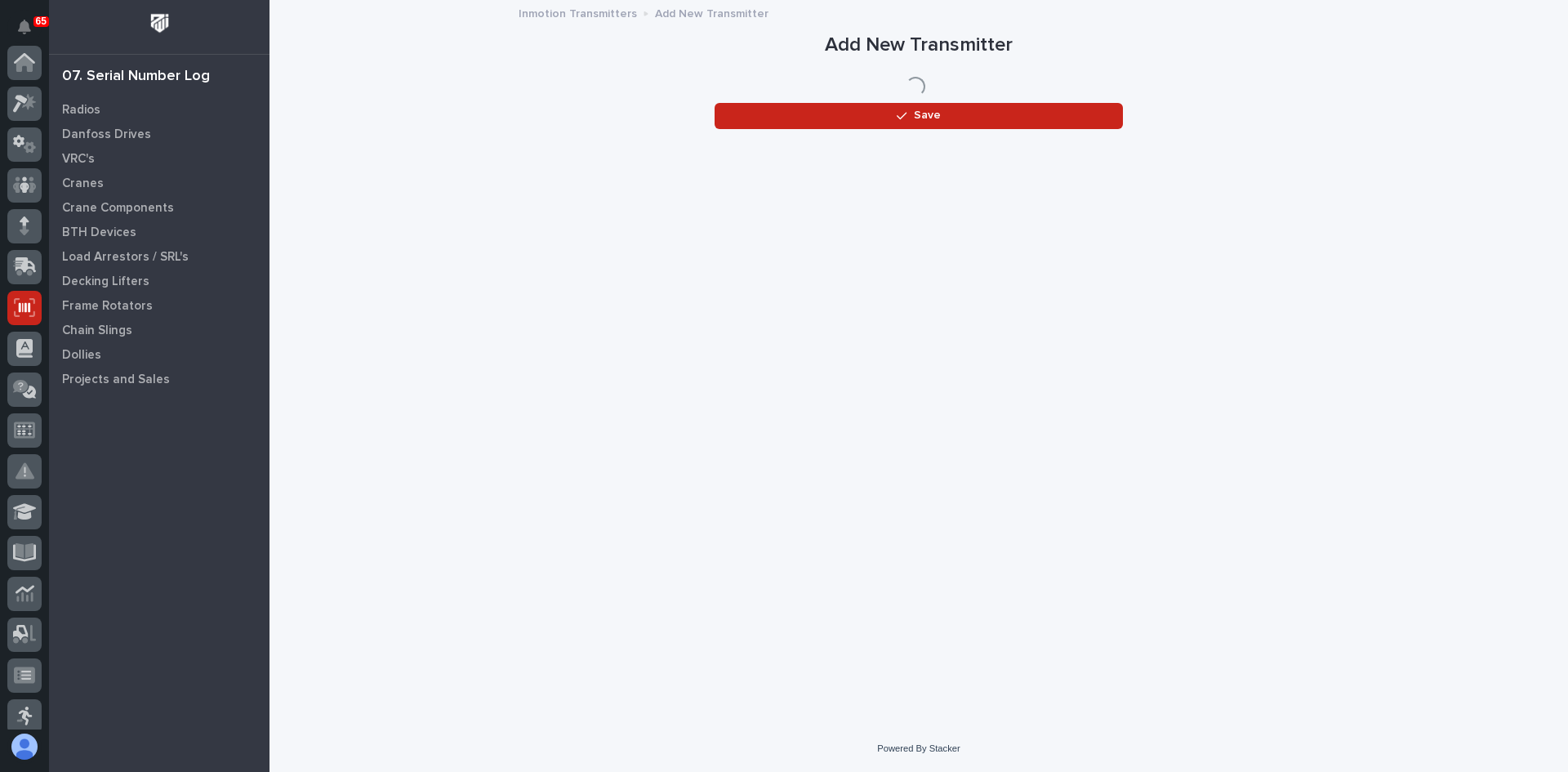
scroll to position [245, 0]
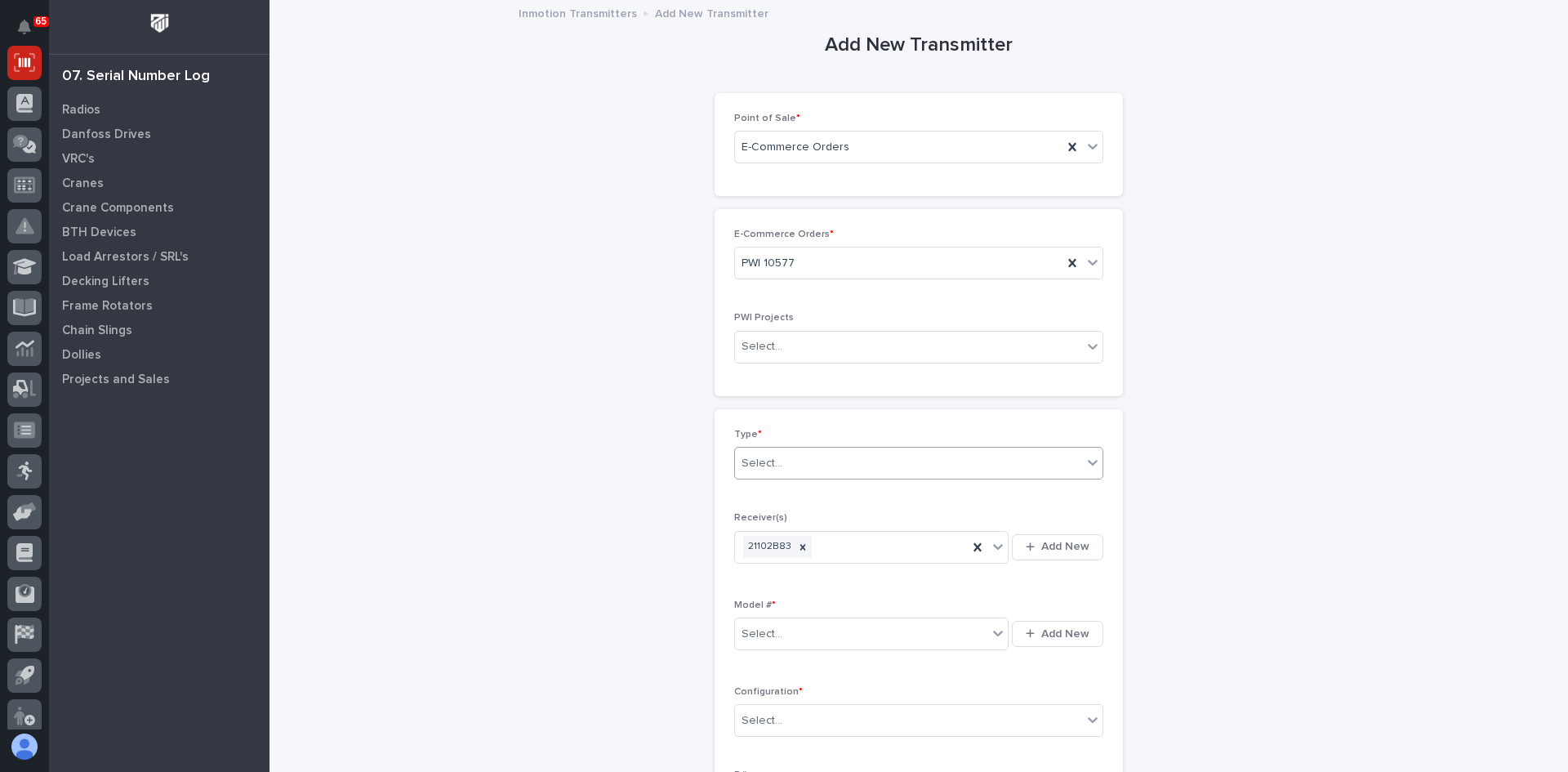
click at [782, 467] on div "Select..." at bounding box center [908, 463] width 347 height 27
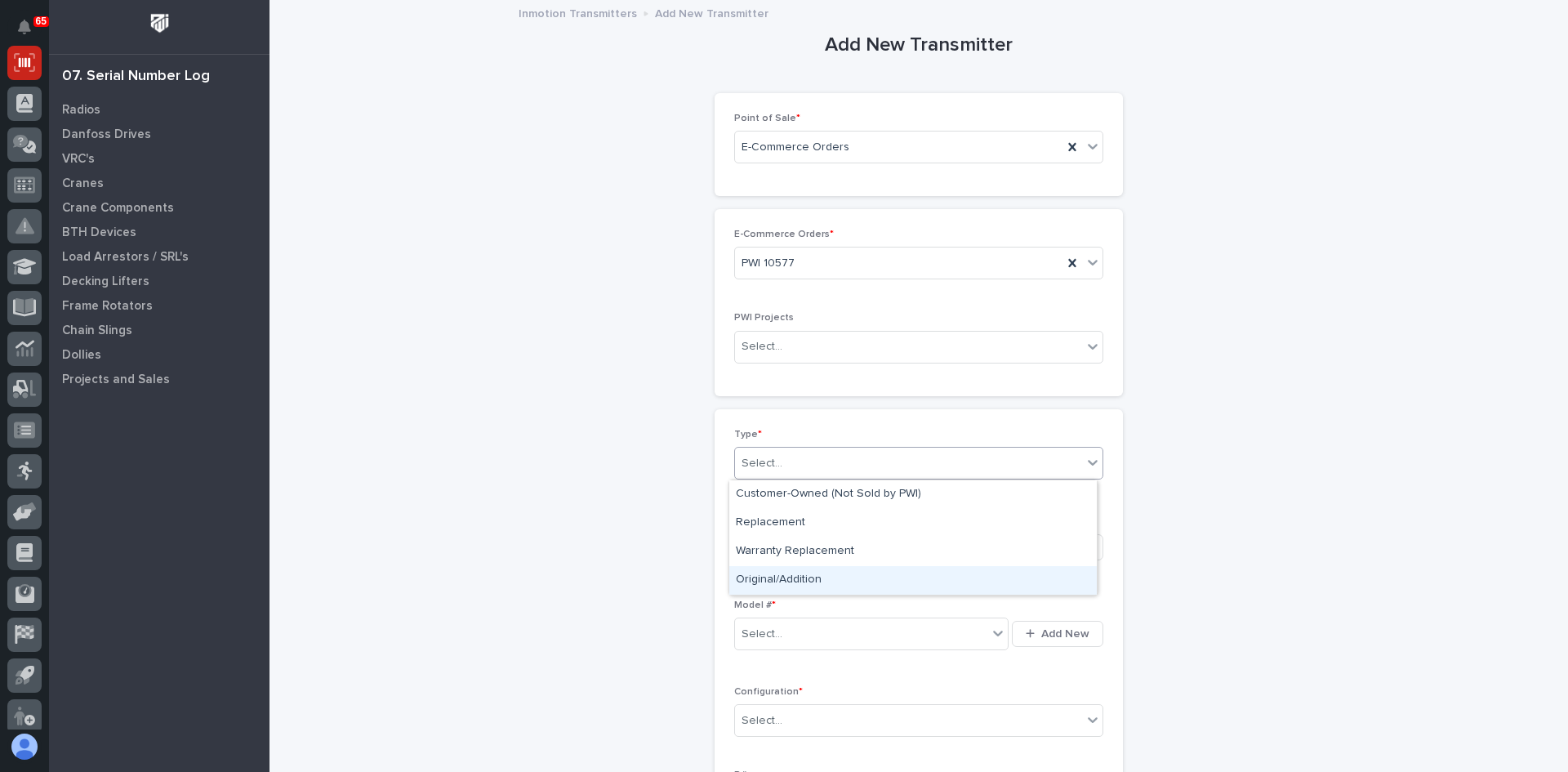
click at [786, 570] on div "Original/Addition" at bounding box center [913, 580] width 368 height 28
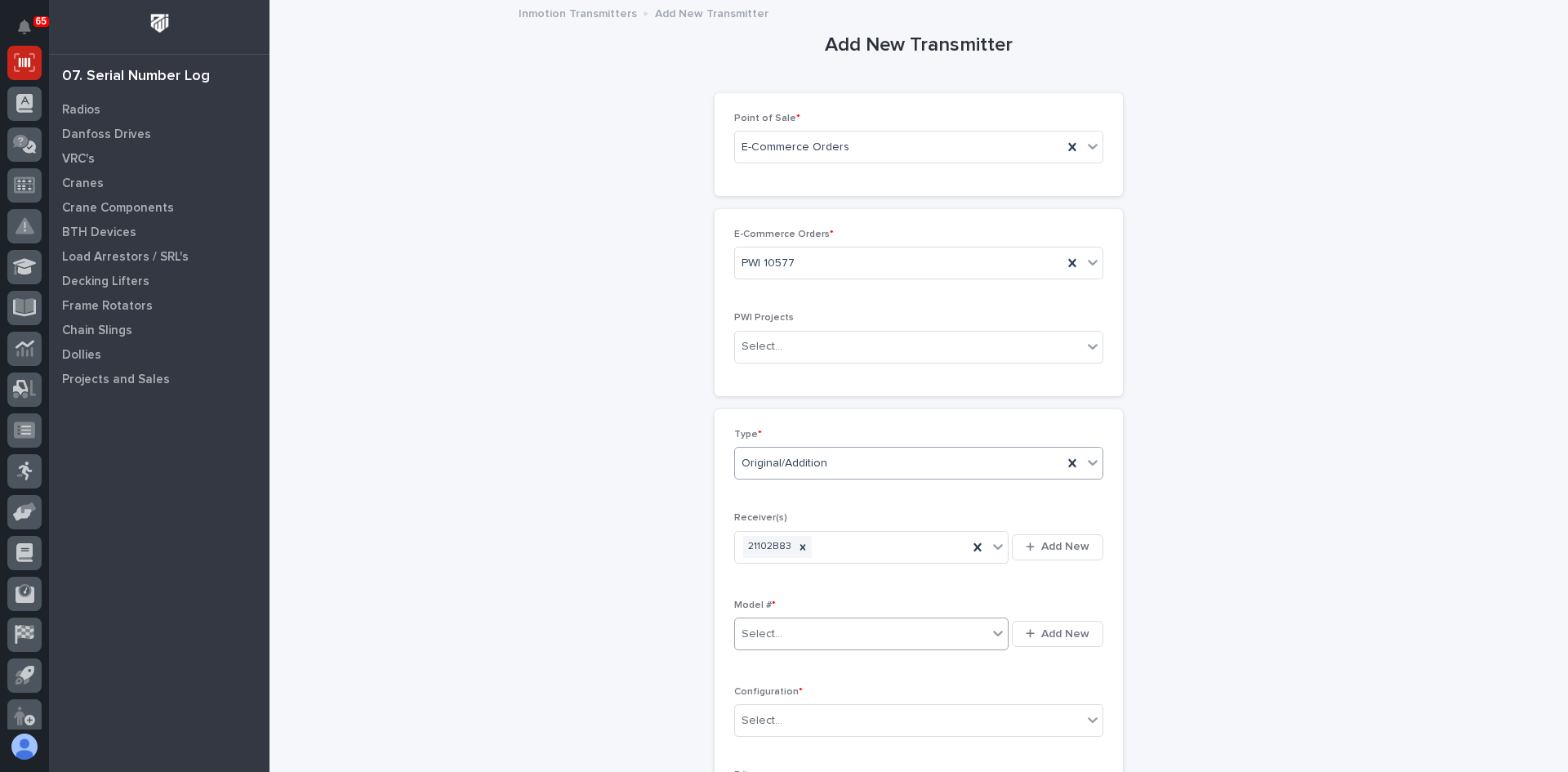
click at [788, 630] on div "Select..." at bounding box center [861, 633] width 252 height 27
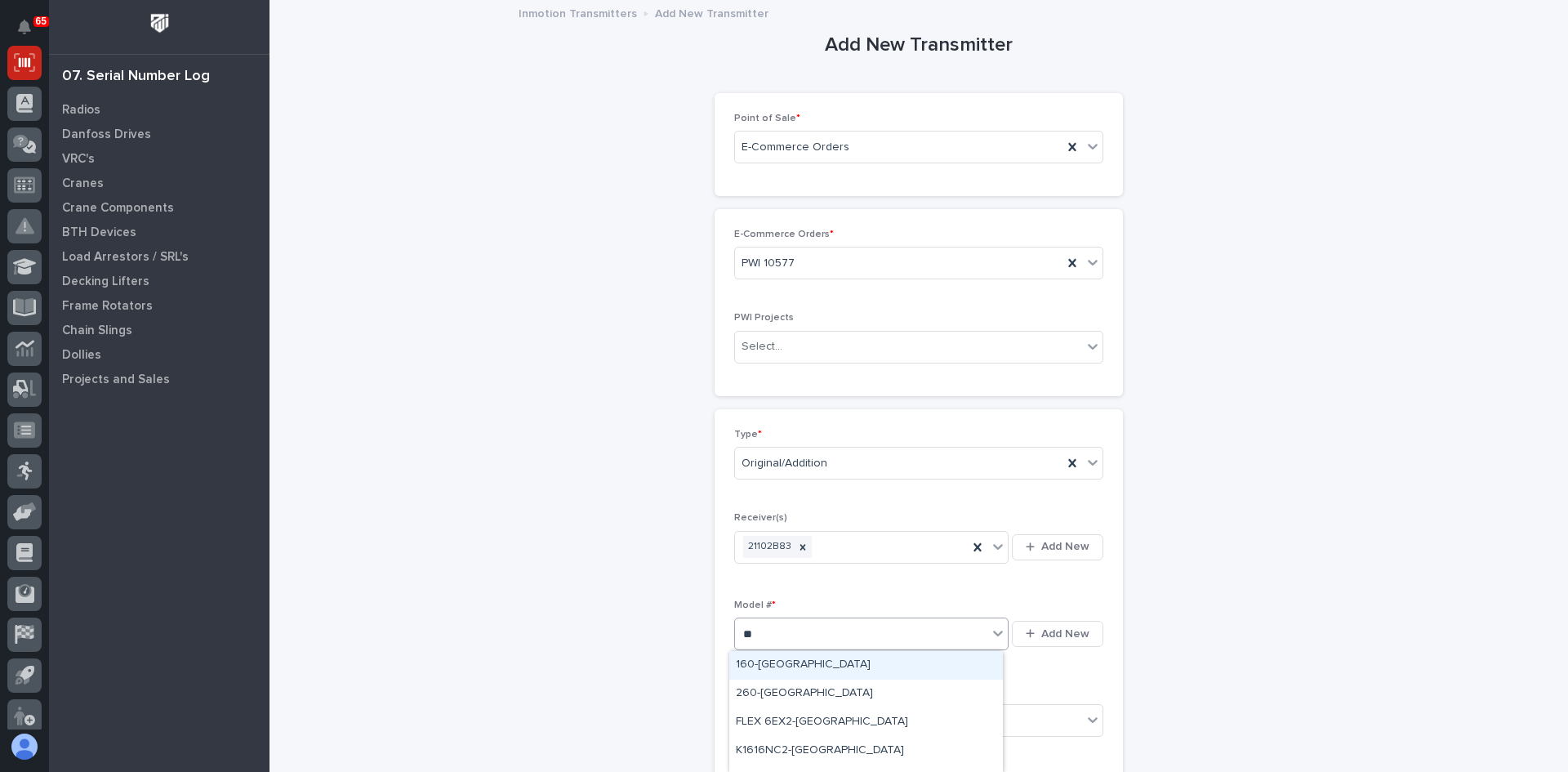
type input "***"
click at [778, 688] on div "K606-[GEOGRAPHIC_DATA]" at bounding box center [867, 694] width 274 height 28
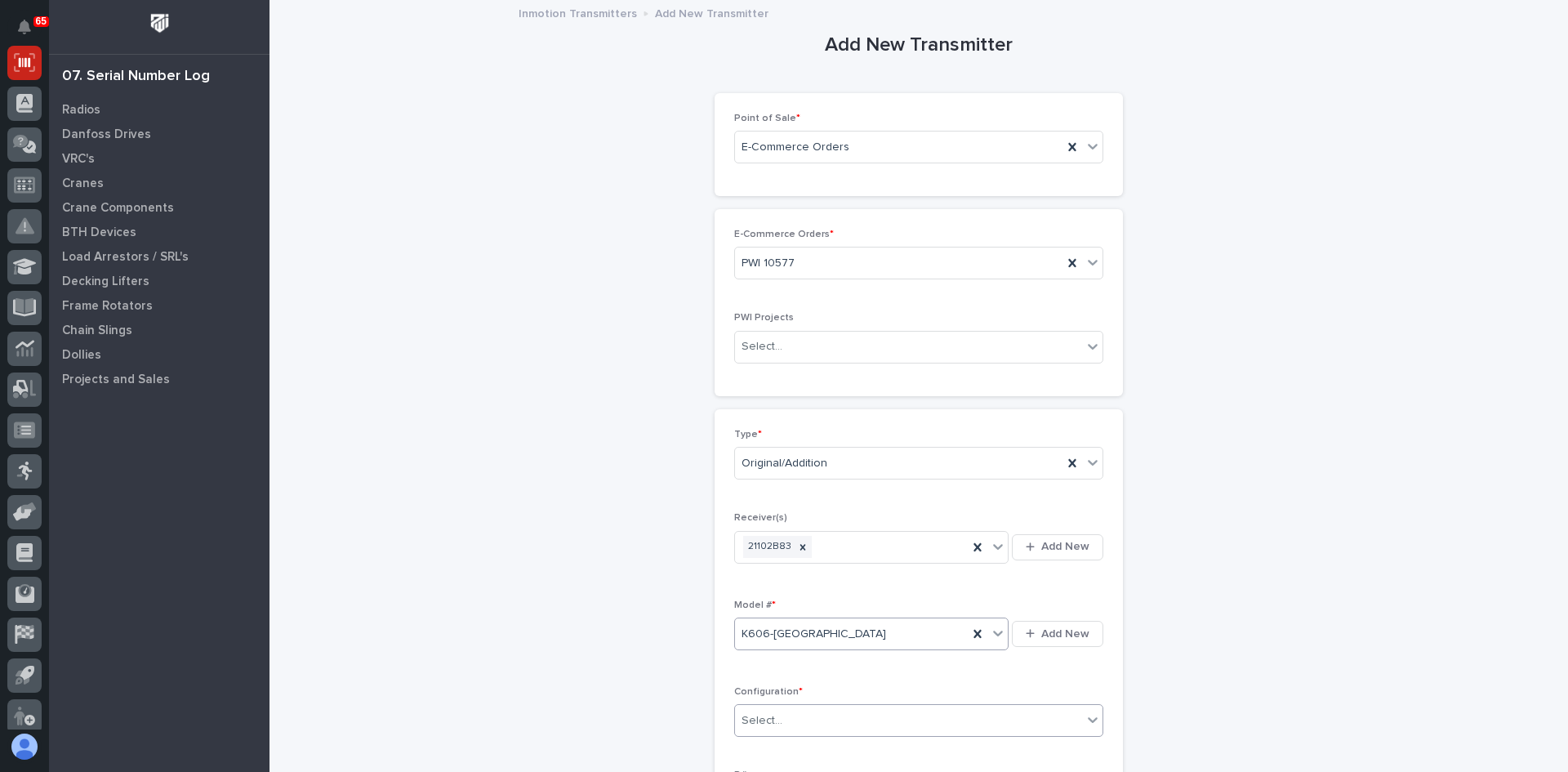
click at [783, 718] on div "Select..." at bounding box center [908, 720] width 347 height 27
click at [761, 601] on div "Standard" at bounding box center [913, 603] width 368 height 28
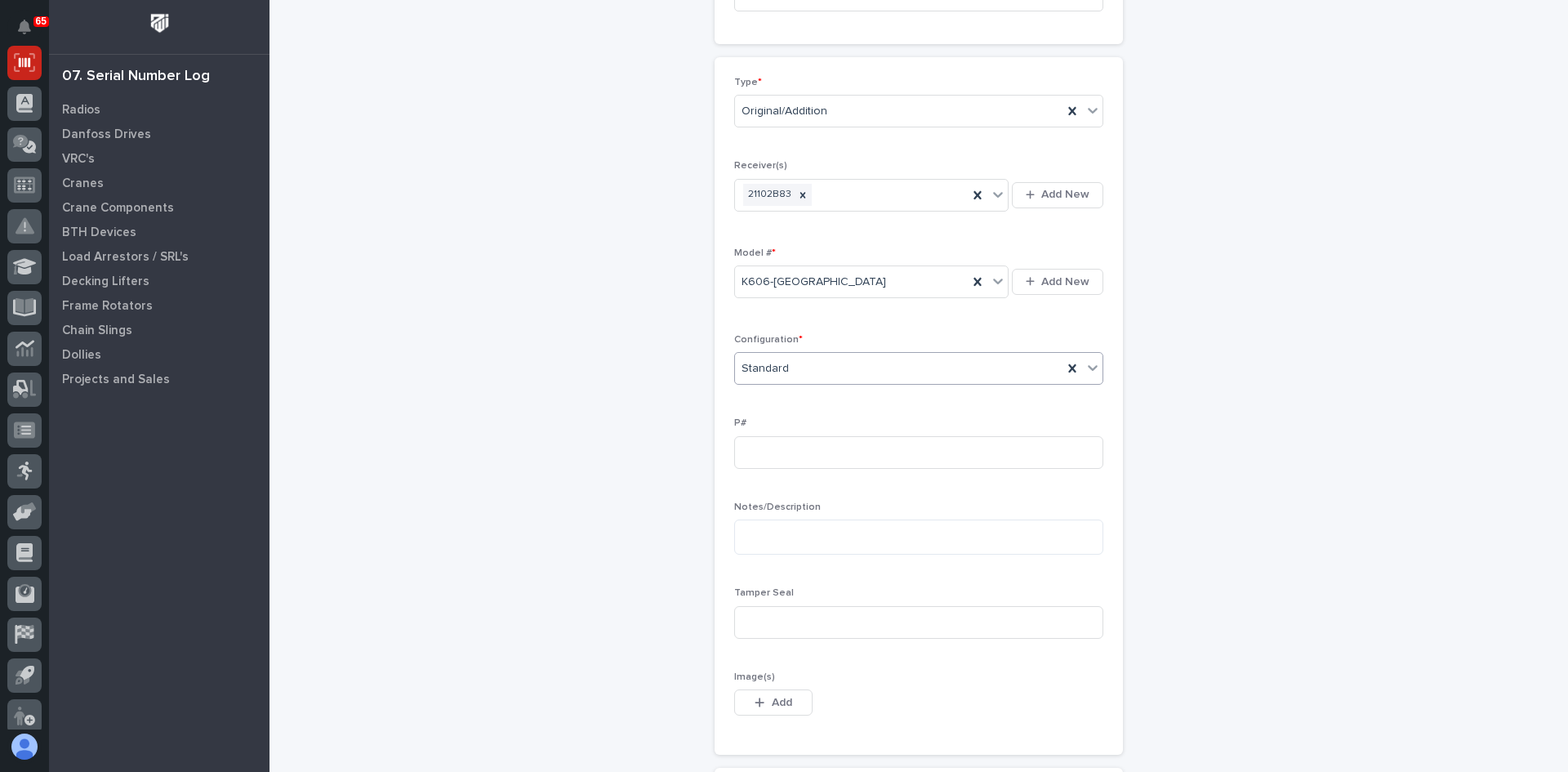
scroll to position [408, 0]
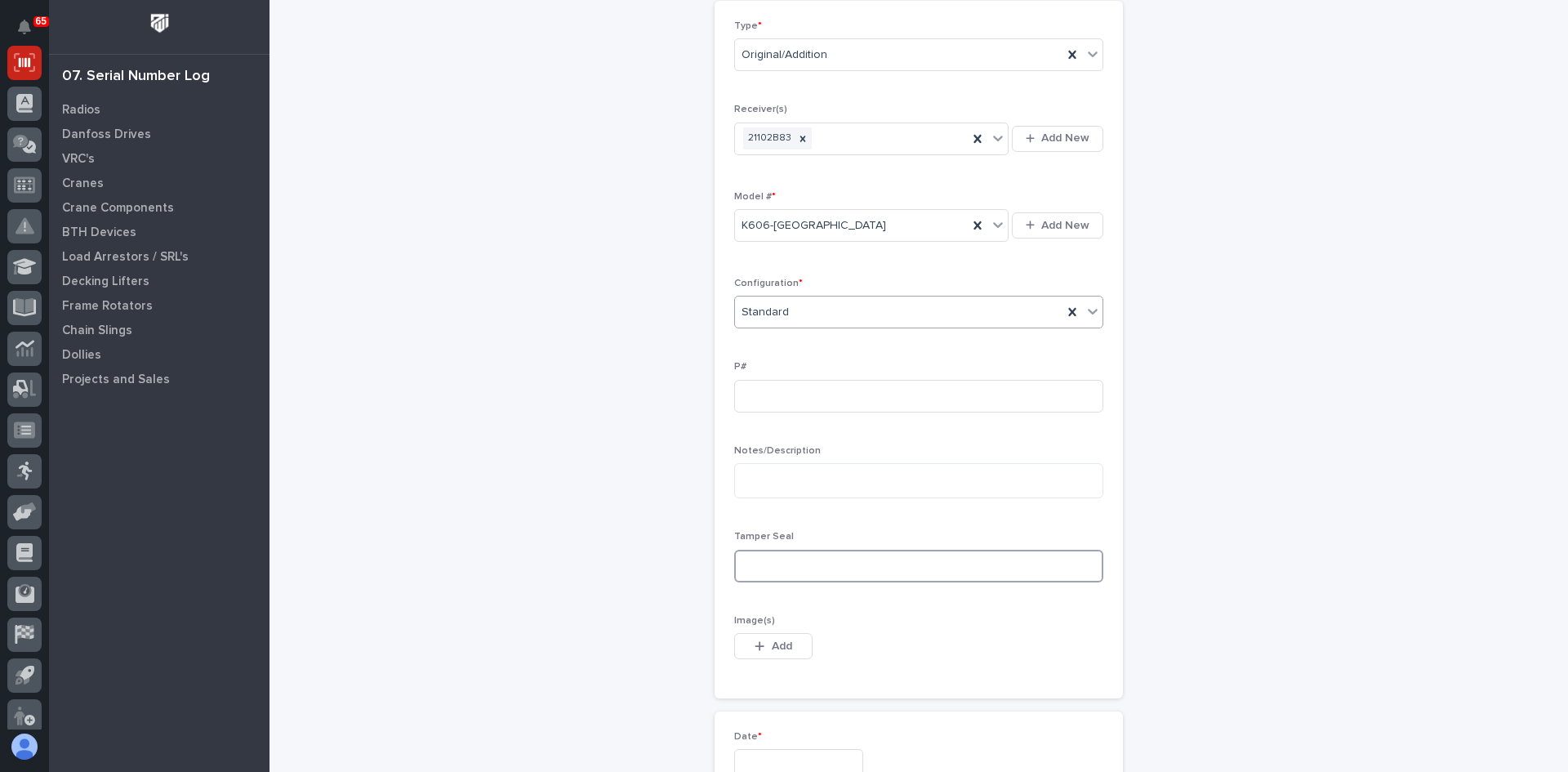
click at [751, 569] on input at bounding box center [918, 566] width 370 height 33
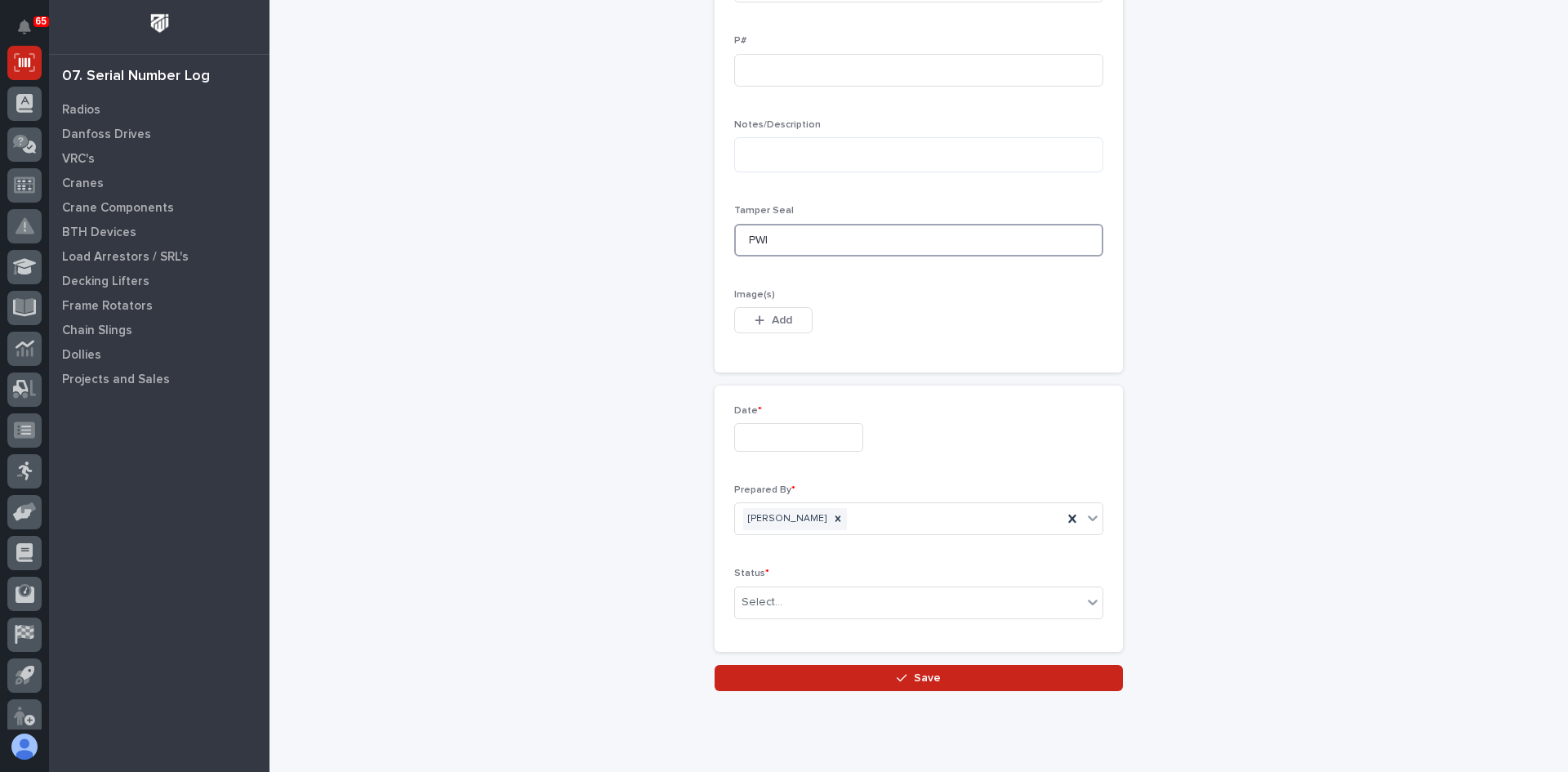
scroll to position [735, 0]
type input "PWI"
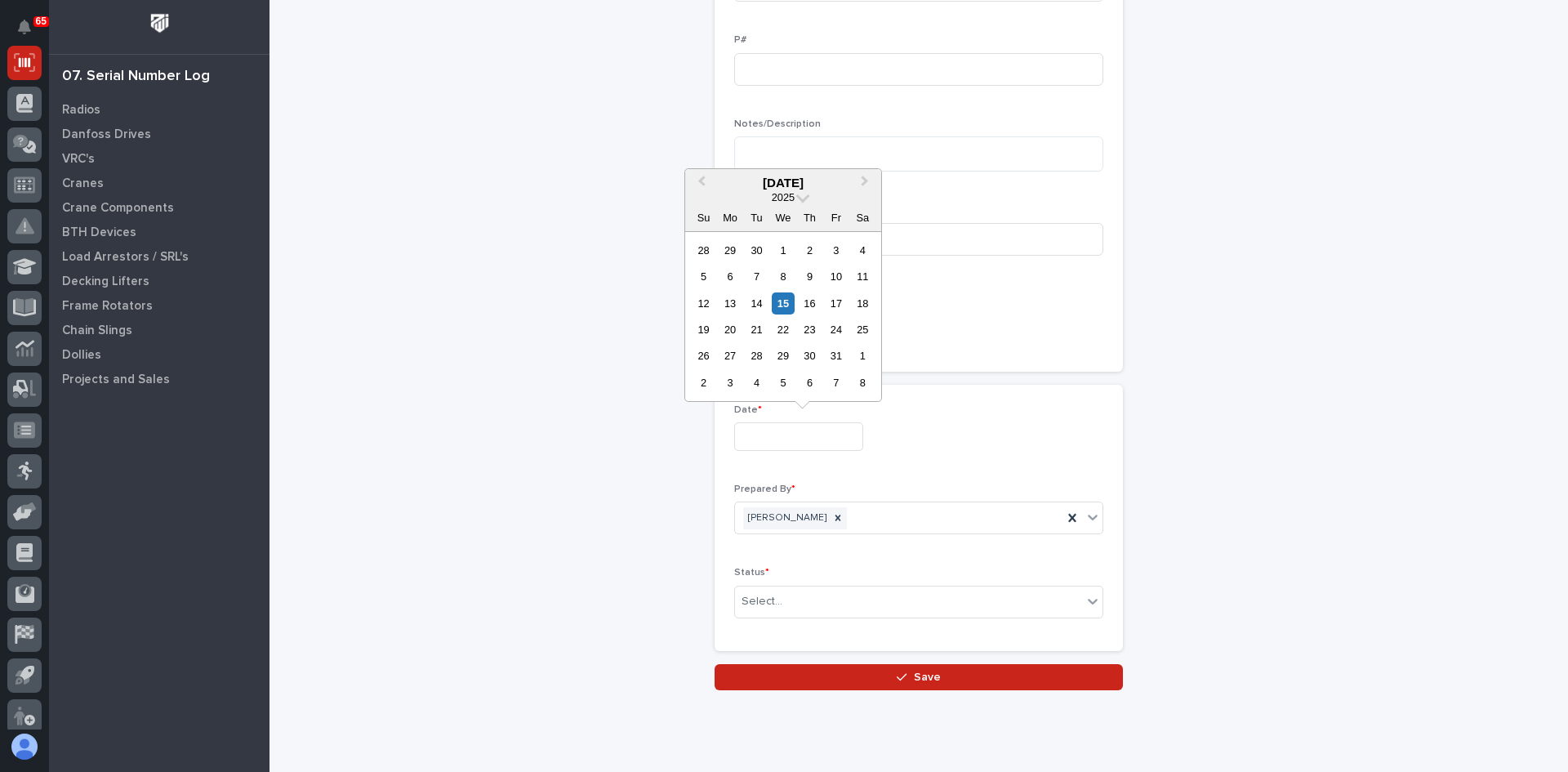
click at [781, 433] on input "text" at bounding box center [799, 436] width 129 height 28
click at [780, 302] on div "15" at bounding box center [783, 303] width 22 height 22
type input "**********"
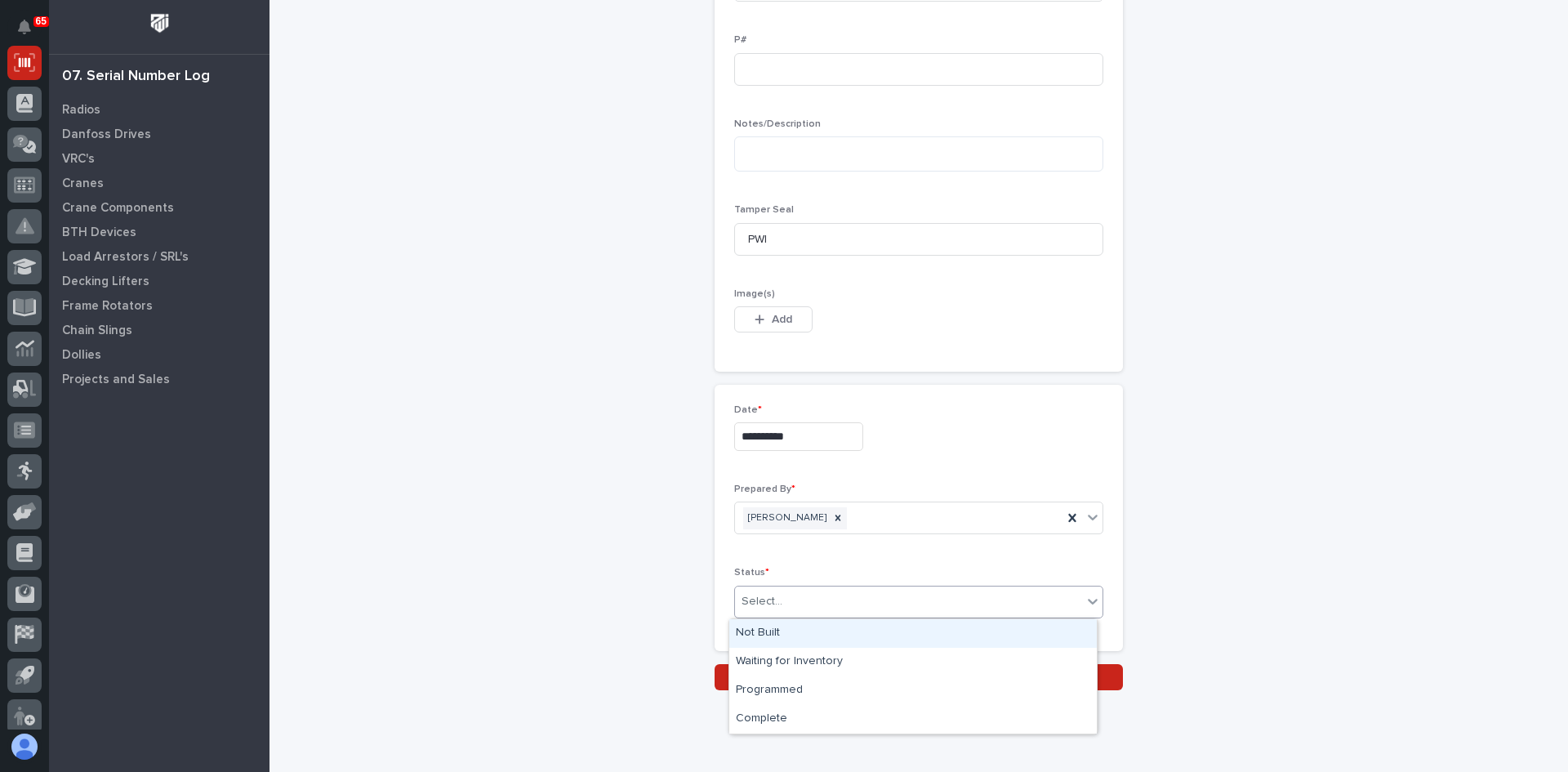
click at [781, 602] on div "Select..." at bounding box center [908, 601] width 347 height 27
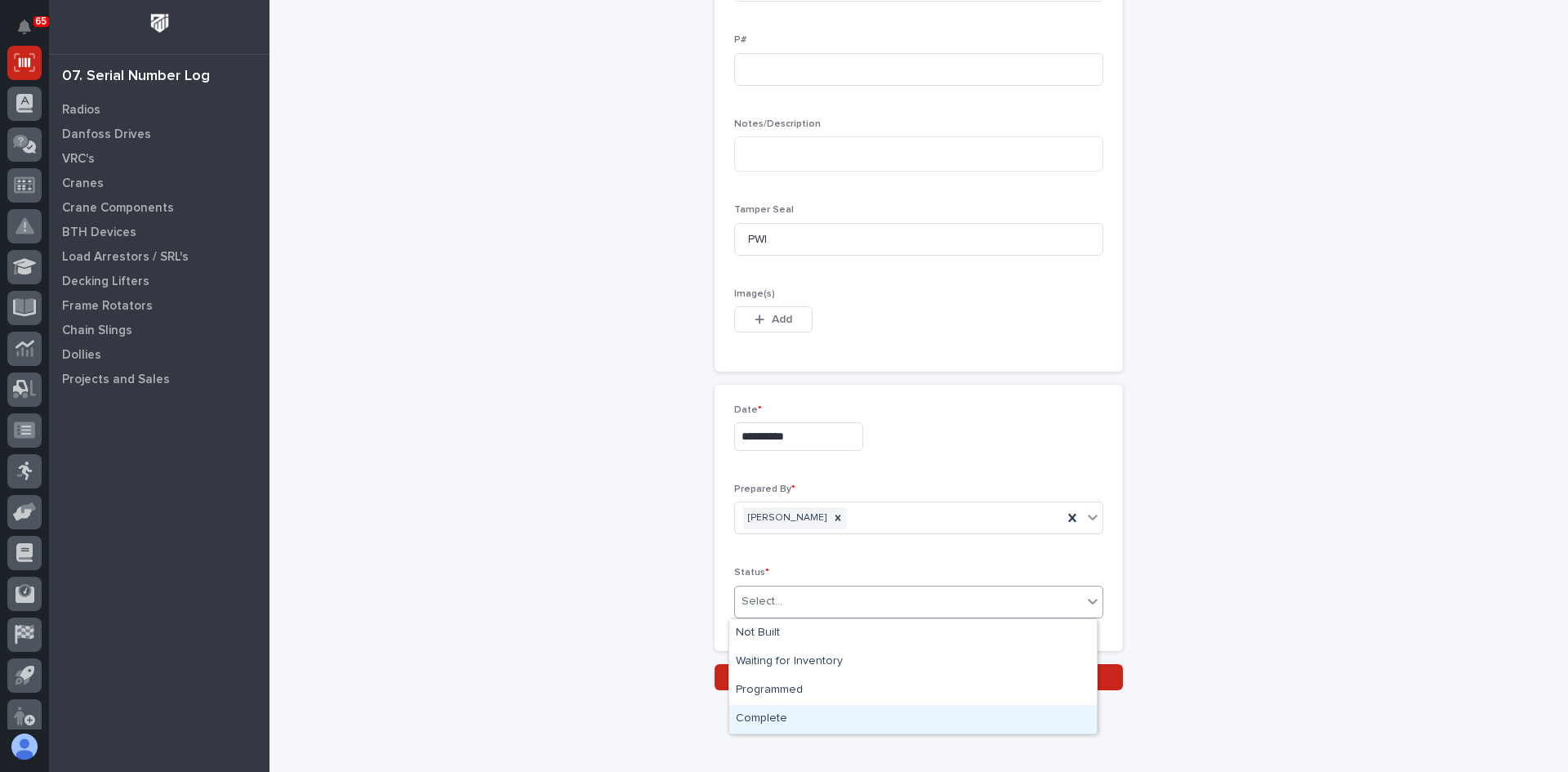
click at [772, 717] on div "Complete" at bounding box center [913, 719] width 368 height 28
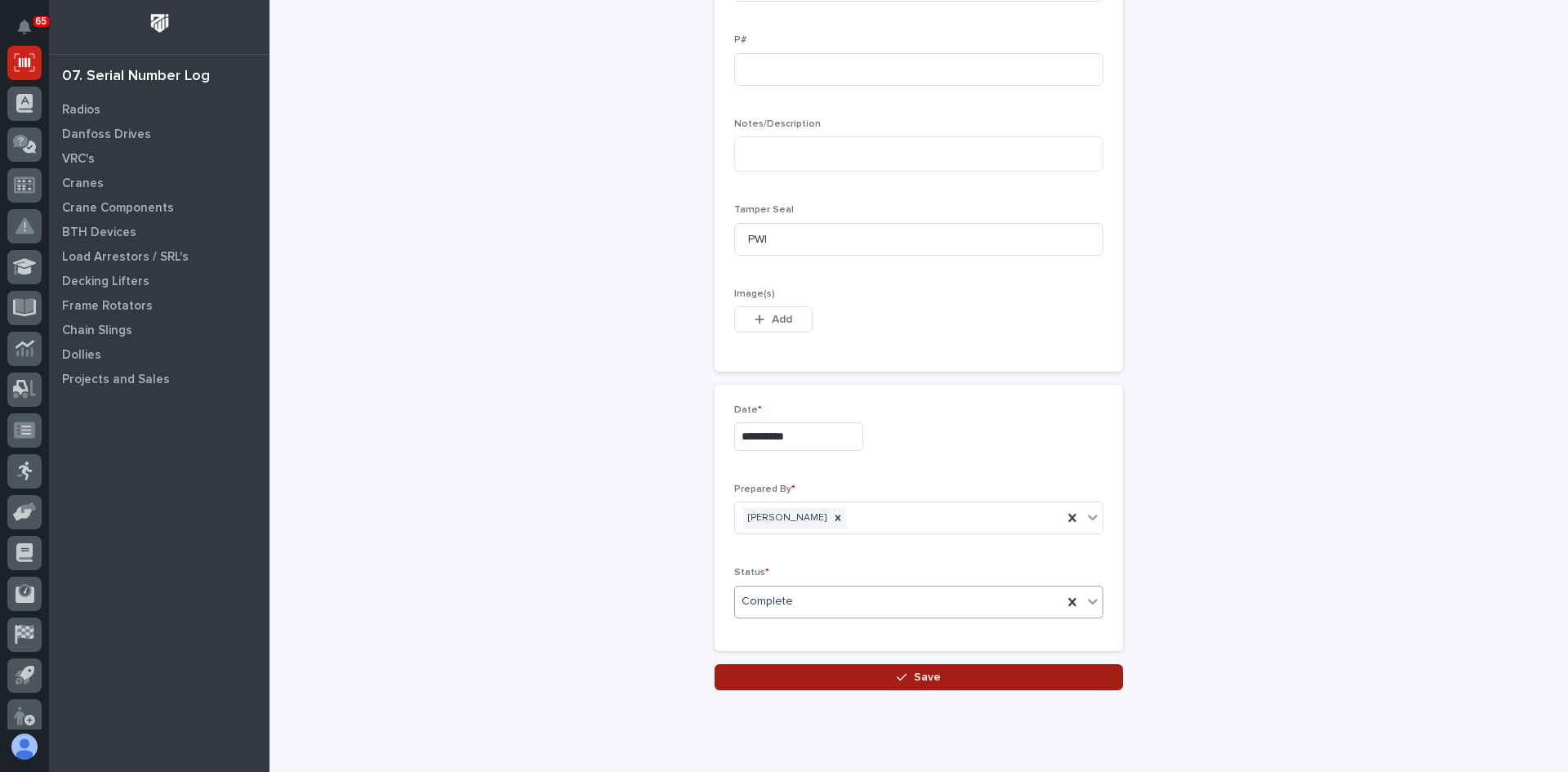
click at [919, 676] on span "Save" at bounding box center [927, 676] width 27 height 15
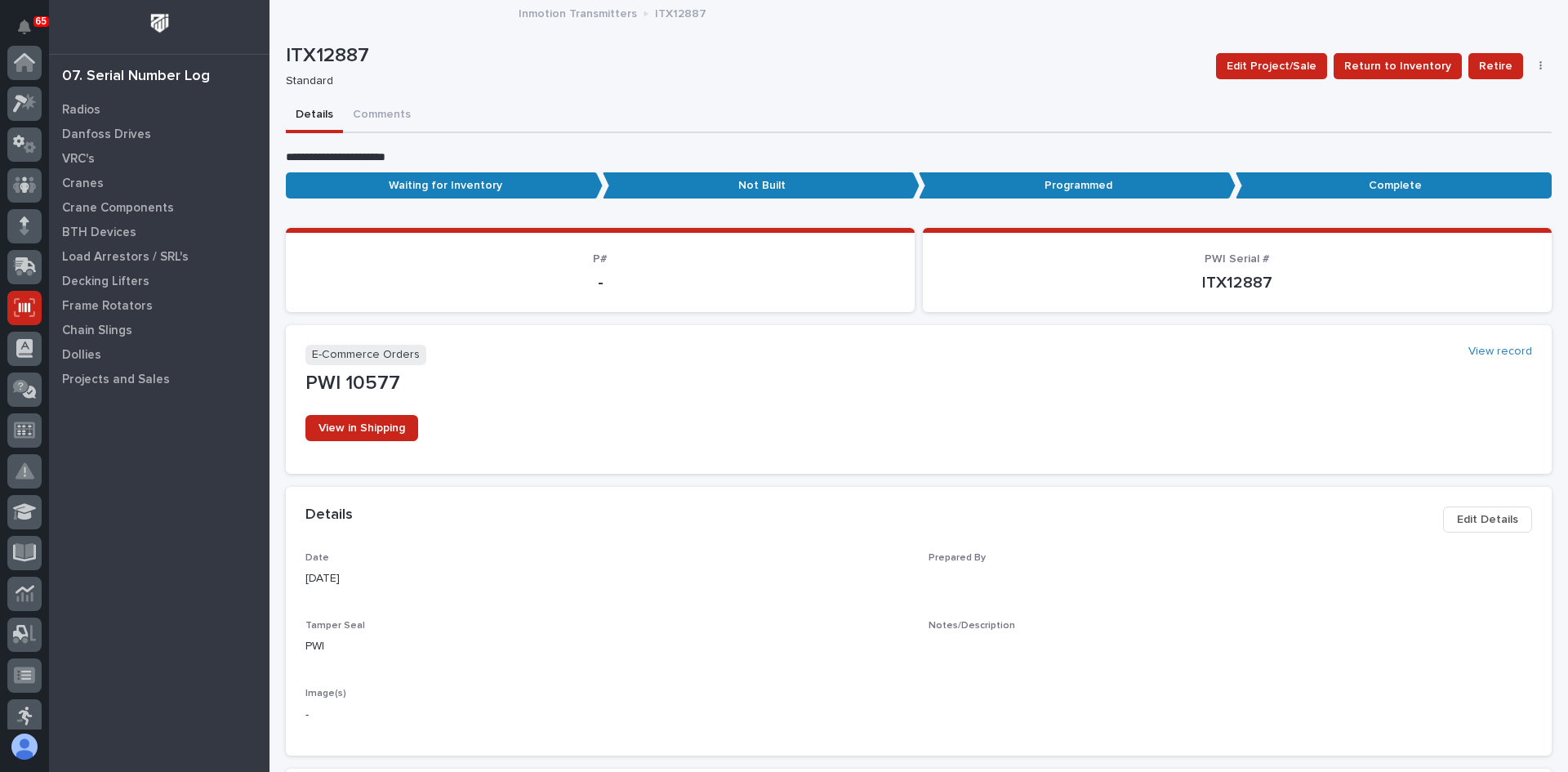
scroll to position [245, 0]
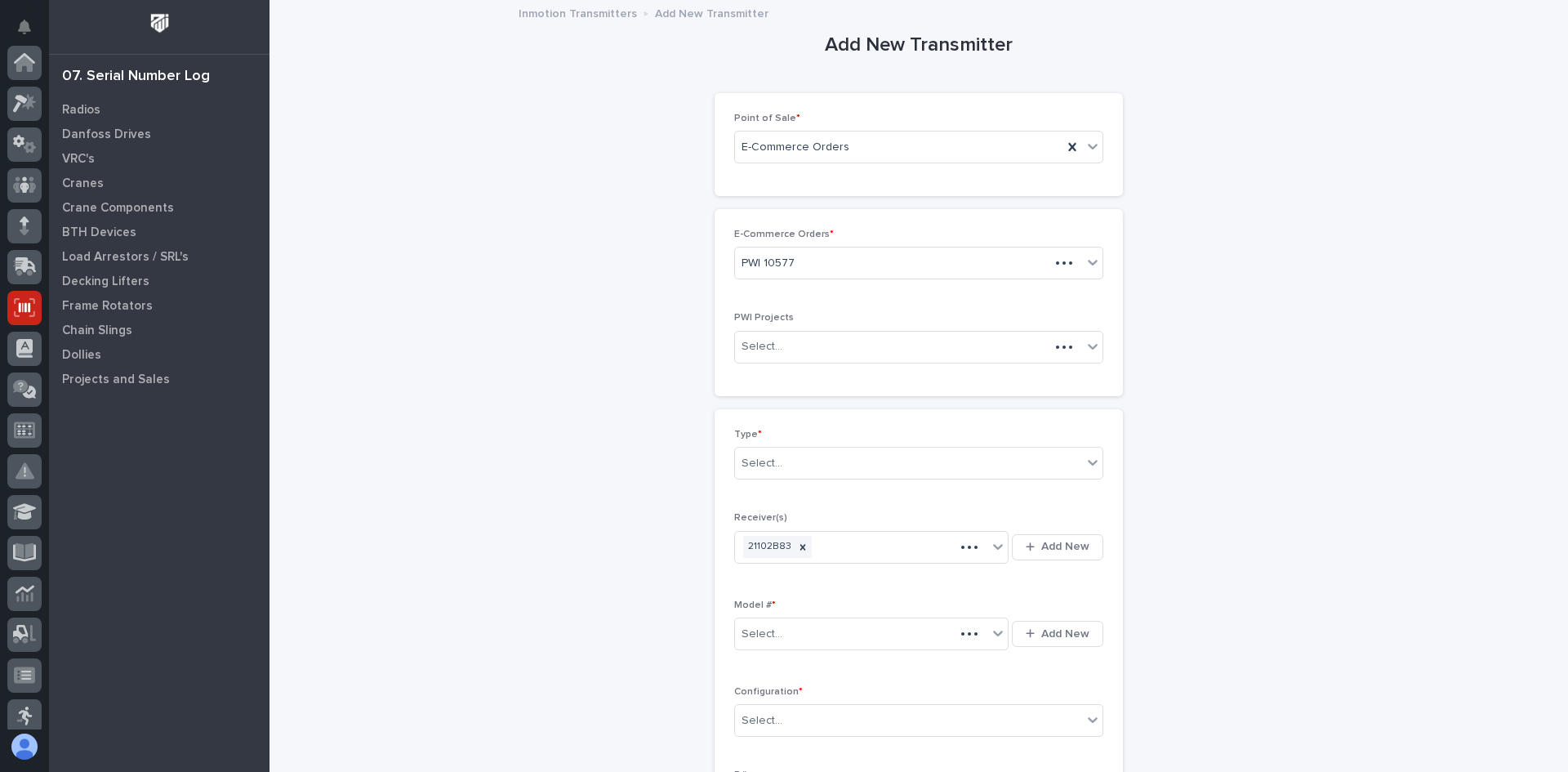
scroll to position [245, 0]
click at [779, 464] on div "Select..." at bounding box center [908, 463] width 347 height 27
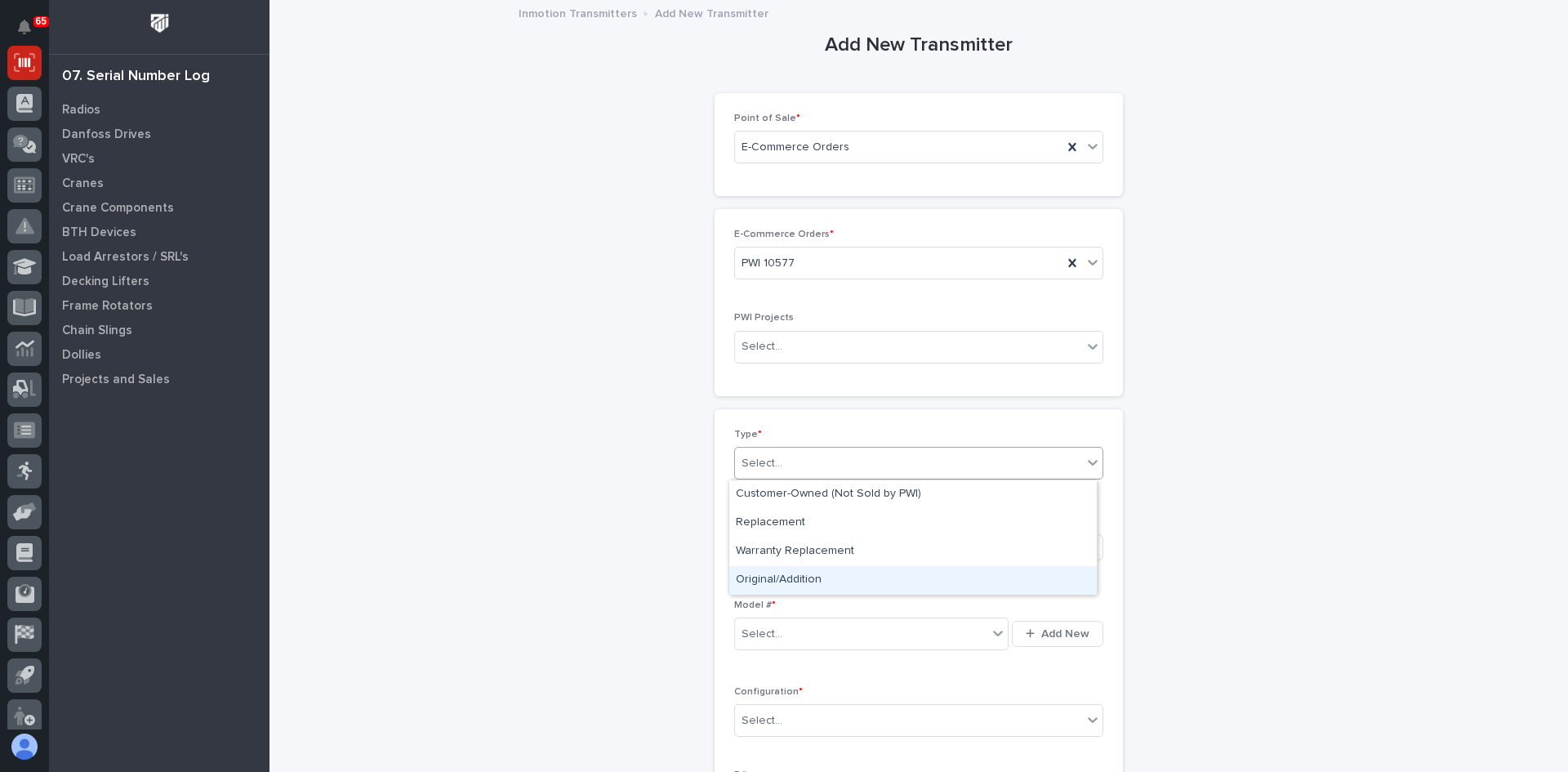
click at [789, 576] on div "Original/Addition" at bounding box center [913, 580] width 368 height 28
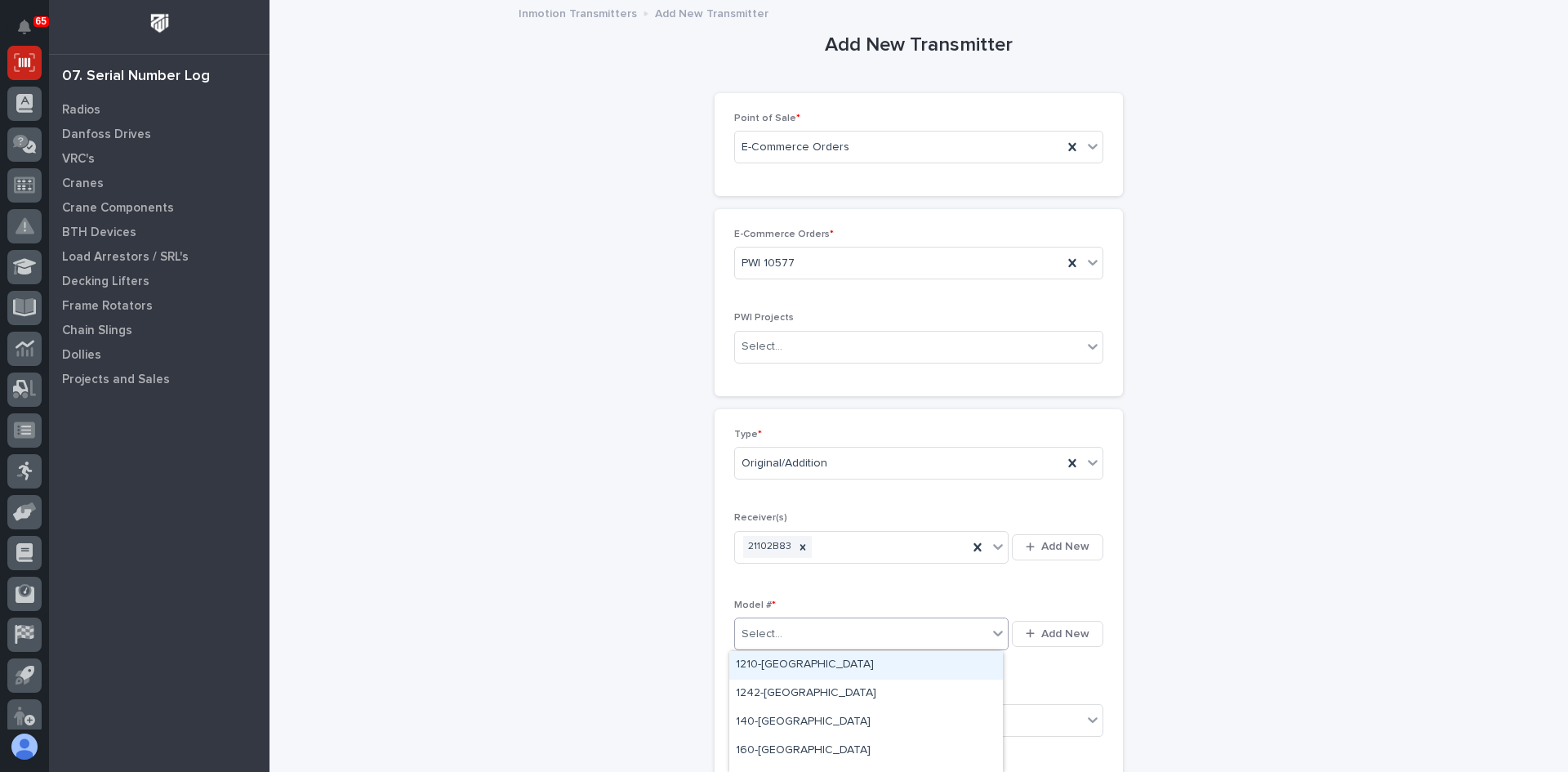
click at [784, 631] on div "Select..." at bounding box center [861, 633] width 252 height 27
type input "***"
click at [752, 695] on div "K606-[GEOGRAPHIC_DATA]" at bounding box center [867, 694] width 274 height 28
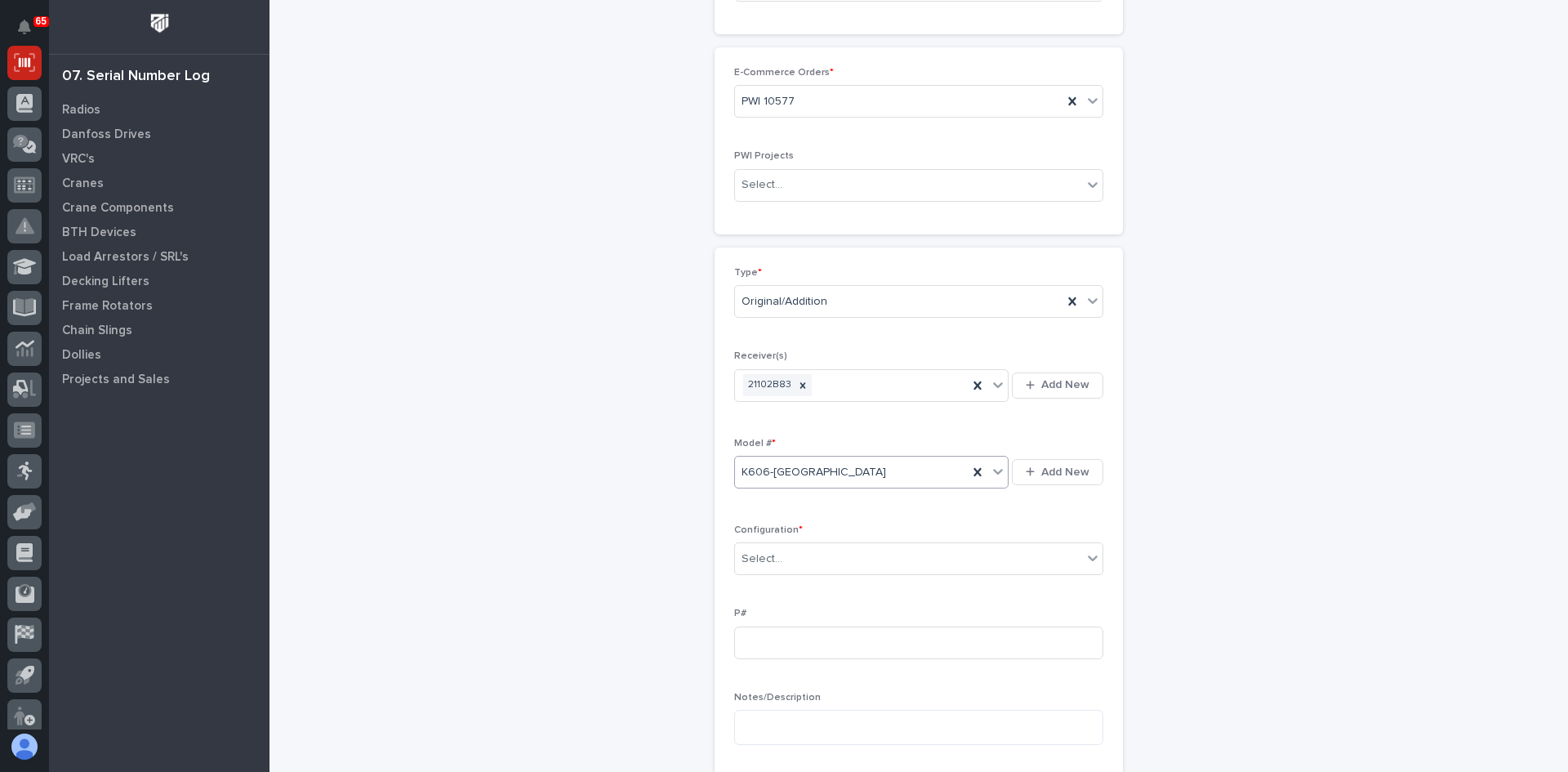
scroll to position [164, 0]
click at [793, 558] on div "Select..." at bounding box center [908, 557] width 347 height 27
click at [749, 587] on div "Standard" at bounding box center [913, 588] width 368 height 28
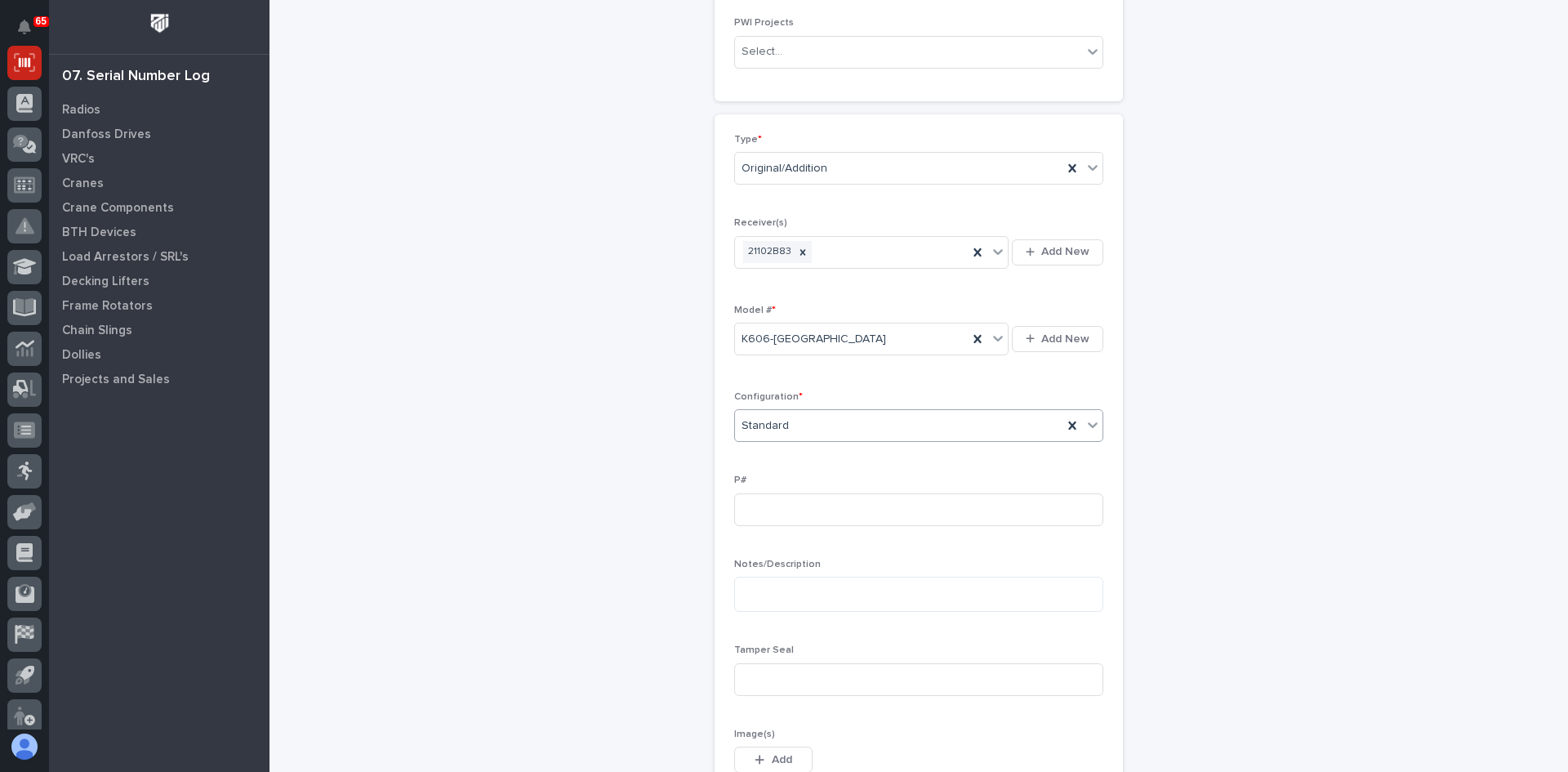
scroll to position [327, 0]
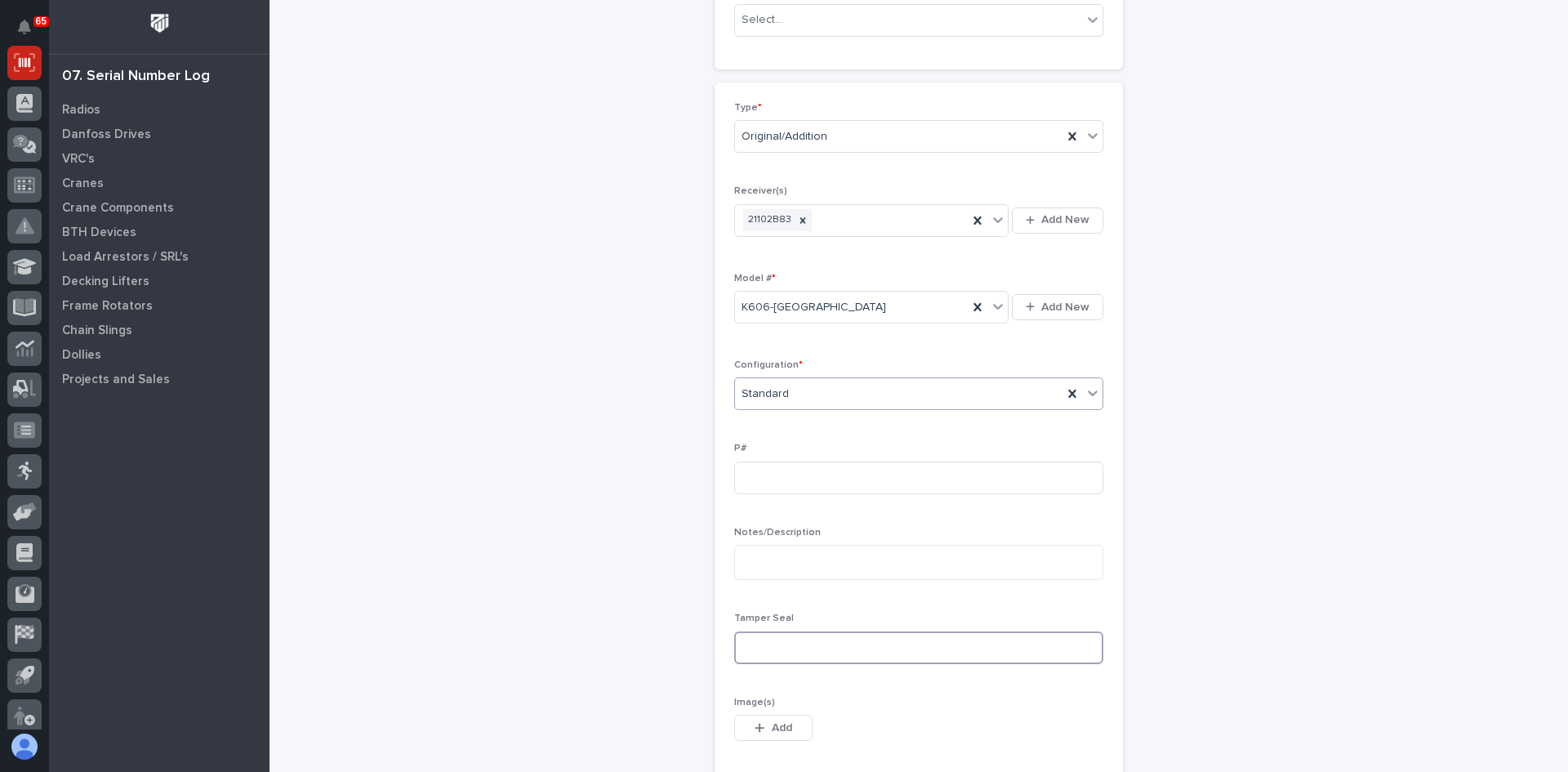
click at [747, 643] on input at bounding box center [918, 648] width 370 height 33
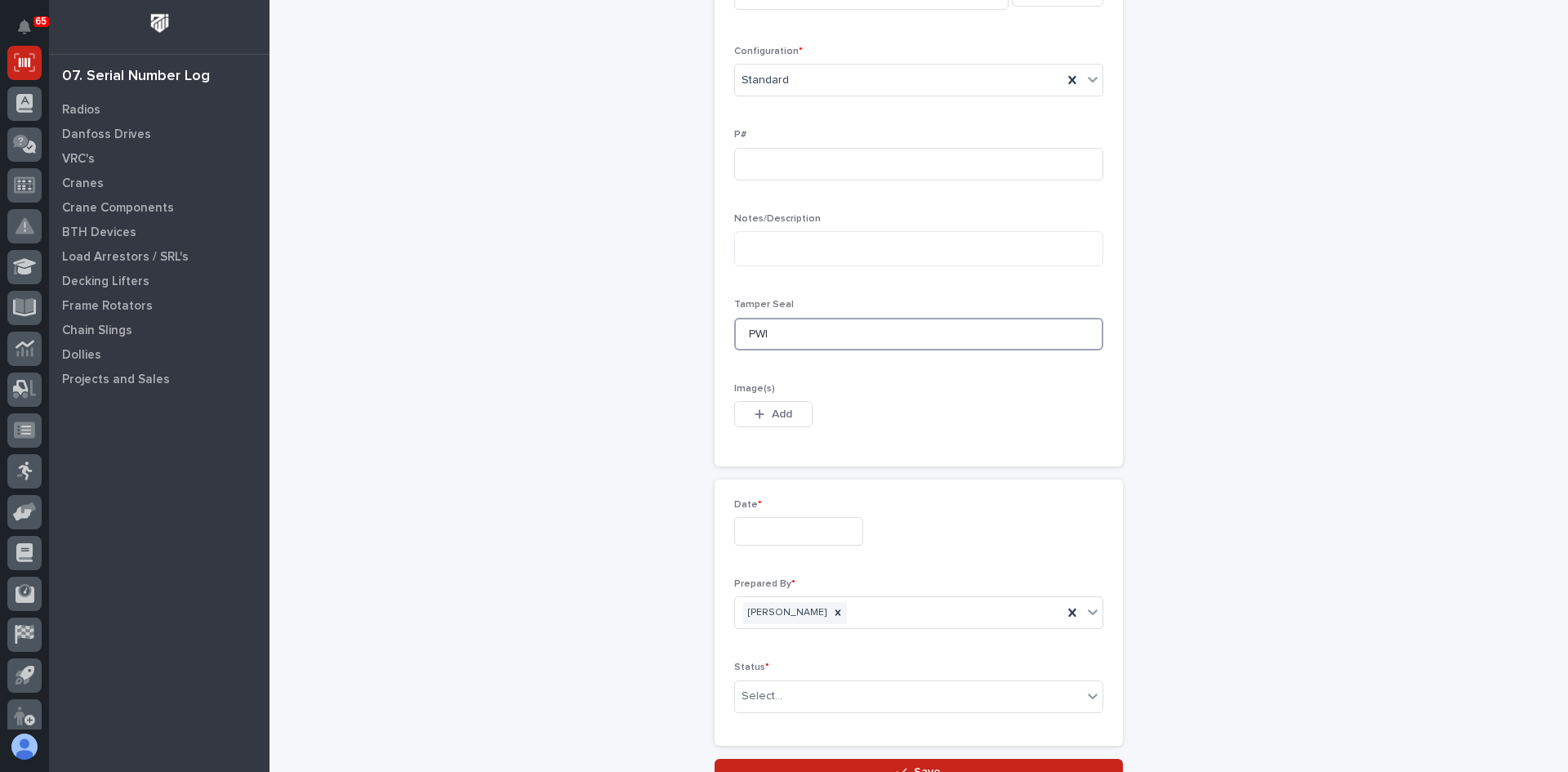
scroll to position [653, 0]
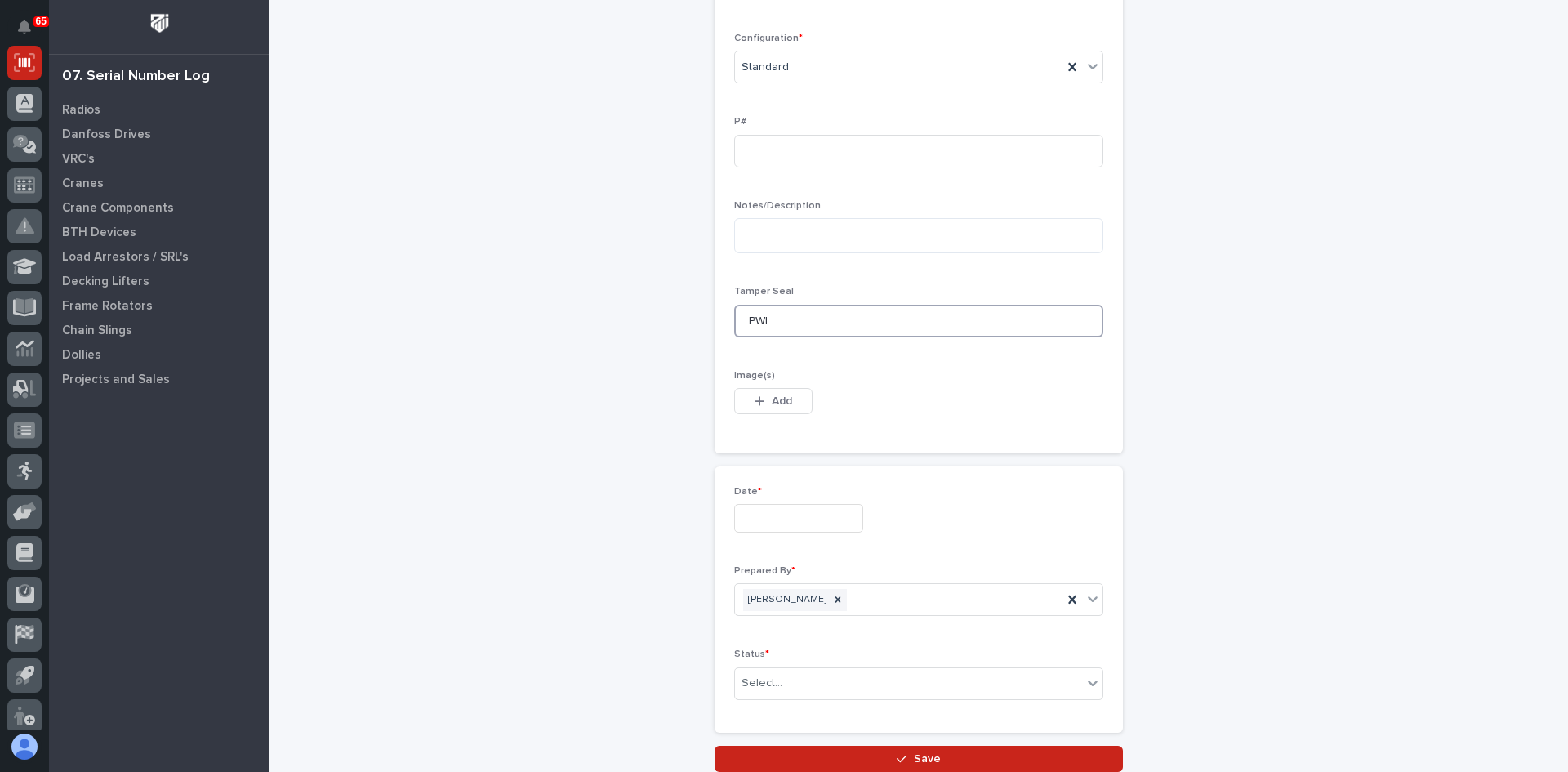
type input "PWI"
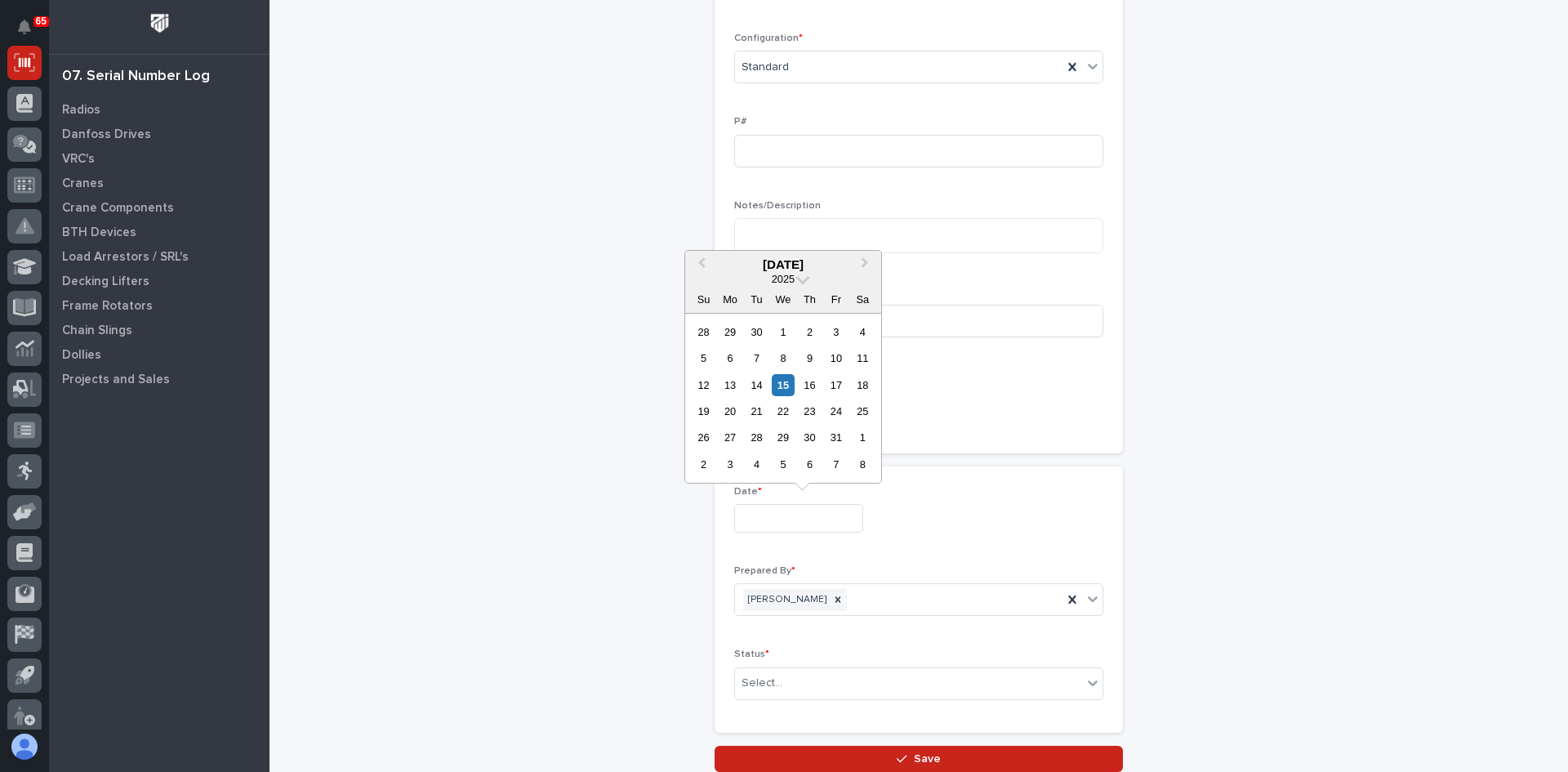
click at [769, 525] on input "text" at bounding box center [799, 518] width 129 height 28
click at [788, 383] on div "15" at bounding box center [783, 385] width 22 height 22
type input "**********"
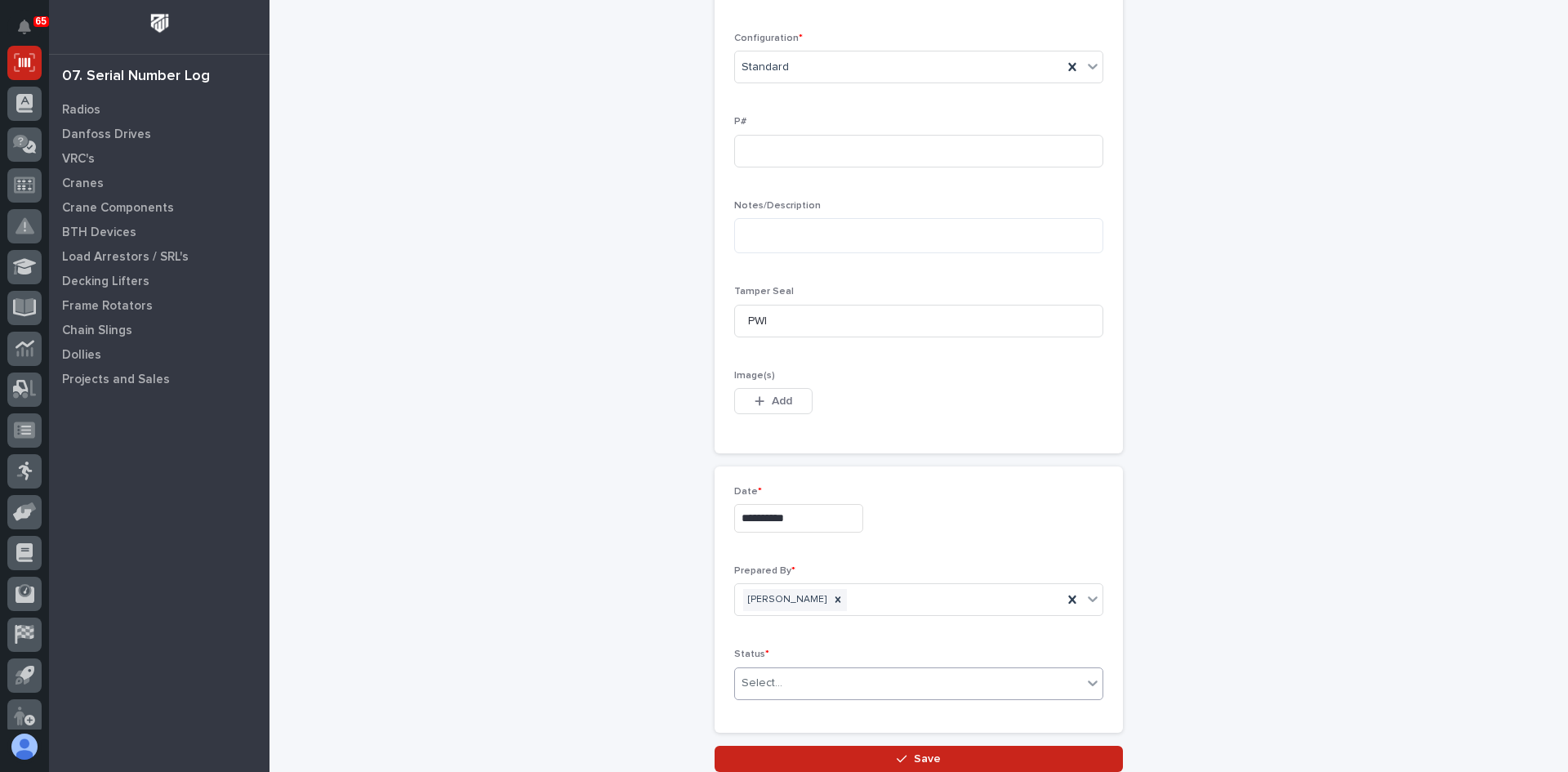
click at [774, 683] on div "Select..." at bounding box center [762, 683] width 40 height 17
click at [774, 646] on div "Complete" at bounding box center [913, 651] width 368 height 28
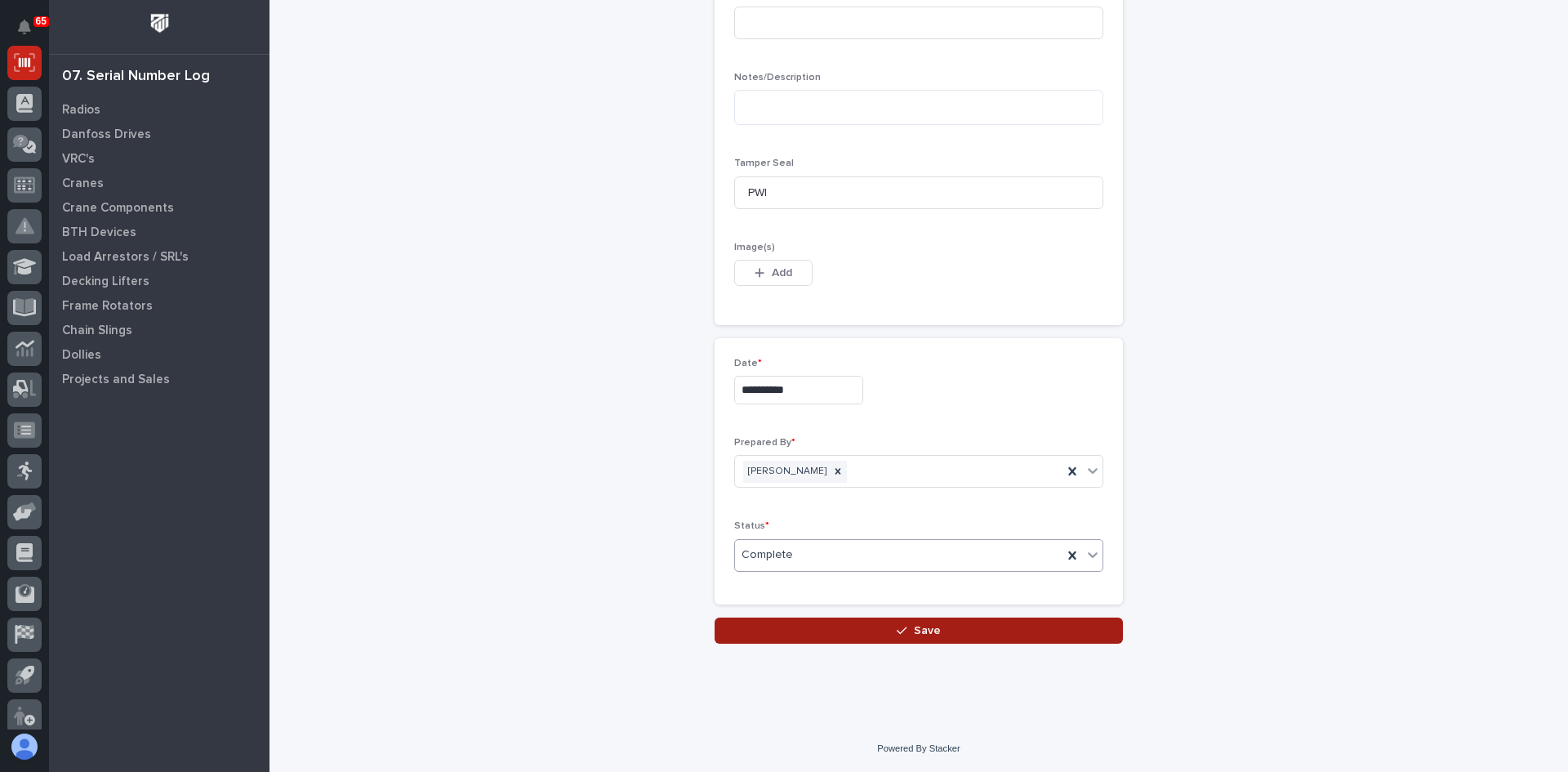
click at [914, 627] on span "Save" at bounding box center [927, 630] width 27 height 15
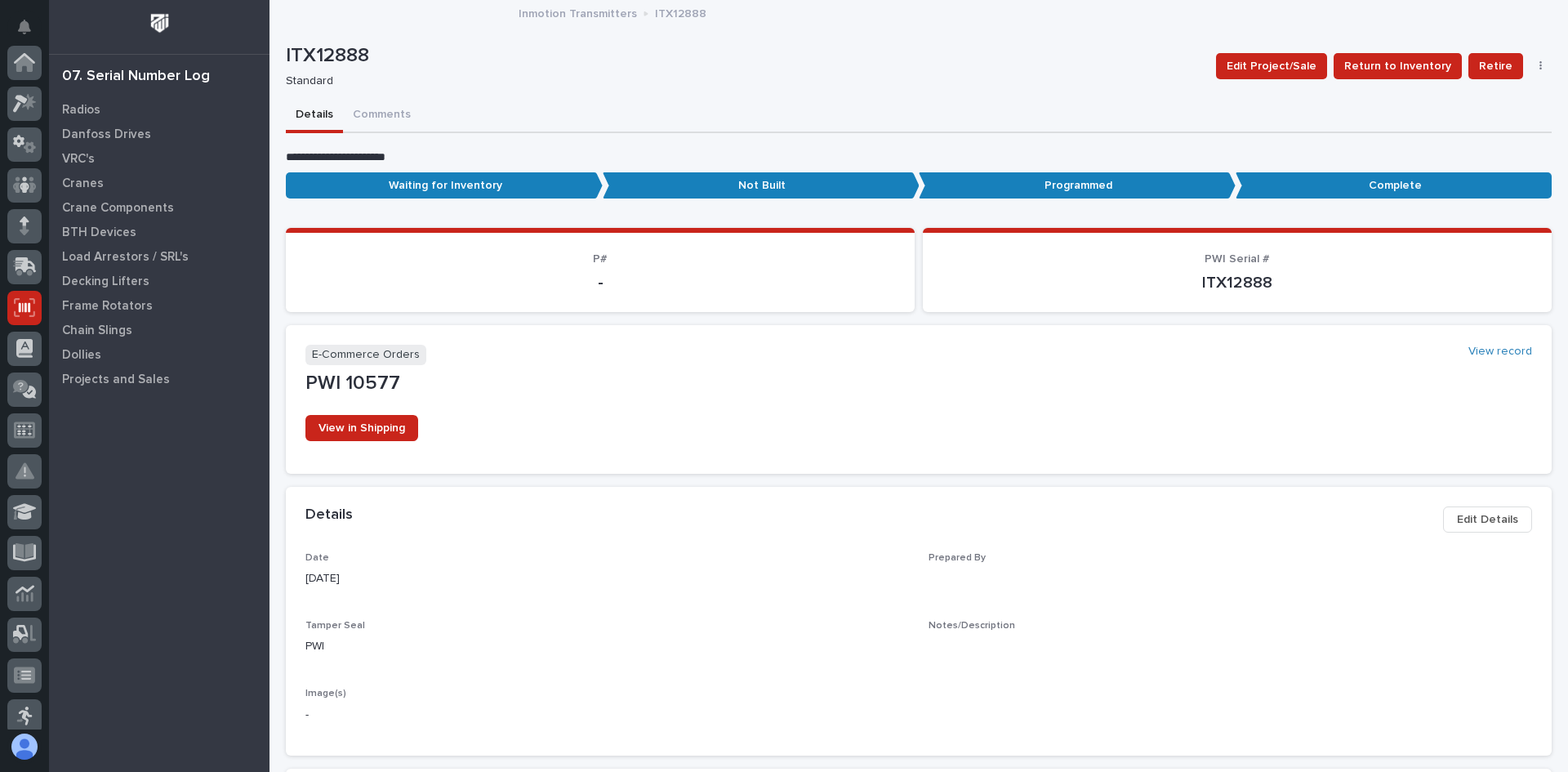
scroll to position [245, 0]
click at [79, 109] on p "Radios" at bounding box center [81, 109] width 39 height 15
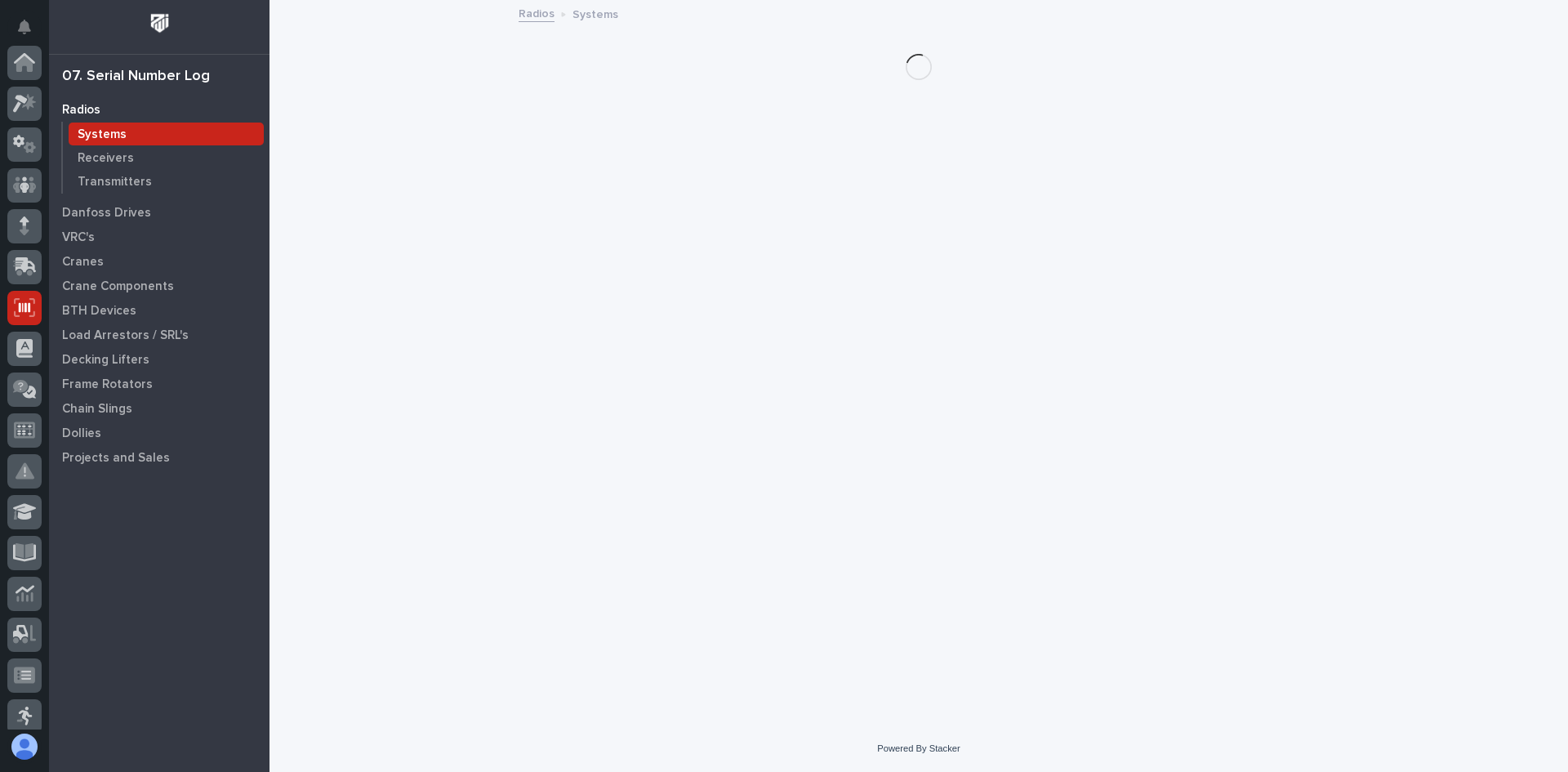
scroll to position [245, 0]
